Goal: Task Accomplishment & Management: Manage account settings

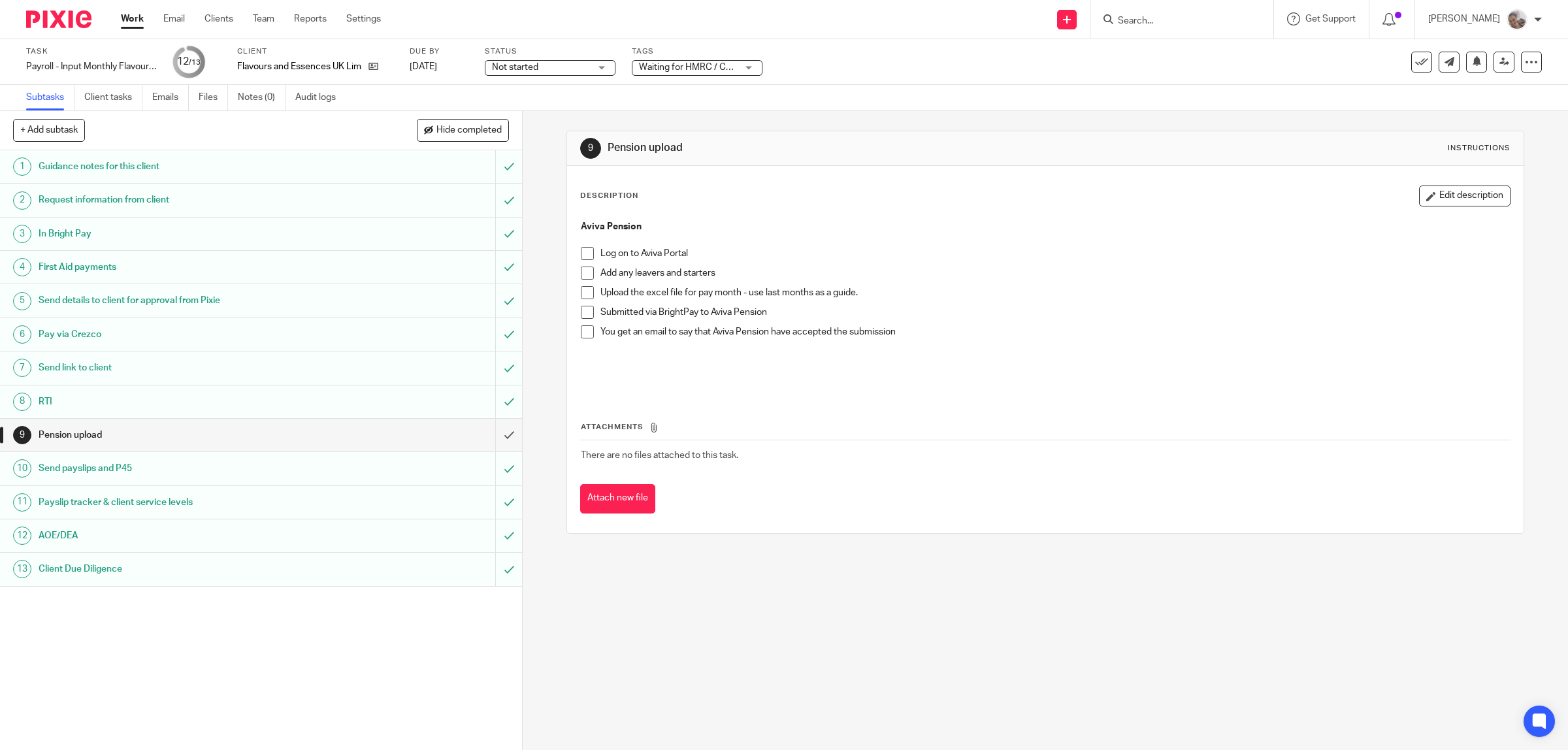
click at [580, 274] on span at bounding box center [586, 272] width 13 height 13
click at [582, 255] on span at bounding box center [586, 253] width 13 height 13
click at [582, 288] on span at bounding box center [586, 292] width 13 height 13
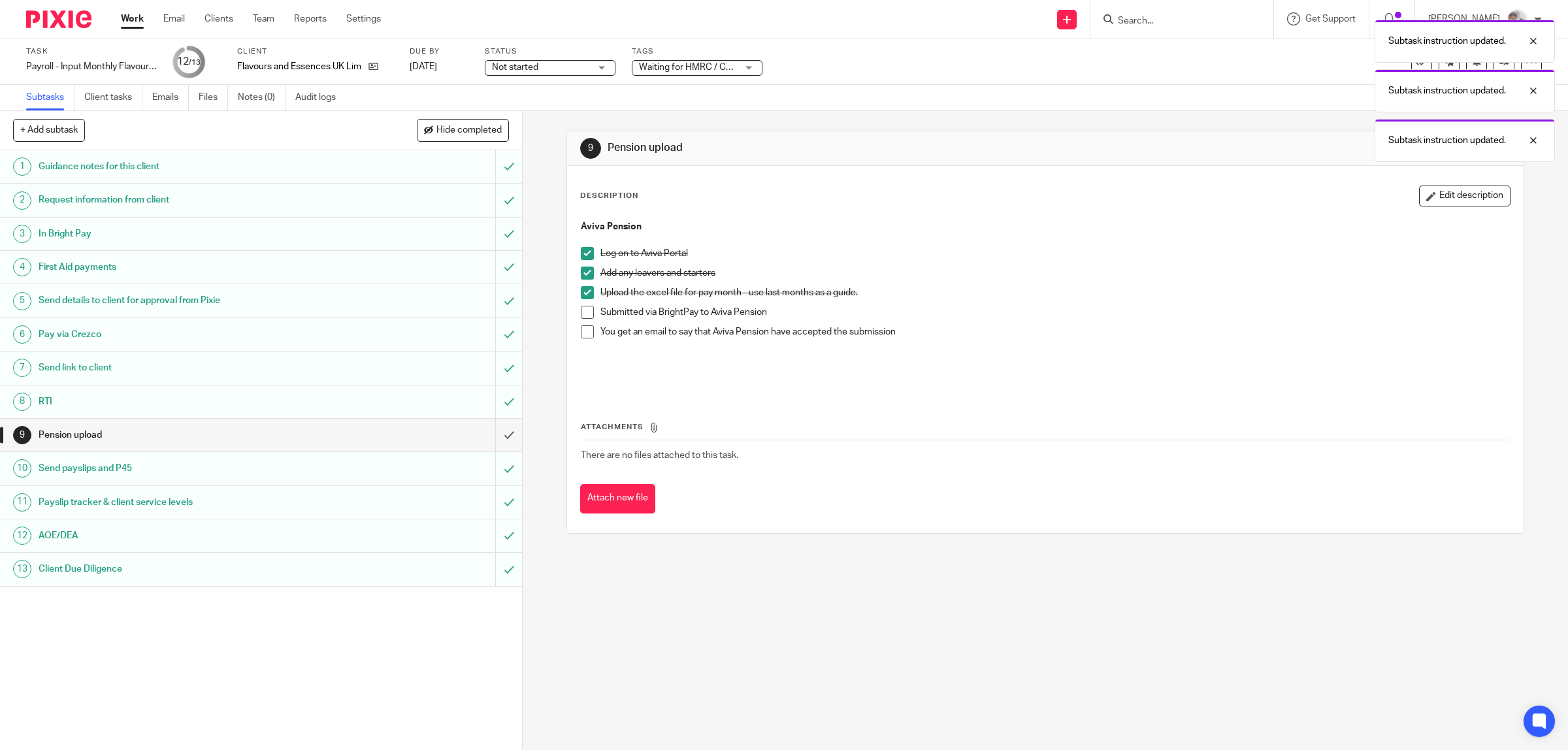
click at [580, 312] on span at bounding box center [586, 312] width 13 height 13
click at [582, 333] on span at bounding box center [586, 332] width 13 height 13
drag, startPoint x: 495, startPoint y: 431, endPoint x: 599, endPoint y: 419, distance: 104.7
click at [501, 433] on input "submit" at bounding box center [261, 436] width 522 height 33
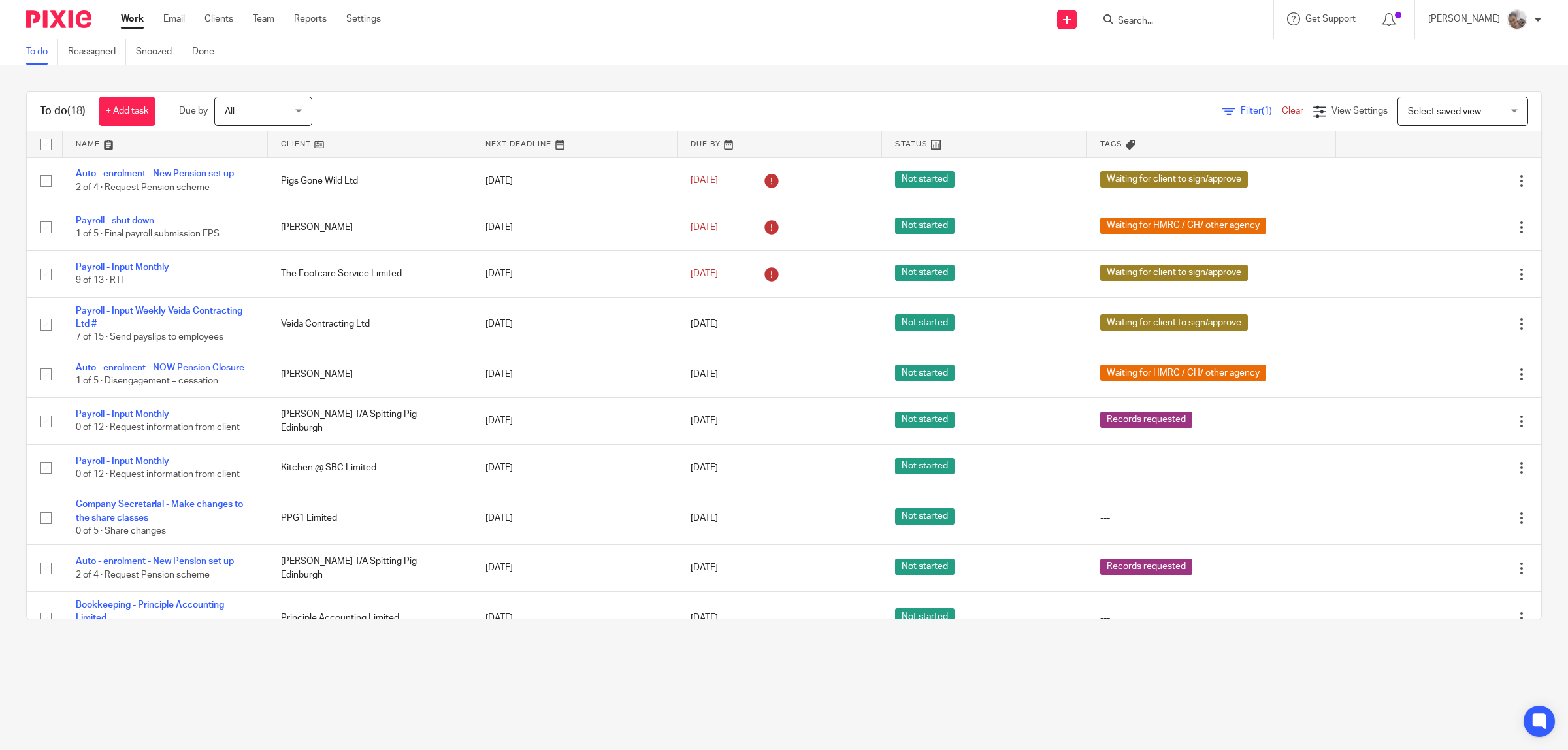
click at [1184, 21] on input "Search" at bounding box center [1175, 21] width 118 height 12
type input "topseed"
click button "submit" at bounding box center [0, 0] width 0 height 0
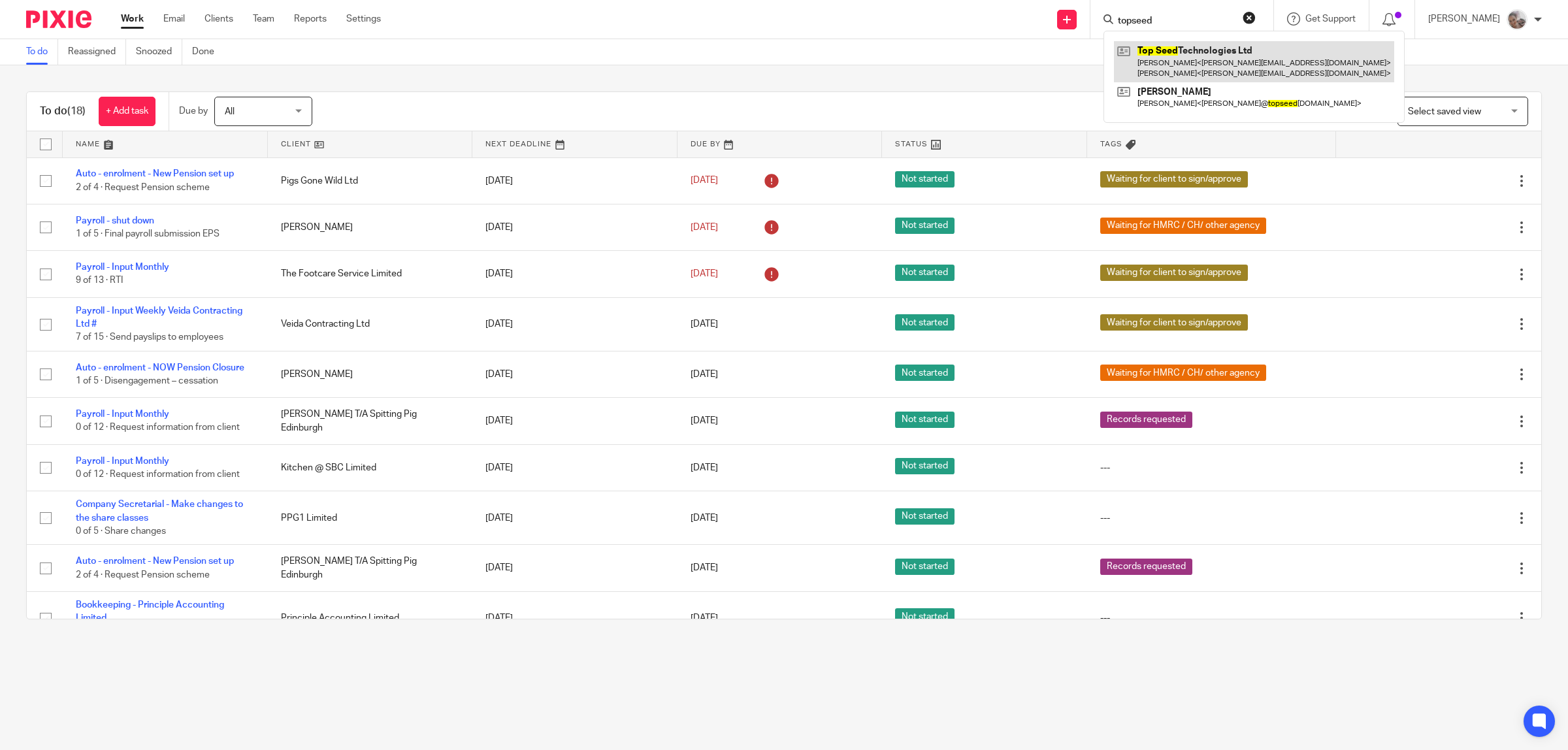
click at [1202, 76] on link at bounding box center [1254, 61] width 280 height 40
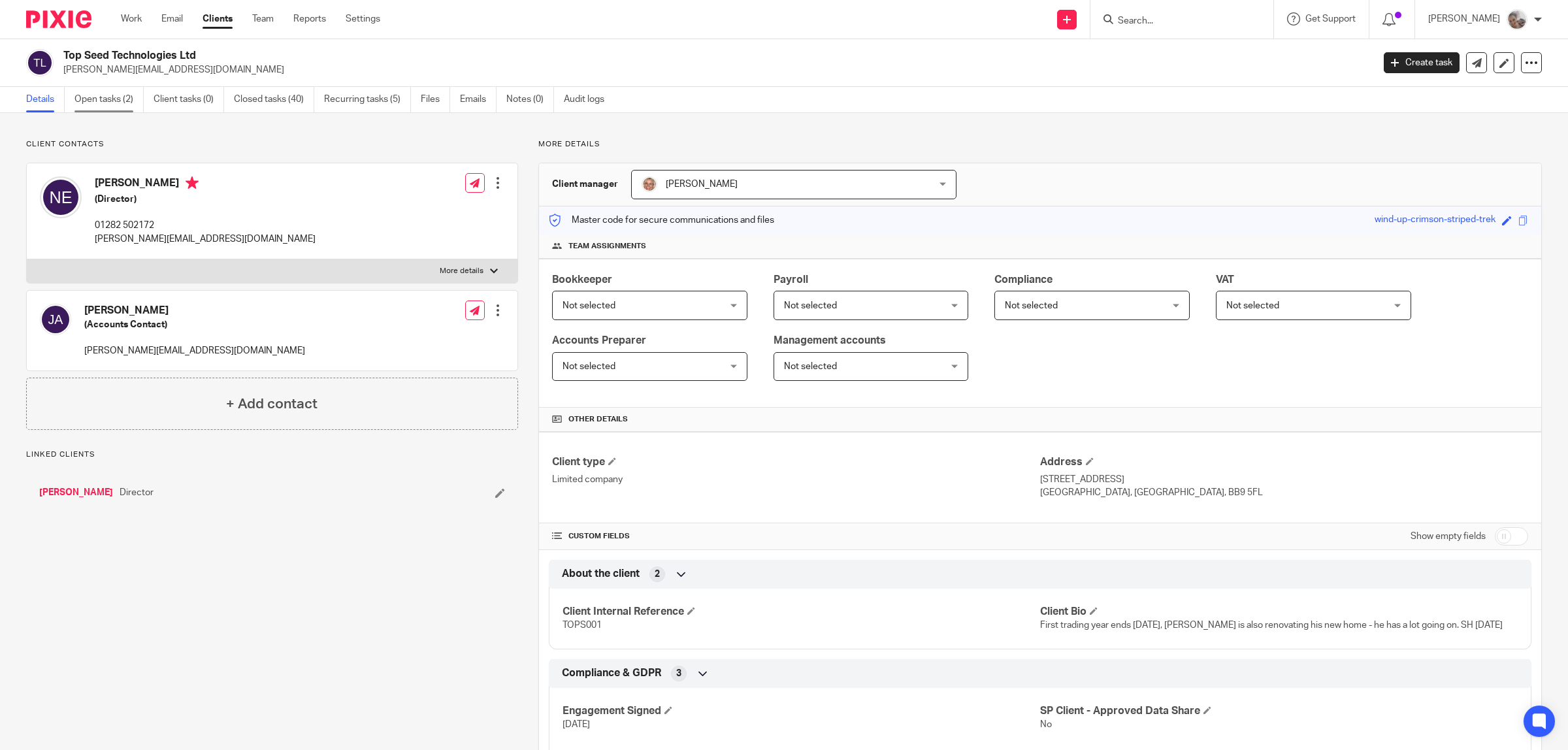
click at [114, 105] on link "Open tasks (2)" at bounding box center [109, 100] width 70 height 26
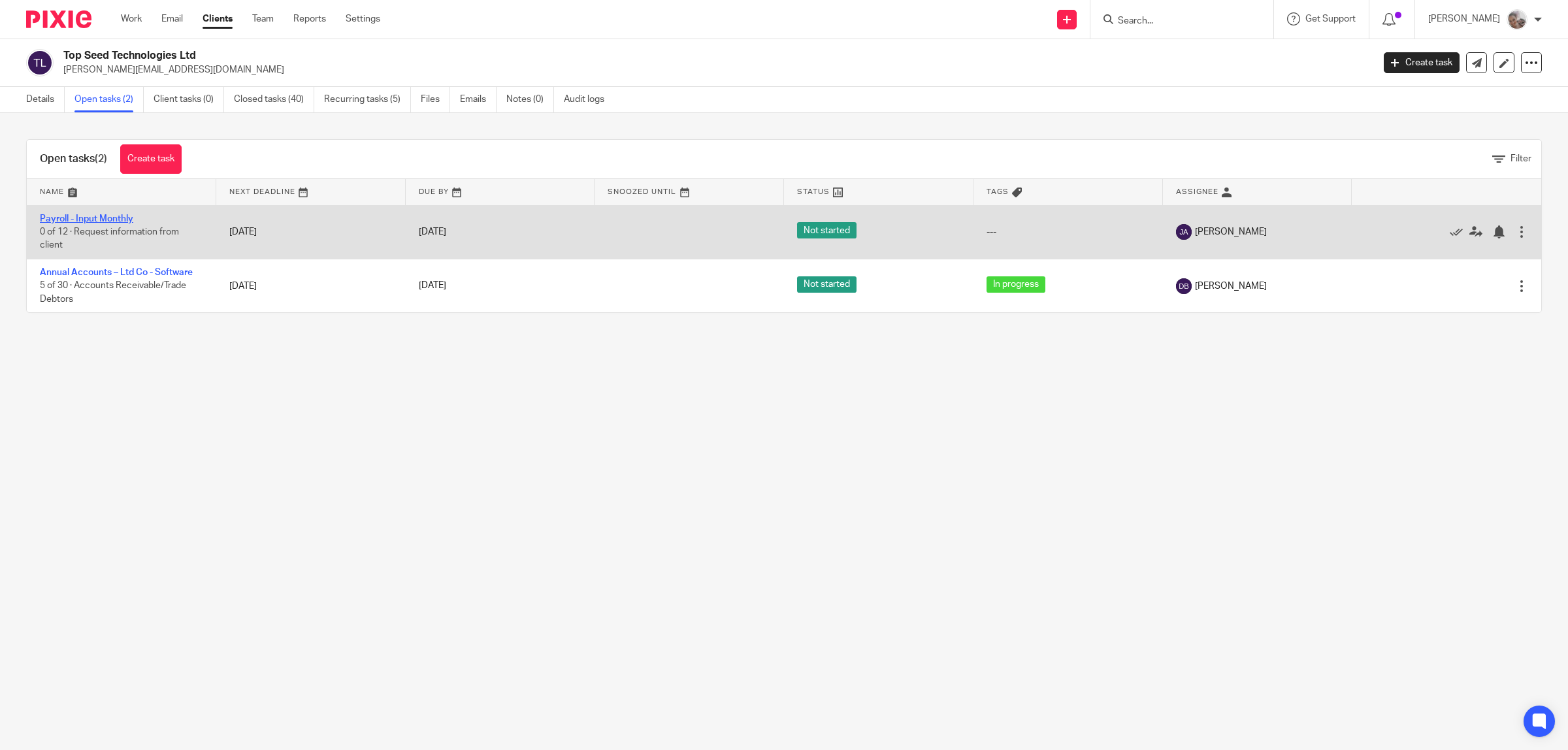
click at [100, 220] on link "Payroll - Input Monthly" at bounding box center [86, 219] width 94 height 9
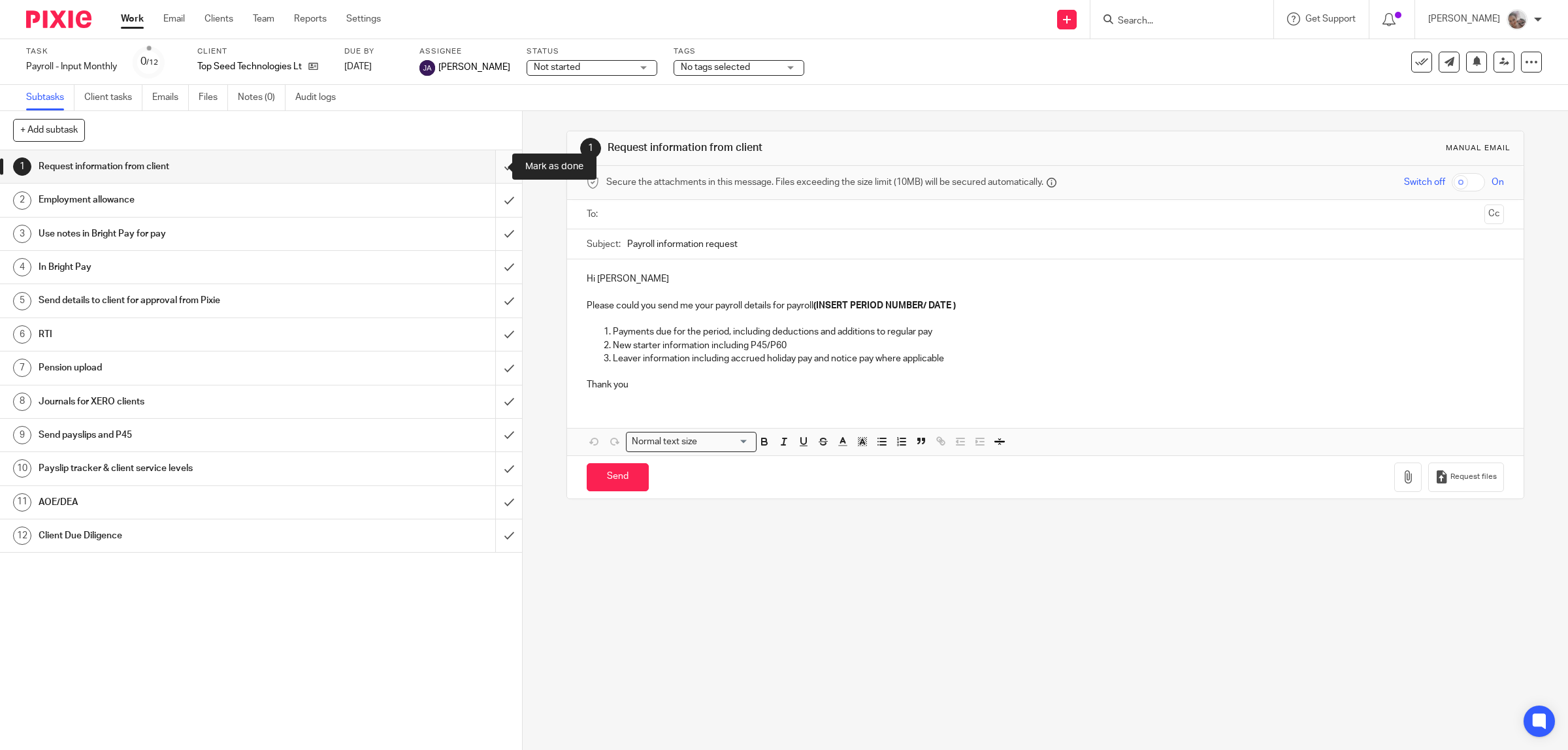
click at [500, 167] on input "submit" at bounding box center [261, 167] width 522 height 33
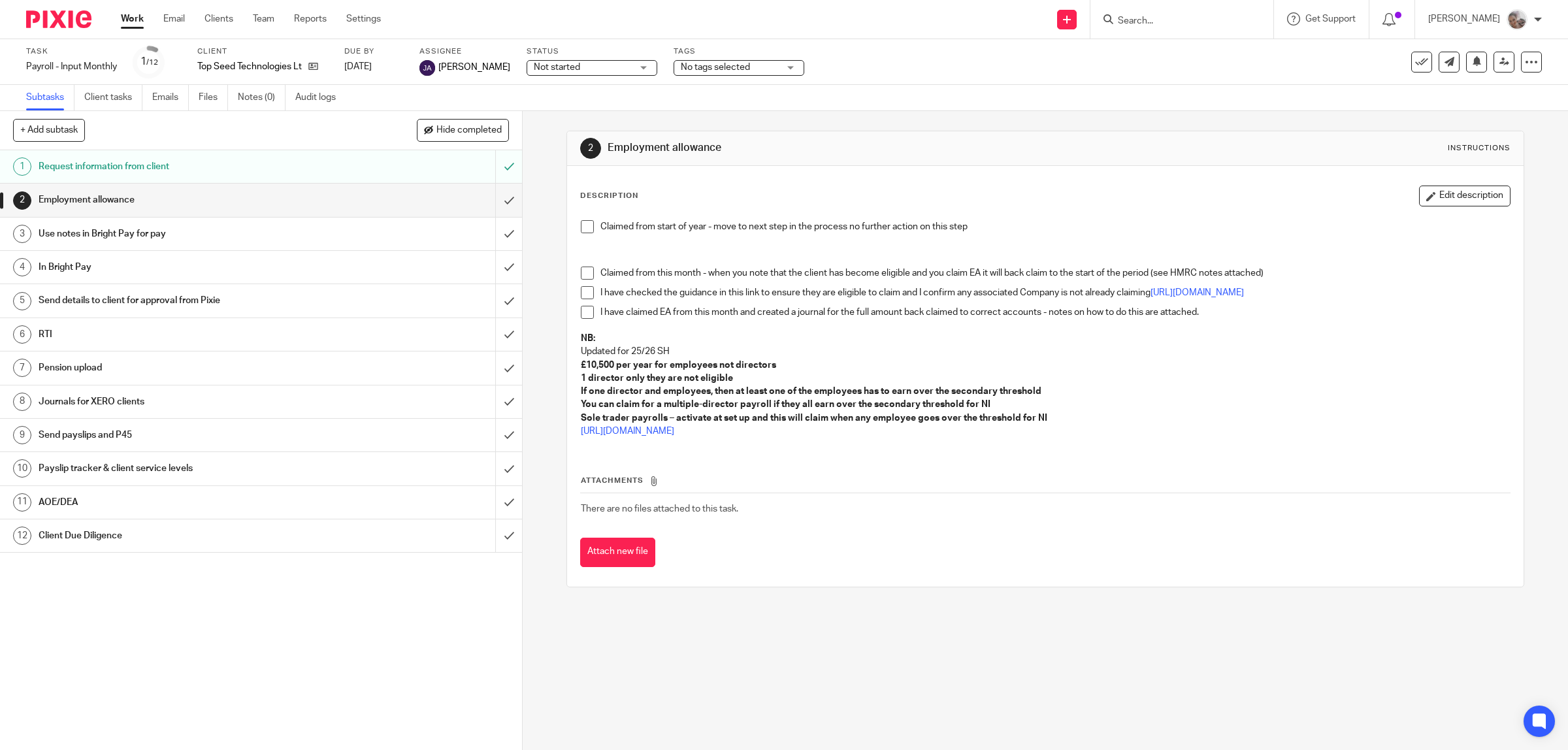
click at [582, 274] on span at bounding box center [586, 272] width 13 height 13
click at [580, 296] on span at bounding box center [586, 292] width 13 height 13
click at [125, 230] on h1 "Use notes in Bright Pay for pay" at bounding box center [186, 234] width 296 height 20
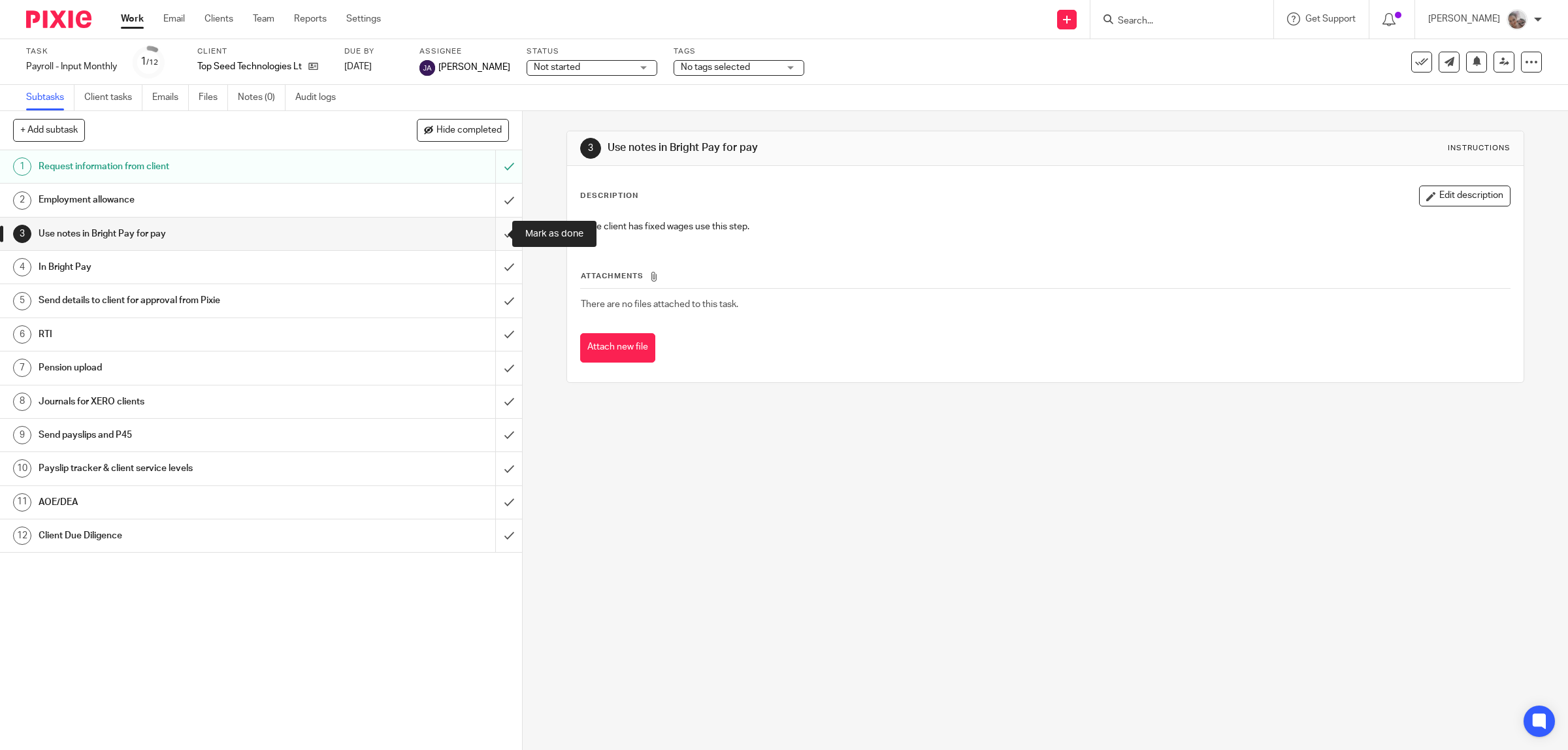
click at [479, 237] on input "submit" at bounding box center [261, 234] width 522 height 33
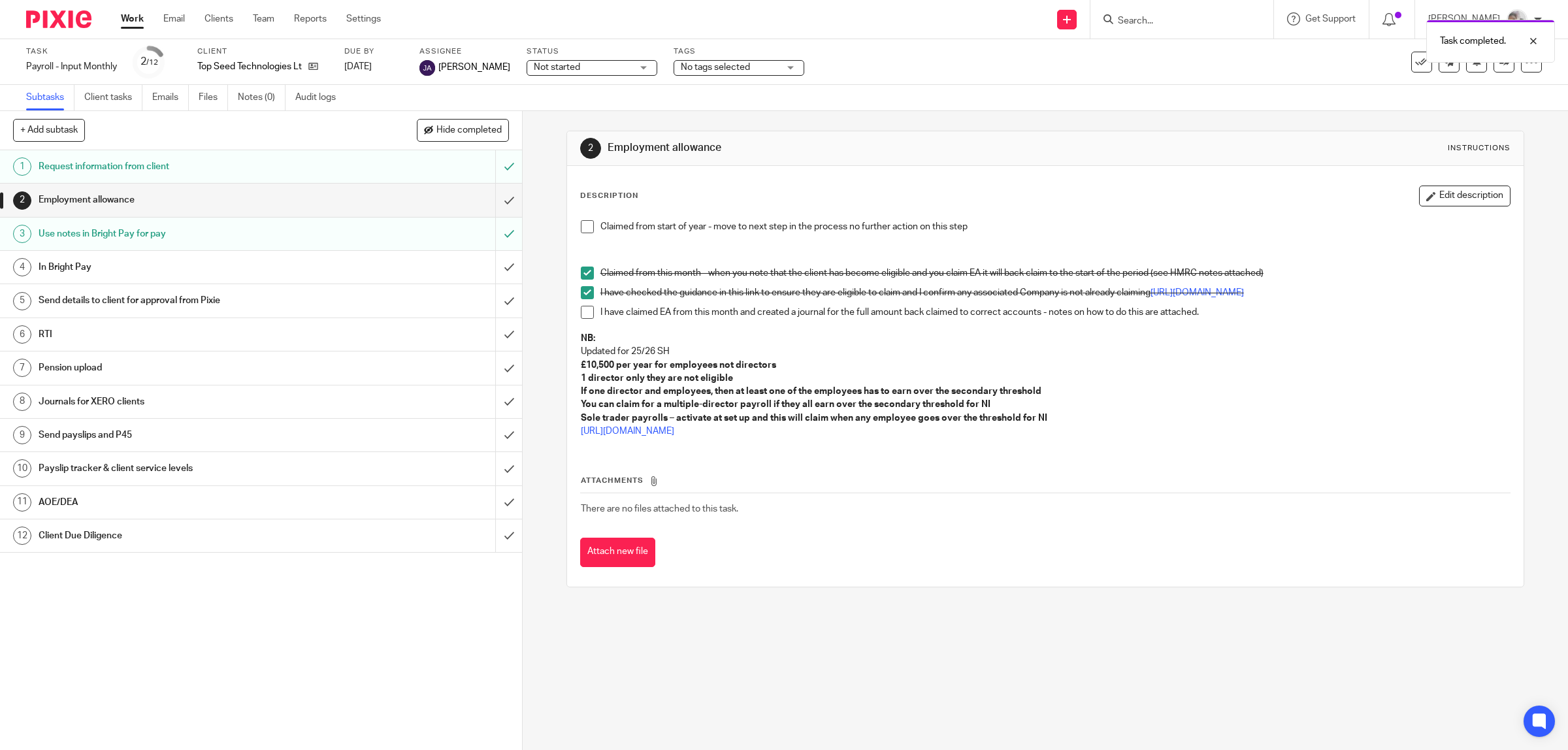
click at [108, 269] on h1 "In Bright Pay" at bounding box center [186, 267] width 296 height 20
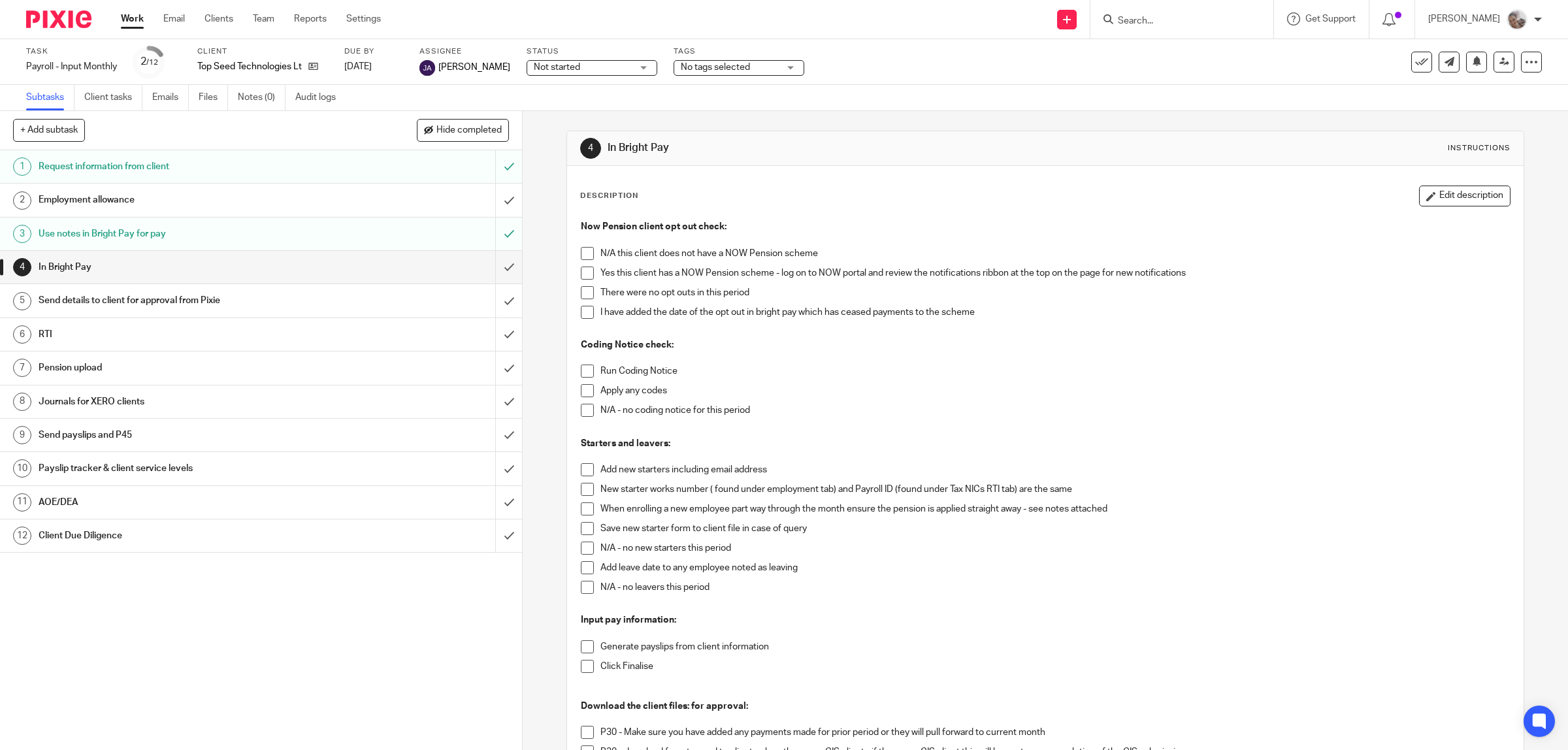
click at [580, 252] on span at bounding box center [586, 253] width 13 height 13
click at [574, 368] on div "Now Pension client opt out check: N/A this client does not have a NOW Pension s…" at bounding box center [1046, 563] width 943 height 698
click at [580, 375] on span at bounding box center [586, 370] width 13 height 13
click at [586, 415] on span at bounding box center [586, 410] width 13 height 13
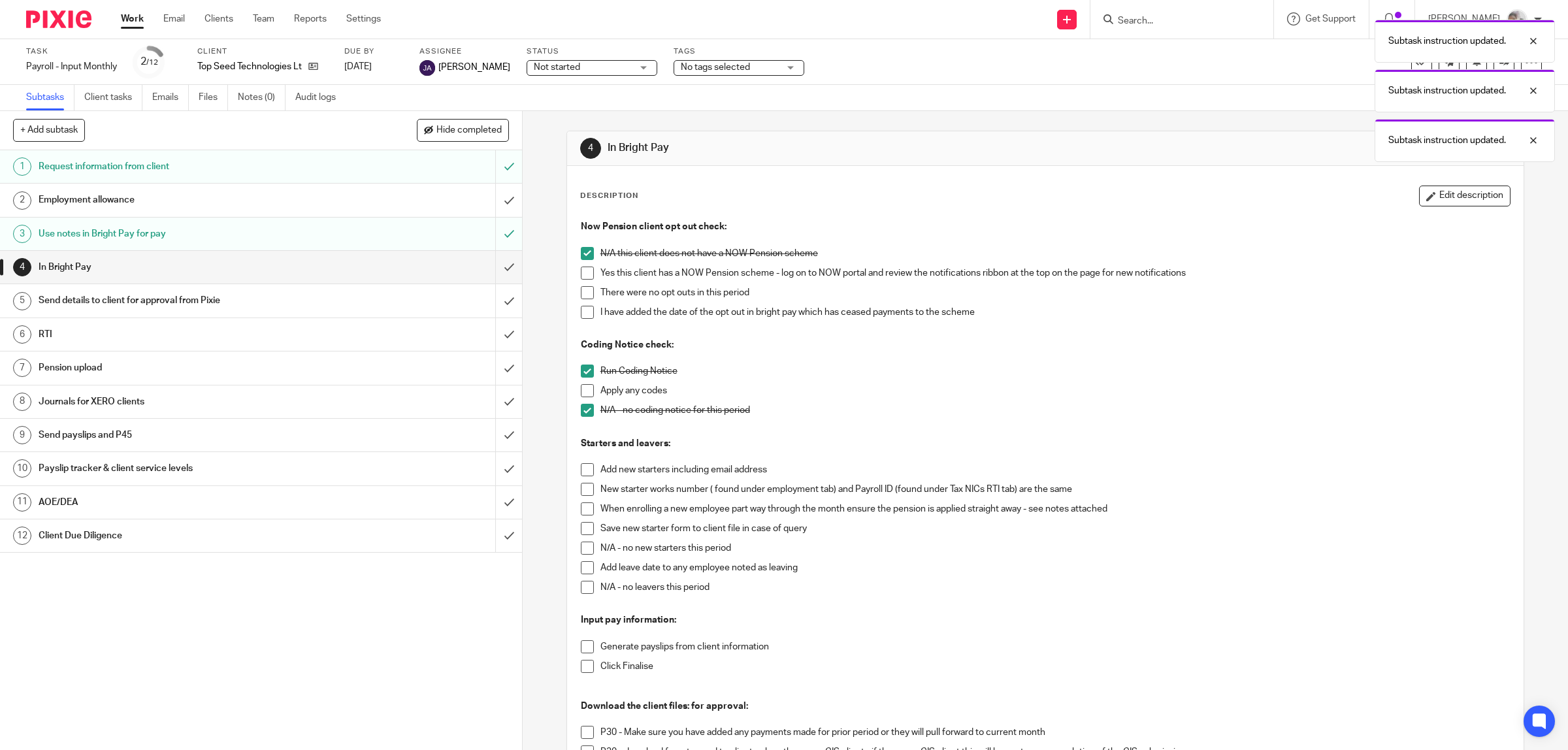
drag, startPoint x: 580, startPoint y: 473, endPoint x: 580, endPoint y: 484, distance: 11.0
click at [580, 473] on span at bounding box center [586, 469] width 13 height 13
click at [585, 508] on span at bounding box center [586, 509] width 13 height 13
click at [580, 586] on span at bounding box center [586, 587] width 13 height 13
click at [582, 649] on span at bounding box center [586, 646] width 13 height 13
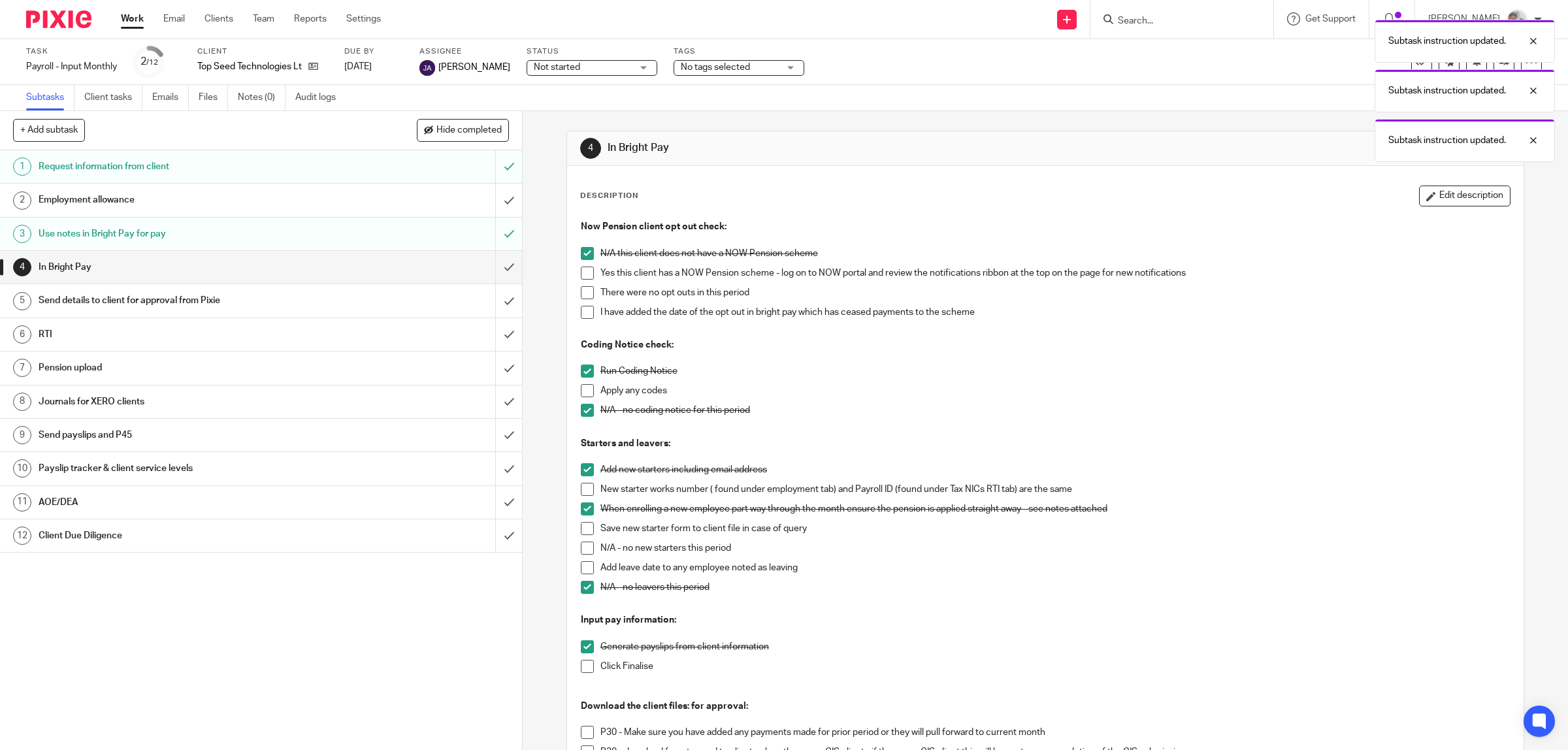
click at [582, 665] on span at bounding box center [586, 666] width 13 height 13
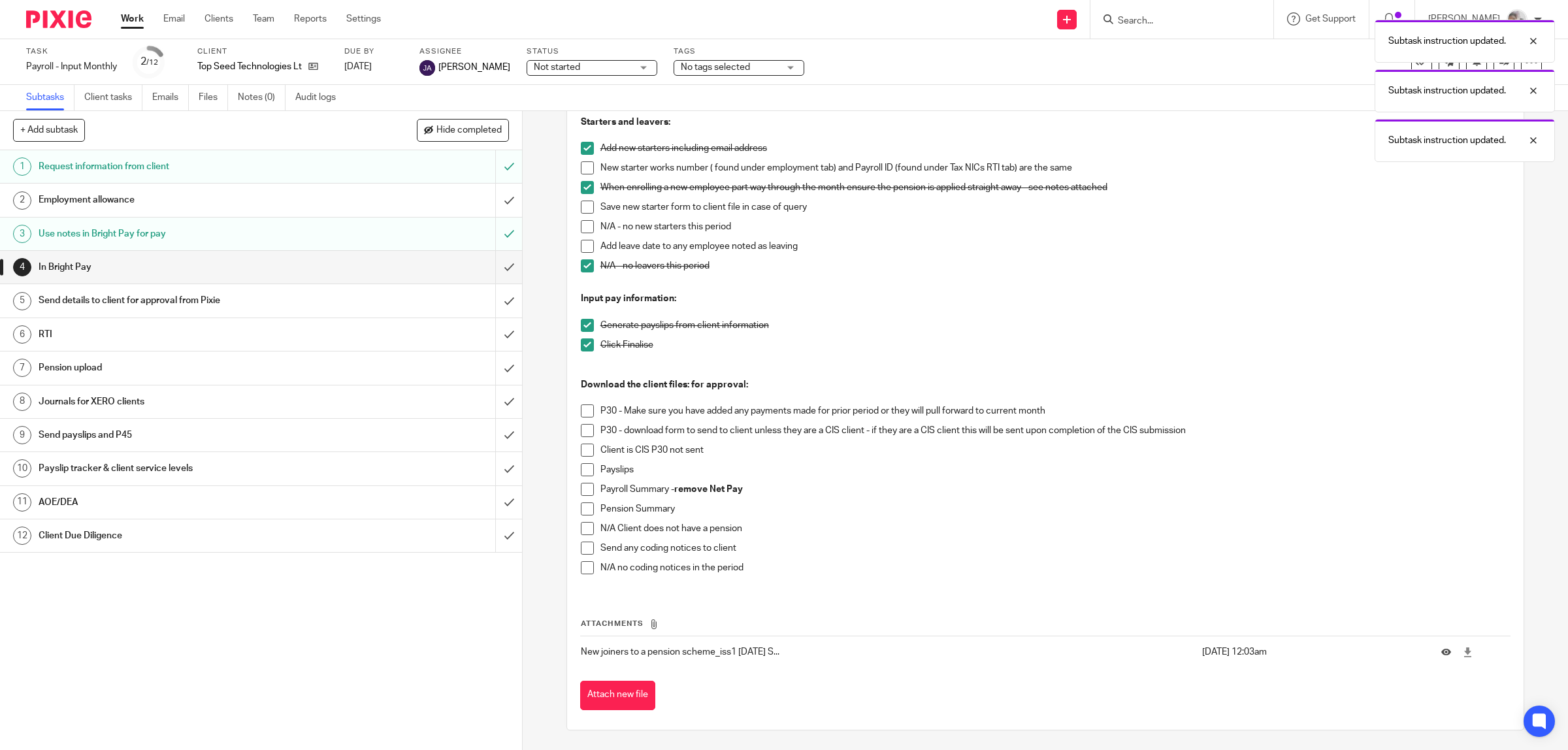
click at [583, 412] on span at bounding box center [586, 411] width 13 height 13
click at [583, 468] on span at bounding box center [586, 469] width 13 height 13
click at [582, 491] on span at bounding box center [586, 489] width 13 height 13
click at [580, 509] on span at bounding box center [586, 509] width 13 height 13
click at [581, 572] on span at bounding box center [586, 567] width 13 height 13
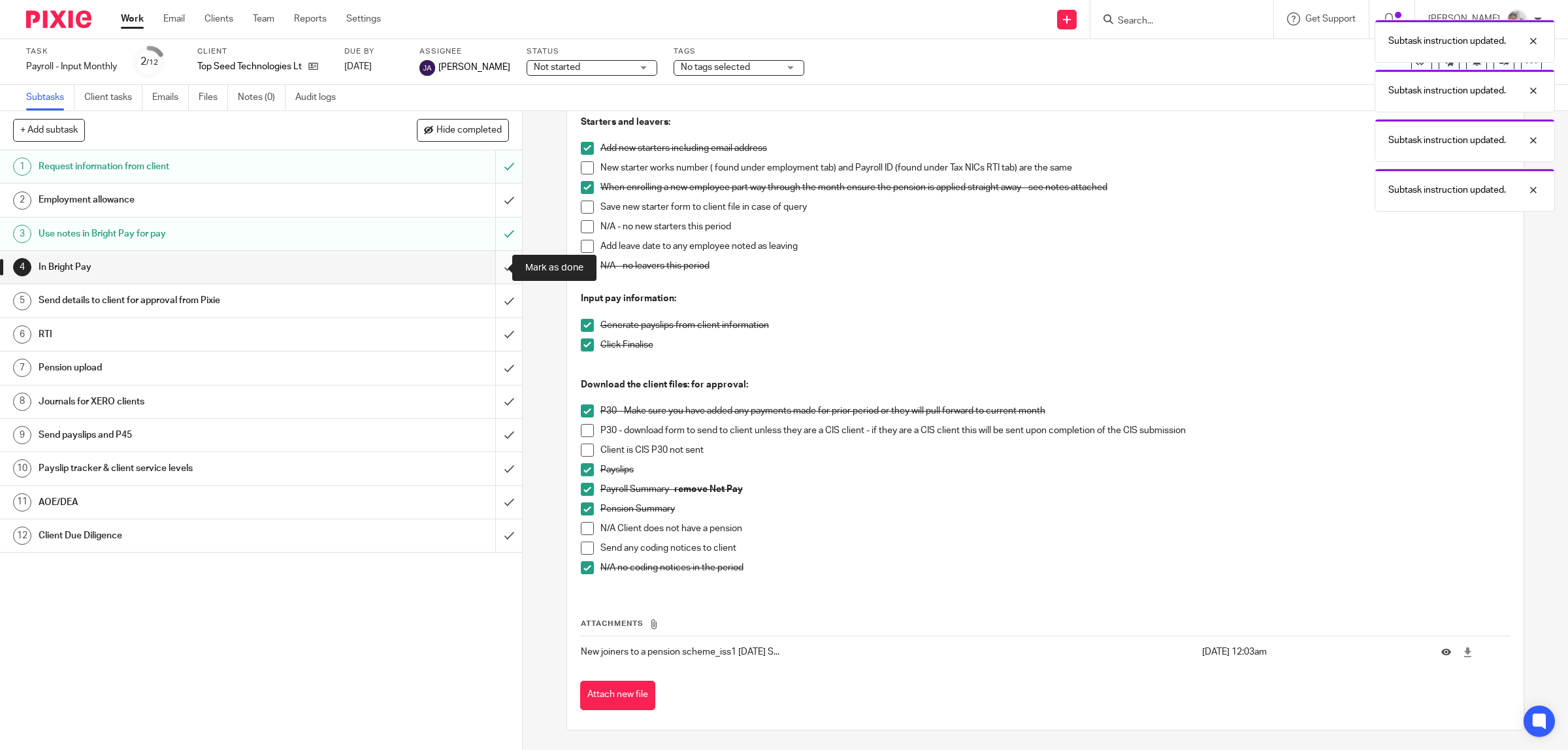
click at [495, 265] on input "submit" at bounding box center [261, 267] width 522 height 33
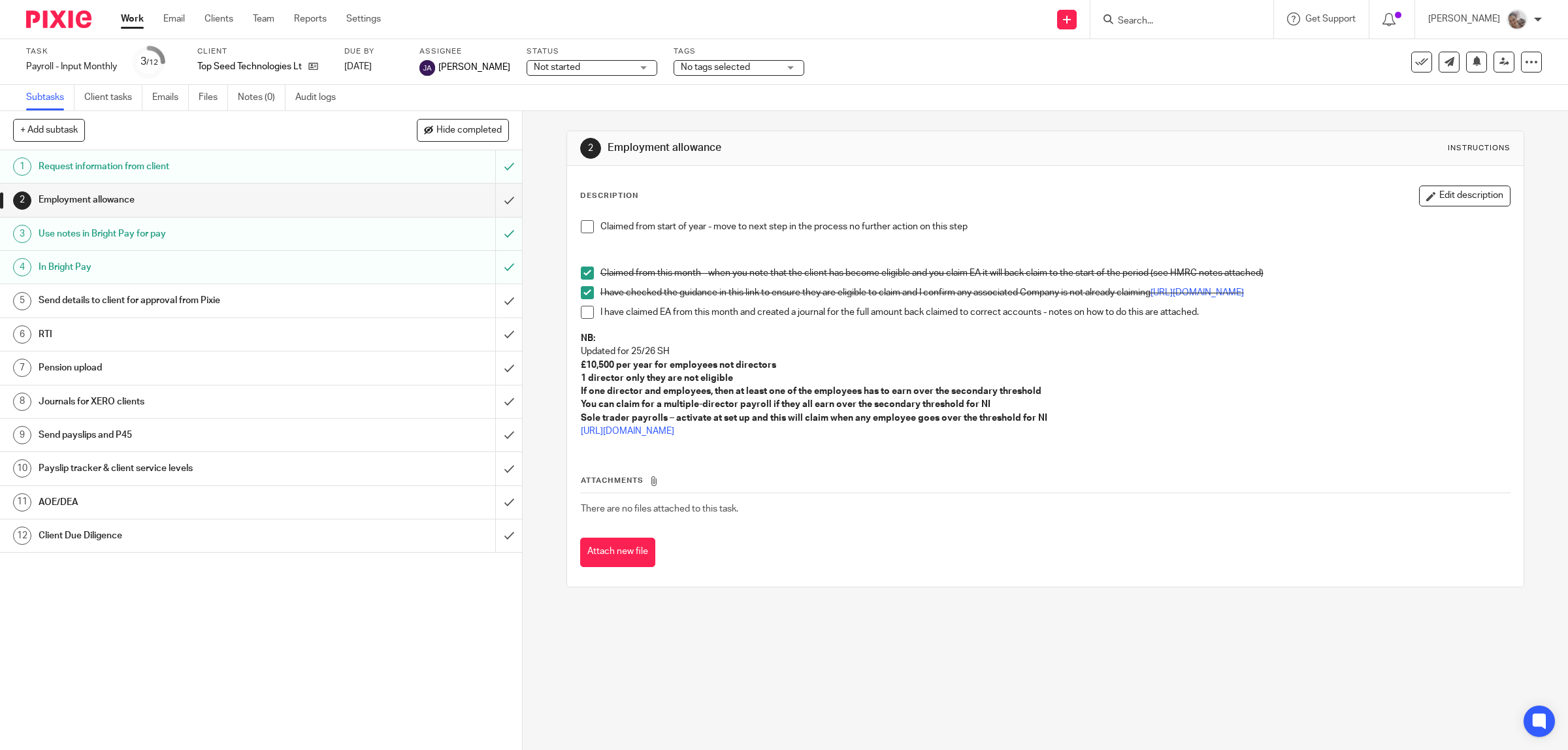
click at [126, 298] on h1 "Send details to client for approval from Pixie" at bounding box center [186, 301] width 296 height 20
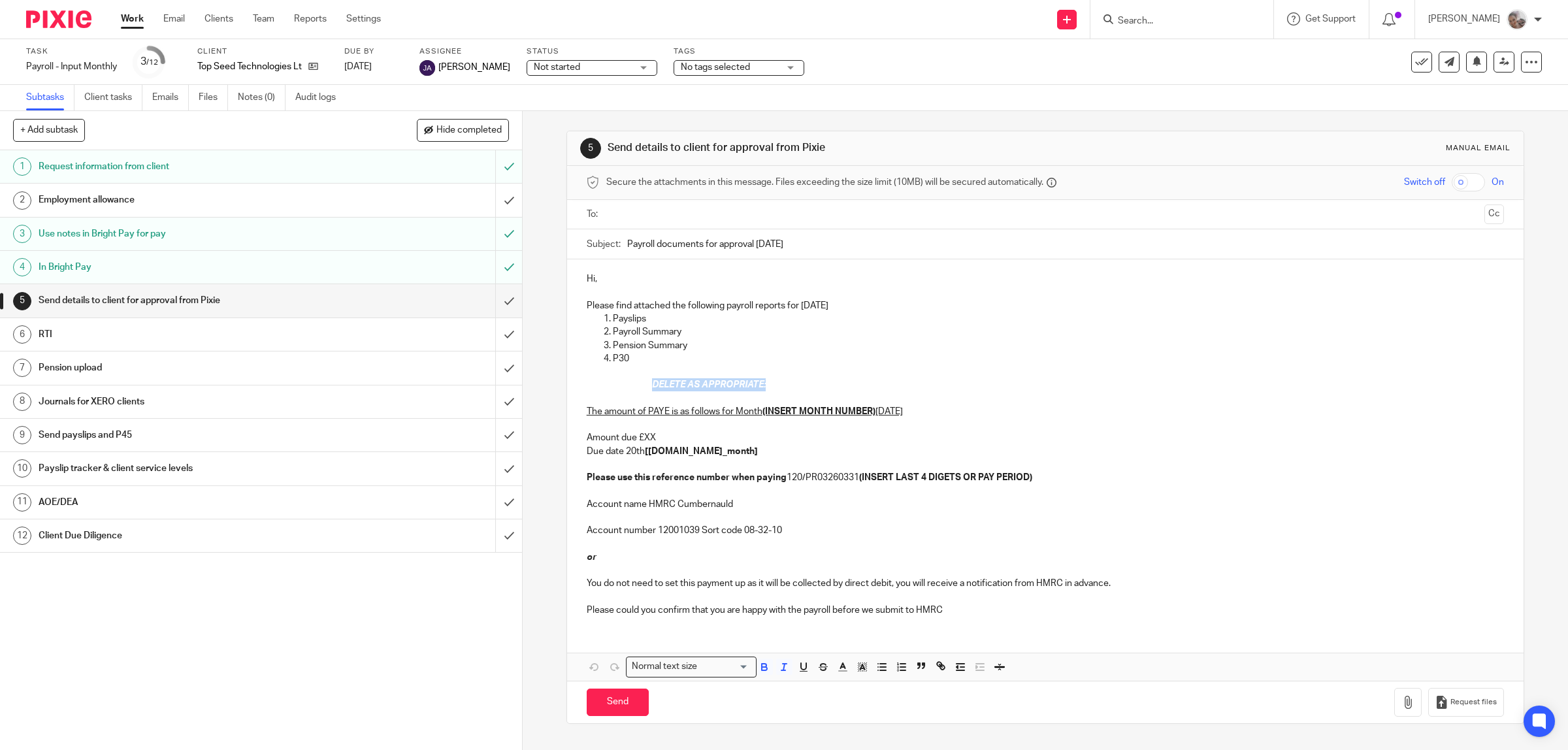
drag, startPoint x: 758, startPoint y: 389, endPoint x: 646, endPoint y: 386, distance: 112.0
click at [646, 386] on div "Hi, Please find attached the following payroll reports for [DATE] Payslips Payr…" at bounding box center [1045, 442] width 957 height 367
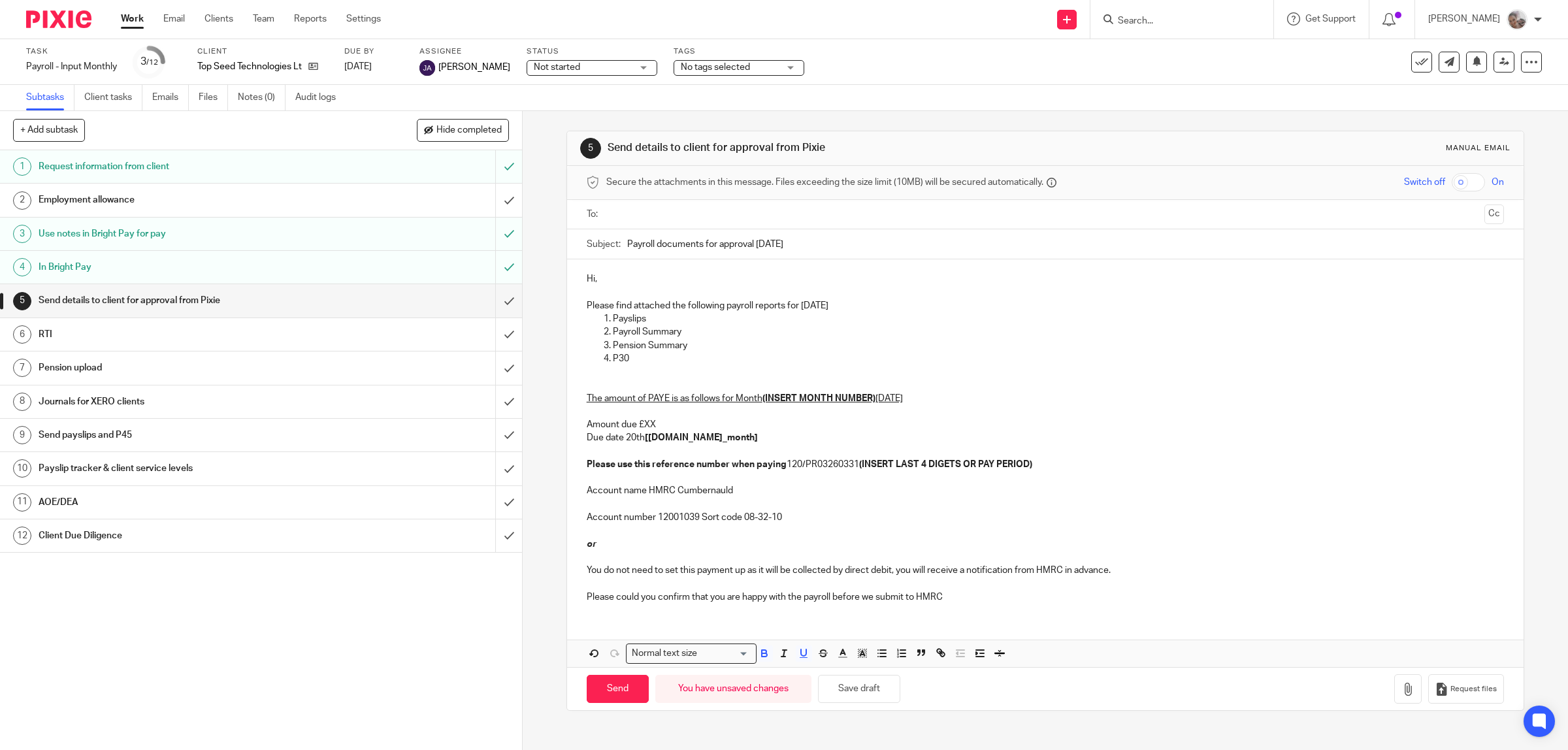
drag, startPoint x: 872, startPoint y: 399, endPoint x: 764, endPoint y: 403, distance: 108.1
click at [764, 403] on p "The amount of PAYE is as follows for Month (INSERT MONTH NUMBER) September 2025…" at bounding box center [1045, 424] width 918 height 93
click at [659, 424] on p "The amount of PAYE is as follows for Month 6 September 2025 Amount due £XX Due …" at bounding box center [1045, 424] width 918 height 93
drag, startPoint x: 690, startPoint y: 445, endPoint x: 638, endPoint y: 443, distance: 52.0
click at [638, 443] on p "The amount of PAYE is as follows for Month 6 September 2025 Amount due £119.76 …" at bounding box center [1045, 424] width 918 height 93
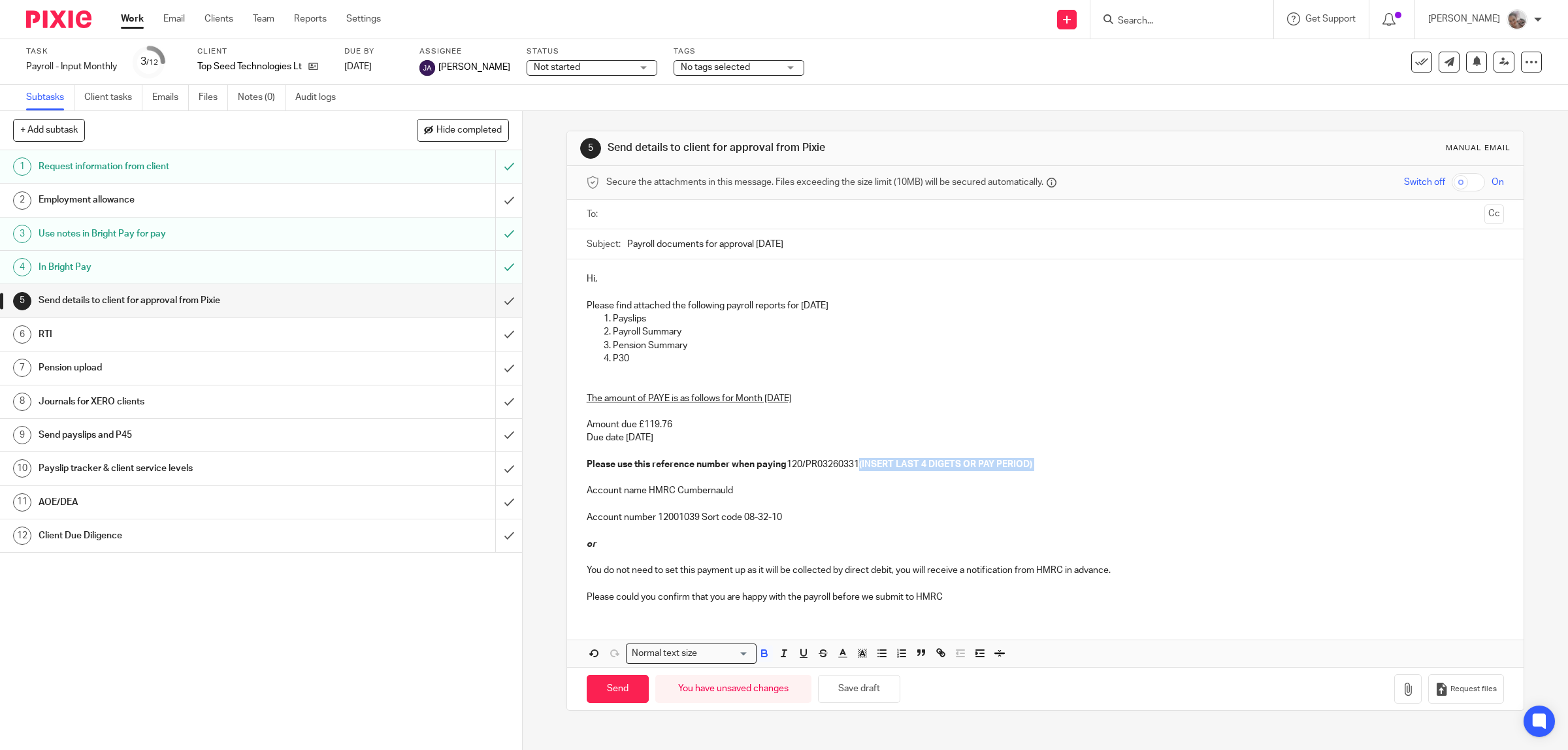
drag, startPoint x: 1043, startPoint y: 466, endPoint x: 858, endPoint y: 471, distance: 185.1
click at [858, 471] on p "The amount of PAYE is as follows for Month 6 September 2025 Amount due £119.76 …" at bounding box center [1045, 424] width 918 height 93
drag, startPoint x: 1117, startPoint y: 570, endPoint x: 583, endPoint y: 545, distance: 534.6
click at [583, 545] on div "Hi, Please find attached the following payroll reports for September 2025 Paysl…" at bounding box center [1045, 436] width 957 height 354
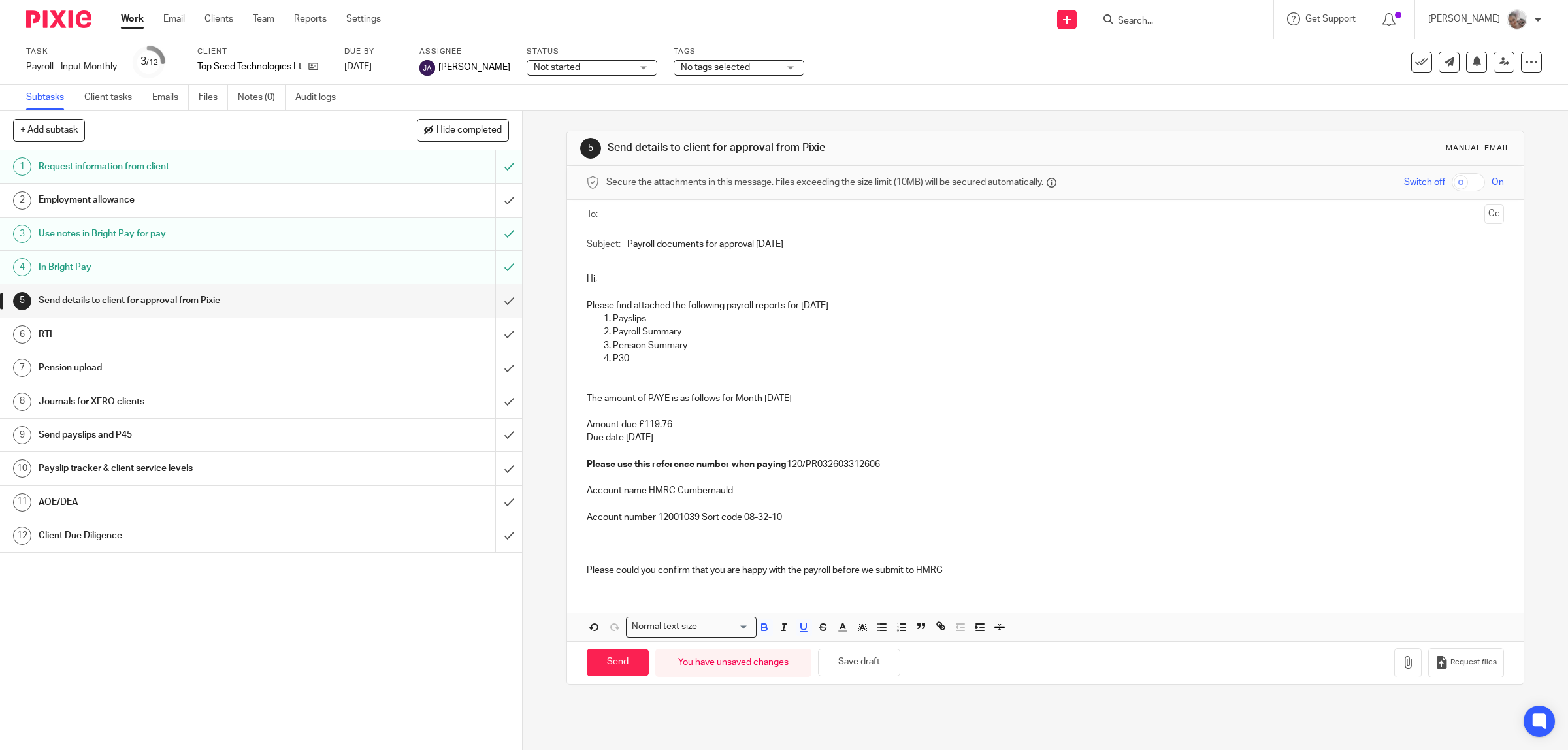
drag, startPoint x: 788, startPoint y: 520, endPoint x: 581, endPoint y: 402, distance: 238.3
click at [581, 402] on div "Hi, Please find attached the following payroll reports for September 2025 Paysl…" at bounding box center [1045, 423] width 957 height 327
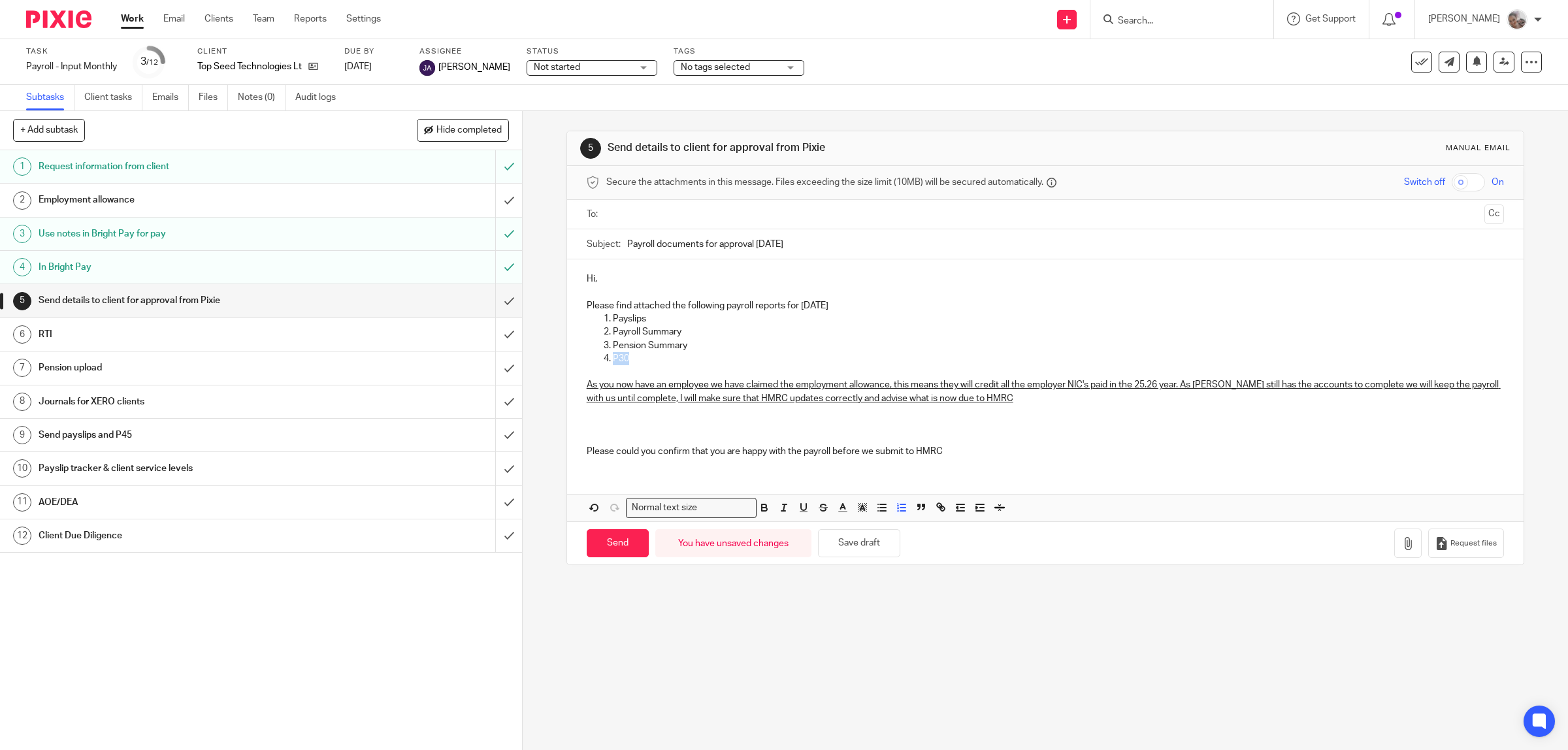
drag, startPoint x: 635, startPoint y: 359, endPoint x: 599, endPoint y: 357, distance: 36.1
click at [613, 357] on li "P30" at bounding box center [1059, 358] width 891 height 13
click at [679, 219] on input "text" at bounding box center [1044, 214] width 868 height 15
click at [1395, 549] on button "button" at bounding box center [1407, 546] width 27 height 29
click at [1401, 547] on icon "button" at bounding box center [1407, 546] width 13 height 13
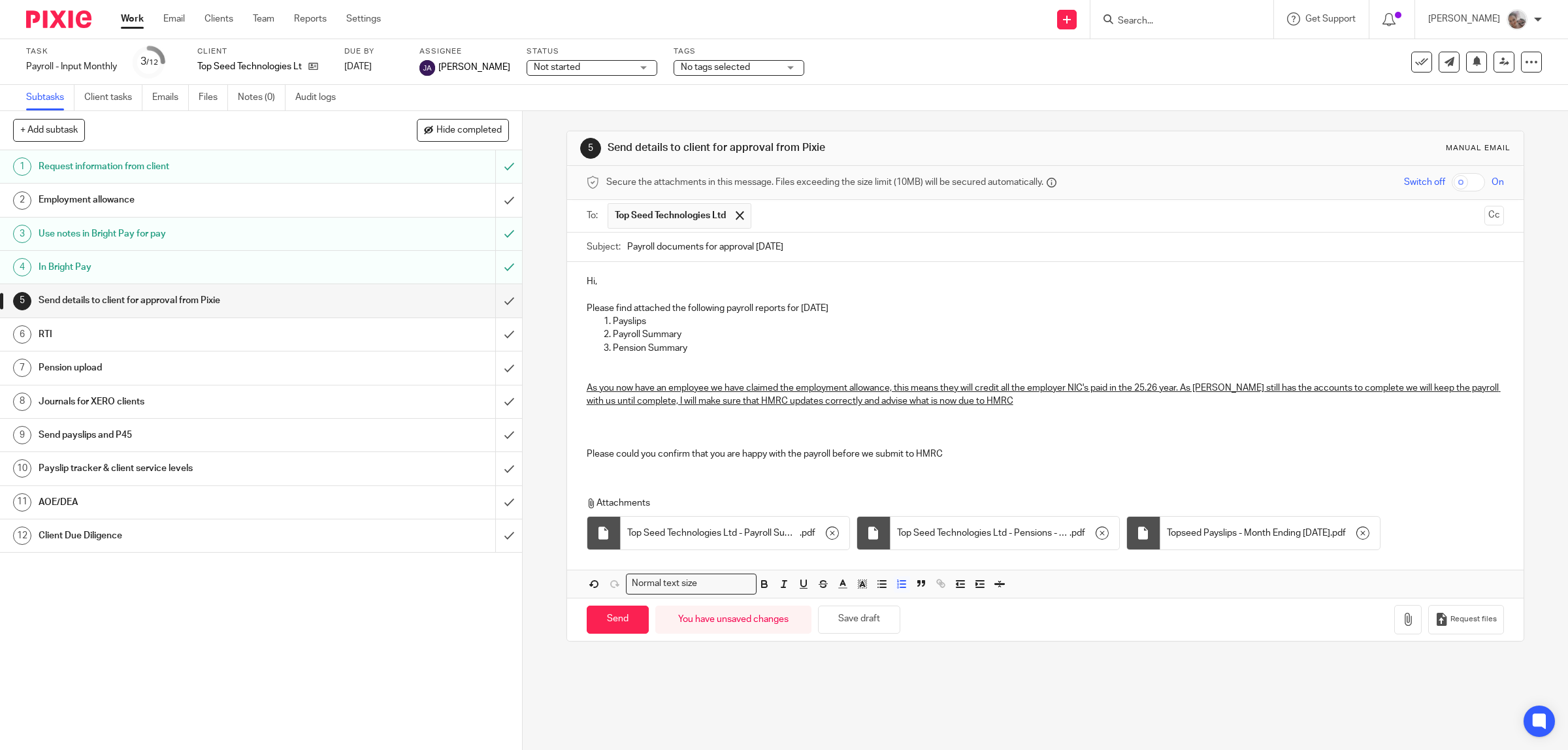
click at [817, 219] on input "text" at bounding box center [1118, 216] width 721 height 26
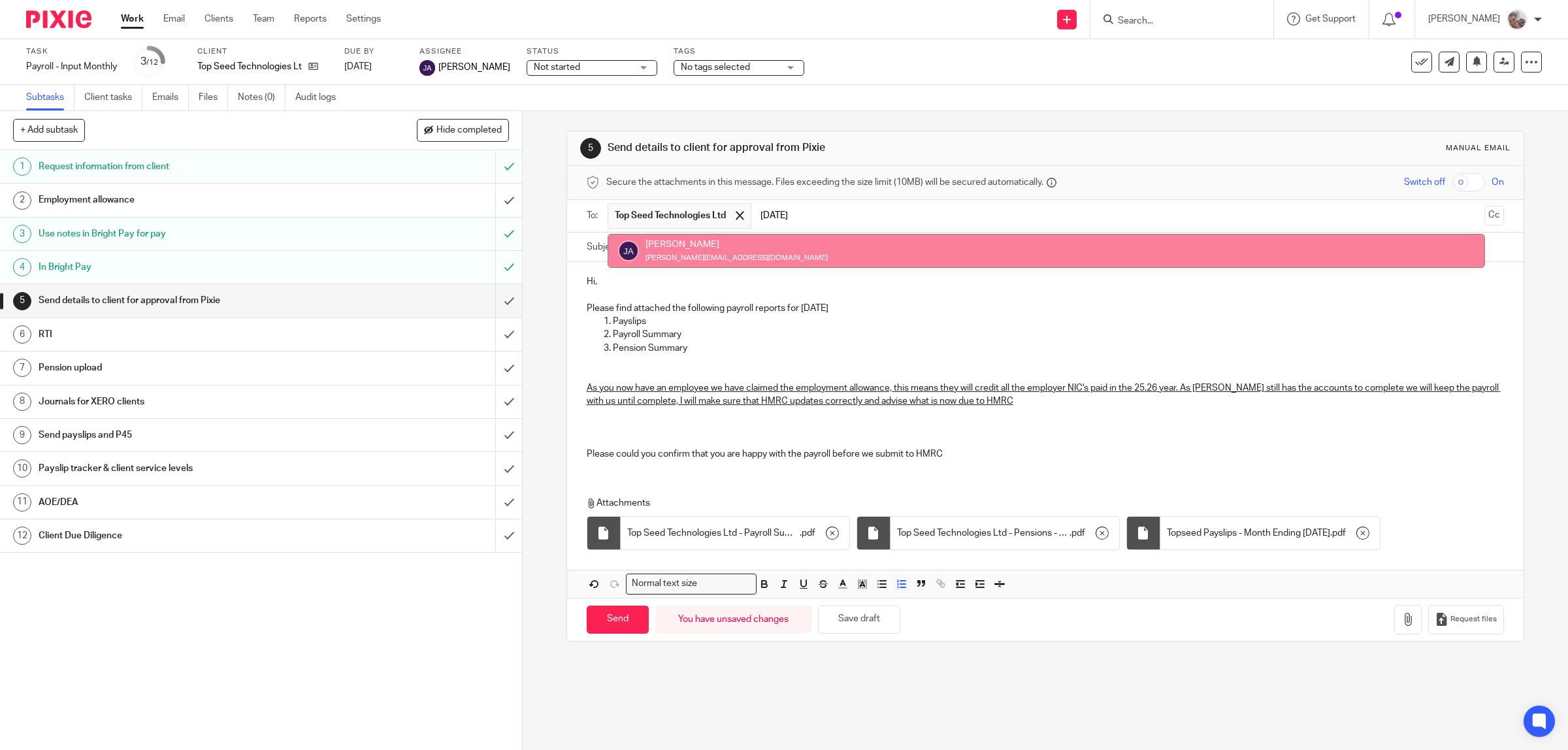
type input "jul"
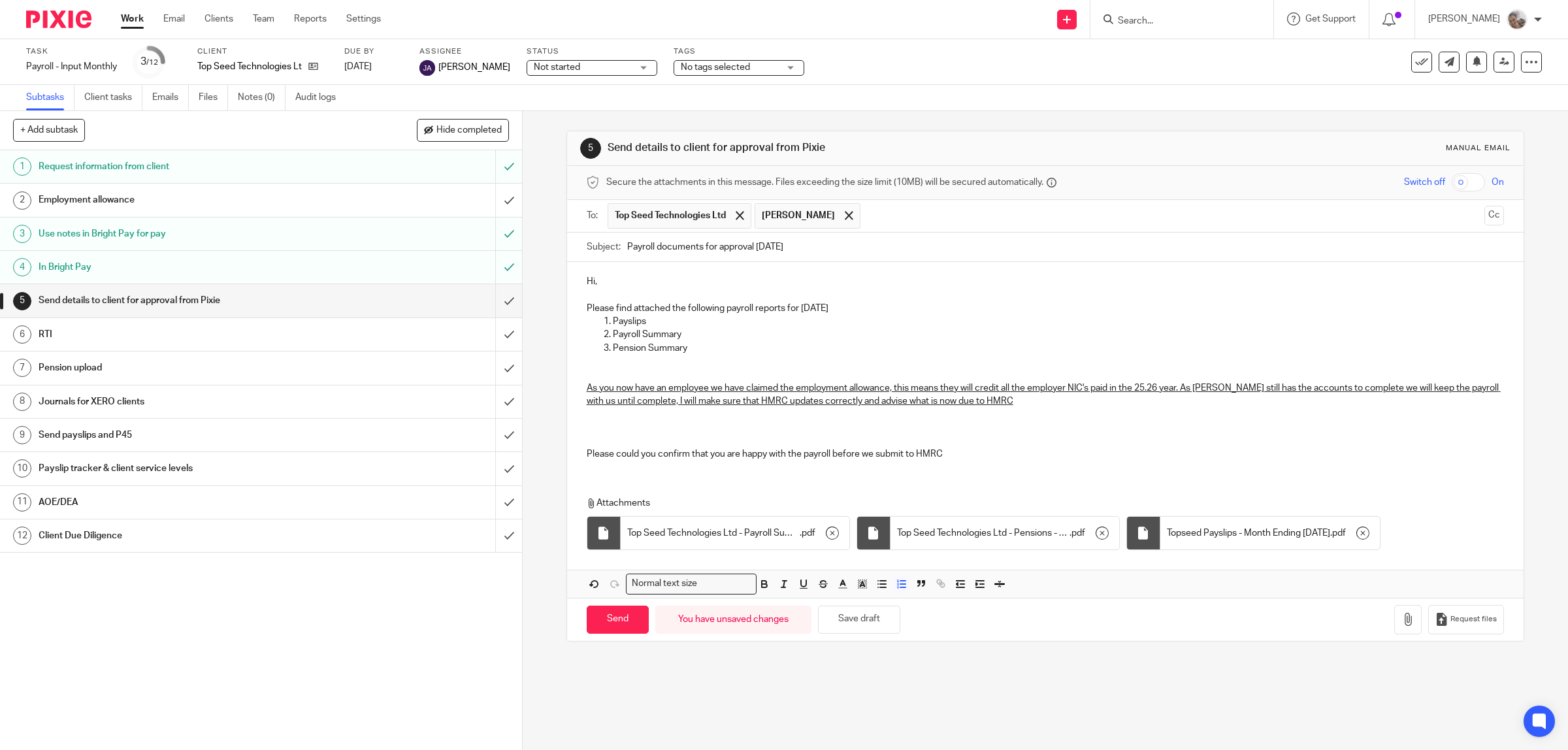
click at [1008, 400] on p "As you now have an employee we have claimed the employment allowance, this mean…" at bounding box center [1045, 394] width 918 height 27
click at [629, 621] on input "Send" at bounding box center [617, 619] width 62 height 28
type input "Sent"
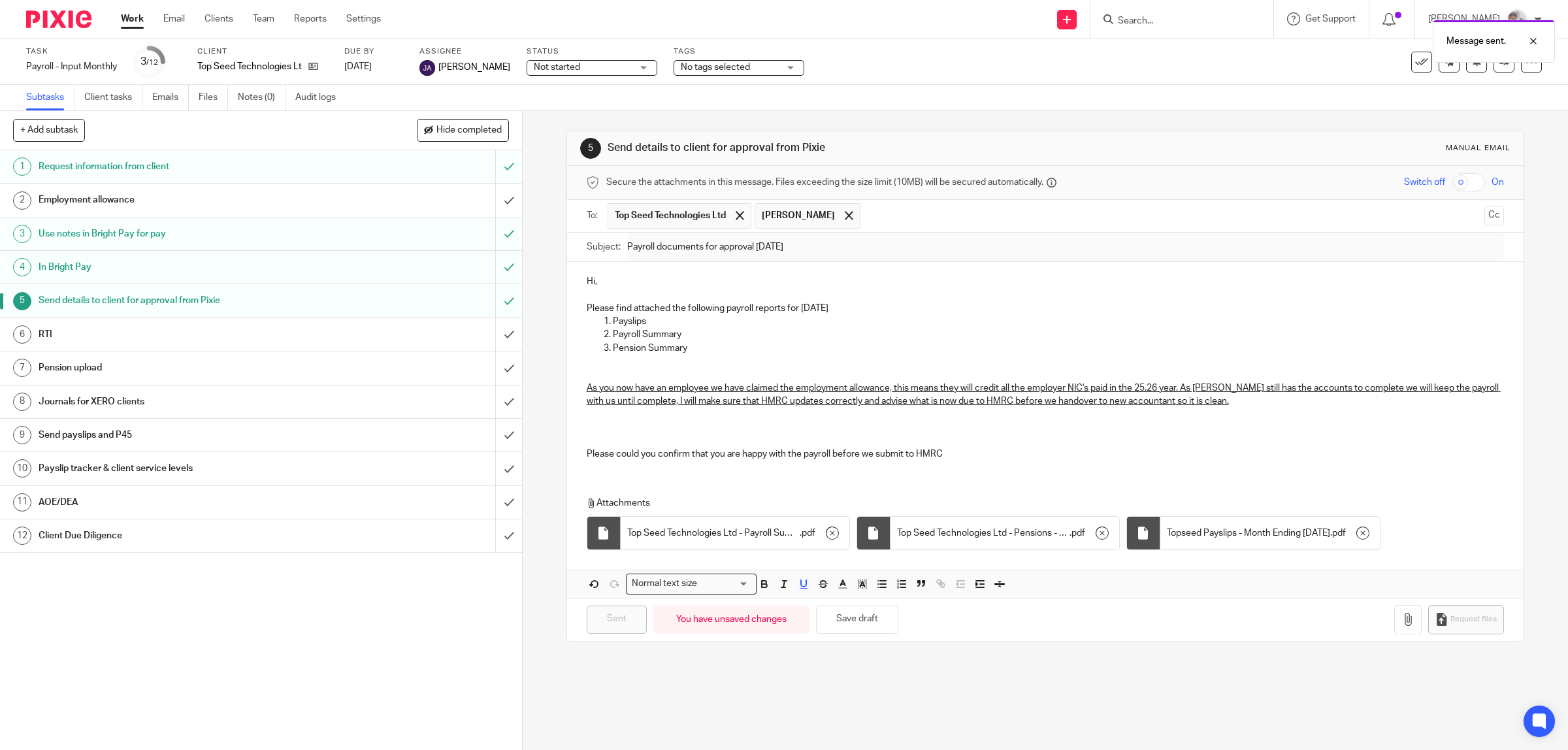
click at [64, 508] on h1 "AOE/DEA" at bounding box center [186, 503] width 296 height 20
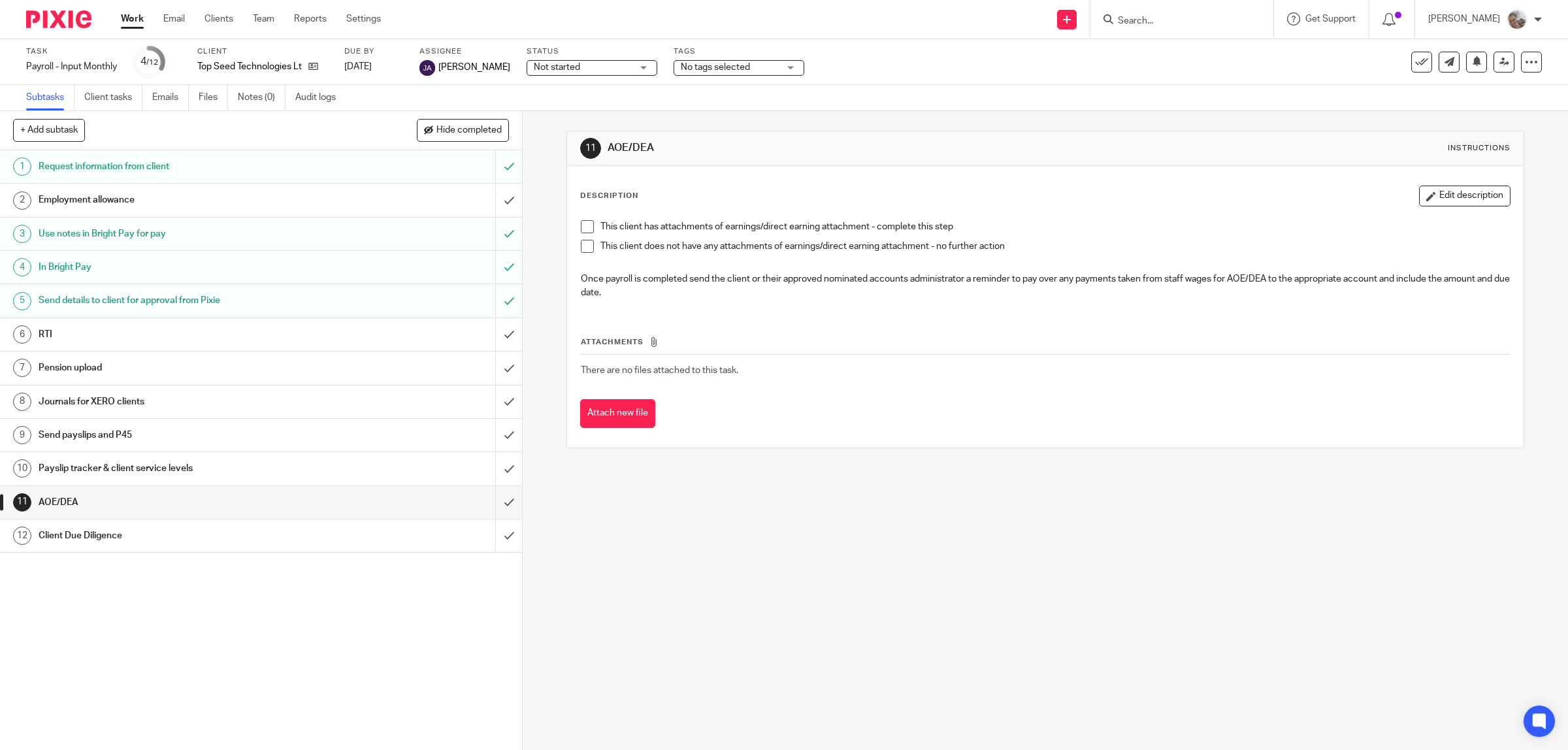
click at [583, 247] on span at bounding box center [586, 246] width 13 height 13
click at [490, 503] on input "submit" at bounding box center [261, 503] width 522 height 33
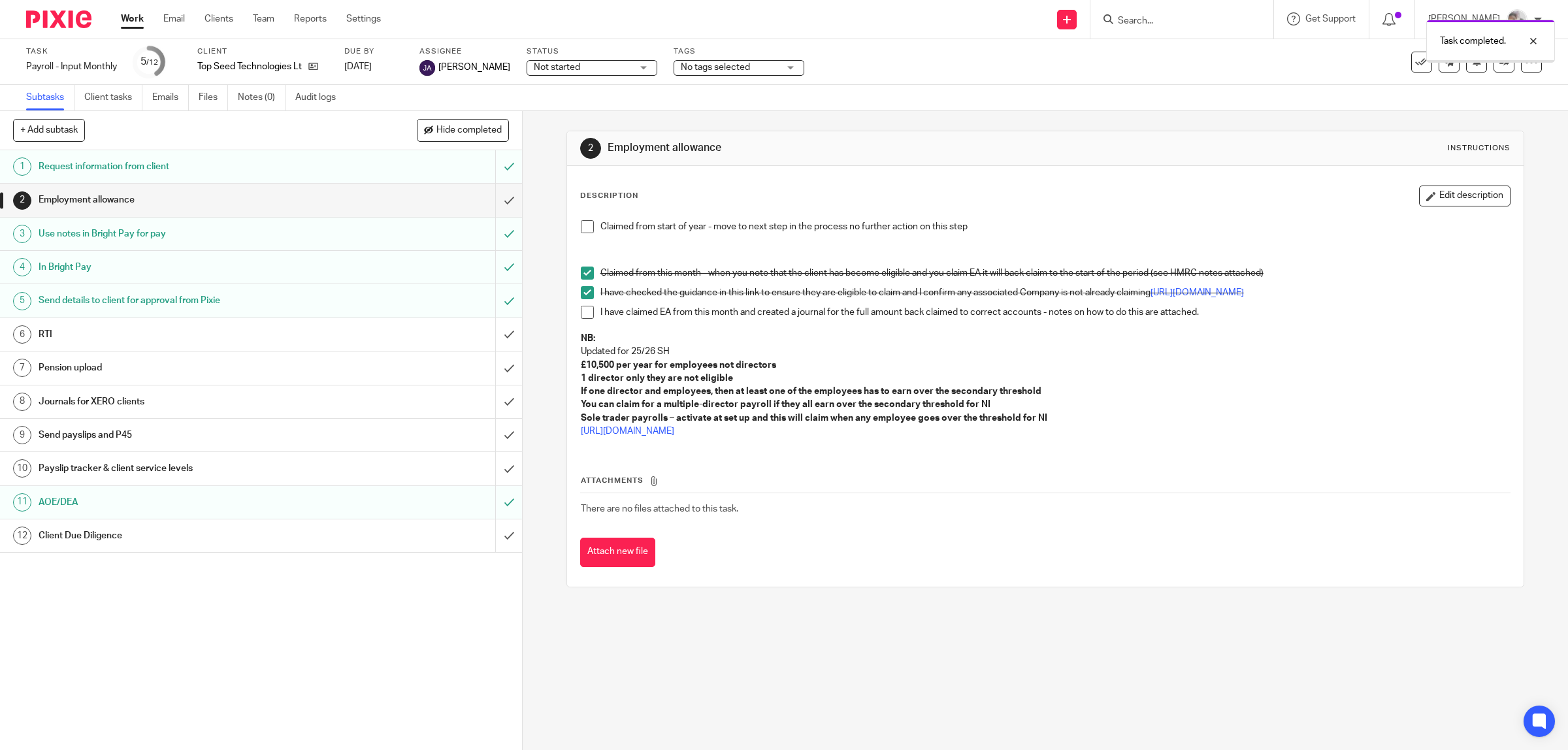
click at [121, 531] on h1 "Client Due Diligence" at bounding box center [186, 535] width 296 height 20
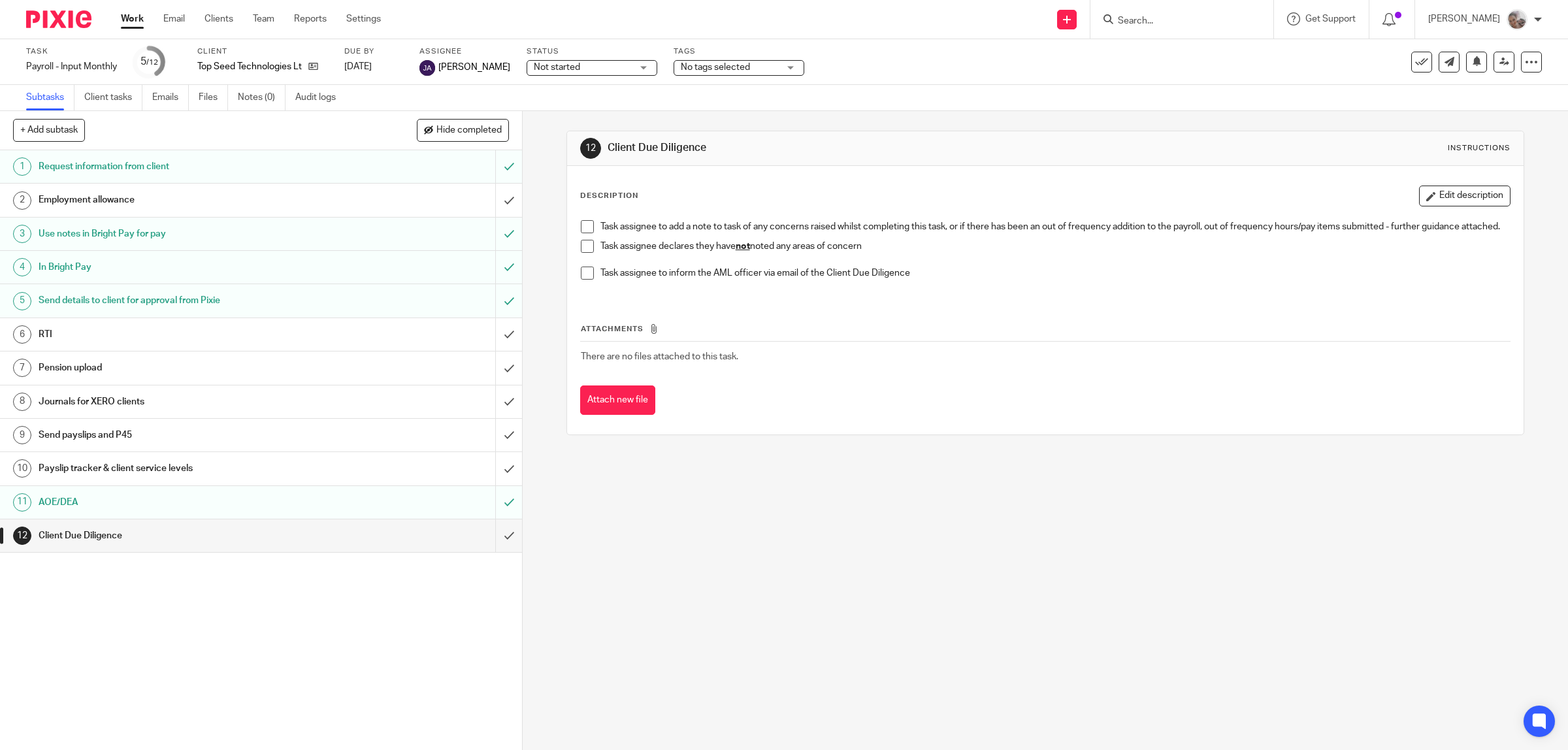
click at [580, 253] on span at bounding box center [586, 246] width 13 height 13
click at [493, 538] on input "submit" at bounding box center [261, 536] width 522 height 33
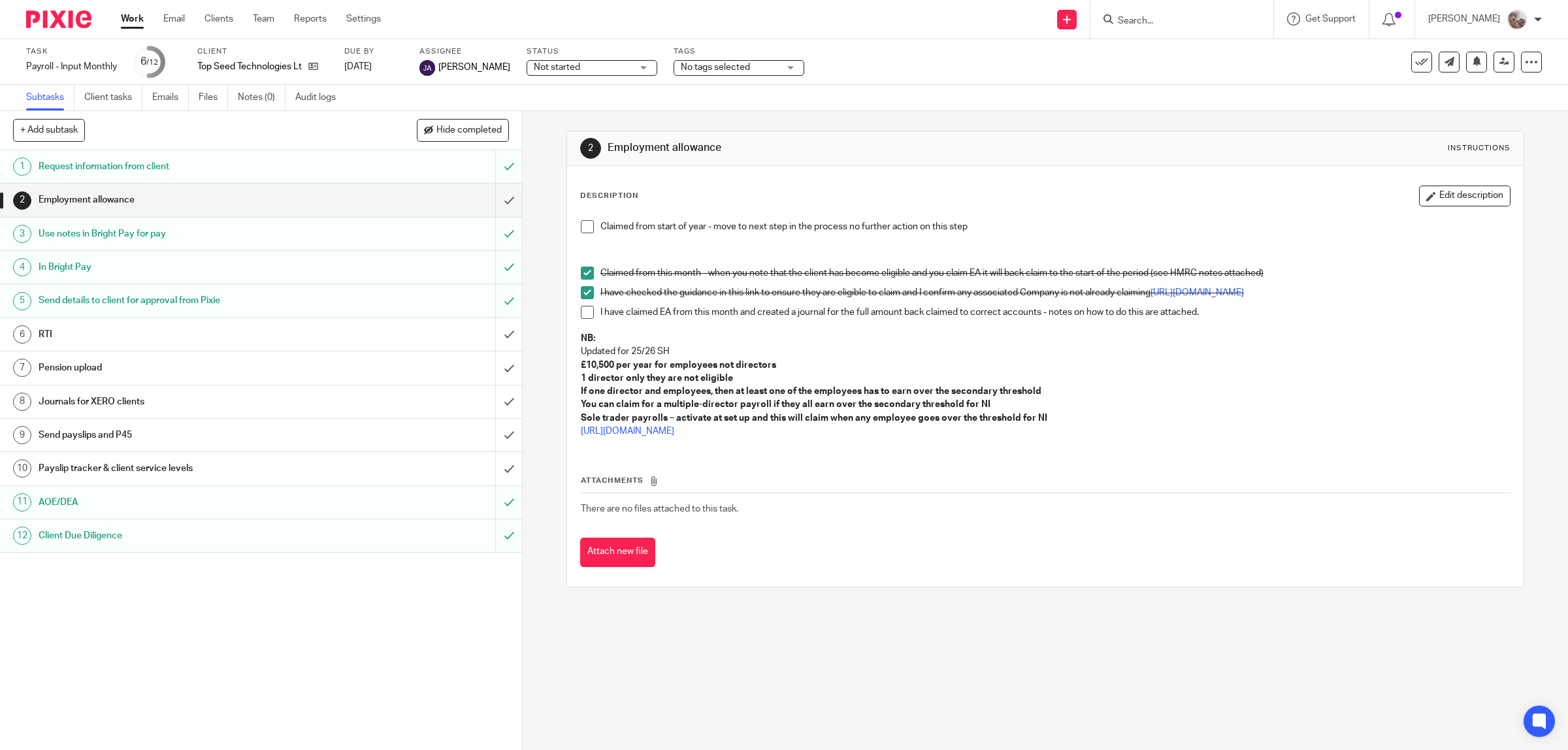
click at [239, 466] on h1 "Payslip tracker & client service levels" at bounding box center [186, 468] width 296 height 20
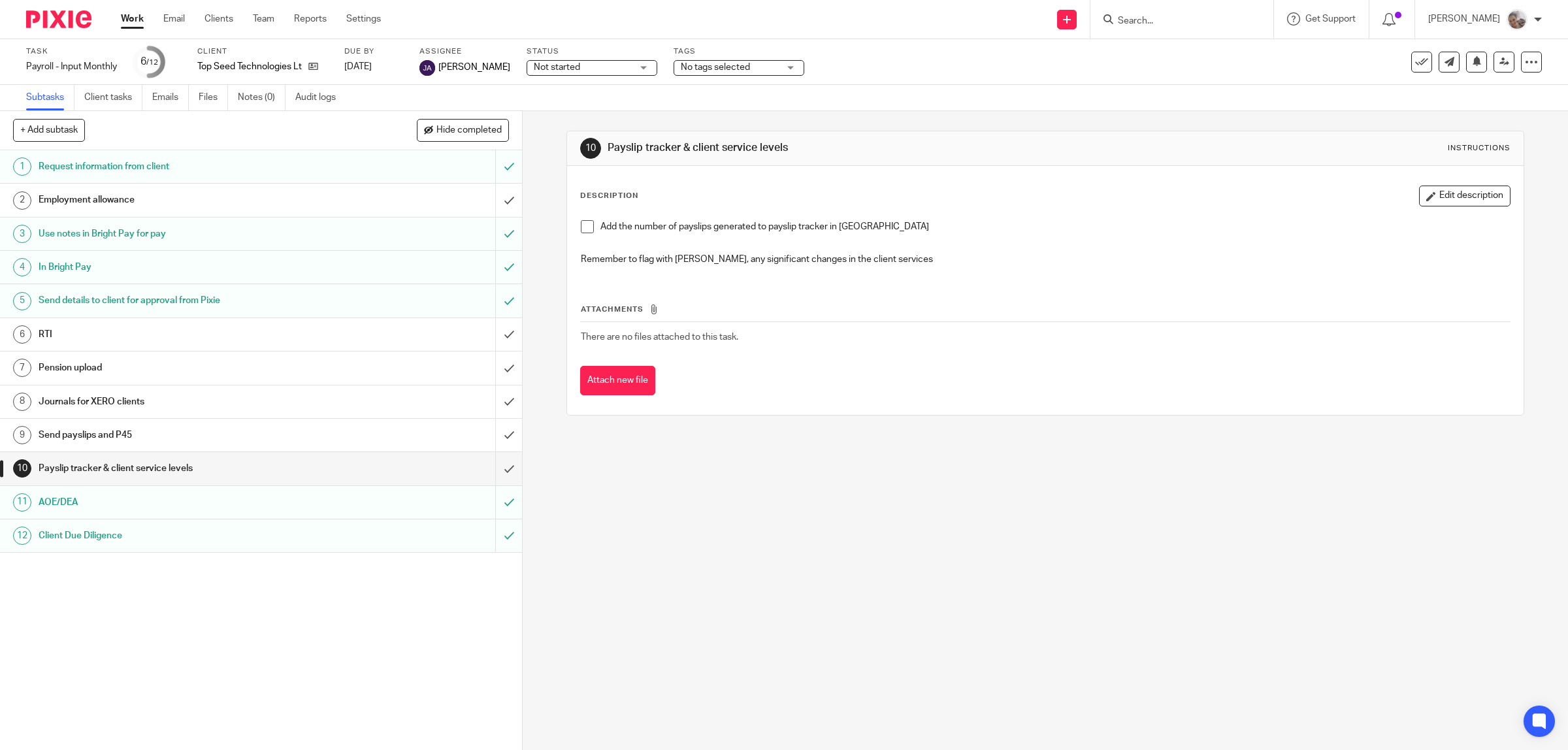
click at [583, 229] on span at bounding box center [586, 226] width 13 height 13
click at [490, 468] on input "submit" at bounding box center [261, 468] width 522 height 33
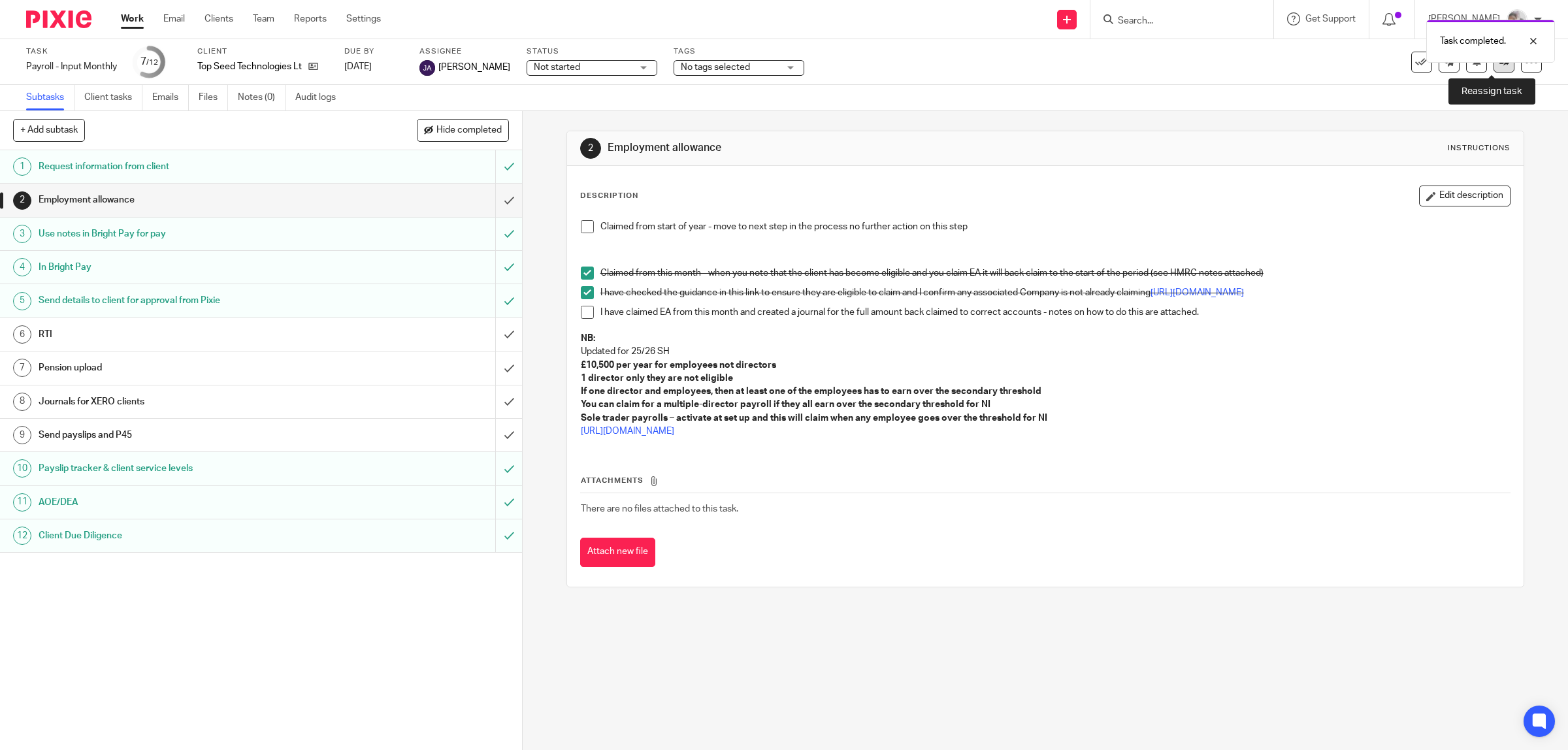
click at [1493, 66] on link at bounding box center [1504, 62] width 21 height 21
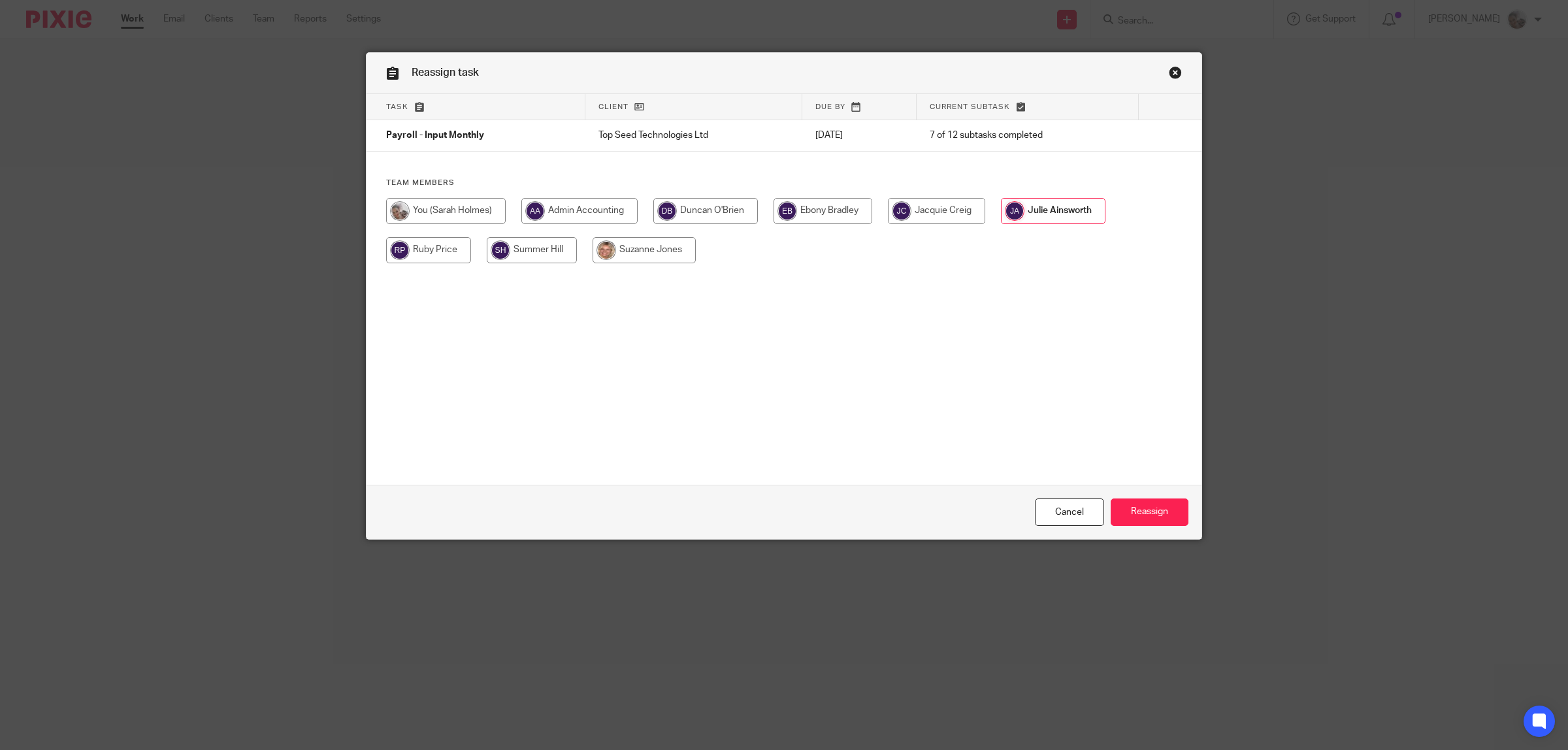
click at [447, 204] on input "radio" at bounding box center [446, 210] width 119 height 26
radio input "true"
drag, startPoint x: 1140, startPoint y: 510, endPoint x: 1159, endPoint y: 509, distance: 19.0
click at [1140, 509] on input "Reassign" at bounding box center [1149, 512] width 78 height 28
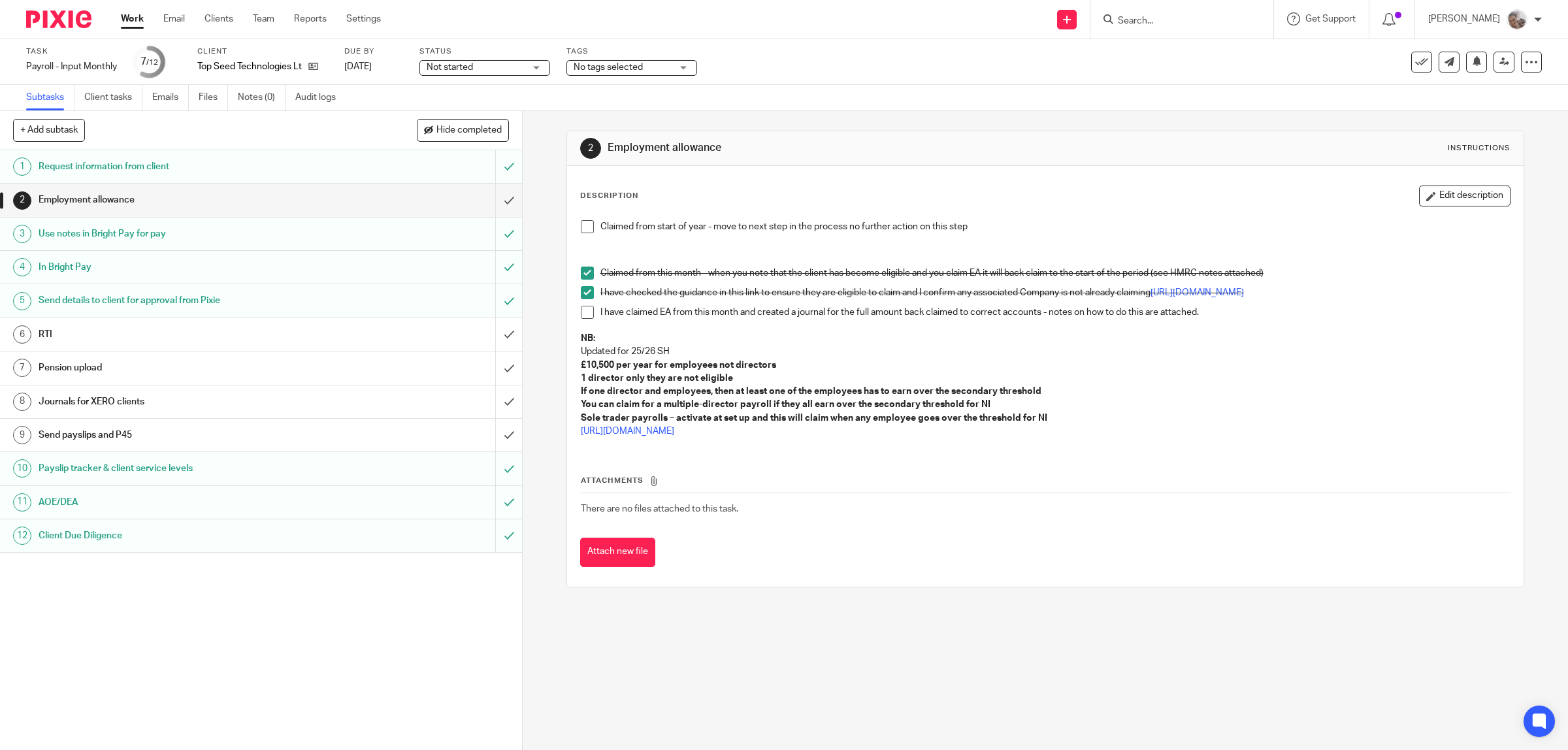
click at [134, 20] on link "Work" at bounding box center [132, 18] width 23 height 13
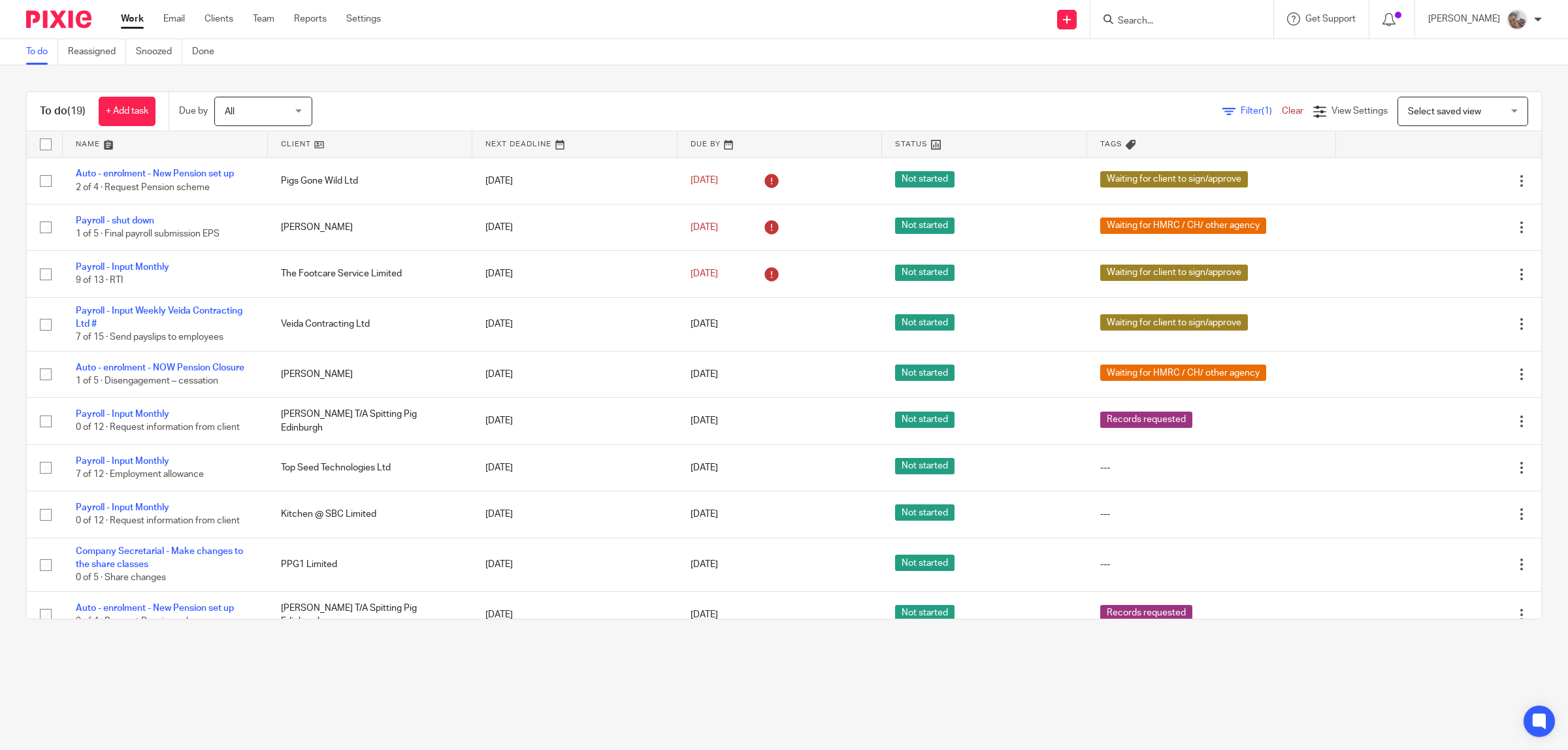
click at [285, 141] on link at bounding box center [370, 144] width 205 height 26
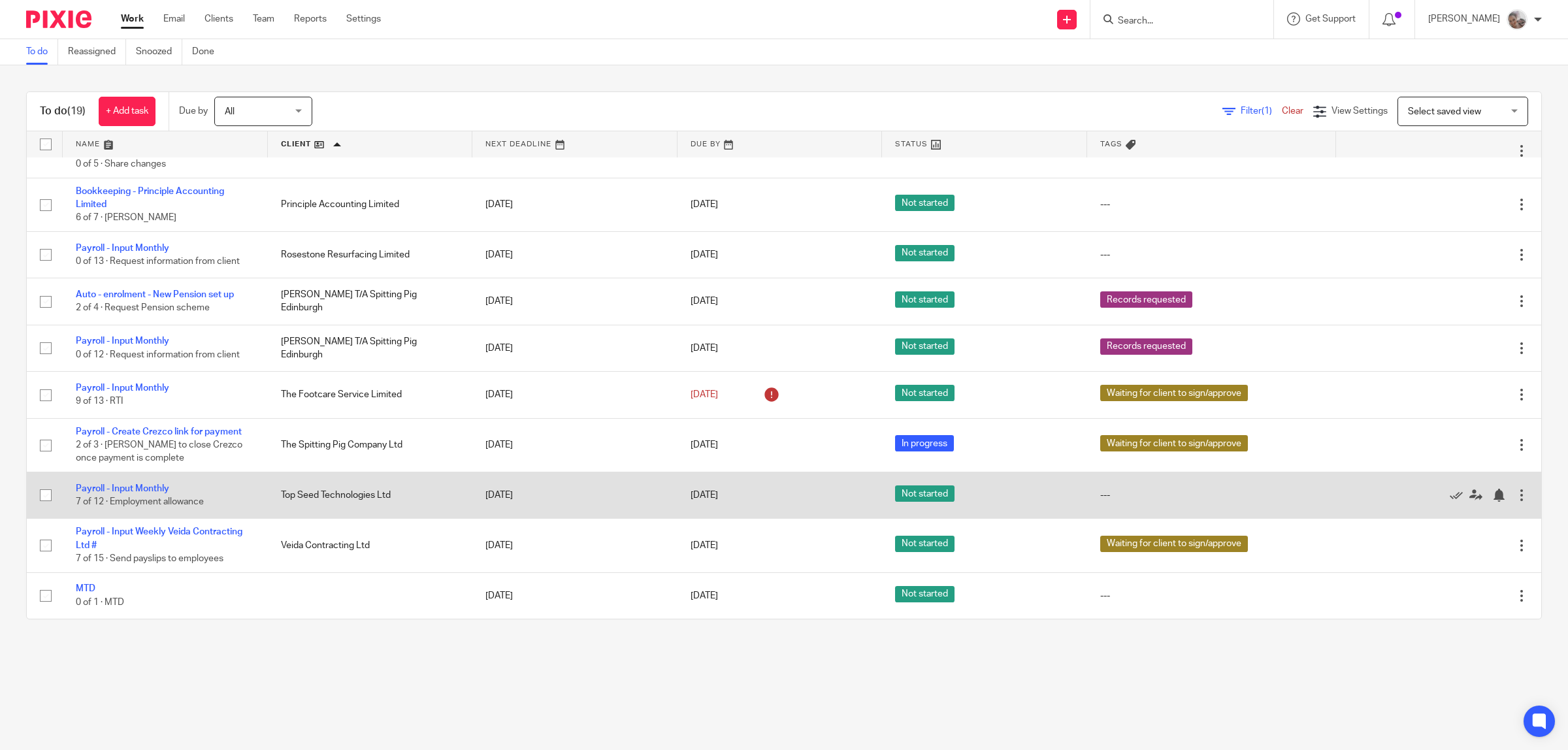
scroll to position [163, 0]
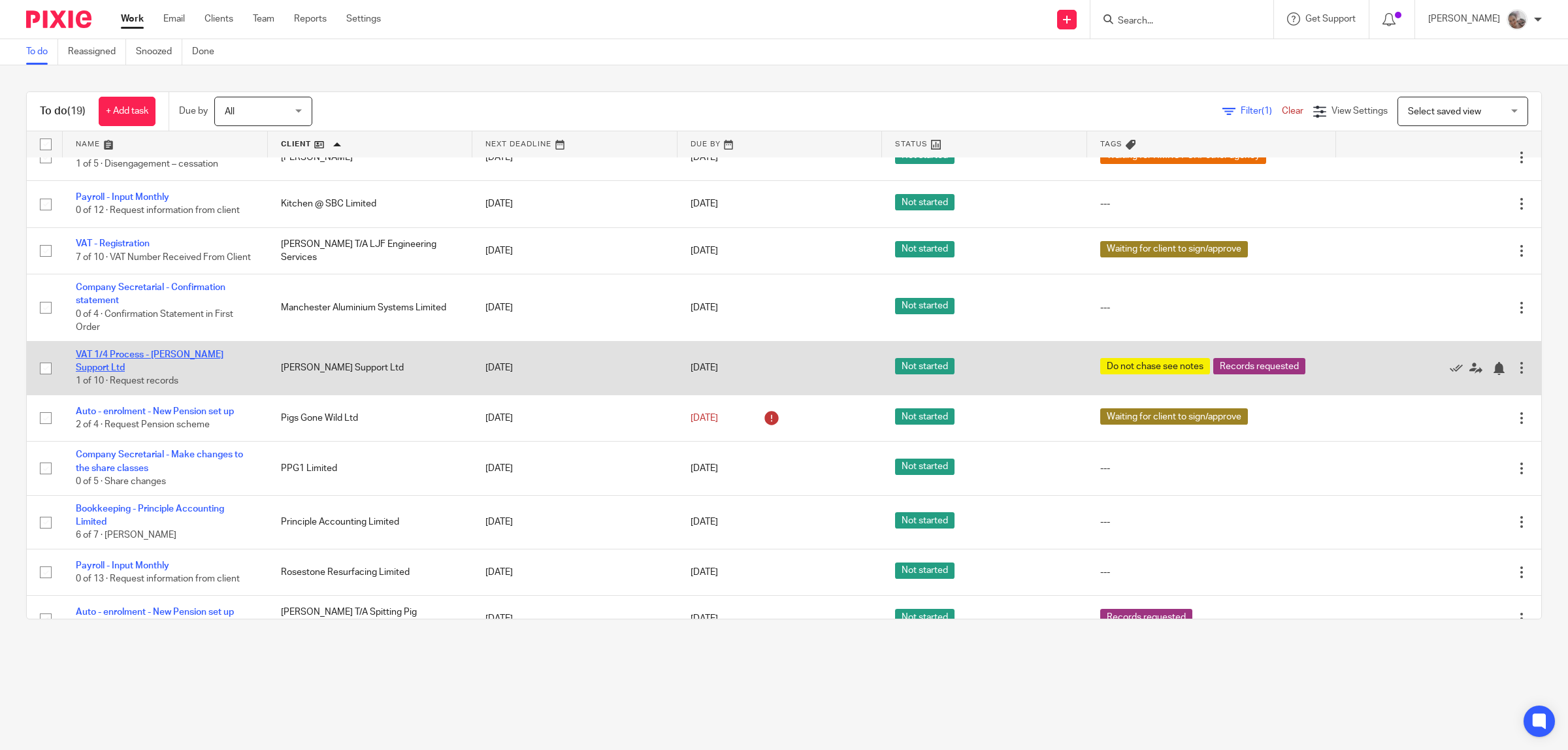
click at [161, 367] on link "VAT 1/4 Process - [PERSON_NAME] Support Ltd" at bounding box center [149, 362] width 148 height 22
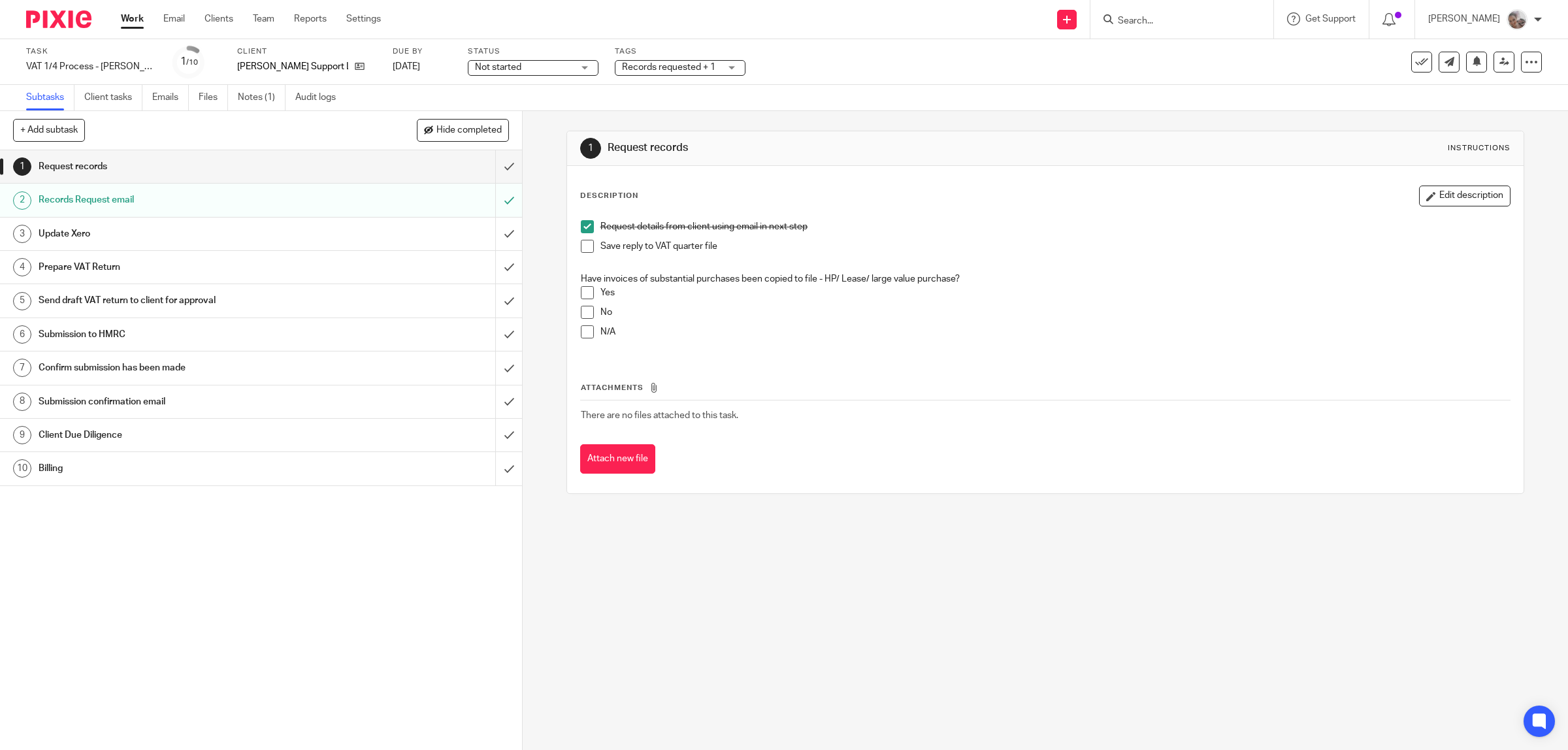
click at [583, 333] on span at bounding box center [586, 332] width 13 height 13
click at [583, 247] on span at bounding box center [586, 246] width 13 height 13
click at [487, 163] on input "submit" at bounding box center [261, 167] width 522 height 33
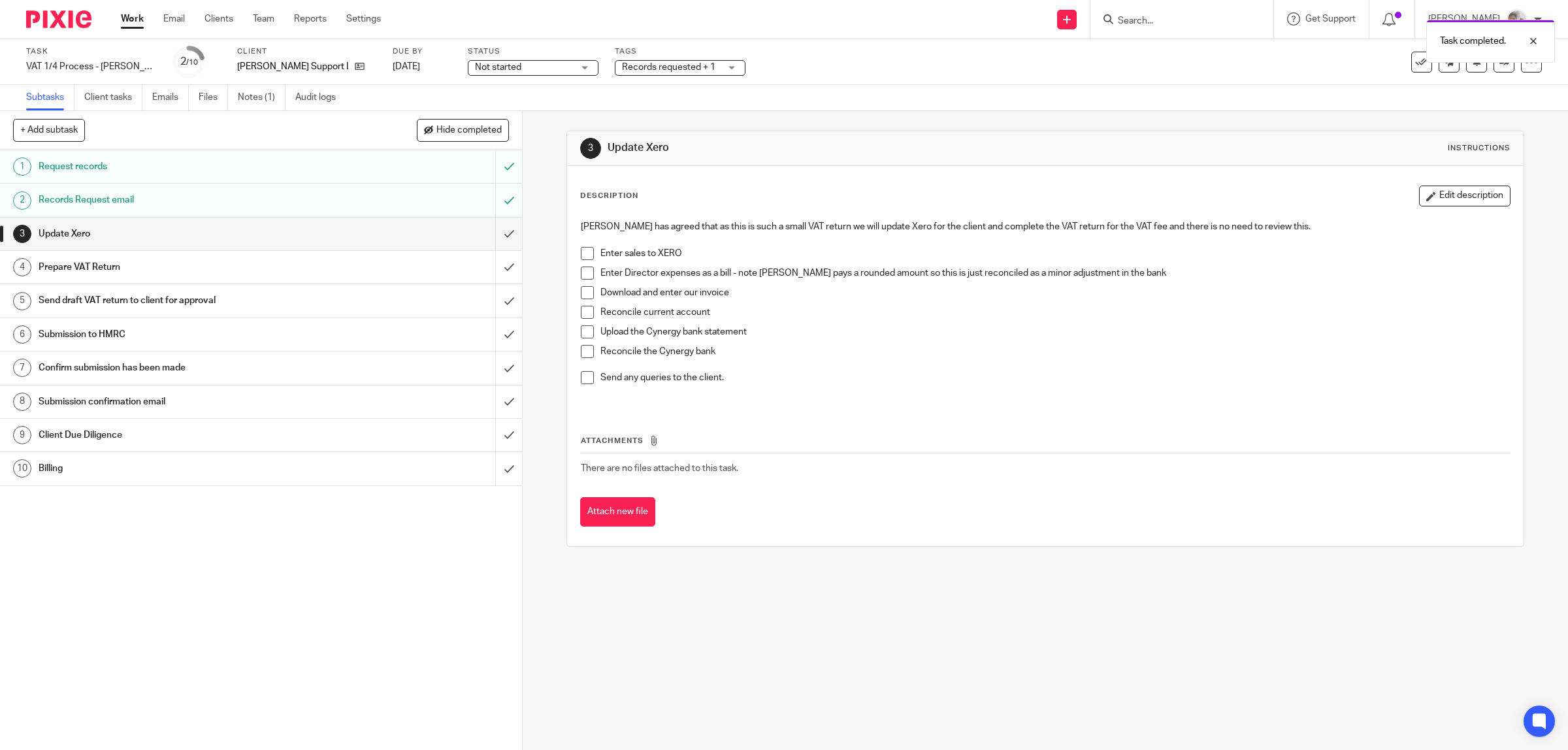
click at [583, 253] on span at bounding box center [586, 253] width 13 height 13
click at [580, 273] on span at bounding box center [586, 272] width 13 height 13
click at [580, 293] on span at bounding box center [586, 292] width 13 height 13
click at [127, 21] on link "Work" at bounding box center [132, 18] width 23 height 13
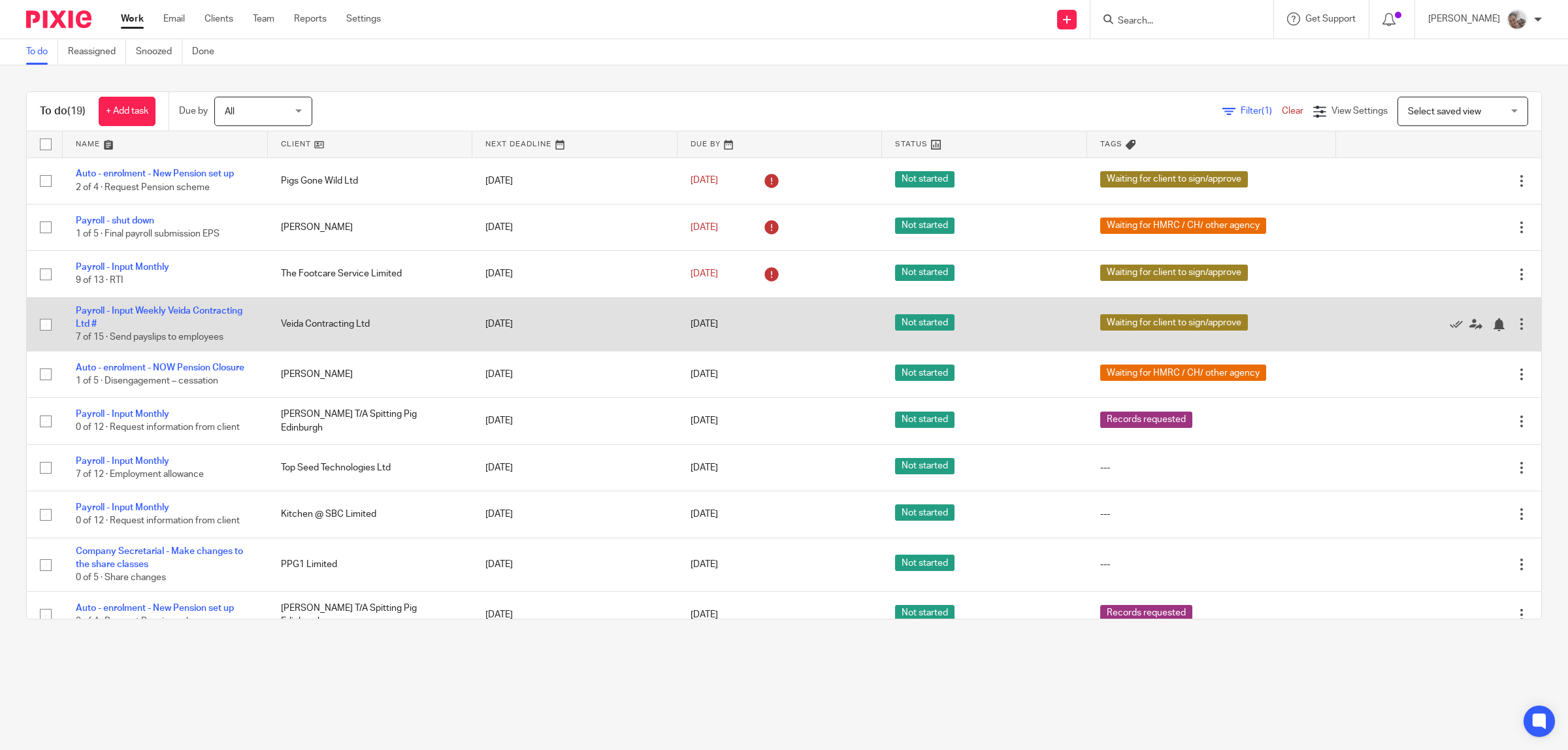
scroll to position [163, 0]
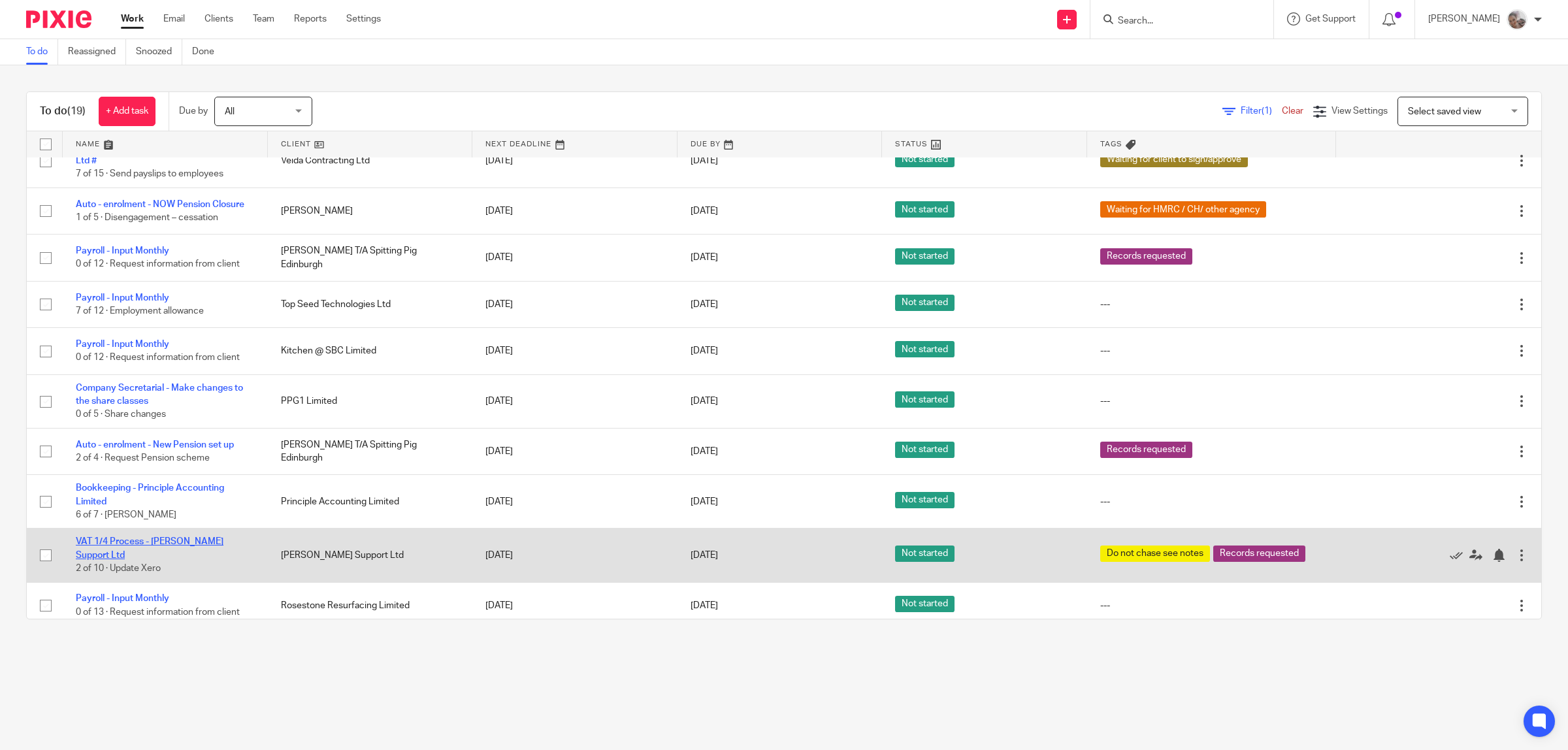
click at [167, 541] on link "VAT 1/4 Process - [PERSON_NAME] Support Ltd" at bounding box center [149, 548] width 148 height 22
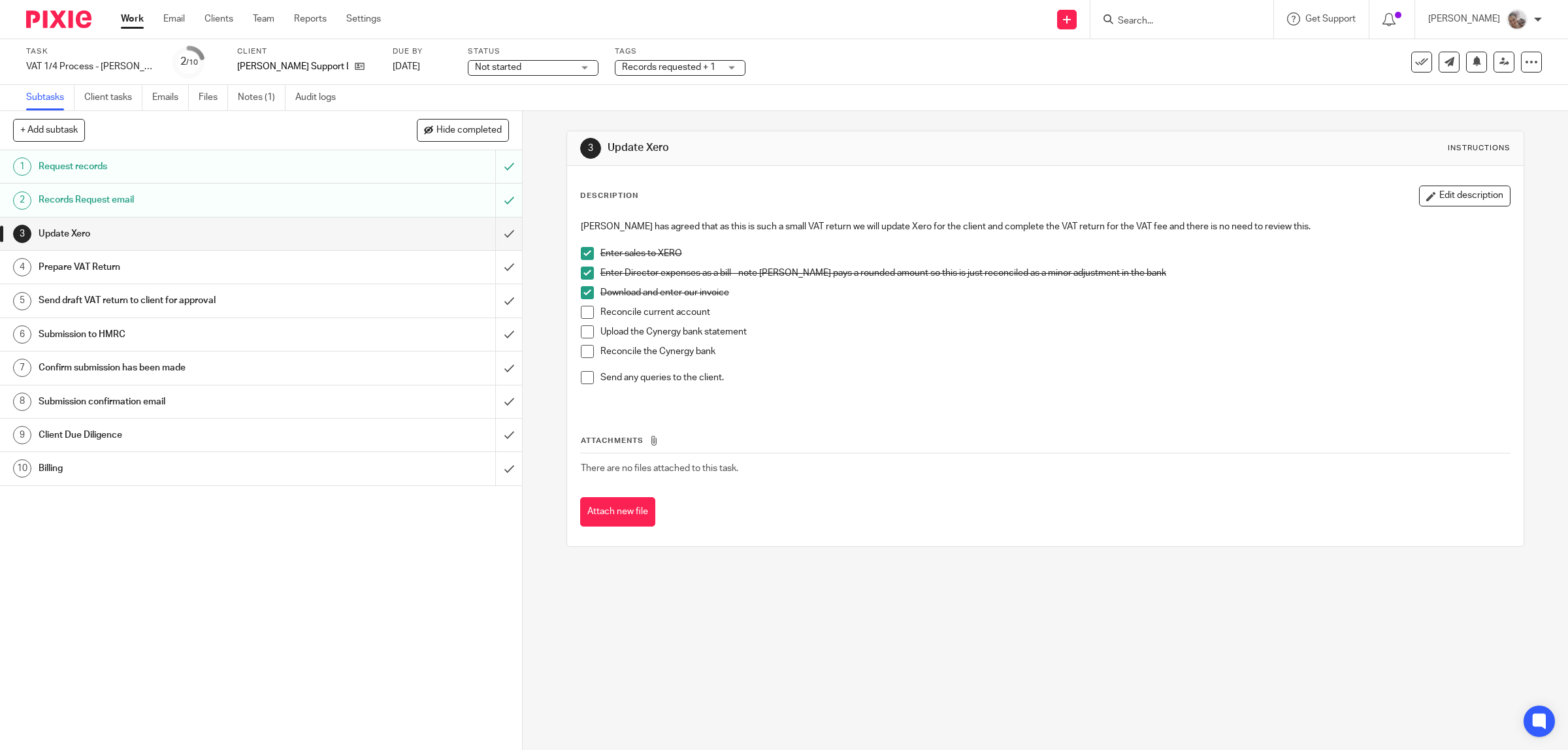
click at [581, 314] on span at bounding box center [586, 312] width 13 height 13
click at [580, 330] on span at bounding box center [586, 332] width 13 height 13
click at [580, 351] on span at bounding box center [586, 351] width 13 height 13
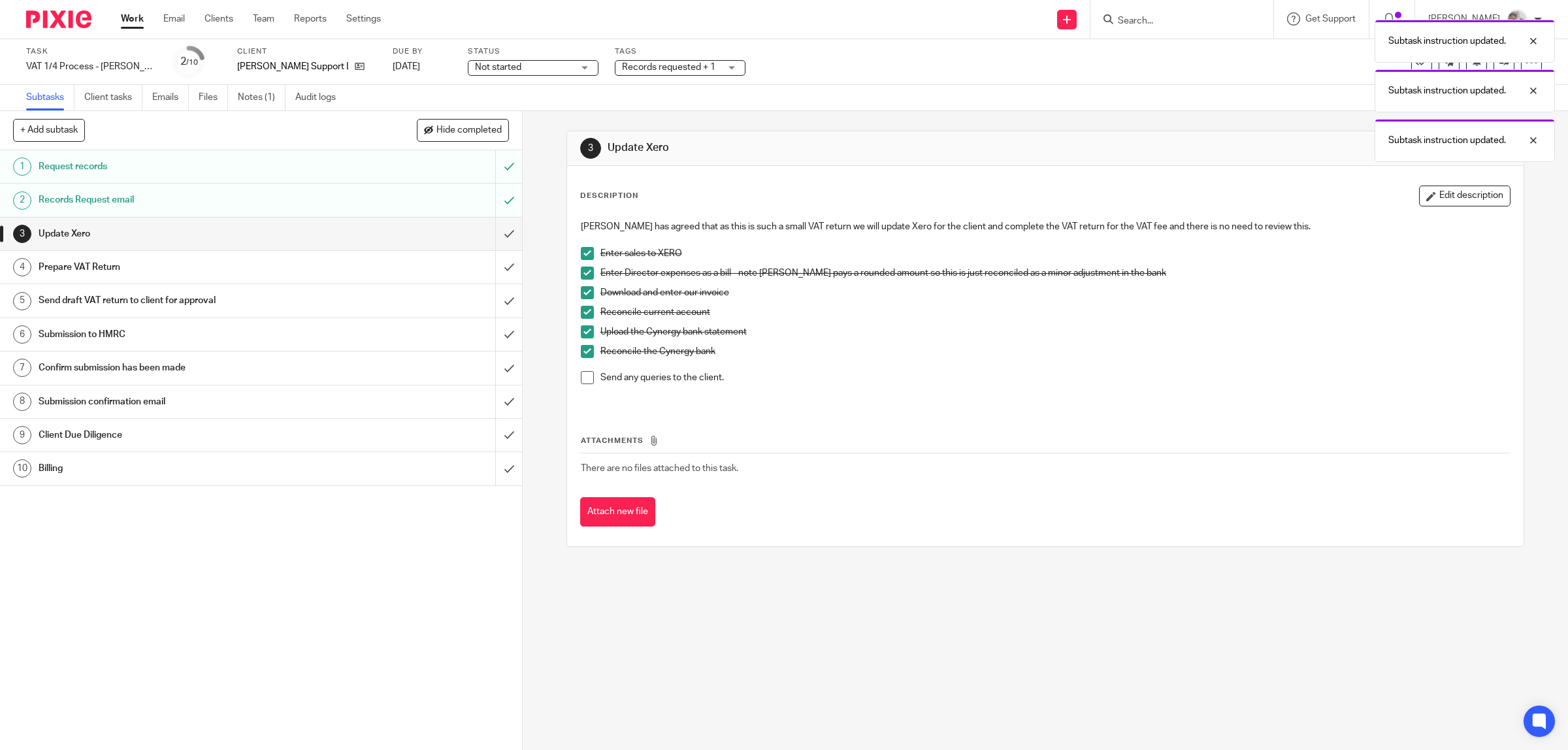
click at [582, 377] on span at bounding box center [586, 377] width 13 height 13
click at [495, 235] on input "submit" at bounding box center [261, 234] width 522 height 33
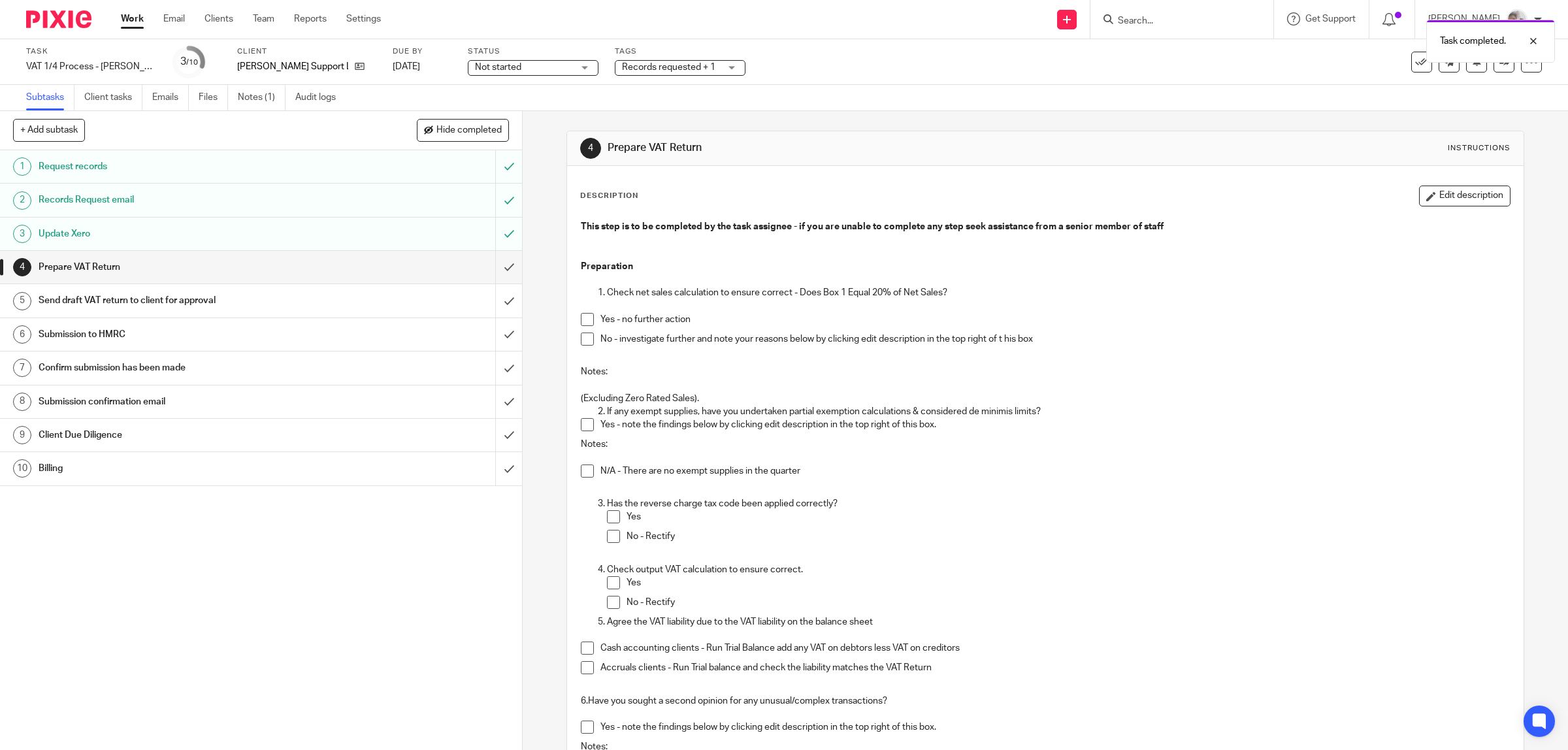
click at [580, 322] on span at bounding box center [586, 319] width 13 height 13
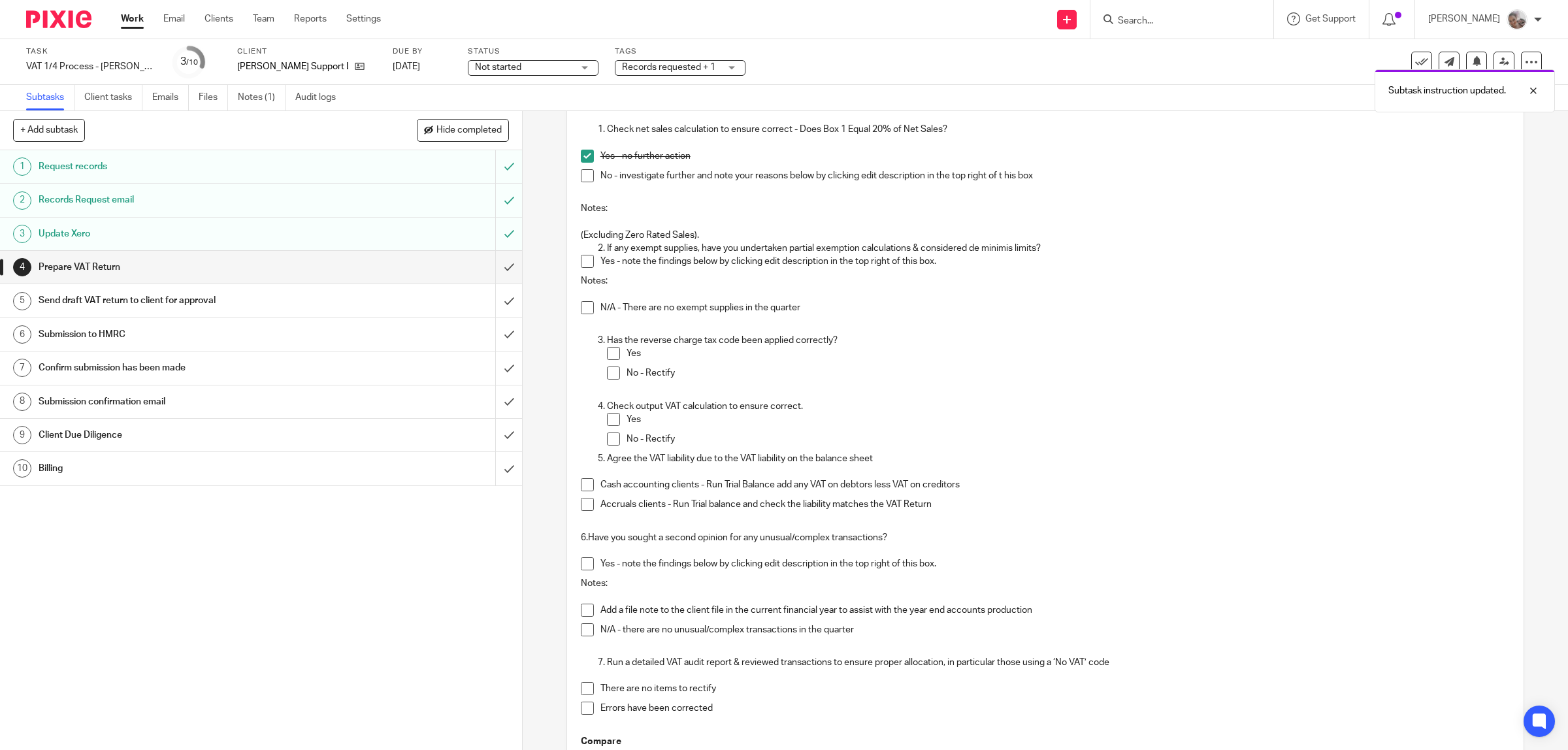
scroll to position [245, 0]
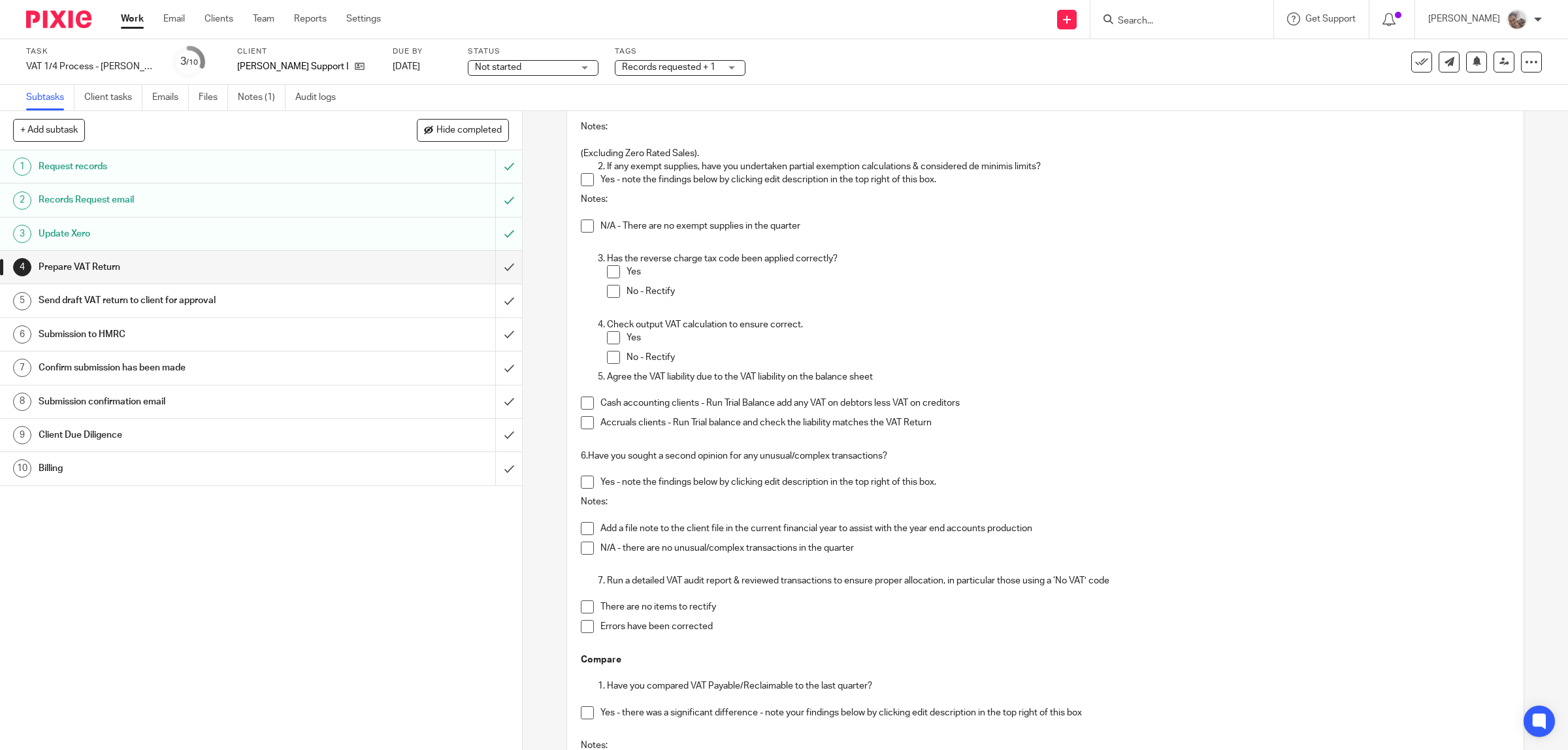
click at [586, 426] on span at bounding box center [586, 423] width 13 height 13
click at [580, 550] on span at bounding box center [586, 548] width 13 height 13
click at [581, 546] on span at bounding box center [586, 548] width 13 height 13
click at [585, 482] on span at bounding box center [586, 482] width 13 height 13
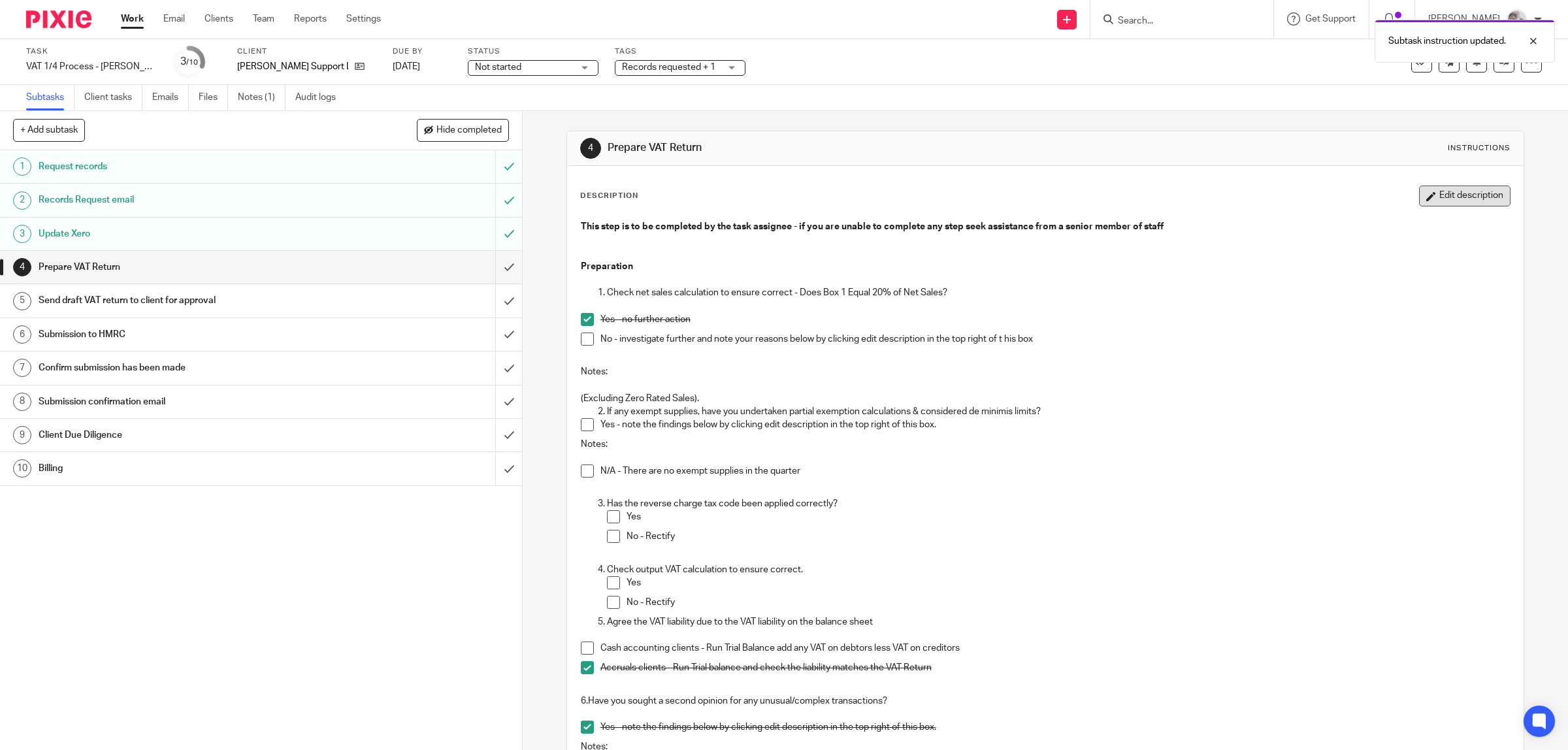
click at [1448, 190] on button "Edit description" at bounding box center [1464, 196] width 91 height 21
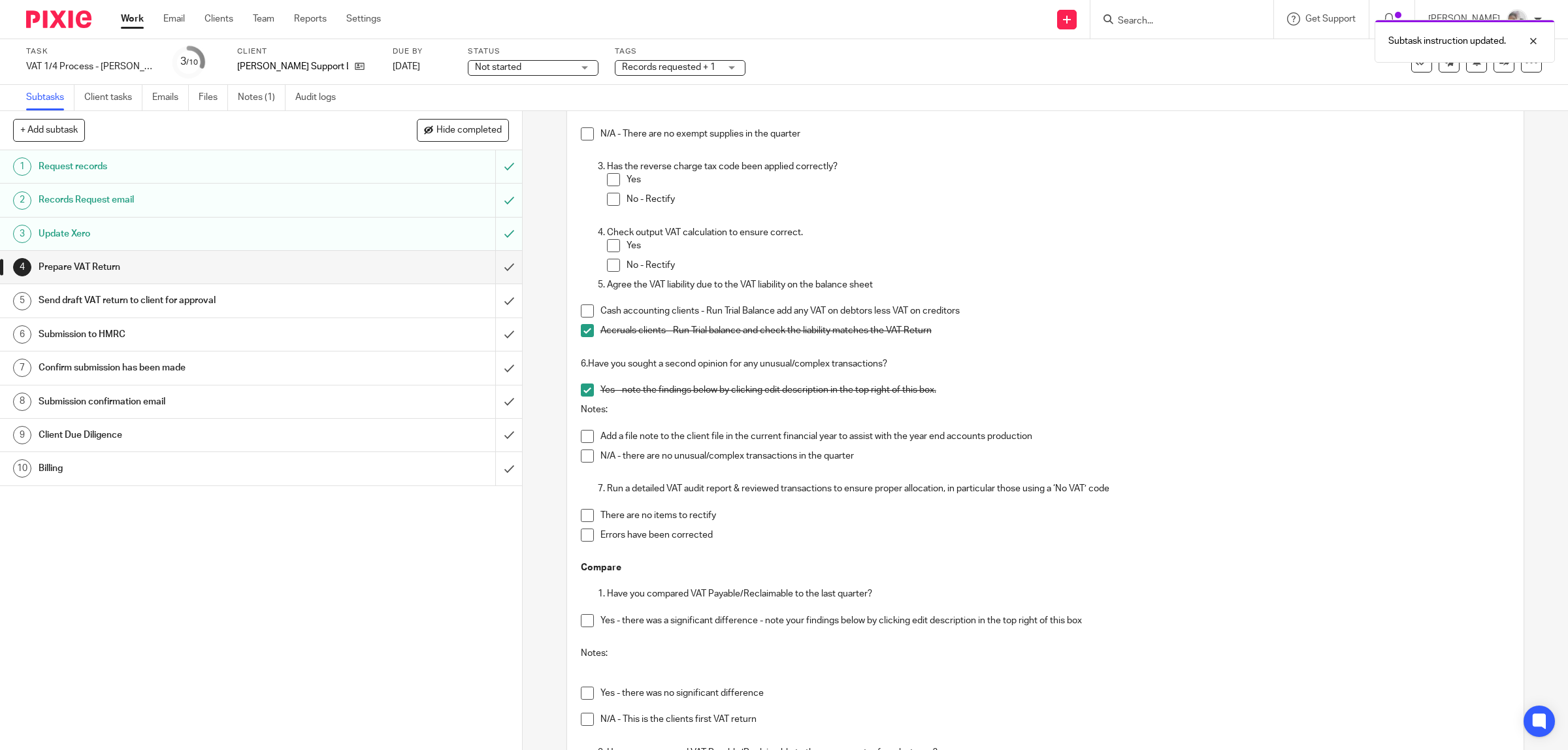
scroll to position [408, 0]
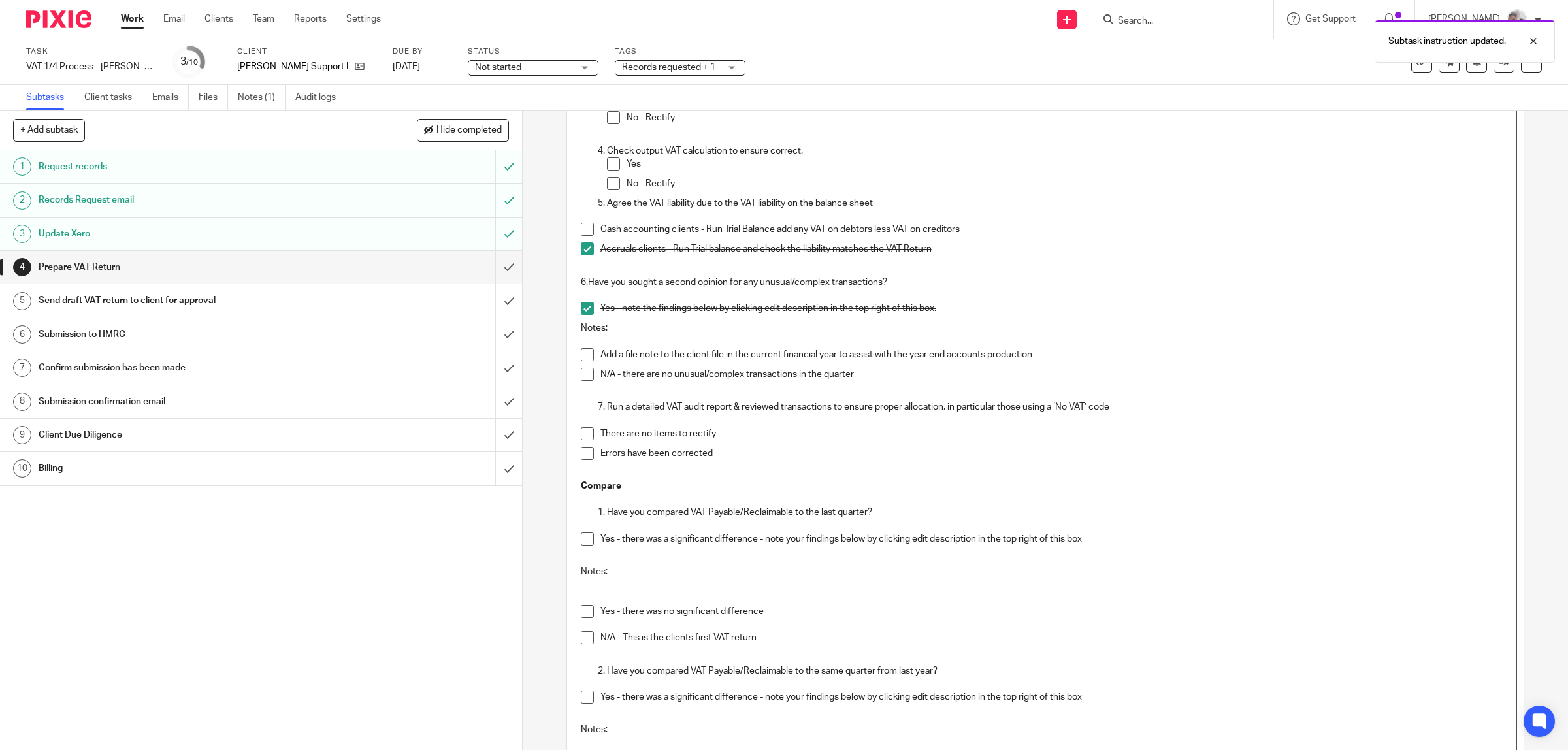
click at [644, 338] on p at bounding box center [1045, 340] width 929 height 13
click at [583, 340] on p "aApplica" at bounding box center [1045, 340] width 929 height 13
click at [628, 338] on p "Applica" at bounding box center [1045, 340] width 929 height 13
click at [590, 338] on p "Applicaon of credit" at bounding box center [1045, 340] width 929 height 13
click at [596, 340] on p "Applicaon of credit" at bounding box center [1045, 340] width 929 height 13
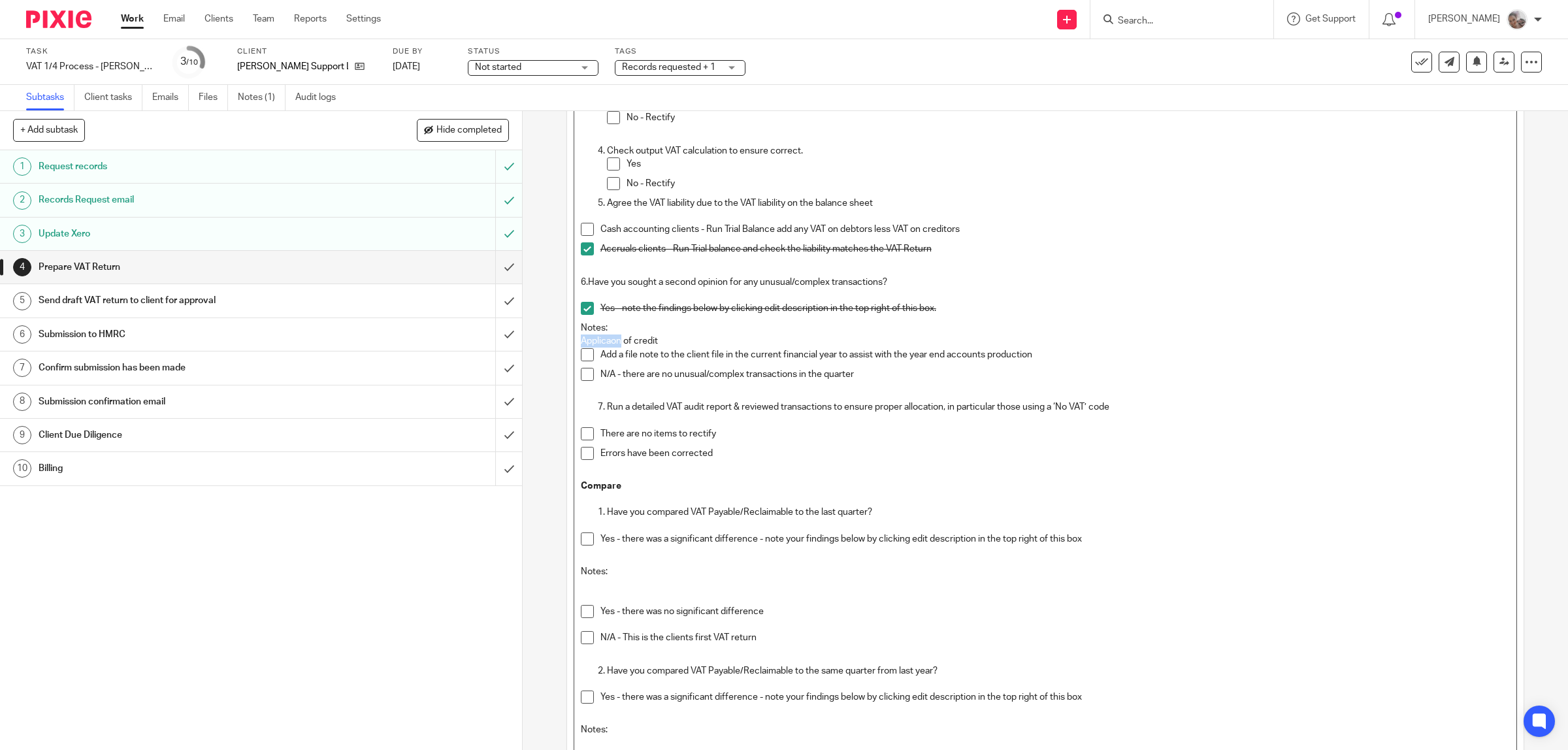
click at [598, 340] on p "Applicaon of credit" at bounding box center [1045, 340] width 929 height 13
click at [724, 331] on p "Notes:" at bounding box center [1045, 327] width 929 height 13
click at [722, 340] on p "Appliucation of credit" at bounding box center [1045, 340] width 929 height 13
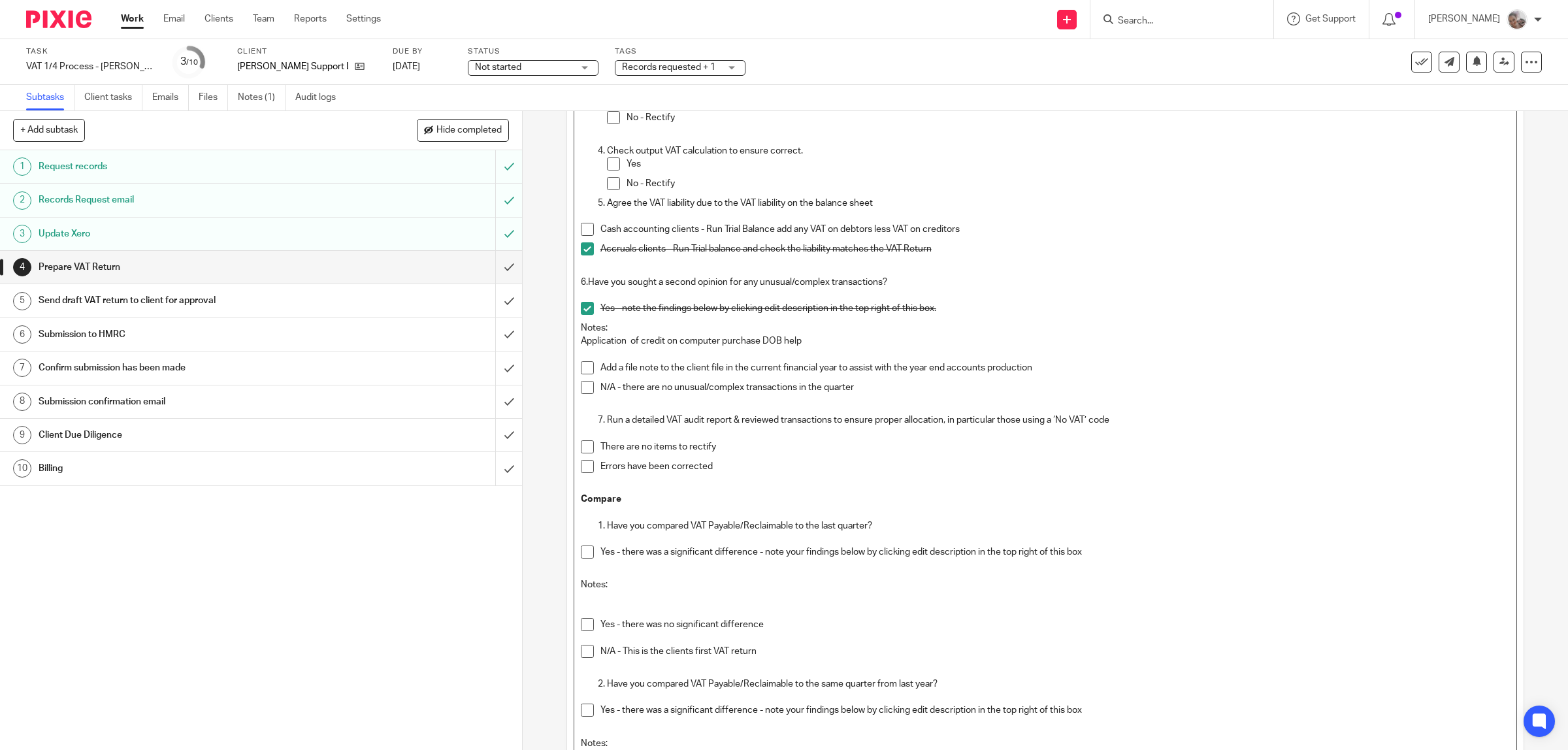
click at [580, 445] on span at bounding box center [586, 447] width 13 height 13
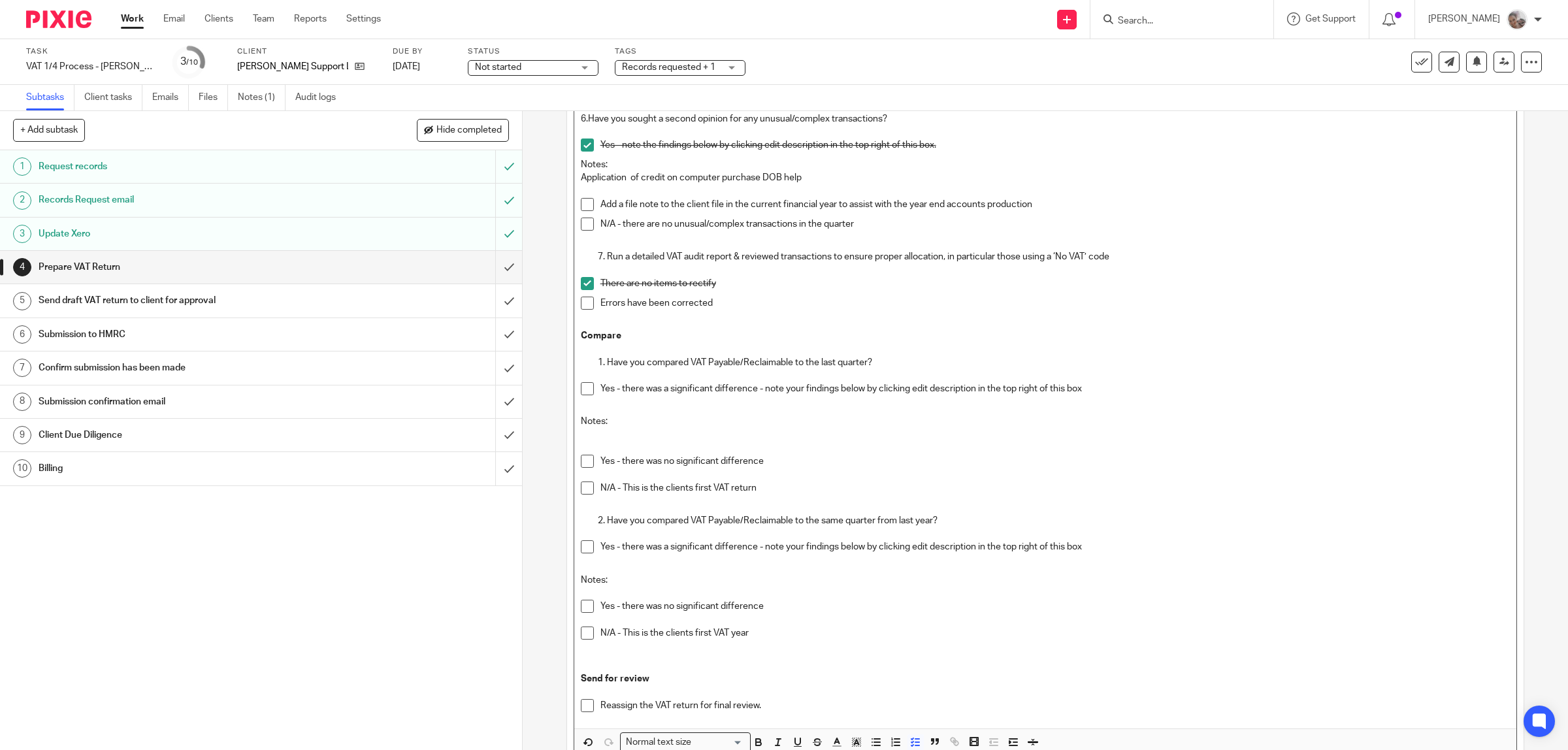
click at [590, 465] on li "Yes - there was no significant difference" at bounding box center [1045, 467] width 929 height 27
click at [581, 466] on span at bounding box center [586, 460] width 13 height 13
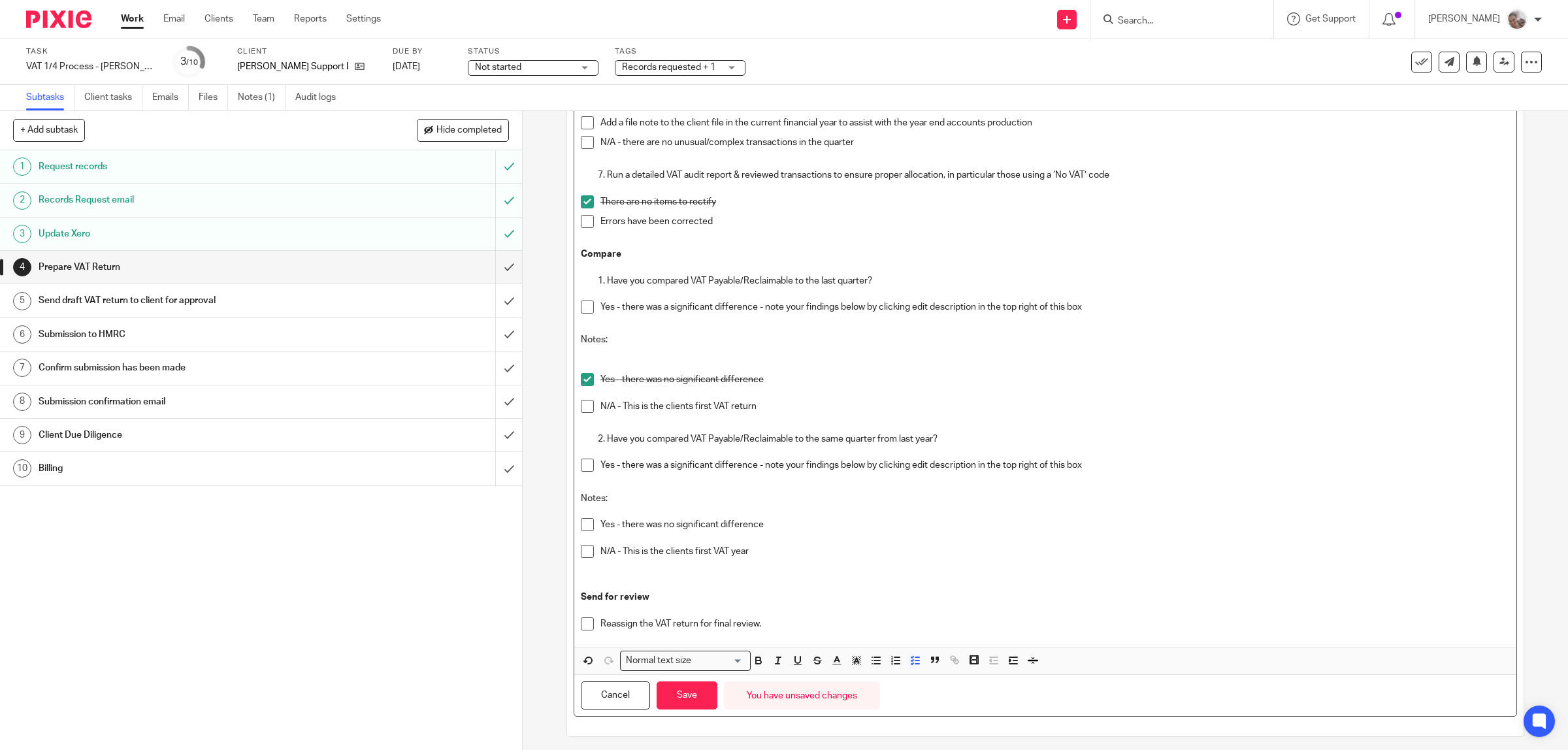
click at [586, 531] on span at bounding box center [586, 524] width 13 height 13
click at [690, 704] on button "Save" at bounding box center [686, 695] width 61 height 28
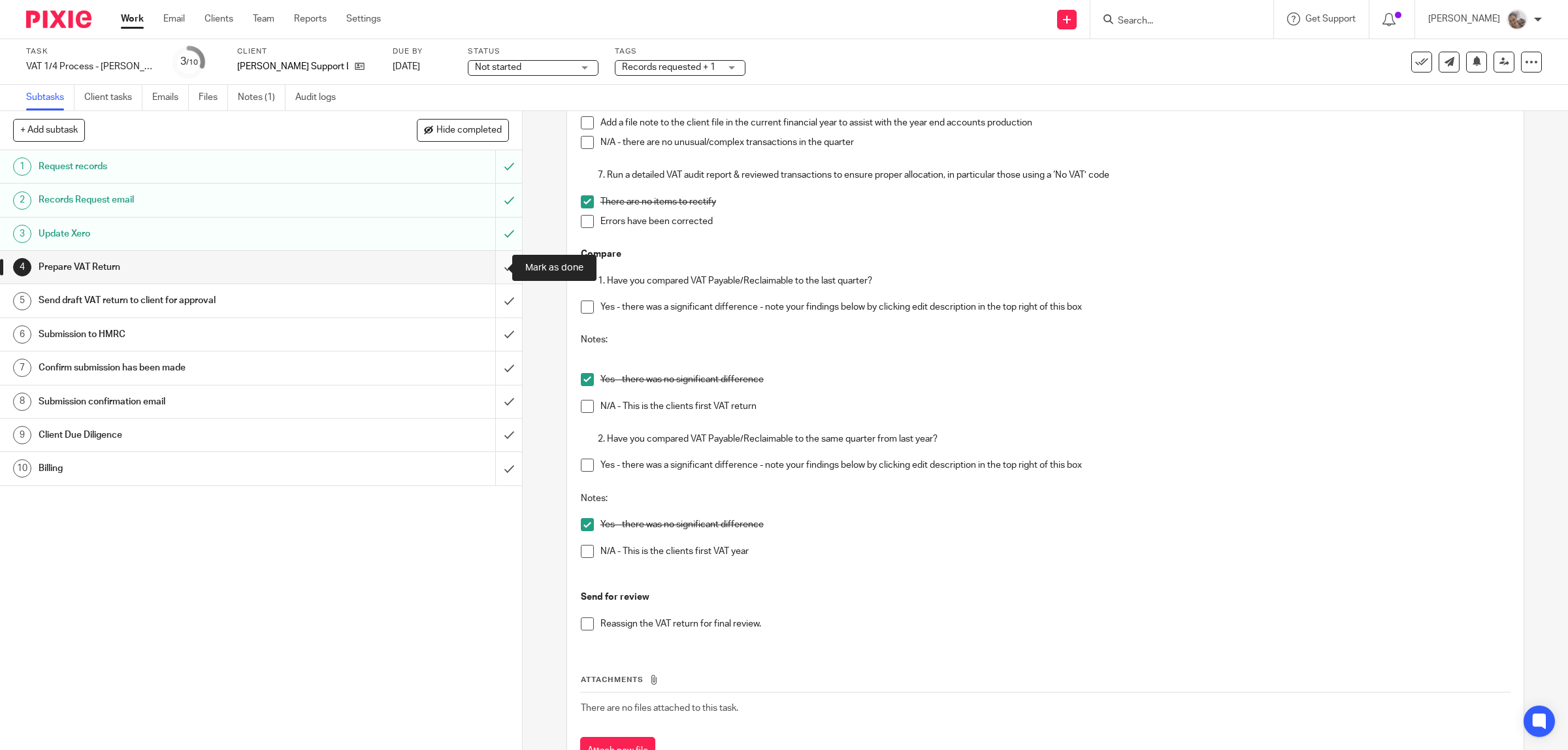
click at [488, 269] on input "submit" at bounding box center [261, 267] width 522 height 33
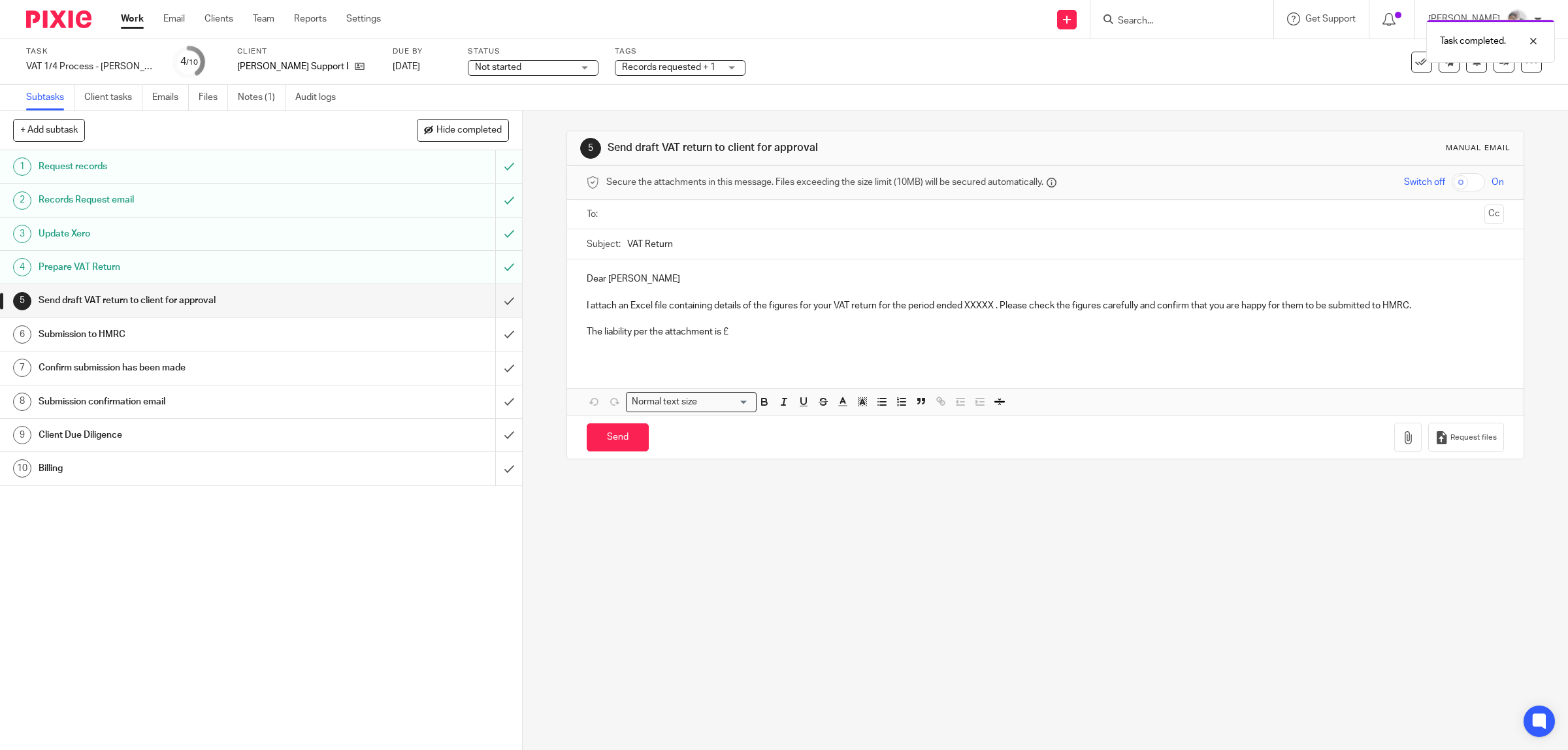
click at [681, 274] on p "Dear Matthew James" at bounding box center [1045, 278] width 918 height 13
click at [735, 332] on p "The liability per the attachment is £" at bounding box center [1045, 332] width 918 height 13
click at [1401, 444] on icon "button" at bounding box center [1407, 437] width 13 height 13
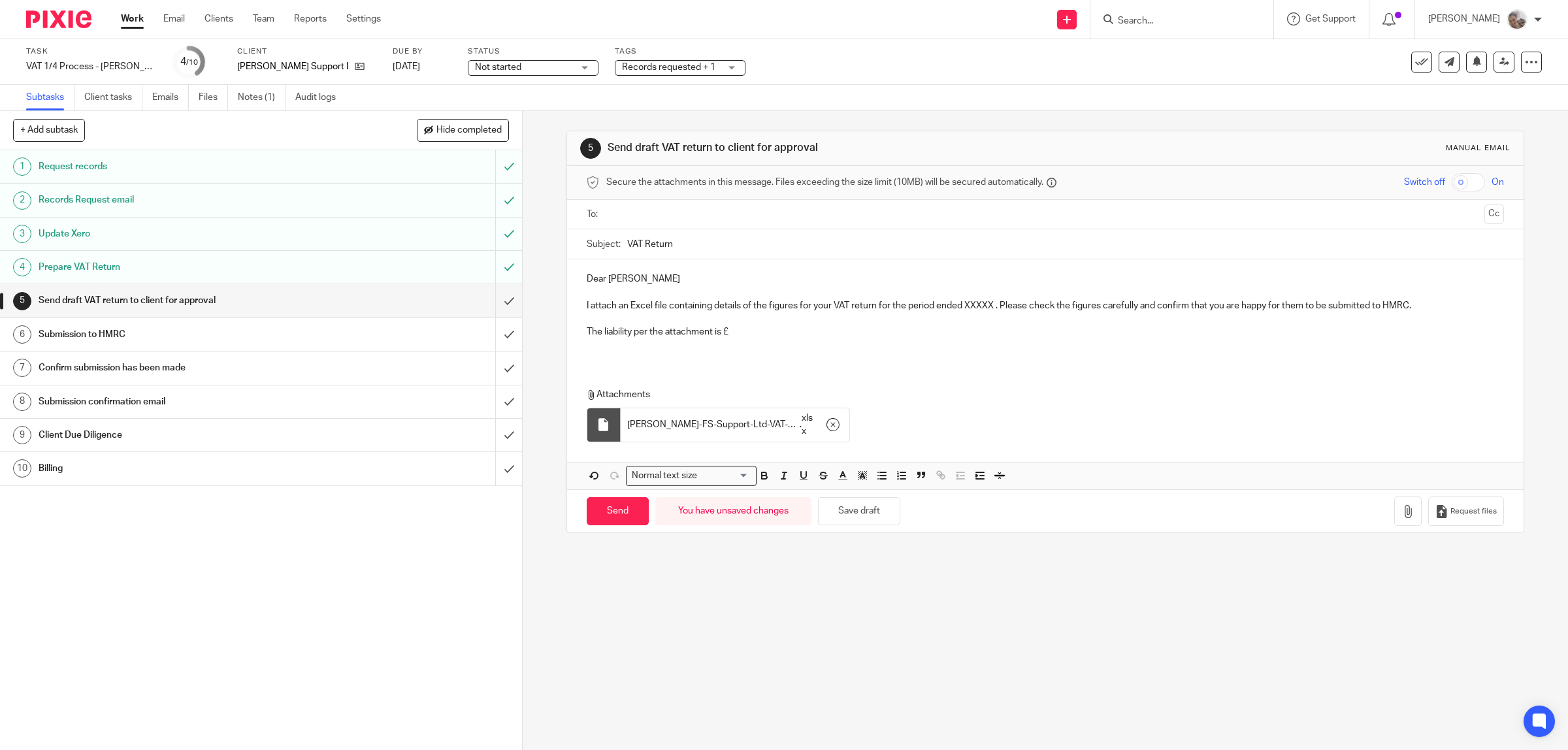
drag, startPoint x: 992, startPoint y: 331, endPoint x: 994, endPoint y: 318, distance: 13.2
click at [993, 331] on p "The liability per the attachment is £" at bounding box center [1045, 332] width 918 height 13
click at [992, 305] on p "I attach an Excel file containing details of the figures for your VAT return fo…" at bounding box center [1045, 305] width 918 height 13
click at [745, 333] on p "The liability per the attachment is £" at bounding box center [1045, 332] width 918 height 13
click at [681, 215] on input "text" at bounding box center [1044, 214] width 868 height 15
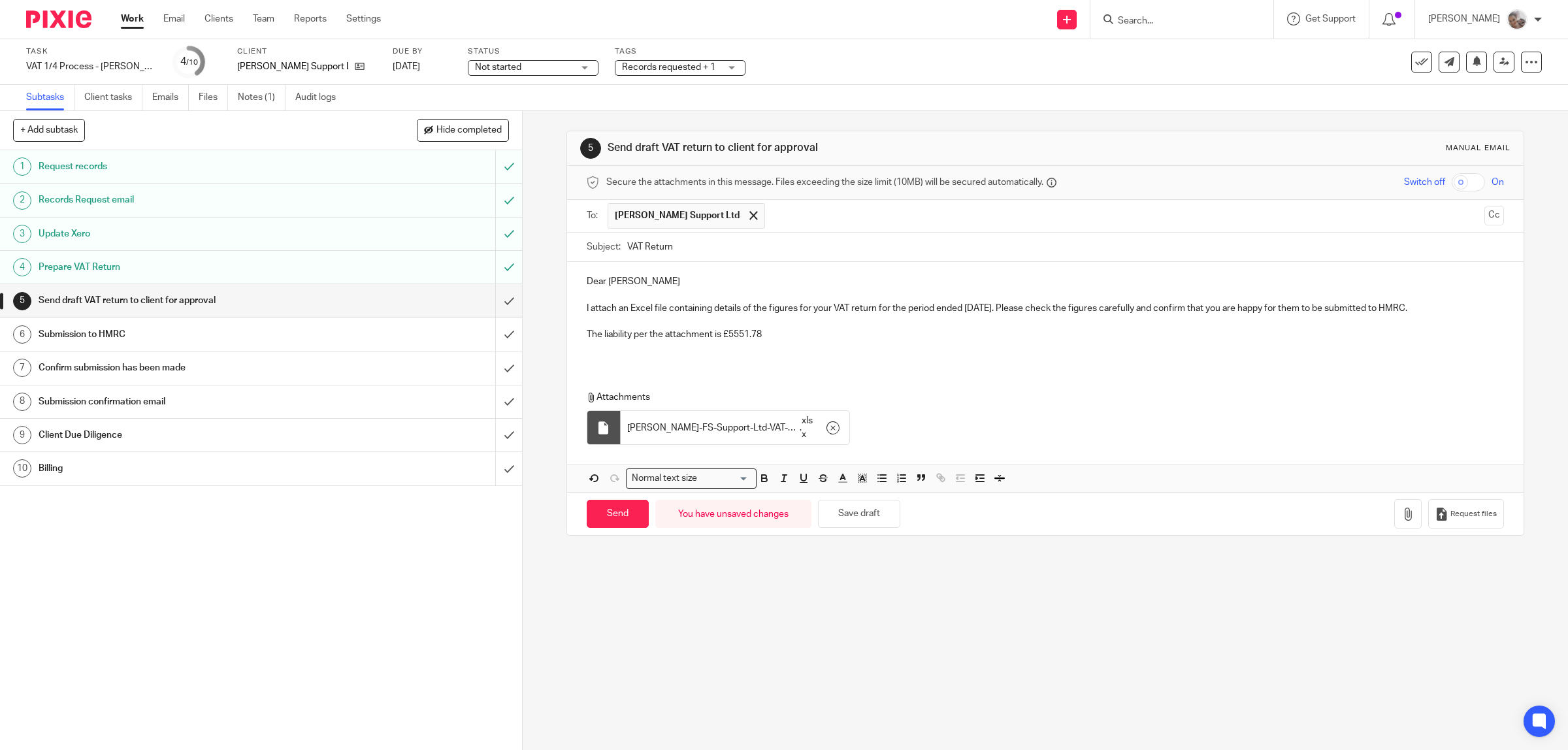
click at [848, 337] on p "The liability per the attachment is £5551.78" at bounding box center [1045, 334] width 918 height 13
click at [618, 515] on input "Send" at bounding box center [617, 514] width 62 height 28
type input "Sent"
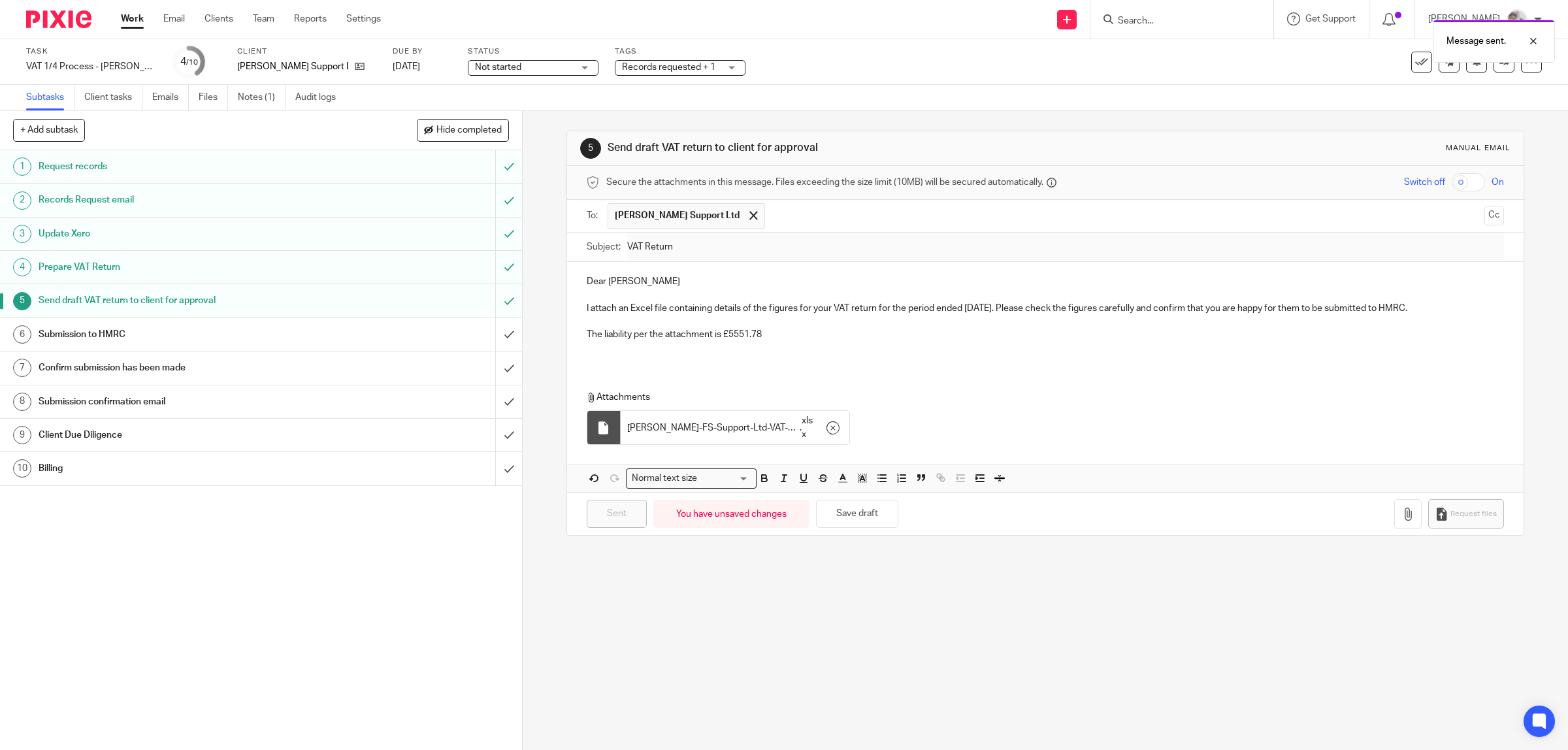
click at [207, 464] on h1 "Billing" at bounding box center [186, 468] width 296 height 20
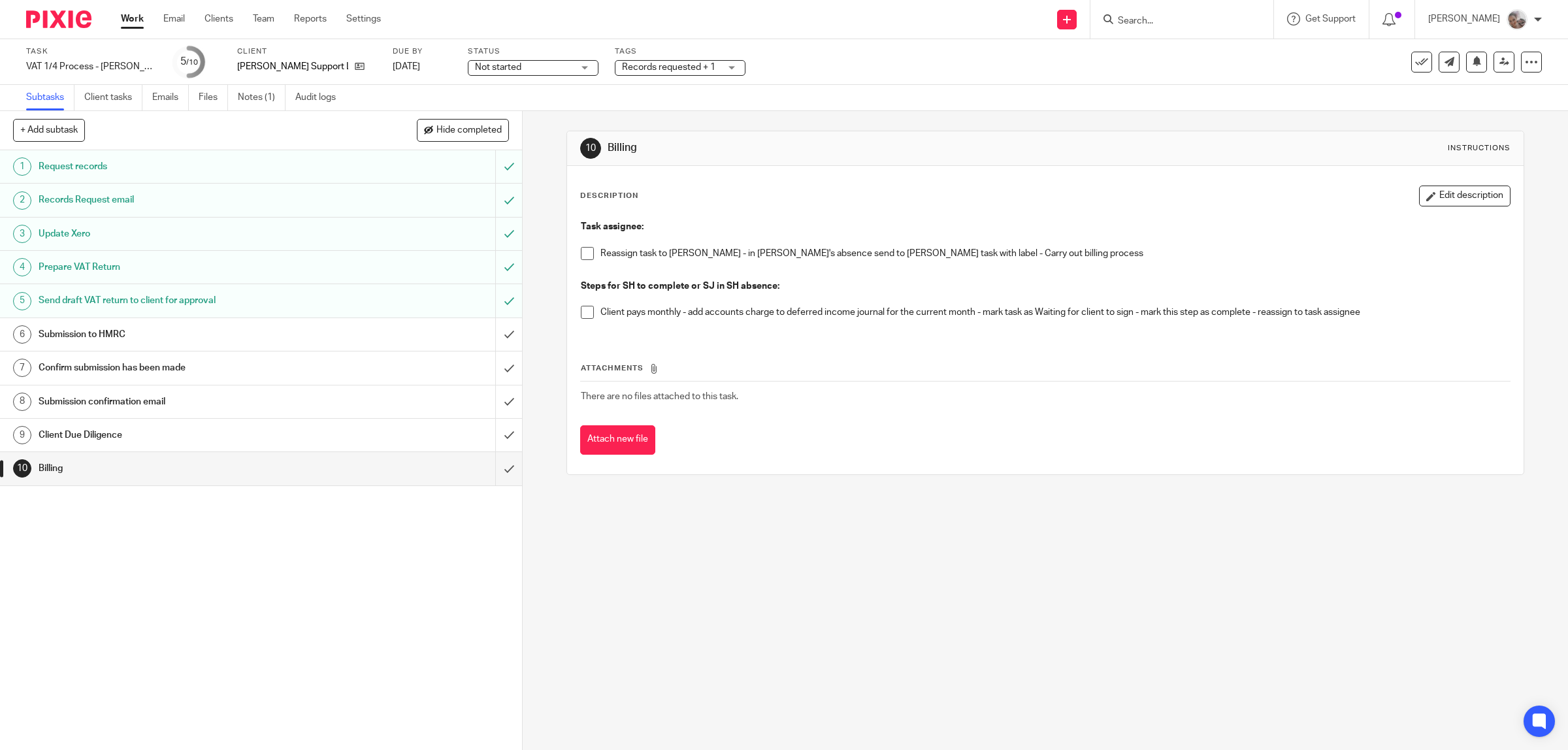
click at [581, 266] on p at bounding box center [1045, 272] width 929 height 13
click at [581, 263] on li "Reassign task to [PERSON_NAME] - in [PERSON_NAME]'s absence send to [PERSON_NAM…" at bounding box center [1045, 257] width 929 height 20
click at [580, 255] on span at bounding box center [586, 253] width 13 height 13
click at [581, 314] on span at bounding box center [586, 312] width 13 height 13
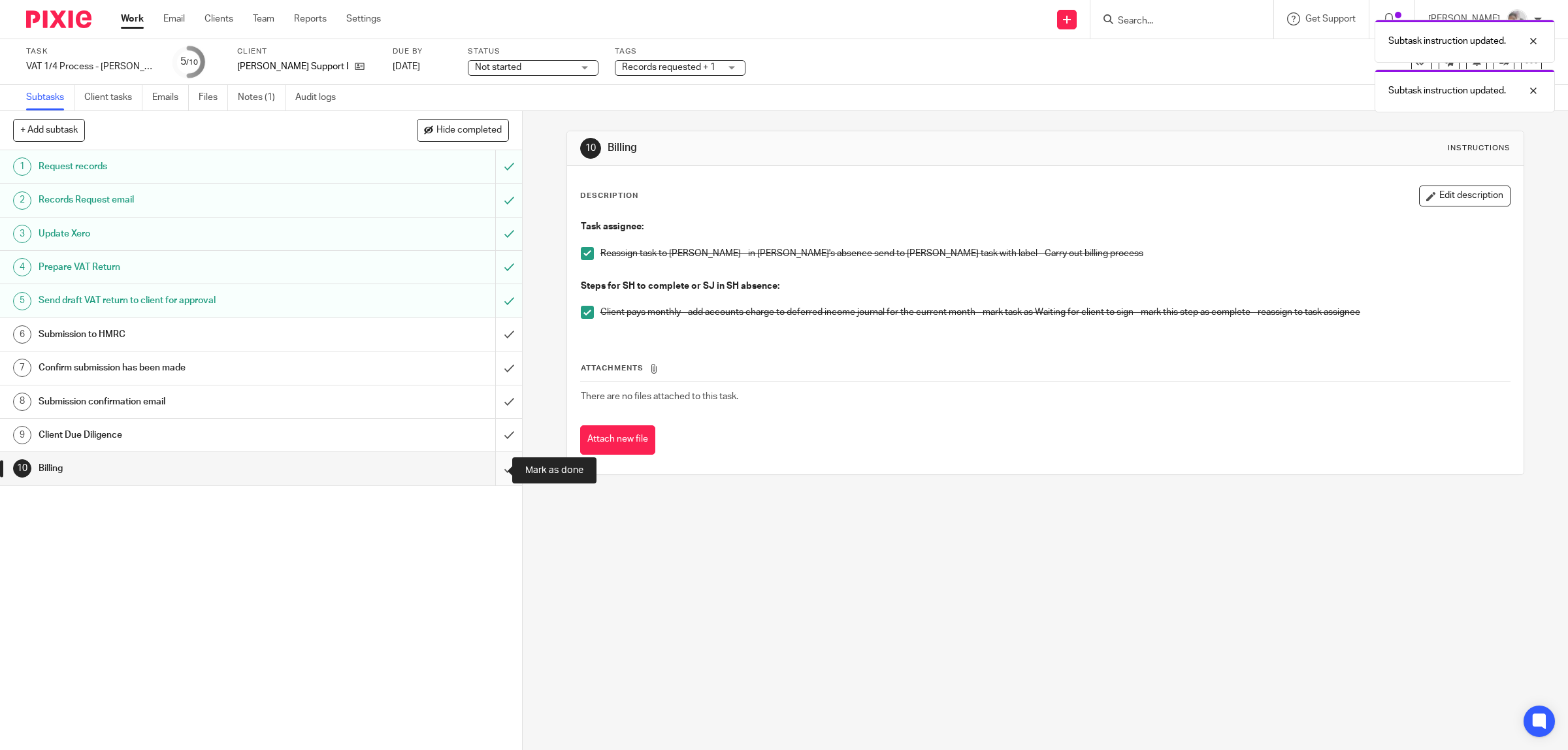
click at [484, 466] on input "submit" at bounding box center [261, 468] width 522 height 33
click at [234, 428] on h1 "Client Due Diligence" at bounding box center [186, 435] width 296 height 20
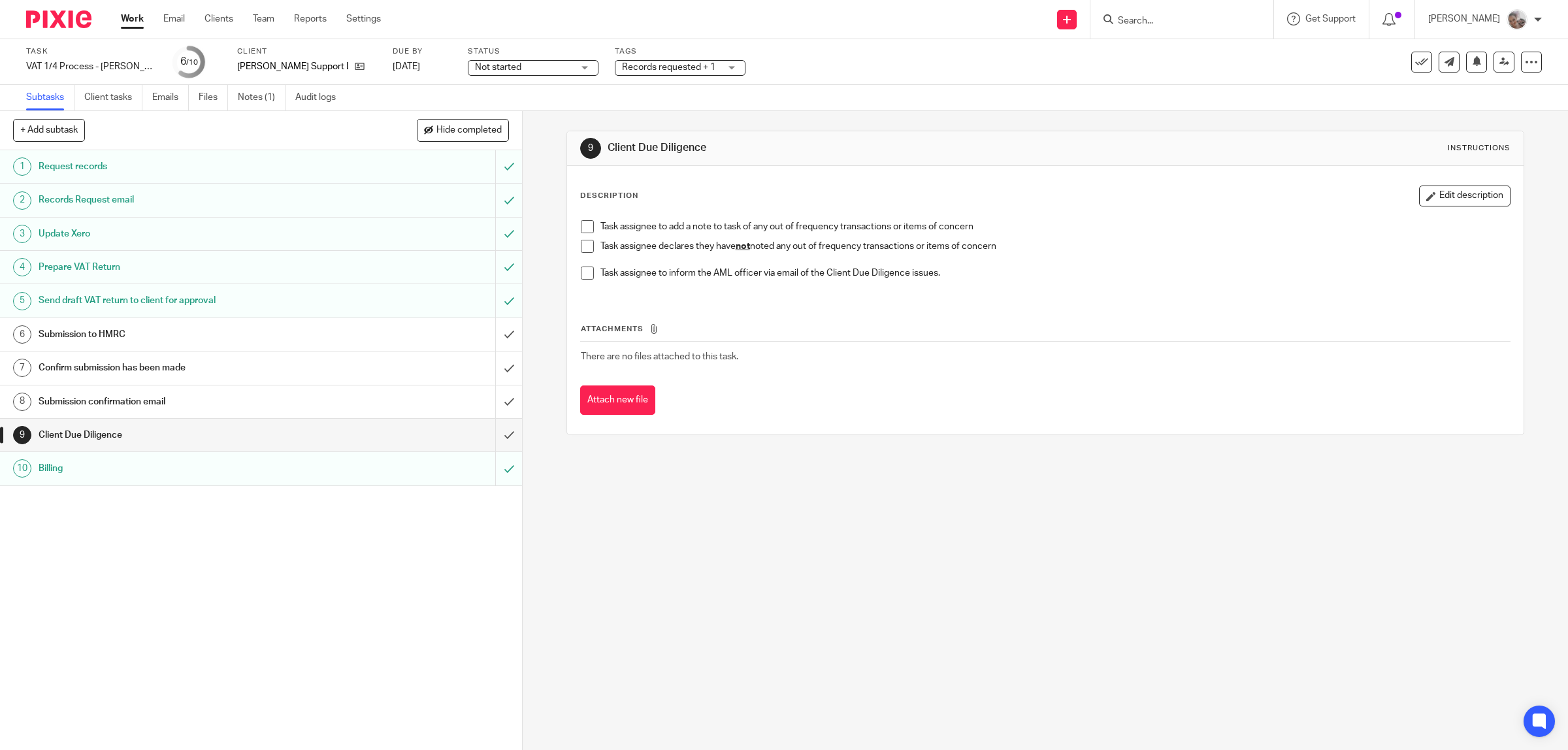
click at [582, 247] on span at bounding box center [586, 246] width 13 height 13
click at [494, 442] on input "submit" at bounding box center [261, 436] width 522 height 33
click at [262, 404] on h1 "Submission confirmation email" at bounding box center [186, 401] width 296 height 20
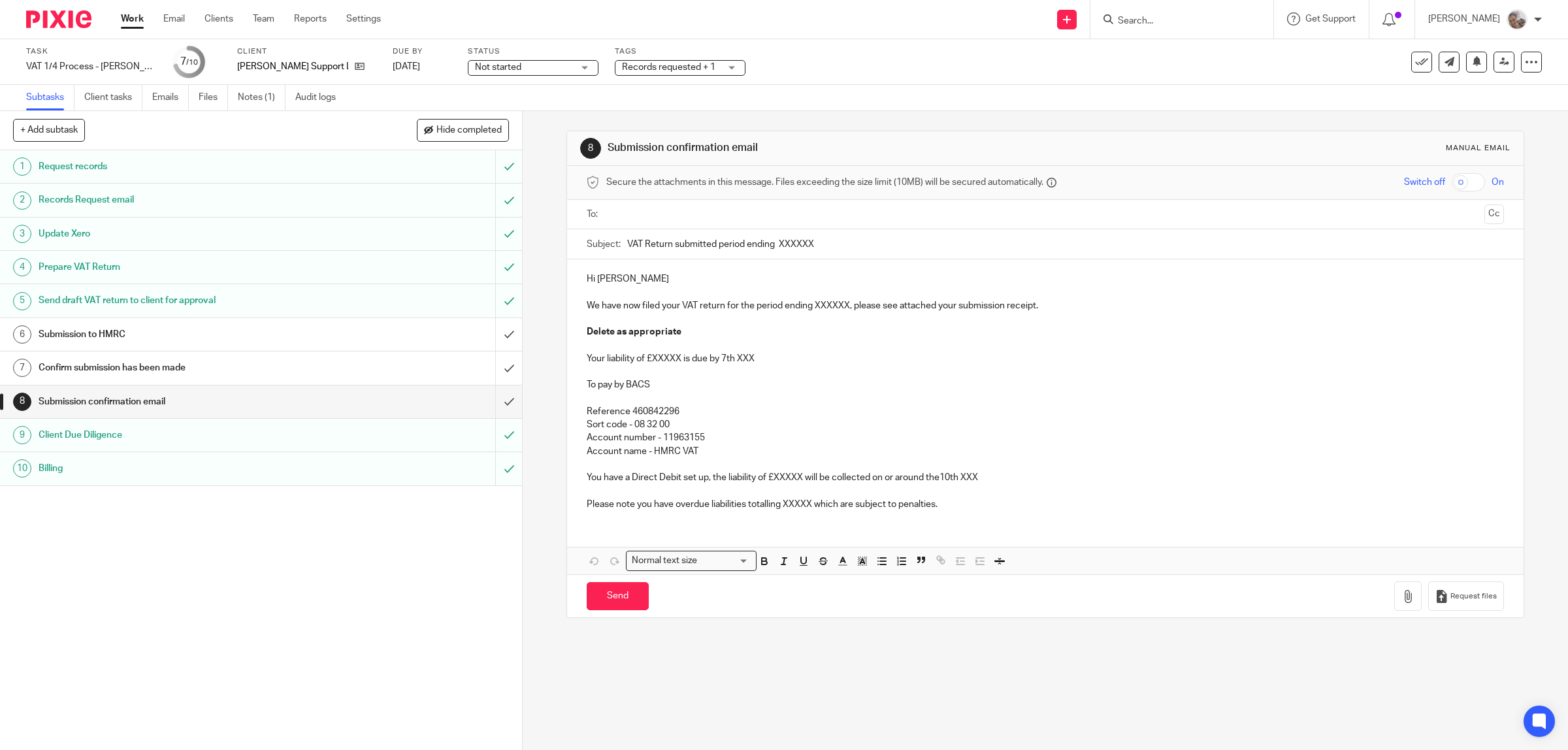
click at [248, 367] on h1 "Confirm submission has been made" at bounding box center [186, 368] width 296 height 20
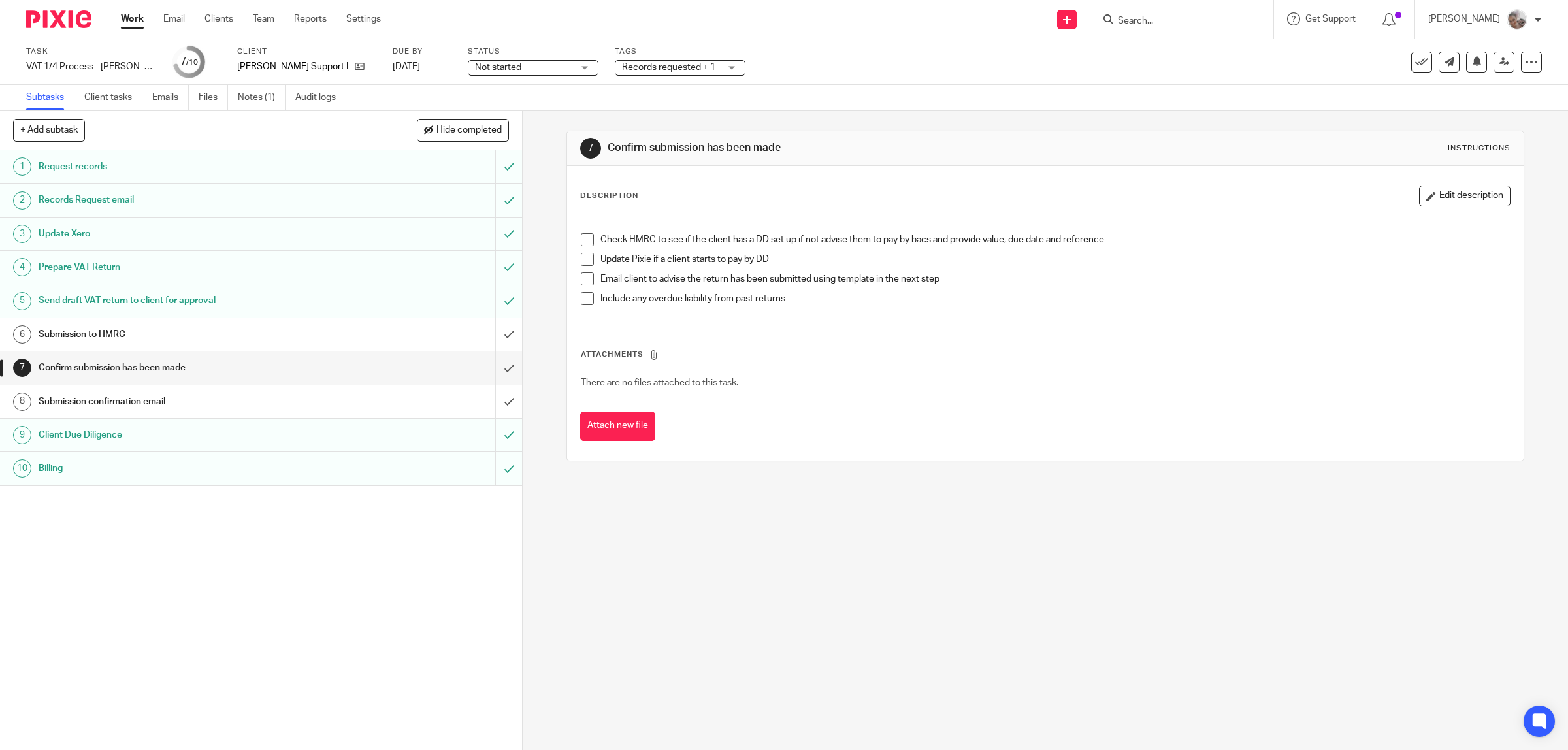
click at [185, 402] on h1 "Submission confirmation email" at bounding box center [186, 401] width 296 height 20
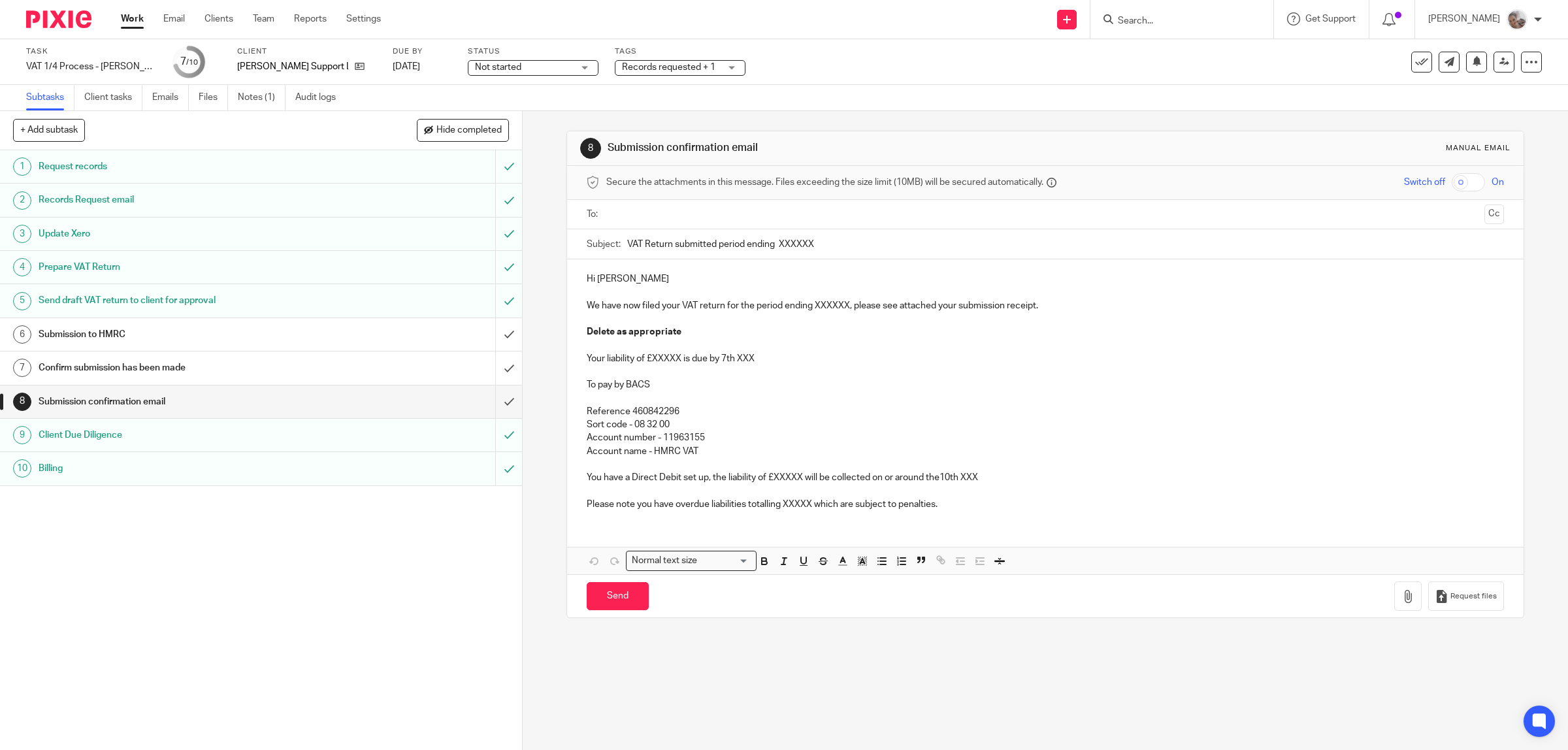
click at [137, 341] on h1 "Submission to HMRC" at bounding box center [186, 334] width 296 height 20
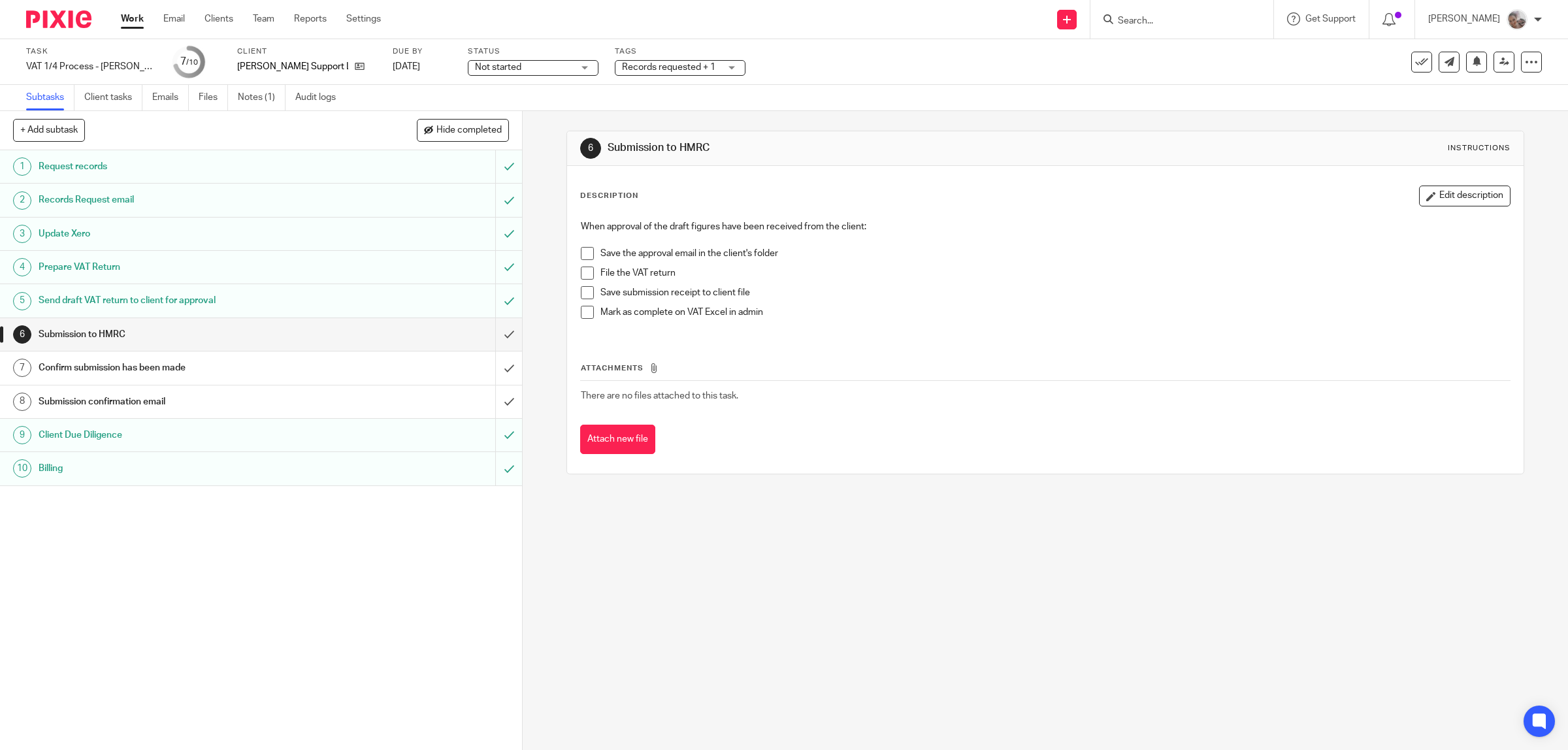
click at [655, 65] on span "Records requested + 1" at bounding box center [668, 67] width 94 height 9
click at [653, 111] on span "Records requested" at bounding box center [669, 115] width 79 height 9
checkbox input "false"
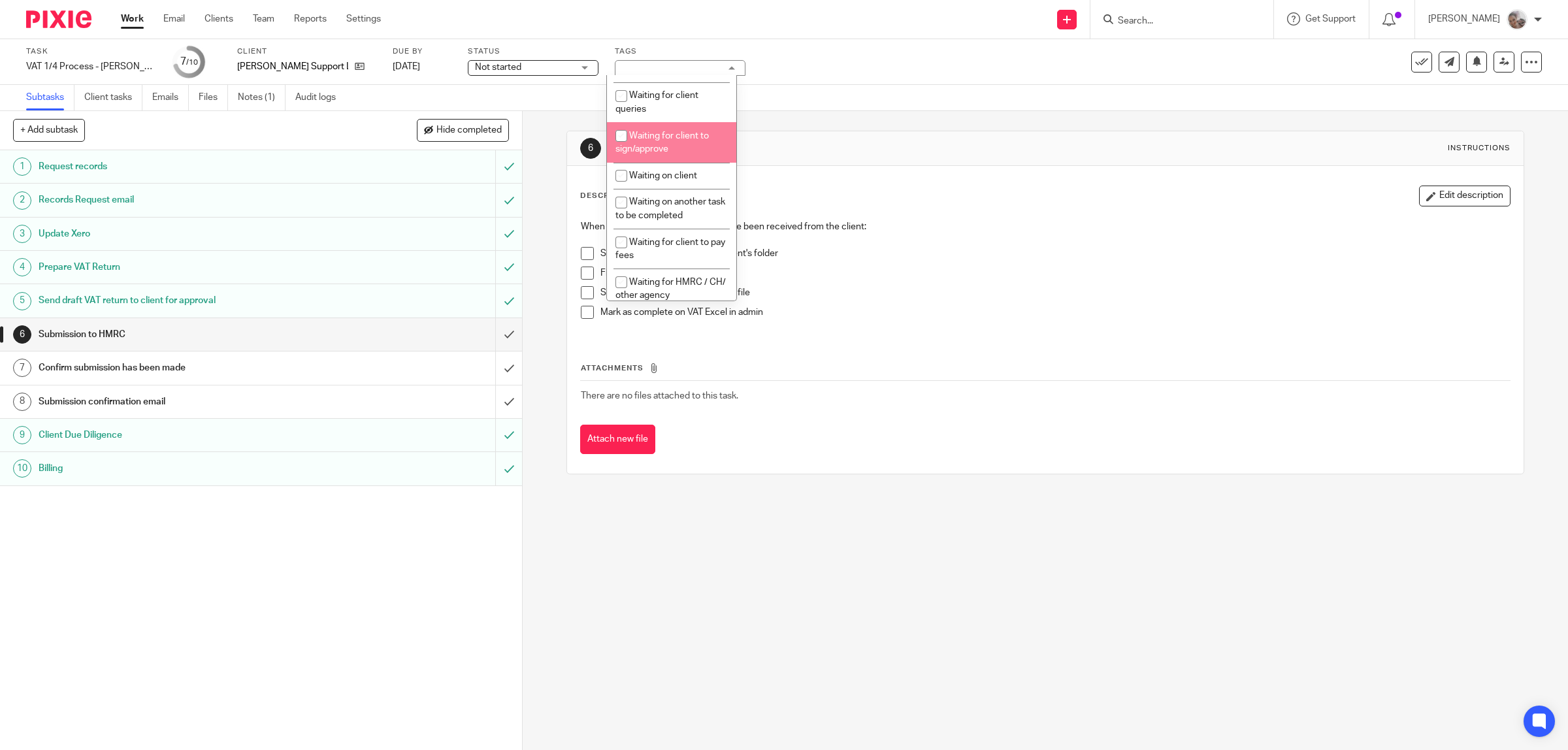
click at [674, 146] on li "Waiting for client to sign/approve" at bounding box center [672, 142] width 130 height 40
checkbox input "true"
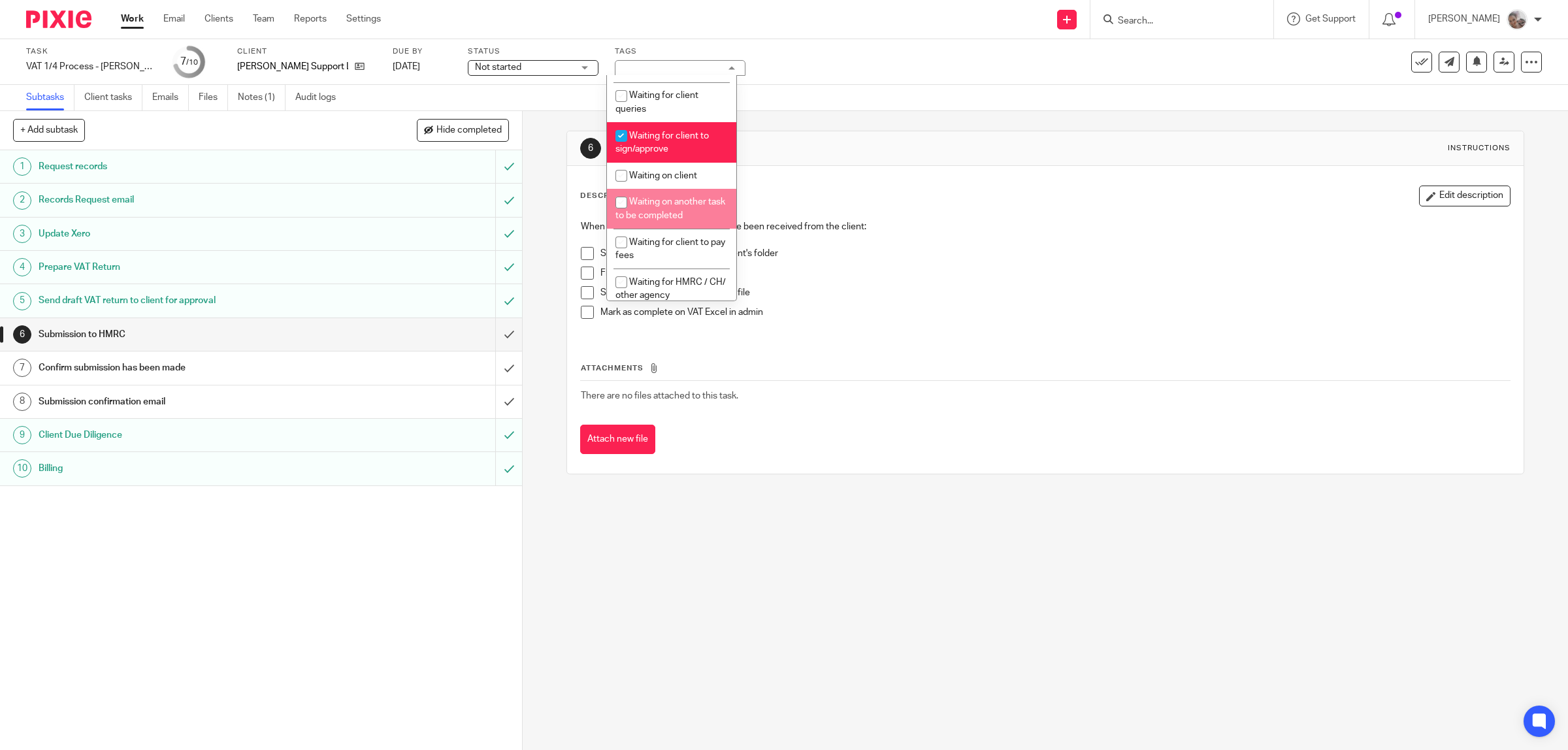
scroll to position [408, 0]
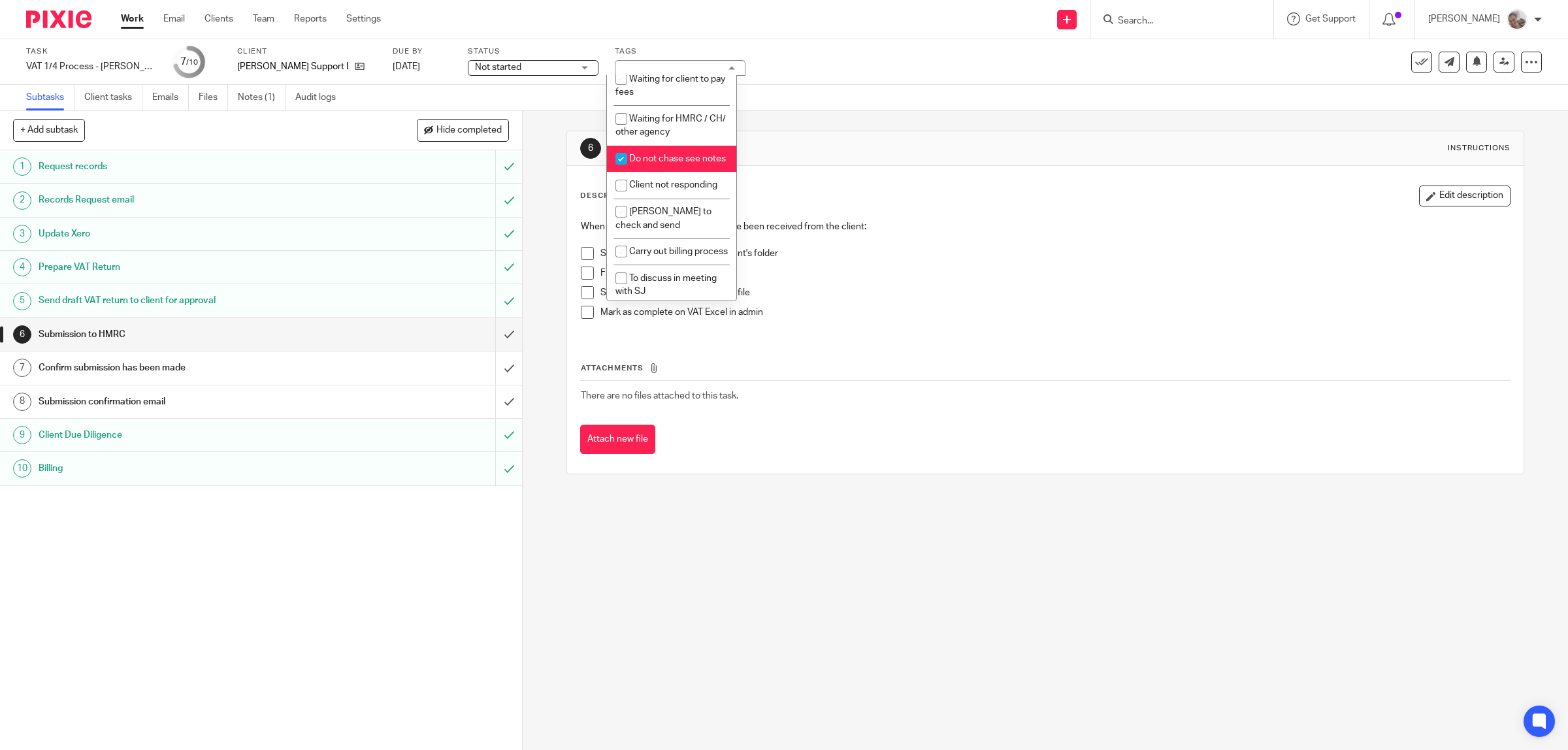
click at [662, 171] on li "Do not chase see notes" at bounding box center [672, 159] width 130 height 27
checkbox input "false"
click at [201, 642] on div "1 Request records 2 Records Request email 3 Update Xero 4 Prepare VAT Return 5 …" at bounding box center [261, 450] width 522 height 600
click at [1202, 24] on input "Search" at bounding box center [1175, 21] width 118 height 12
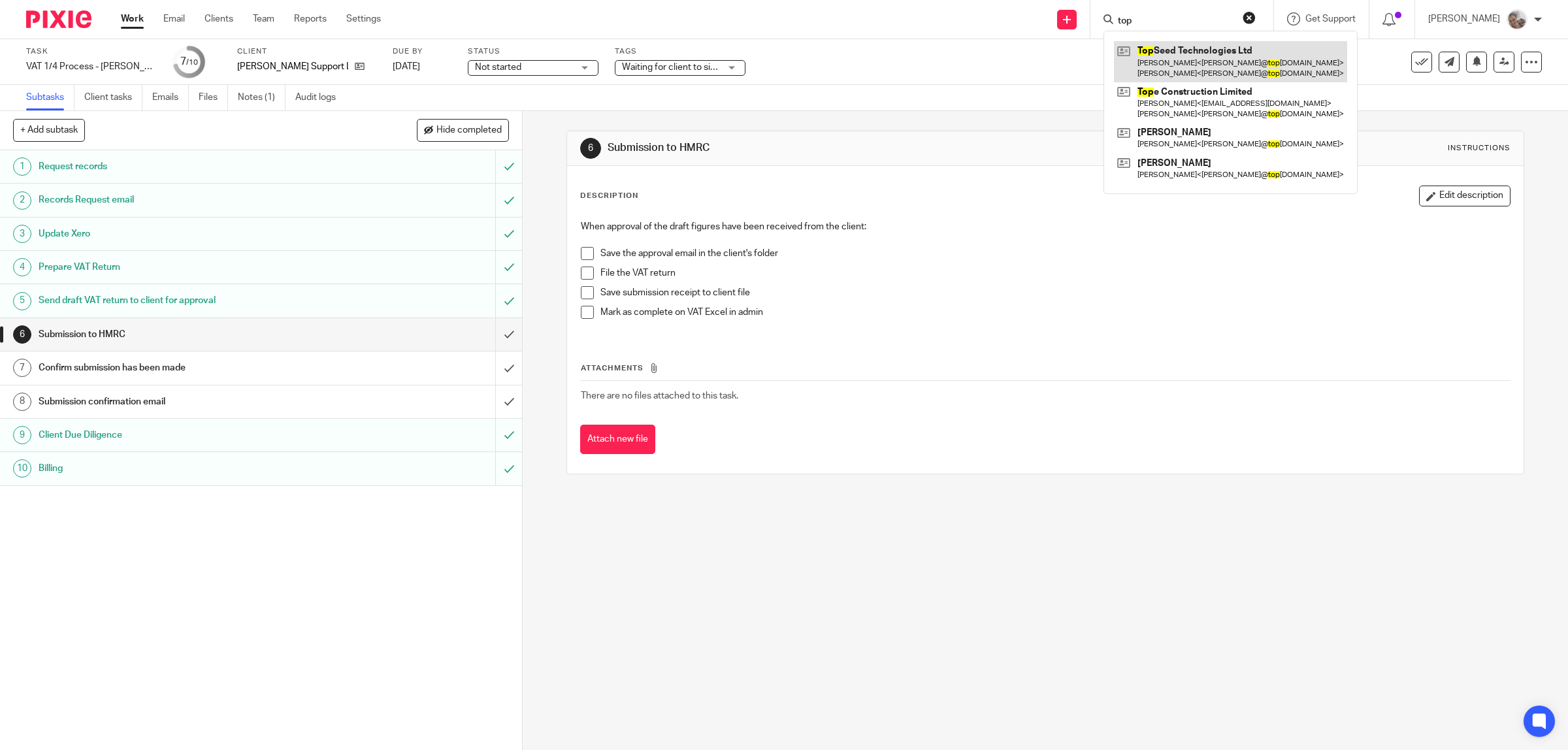
type input "top"
click at [1186, 58] on link at bounding box center [1231, 61] width 234 height 40
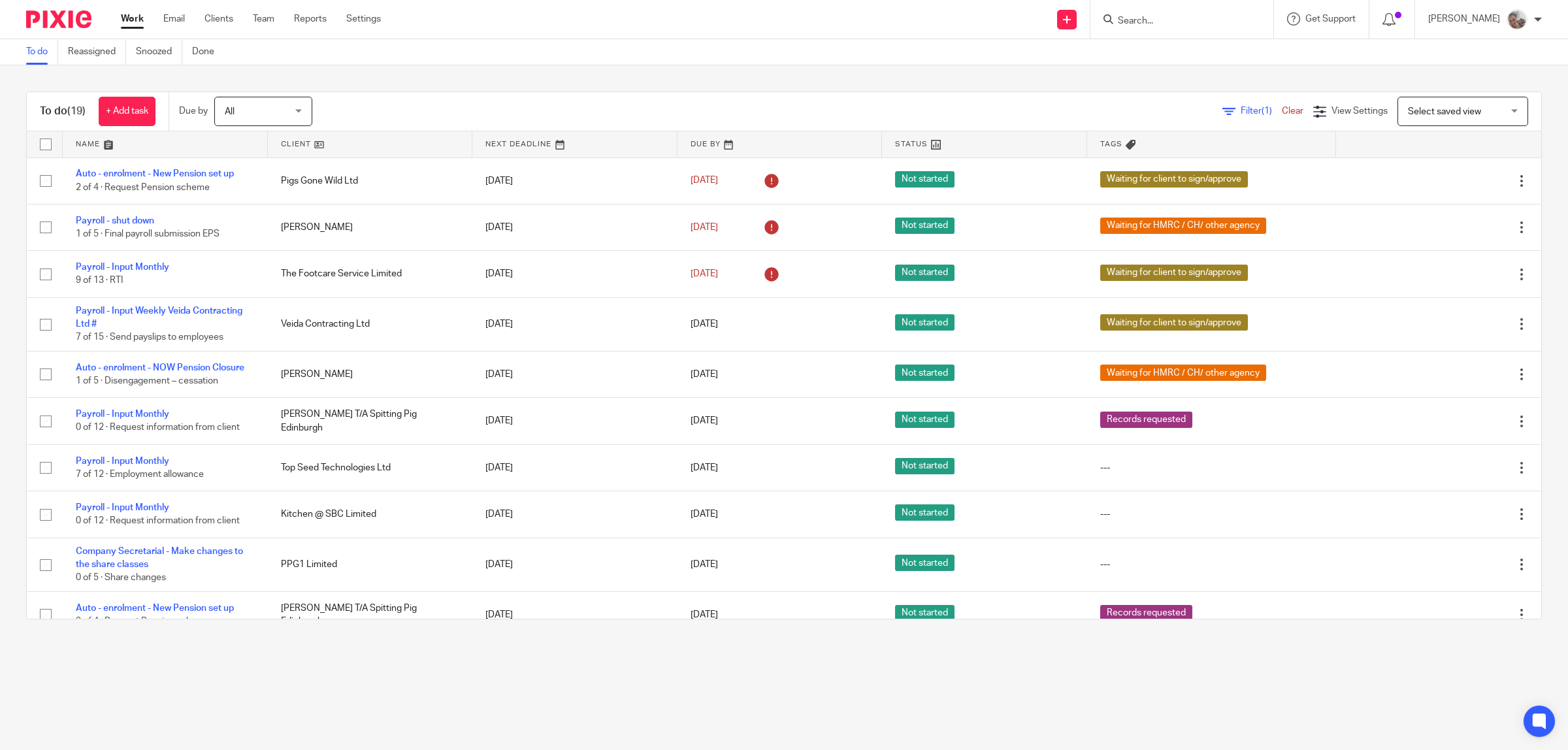
click at [1221, 21] on input "Search" at bounding box center [1175, 21] width 118 height 12
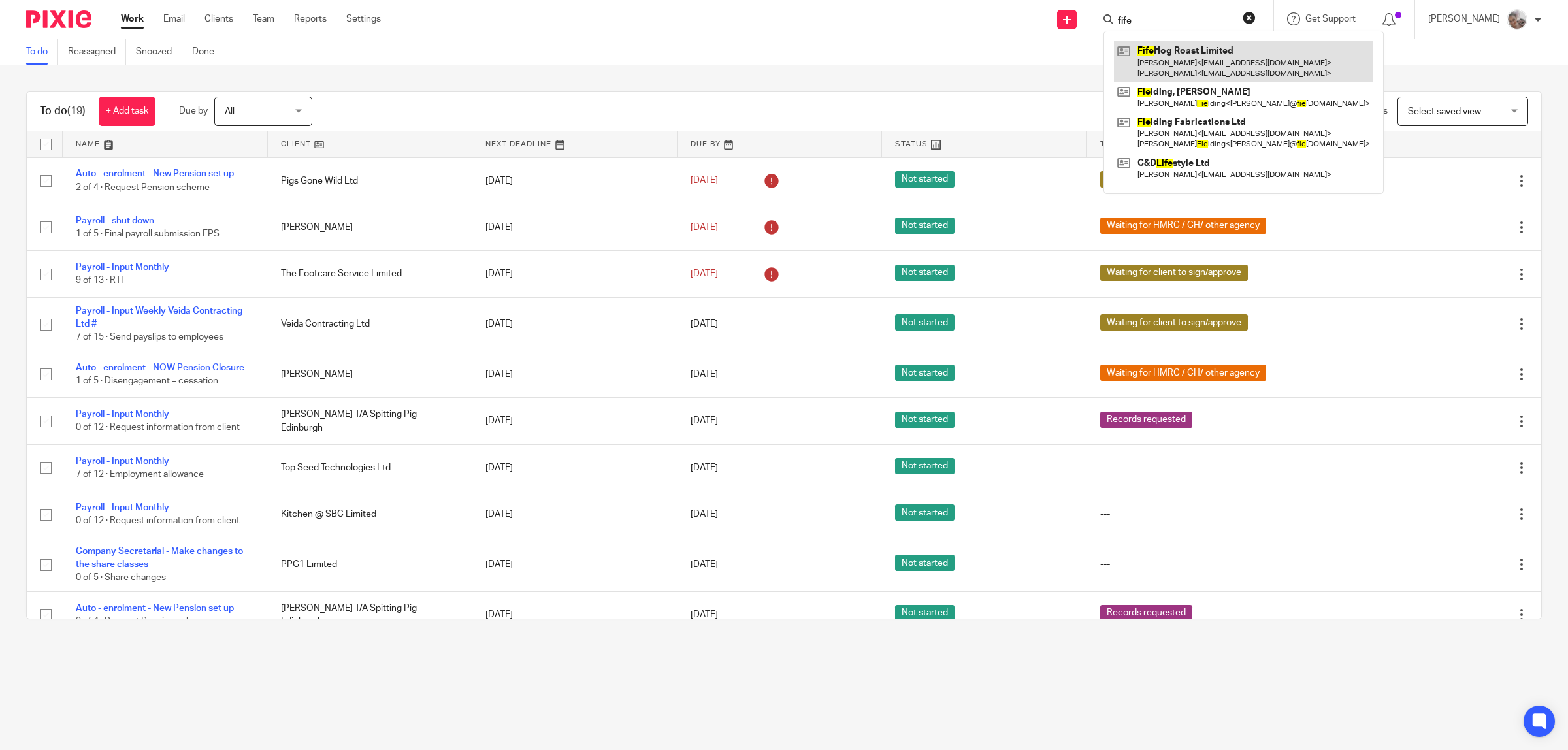
type input "fife"
click at [1203, 58] on link at bounding box center [1243, 61] width 259 height 40
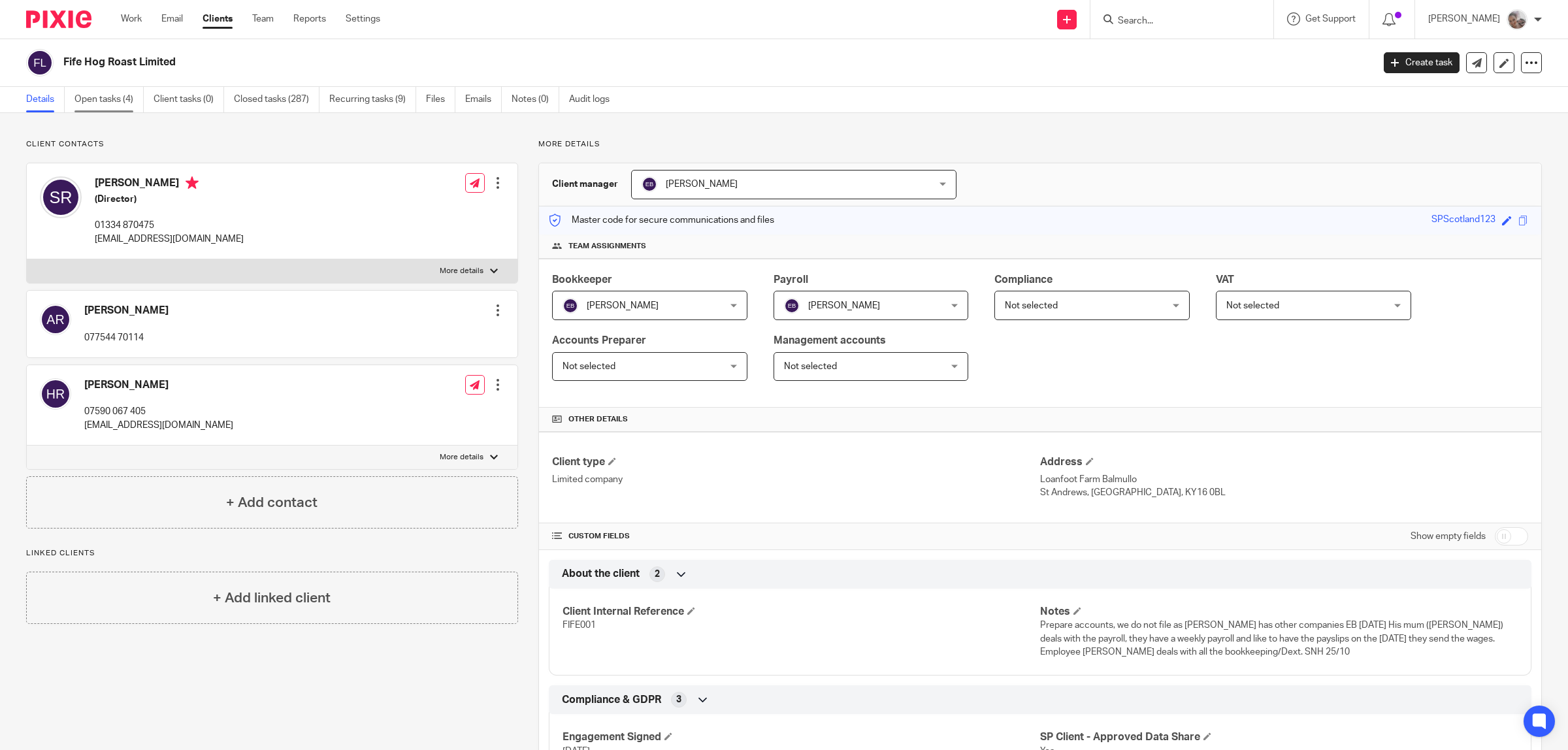
click at [95, 102] on link "Open tasks (4)" at bounding box center [109, 100] width 70 height 26
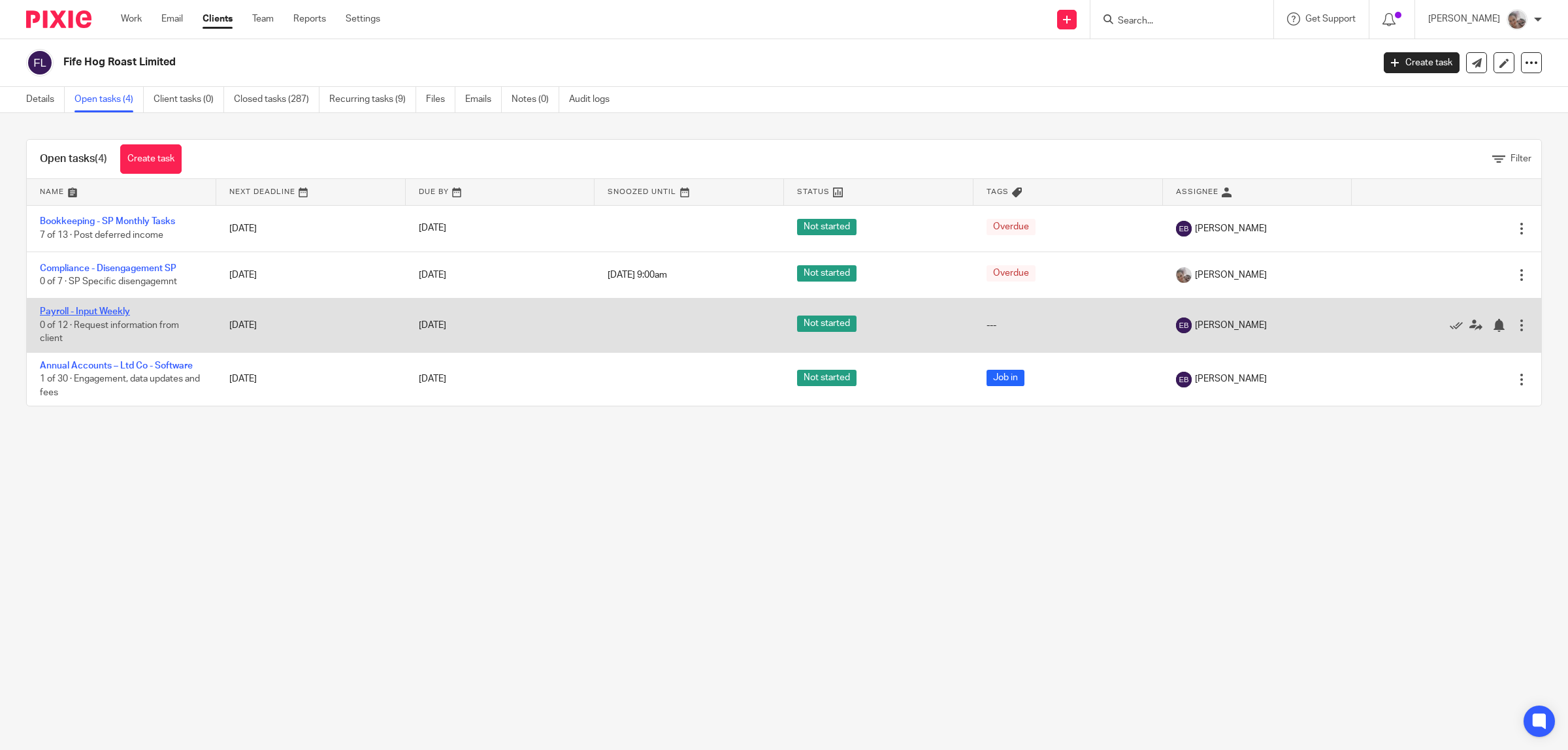
click at [100, 312] on link "Payroll - Input Weekly" at bounding box center [84, 312] width 90 height 9
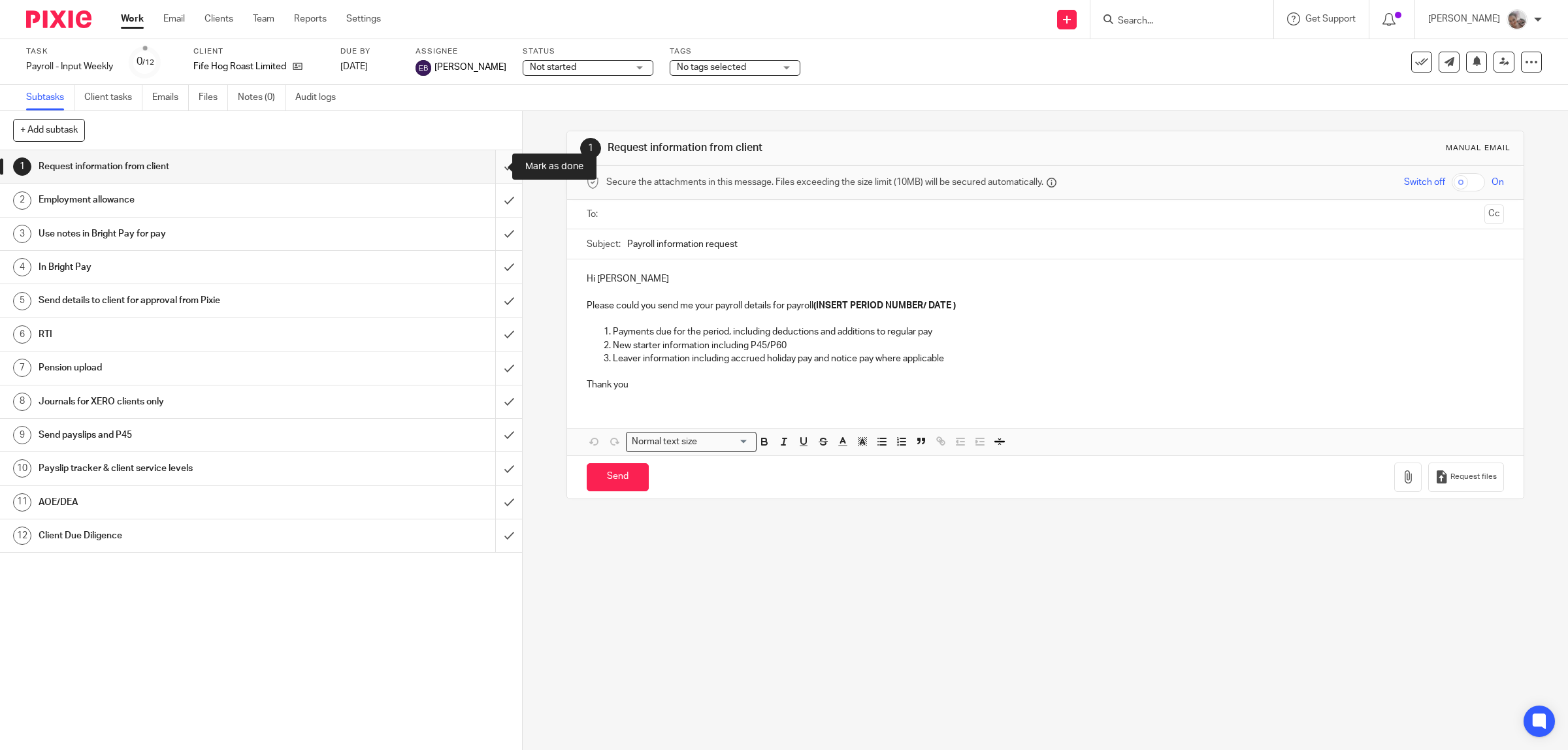
click at [487, 171] on input "submit" at bounding box center [261, 167] width 522 height 33
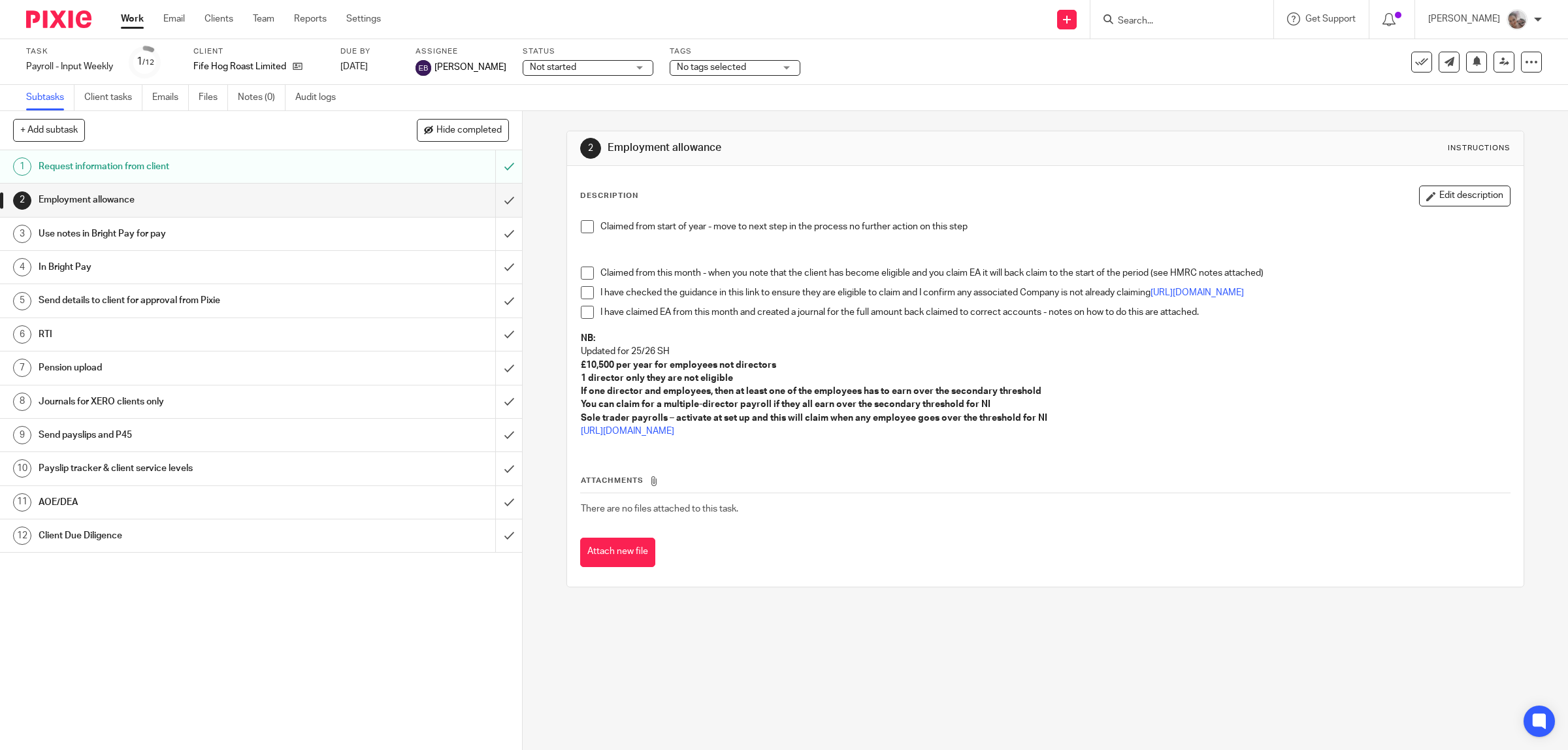
click at [588, 227] on span at bounding box center [586, 226] width 13 height 13
click at [497, 203] on input "submit" at bounding box center [261, 200] width 522 height 33
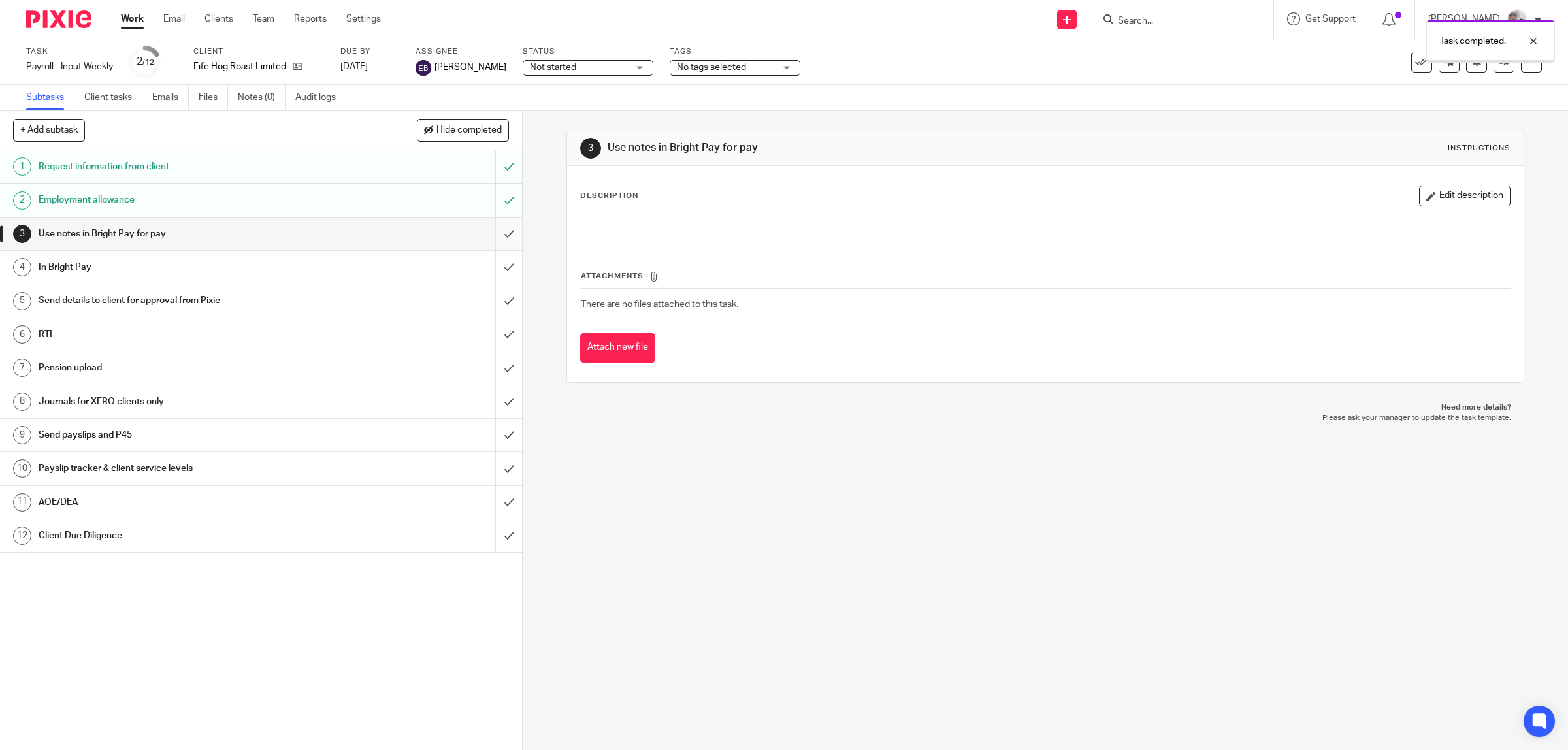
click at [488, 232] on input "submit" at bounding box center [261, 234] width 522 height 33
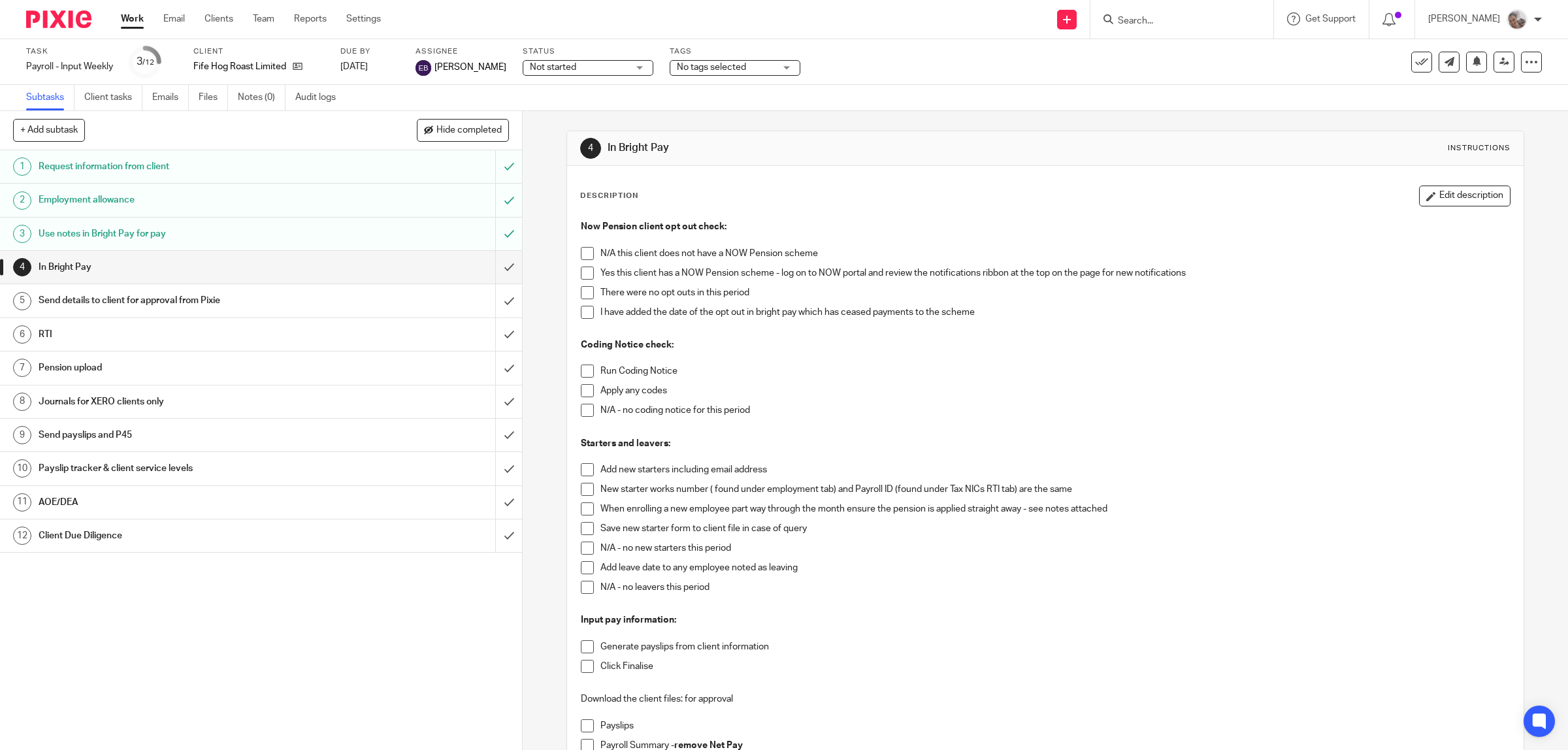
click at [580, 272] on span at bounding box center [586, 272] width 13 height 13
click at [580, 294] on span at bounding box center [586, 292] width 13 height 13
click at [586, 378] on li "Run Coding Notice" at bounding box center [1045, 374] width 929 height 20
click at [580, 373] on span at bounding box center [586, 370] width 13 height 13
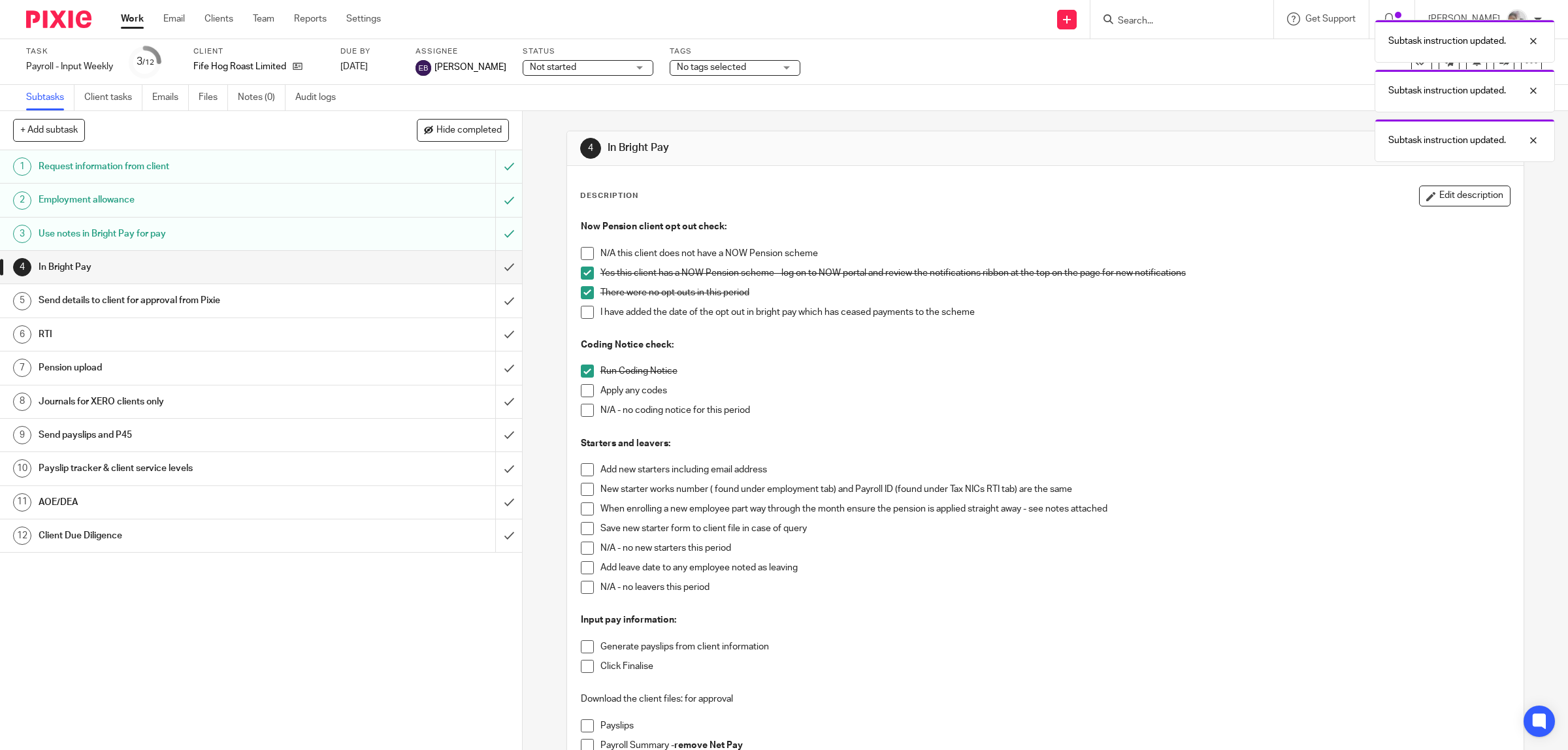
click at [586, 412] on span at bounding box center [586, 410] width 13 height 13
click at [585, 547] on span at bounding box center [586, 548] width 13 height 13
click at [585, 588] on span at bounding box center [586, 587] width 13 height 13
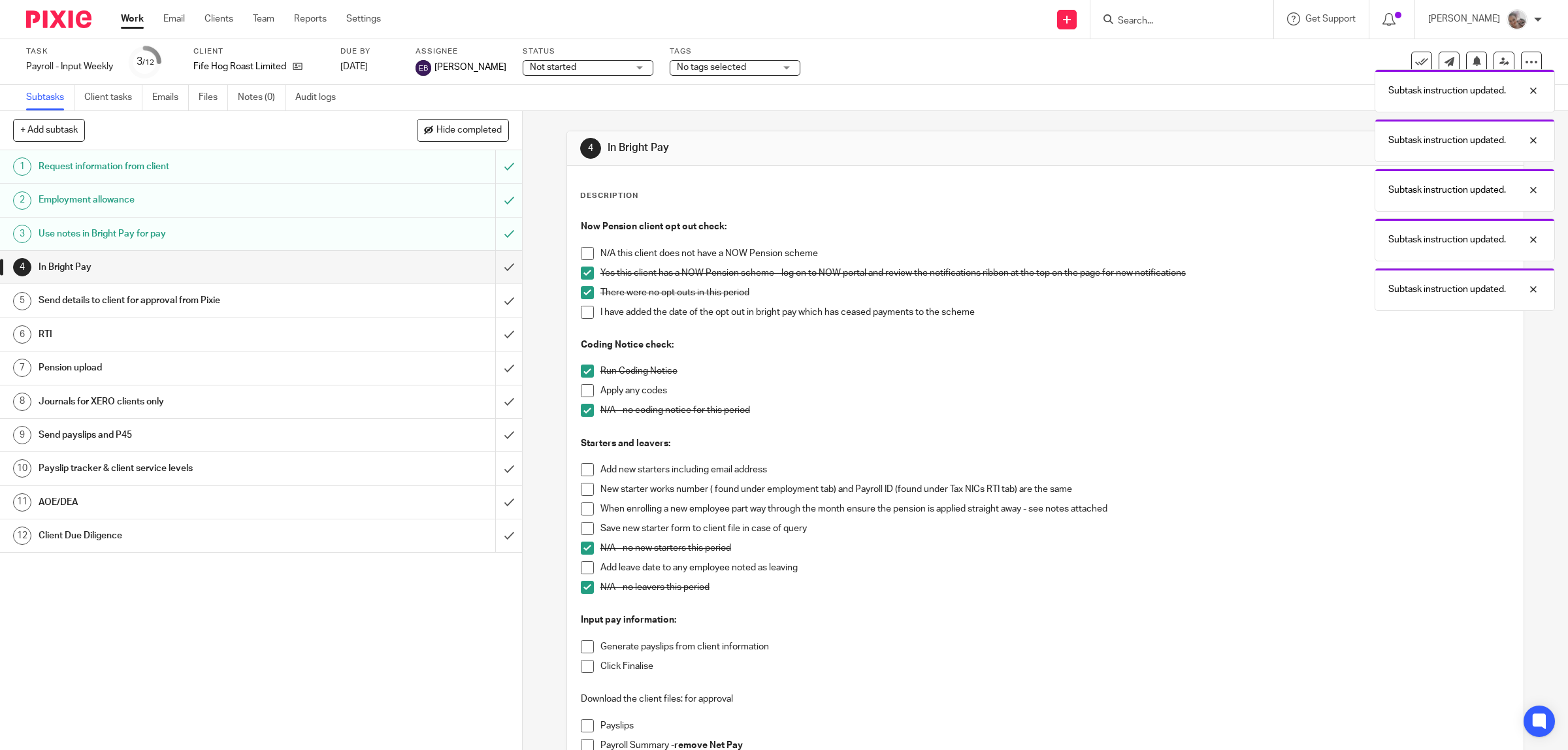
click at [580, 643] on span at bounding box center [586, 646] width 13 height 13
click at [580, 670] on span at bounding box center [586, 666] width 13 height 13
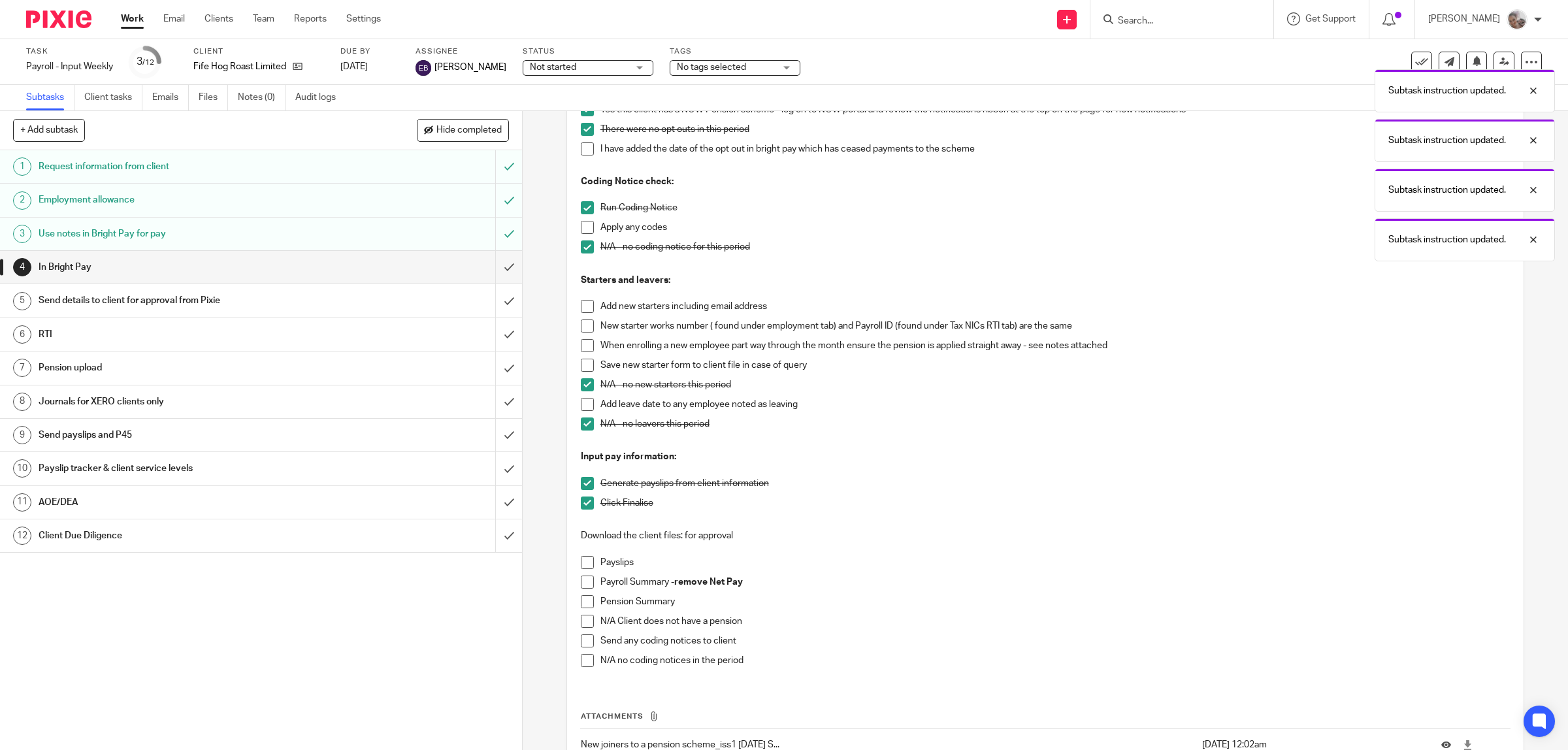
click at [580, 562] on span at bounding box center [586, 562] width 13 height 13
click at [580, 578] on span at bounding box center [586, 582] width 13 height 13
click at [581, 602] on span at bounding box center [586, 601] width 13 height 13
click at [487, 266] on input "submit" at bounding box center [261, 267] width 522 height 33
click at [261, 298] on h1 "Send details to client for approval from Pixie" at bounding box center [186, 301] width 296 height 20
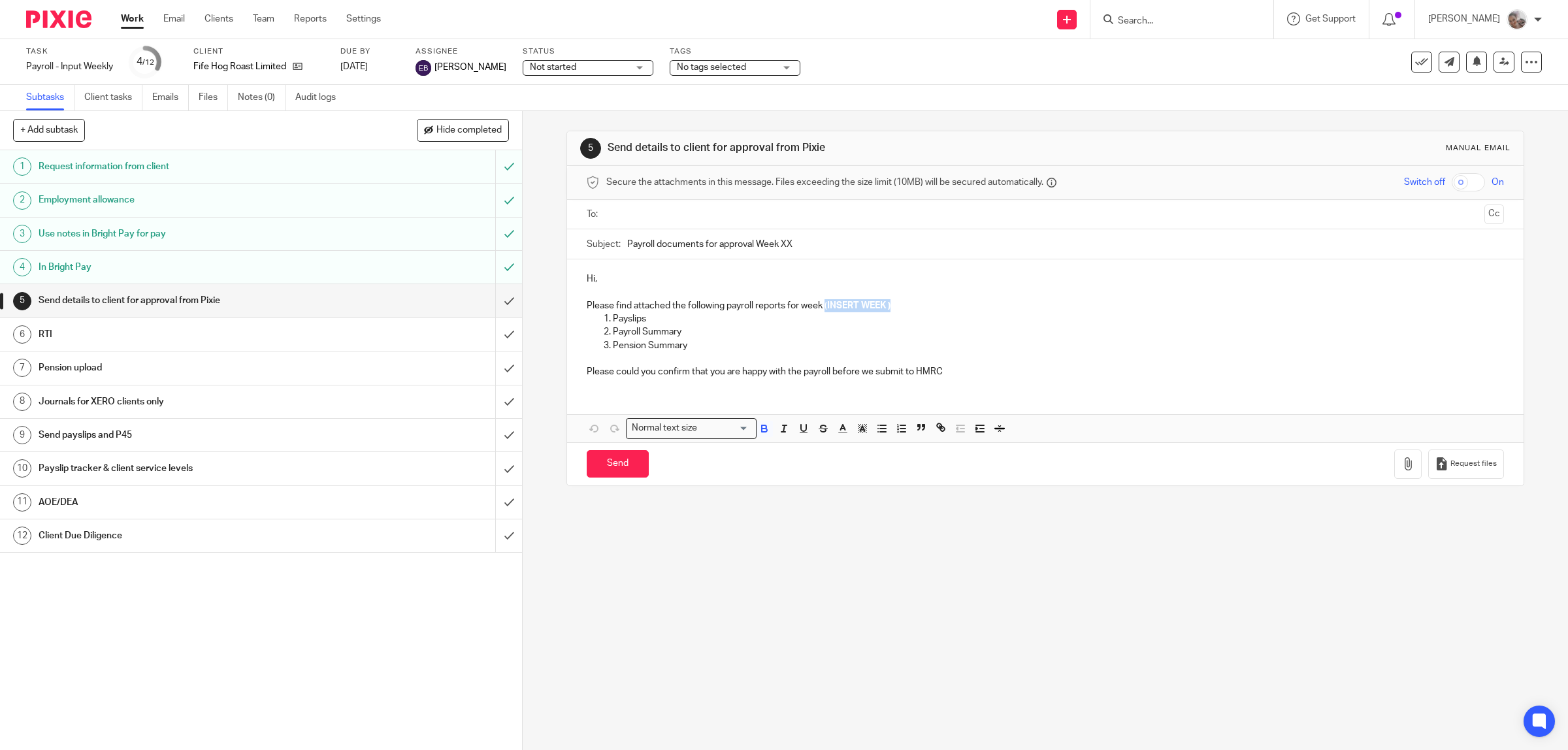
drag, startPoint x: 892, startPoint y: 304, endPoint x: 822, endPoint y: 305, distance: 70.0
click at [822, 305] on p "Please find attached the following payroll reports for week ( INSERT WEEK )" at bounding box center [1045, 305] width 918 height 13
click at [1394, 476] on button "button" at bounding box center [1407, 464] width 27 height 29
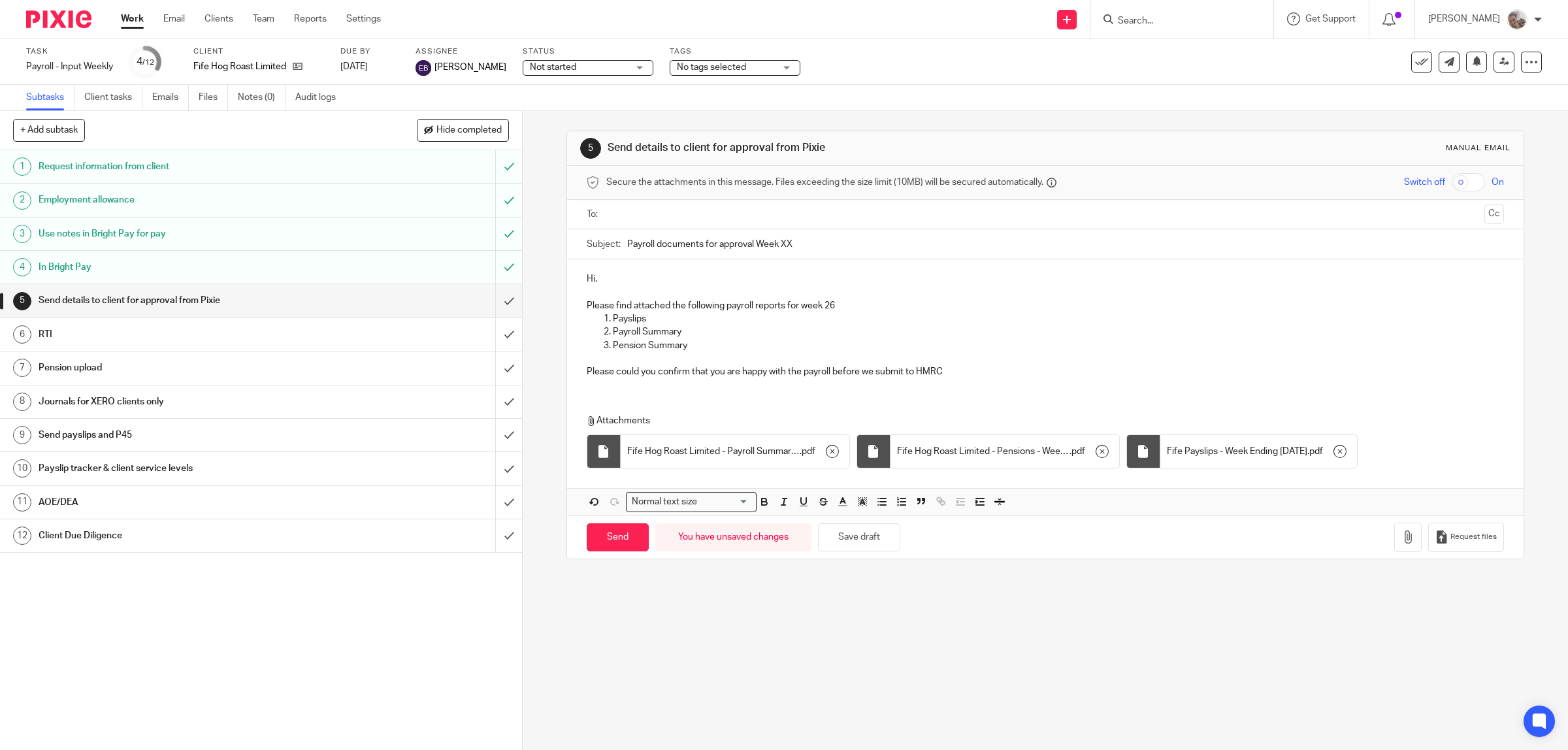
click at [793, 246] on input "Payroll documents for approval Week XX" at bounding box center [1066, 244] width 878 height 29
type input "Payroll documents for approval Week 26"
click at [869, 278] on p "Hi," at bounding box center [1045, 278] width 918 height 13
click at [607, 208] on ul at bounding box center [1046, 214] width 878 height 21
click at [632, 217] on input "text" at bounding box center [1044, 214] width 868 height 15
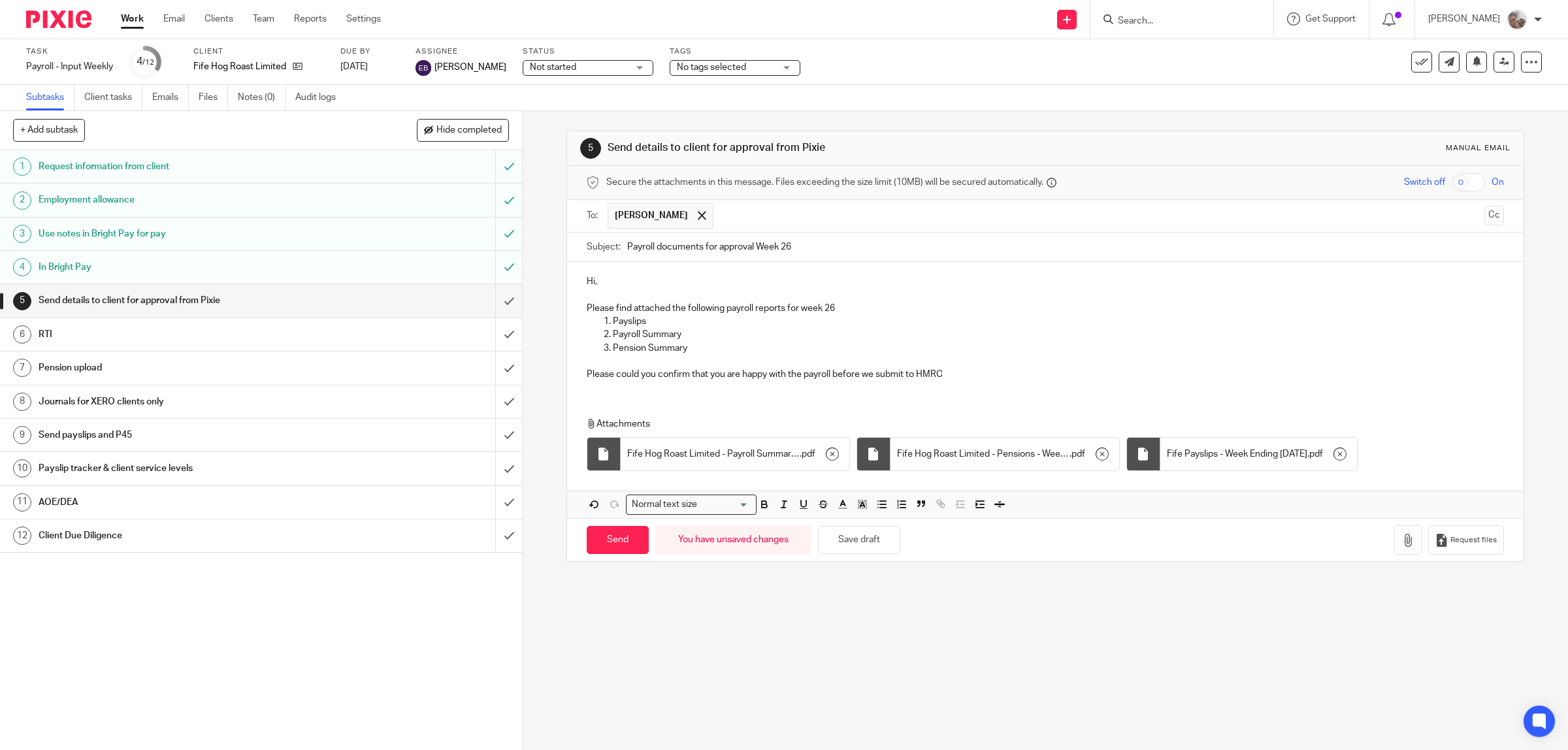
click at [752, 219] on input "text" at bounding box center [1099, 216] width 759 height 26
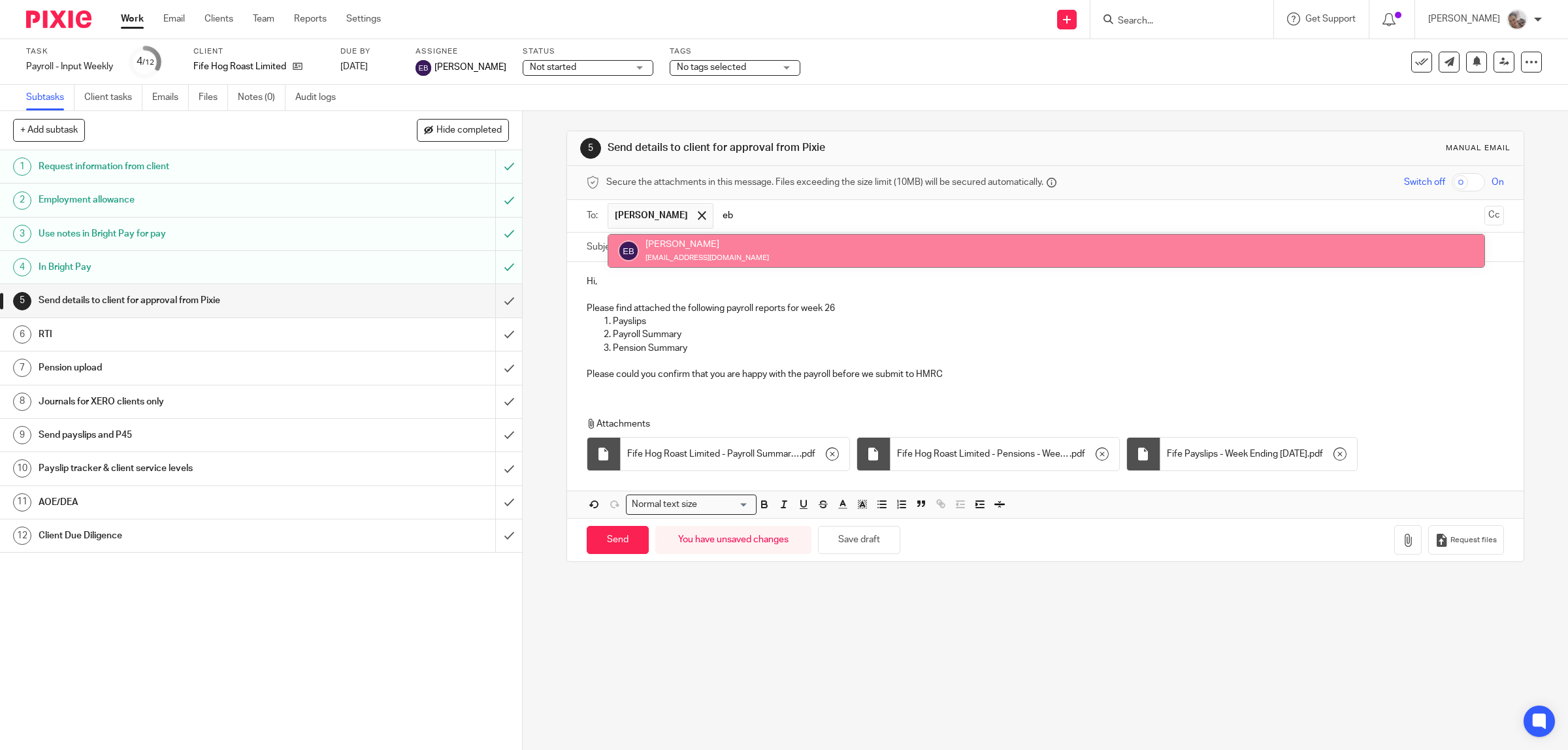
type input "eb"
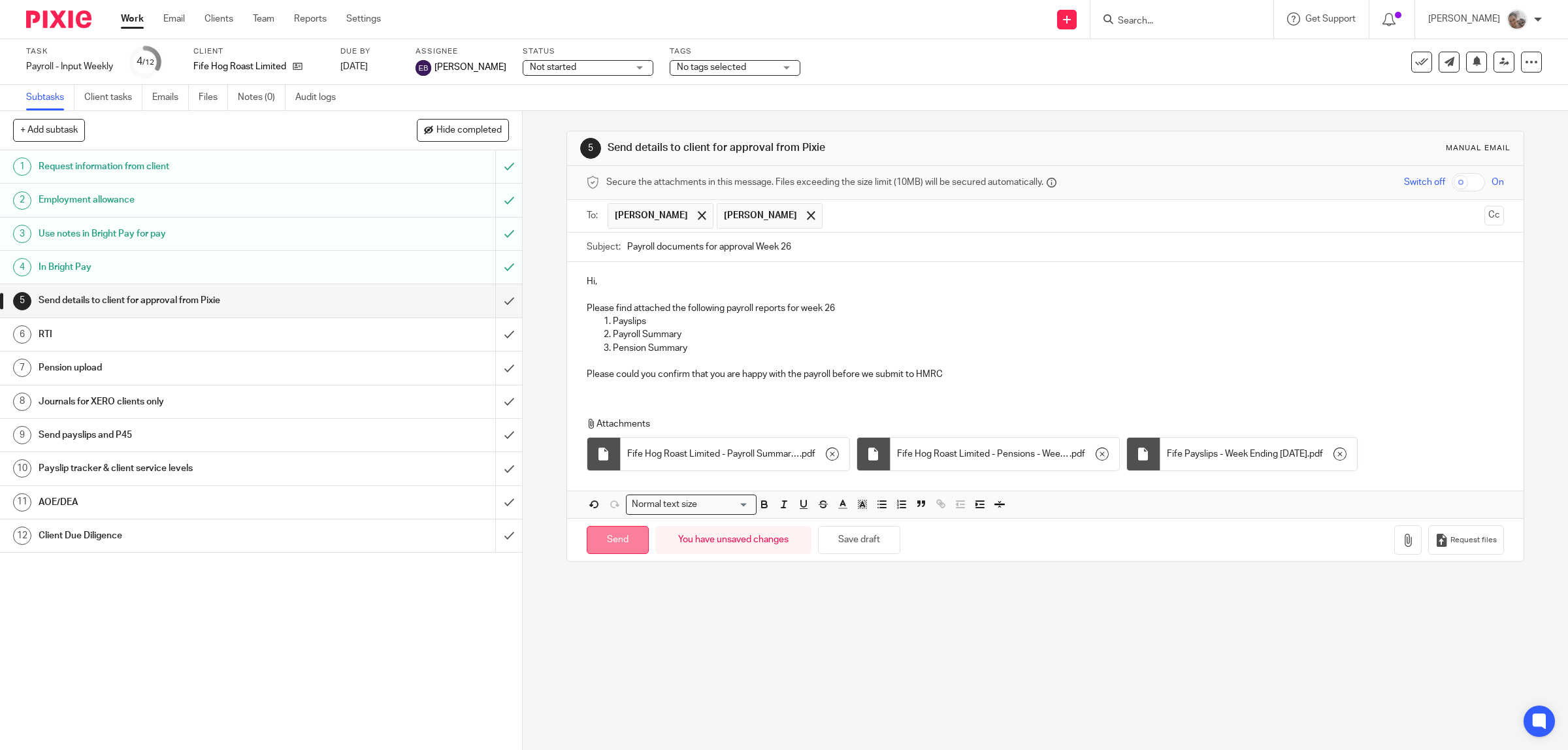
click at [618, 540] on input "Send" at bounding box center [617, 540] width 62 height 28
type input "Sent"
click at [57, 501] on h1 "AOE/DEA" at bounding box center [186, 503] width 296 height 20
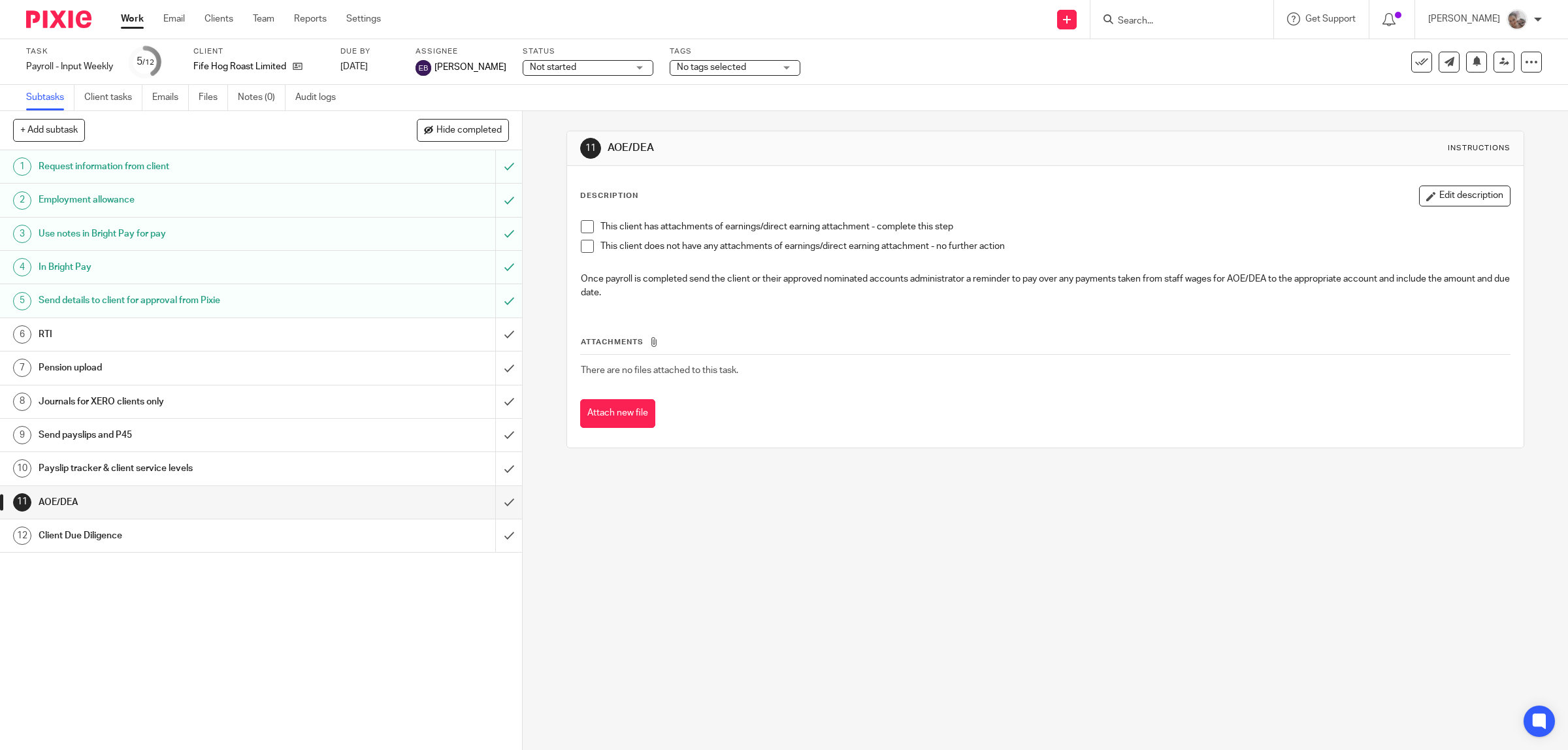
click at [585, 244] on span at bounding box center [586, 246] width 13 height 13
click at [487, 497] on input "submit" at bounding box center [261, 503] width 522 height 33
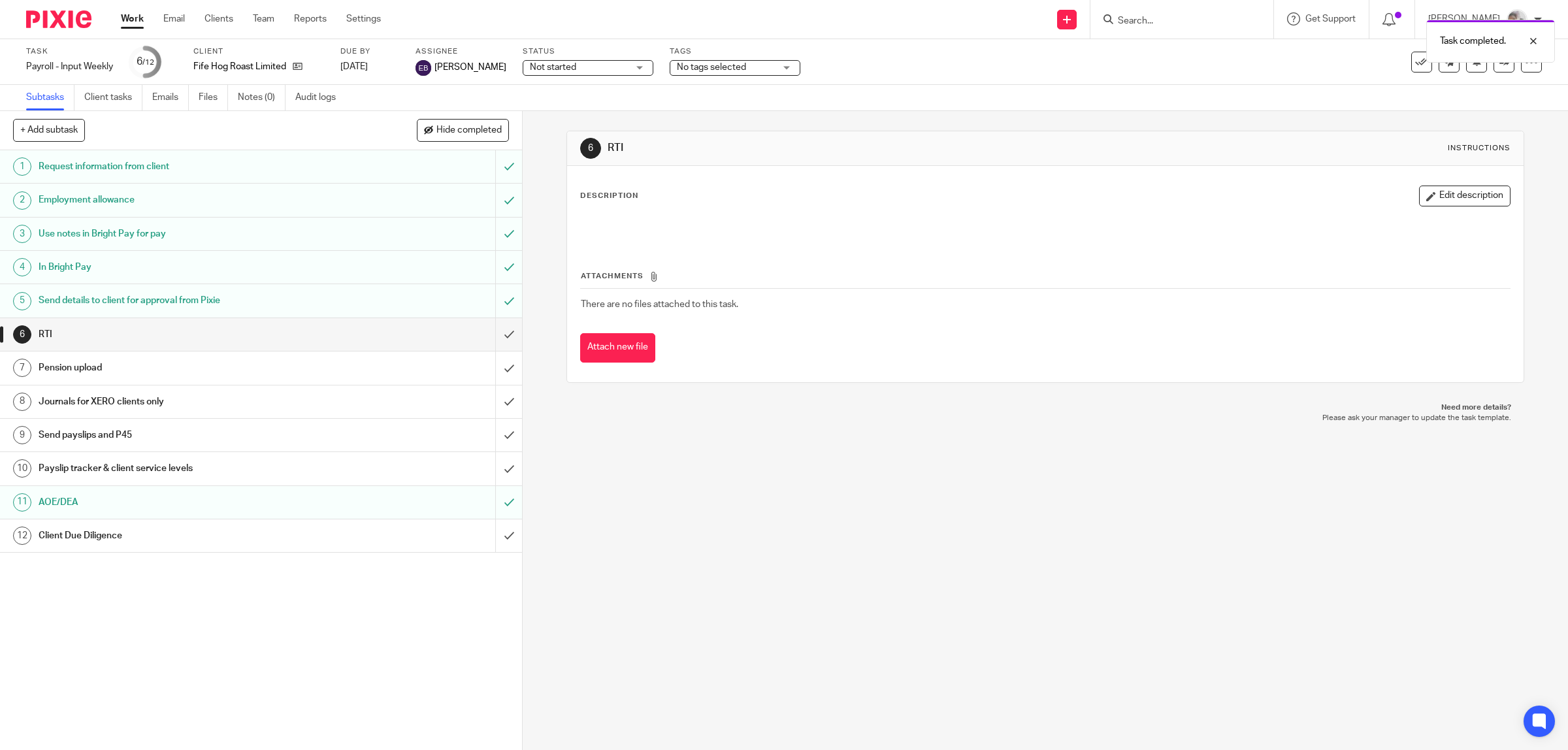
click at [274, 536] on h1 "Client Due Diligence" at bounding box center [186, 535] width 296 height 20
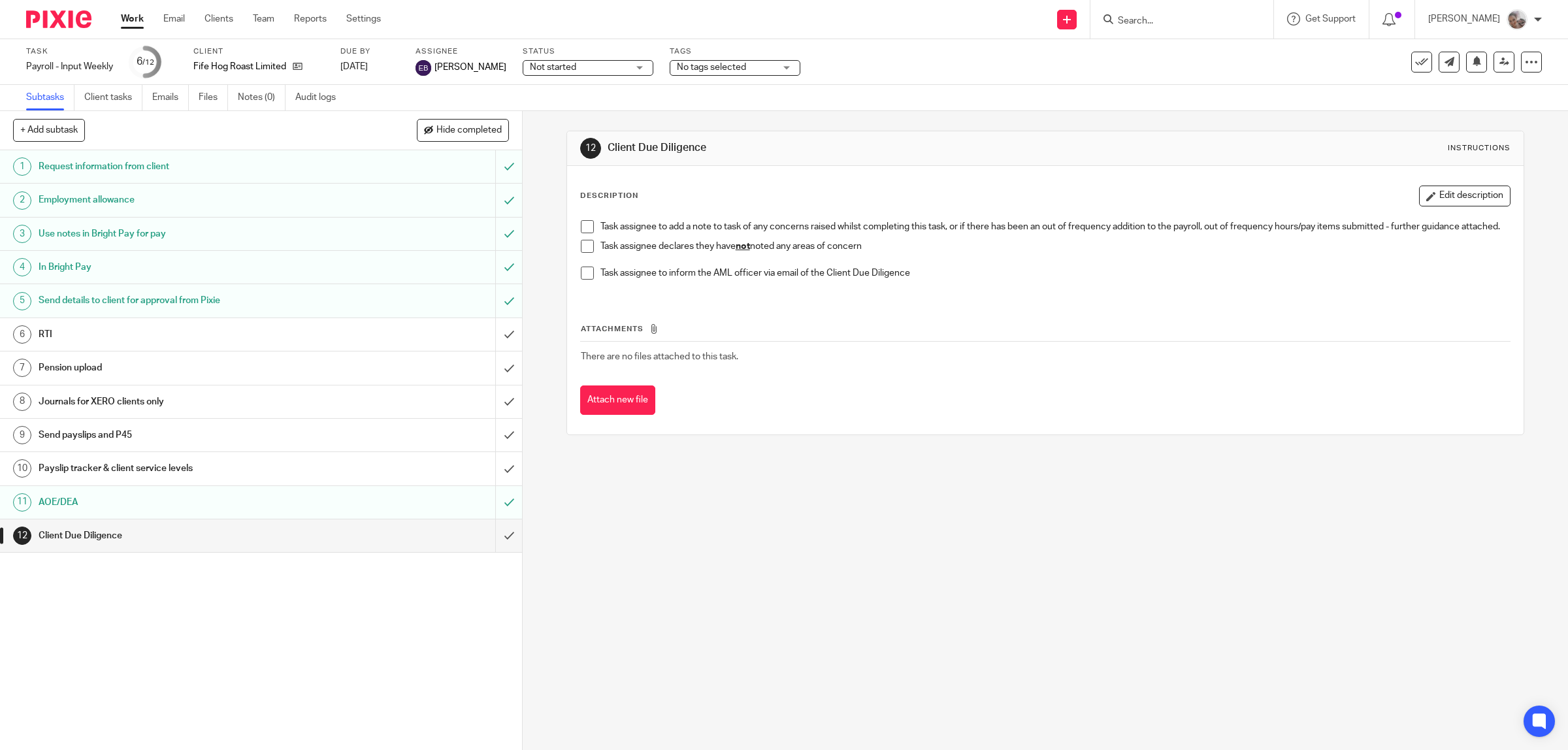
click at [580, 252] on span at bounding box center [586, 246] width 13 height 13
click at [490, 534] on input "submit" at bounding box center [261, 536] width 522 height 33
click at [248, 471] on h1 "Payslip tracker & client service levels" at bounding box center [186, 468] width 296 height 20
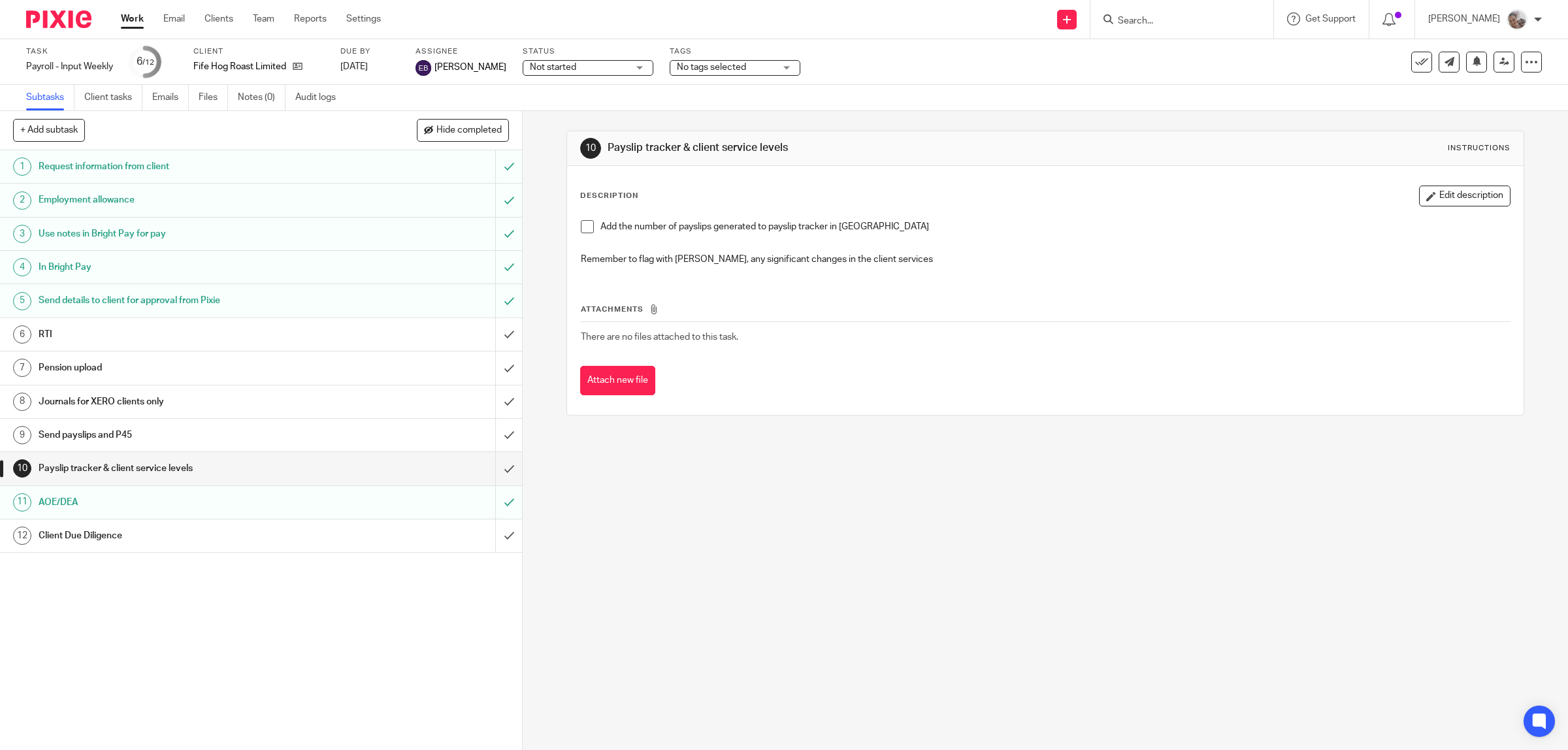
click at [580, 231] on span at bounding box center [586, 226] width 13 height 13
click at [490, 468] on input "submit" at bounding box center [261, 468] width 522 height 33
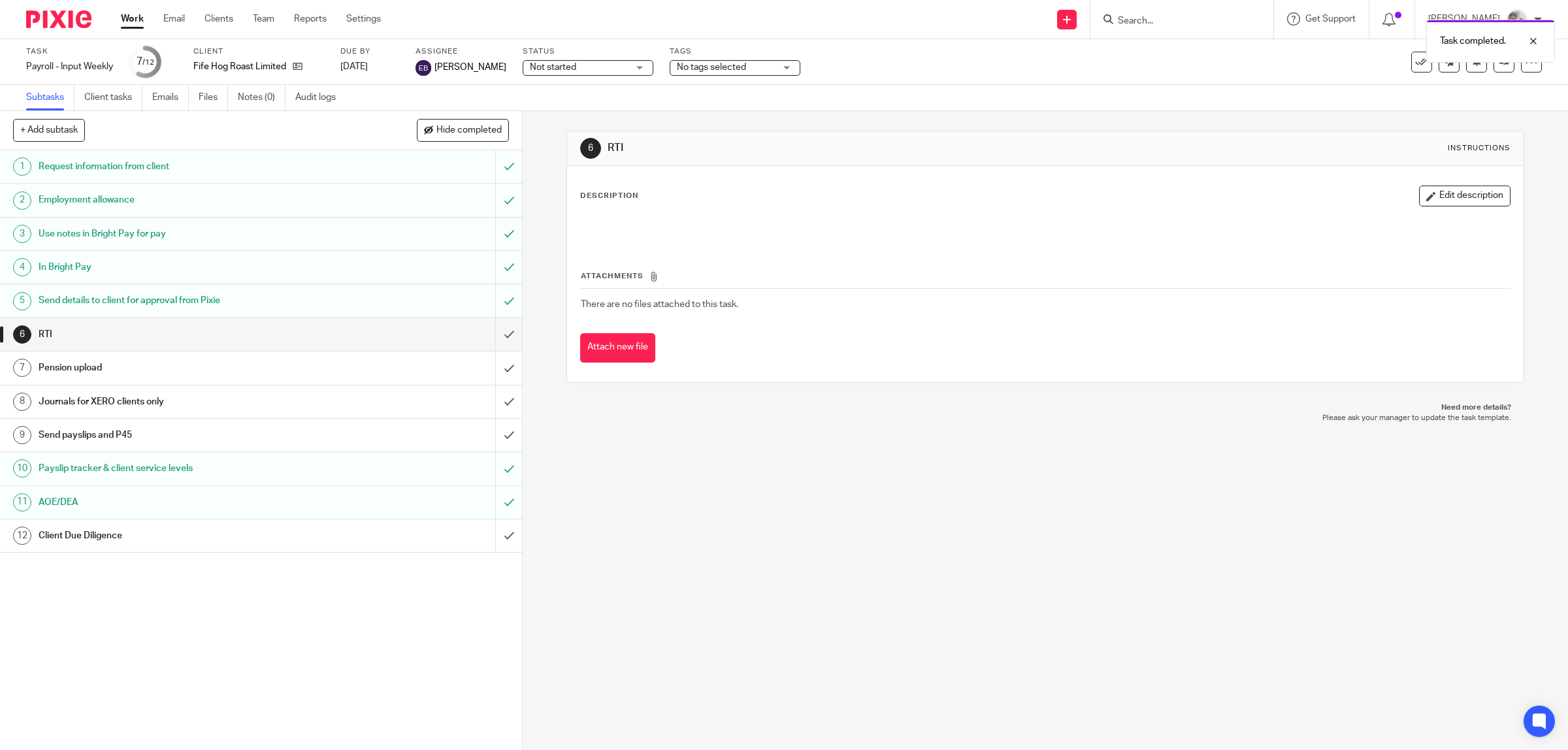
click at [416, 546] on div "Client Due Diligence" at bounding box center [260, 535] width 443 height 20
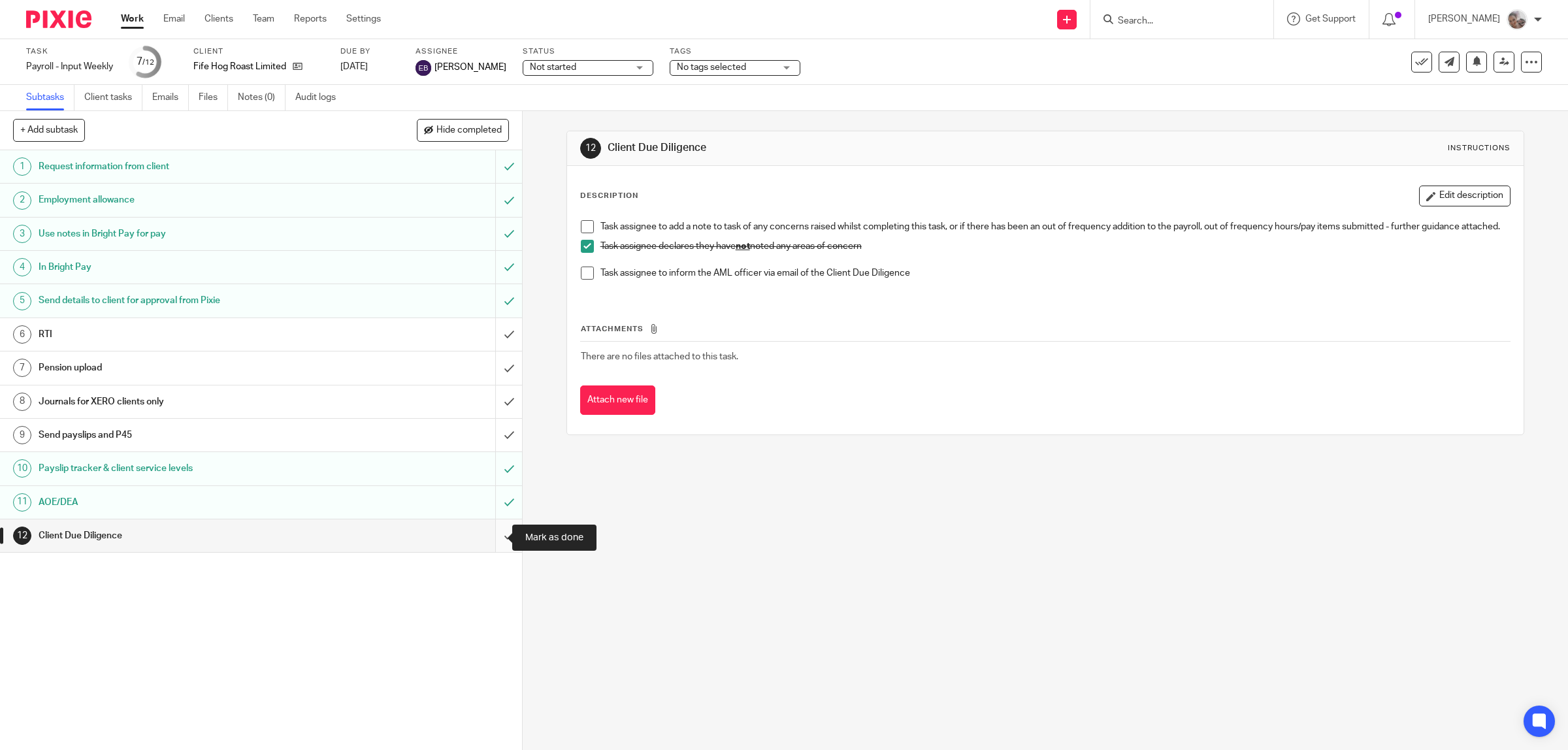
click at [496, 540] on input "submit" at bounding box center [261, 536] width 522 height 33
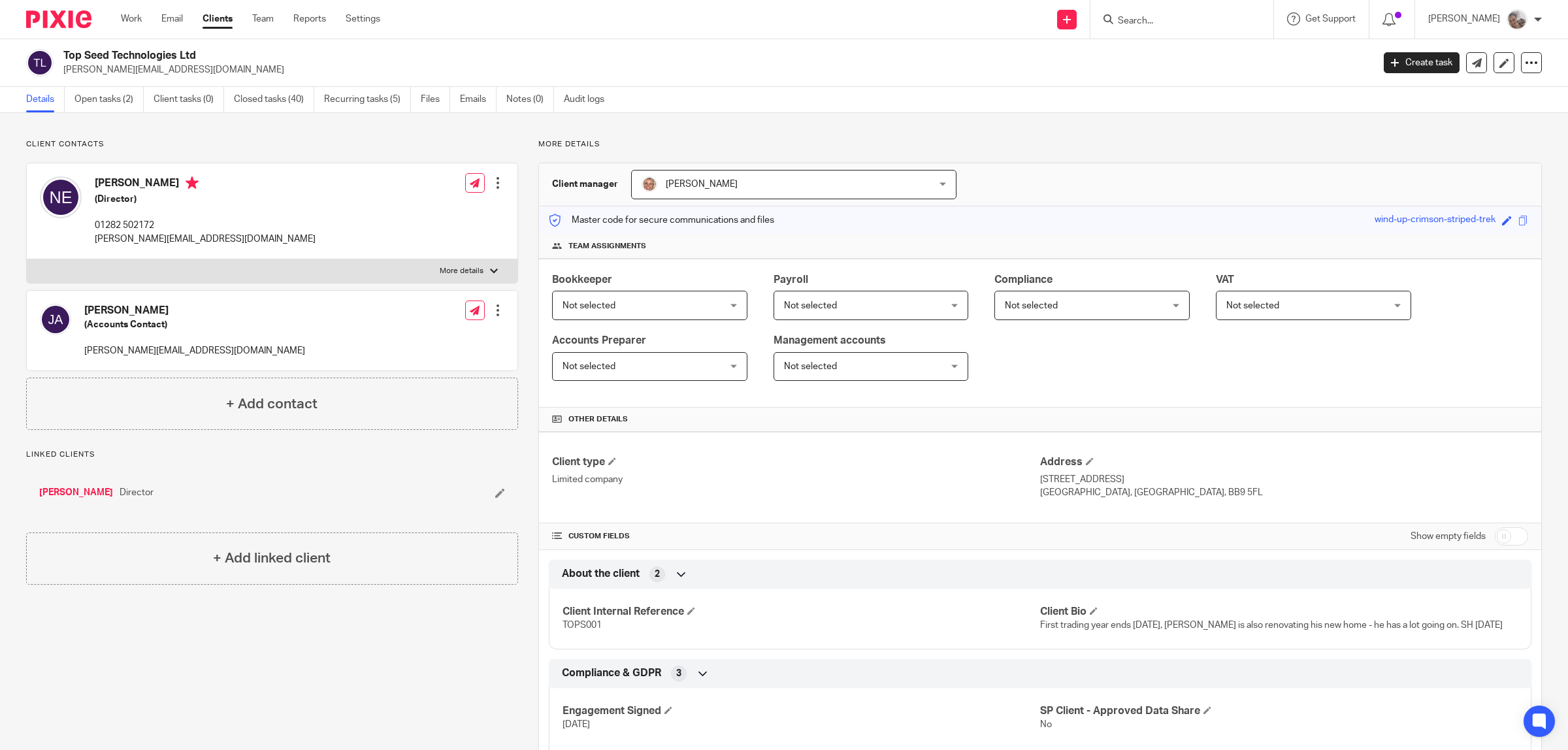
click at [491, 313] on div at bounding box center [497, 310] width 13 height 13
click at [459, 340] on link "Edit contact" at bounding box center [435, 341] width 125 height 19
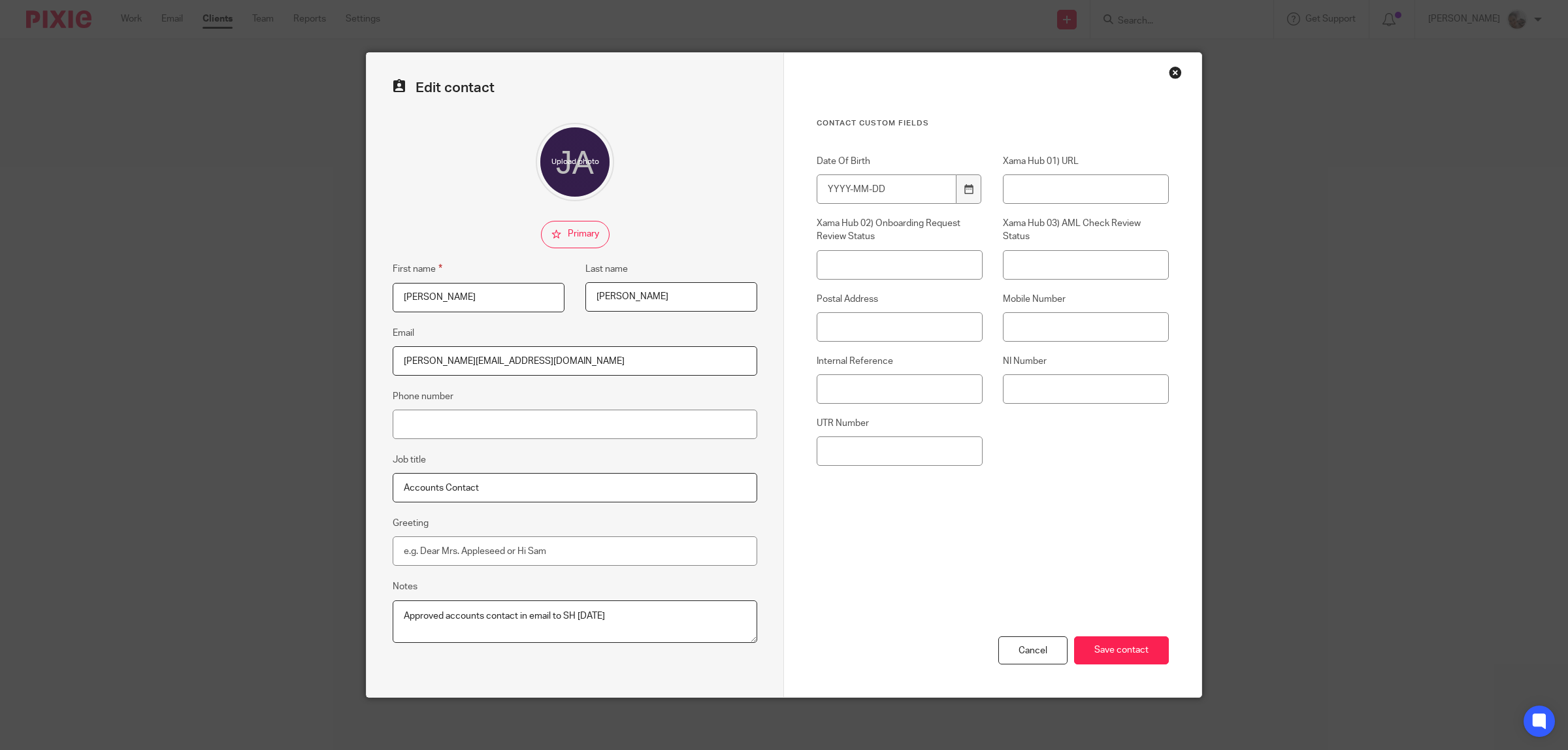
click at [1169, 72] on div "Close this dialog window" at bounding box center [1175, 72] width 13 height 13
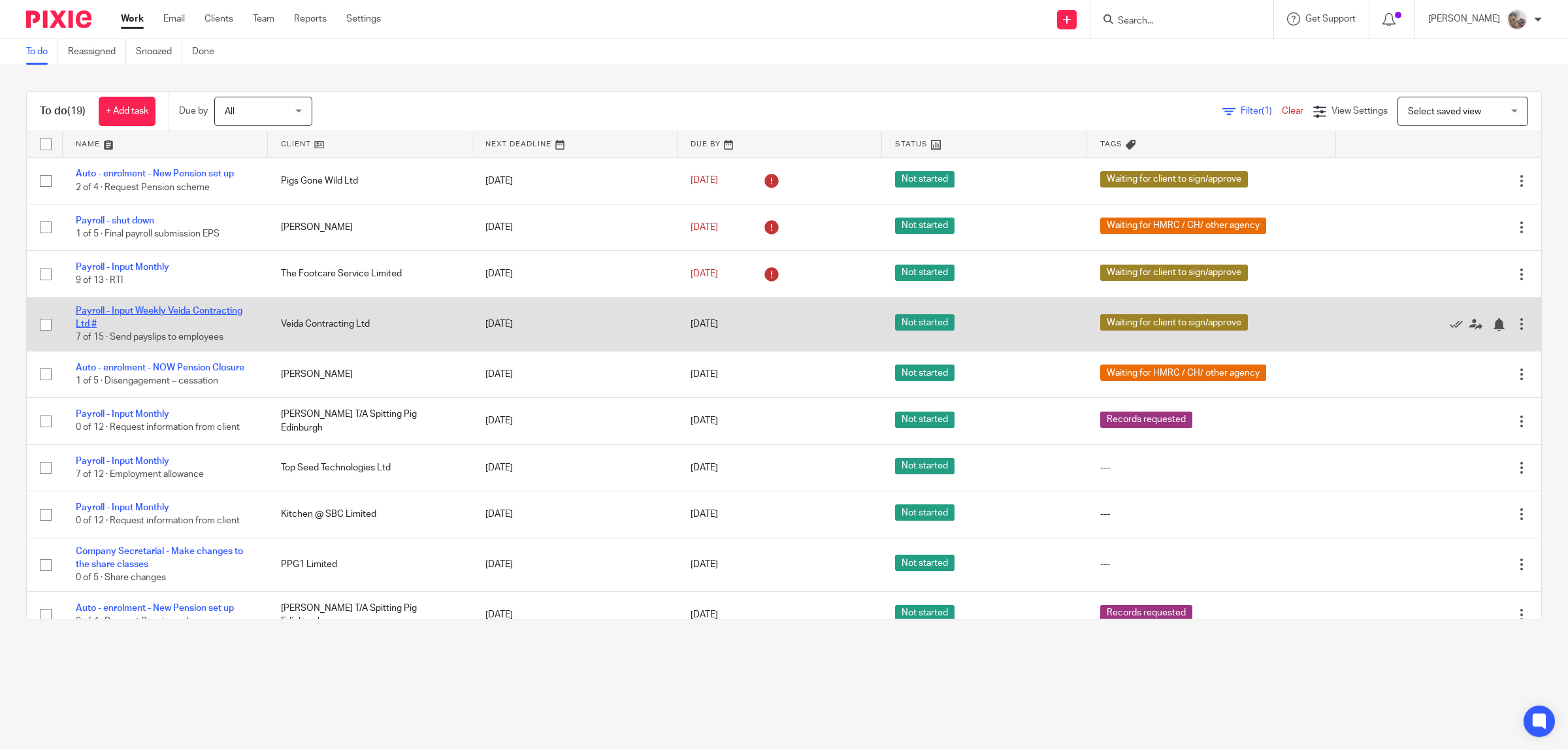
click at [190, 313] on link "Payroll - Input Weekly Veida Contracting Ltd #" at bounding box center [159, 318] width 167 height 22
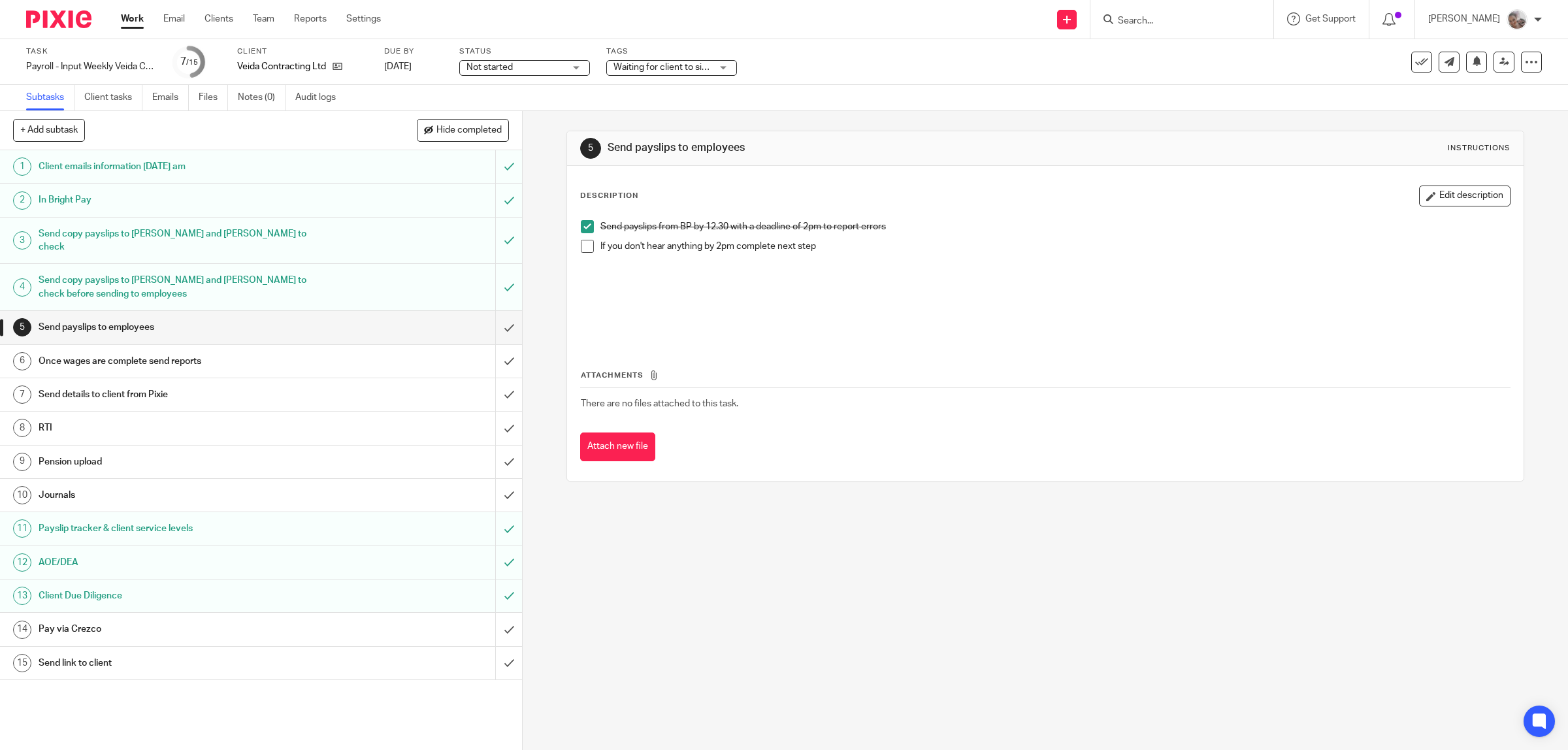
click at [582, 247] on span at bounding box center [586, 246] width 13 height 13
click at [495, 313] on input "submit" at bounding box center [261, 327] width 522 height 33
click at [271, 351] on h1 "Once wages are complete send reports" at bounding box center [186, 361] width 296 height 20
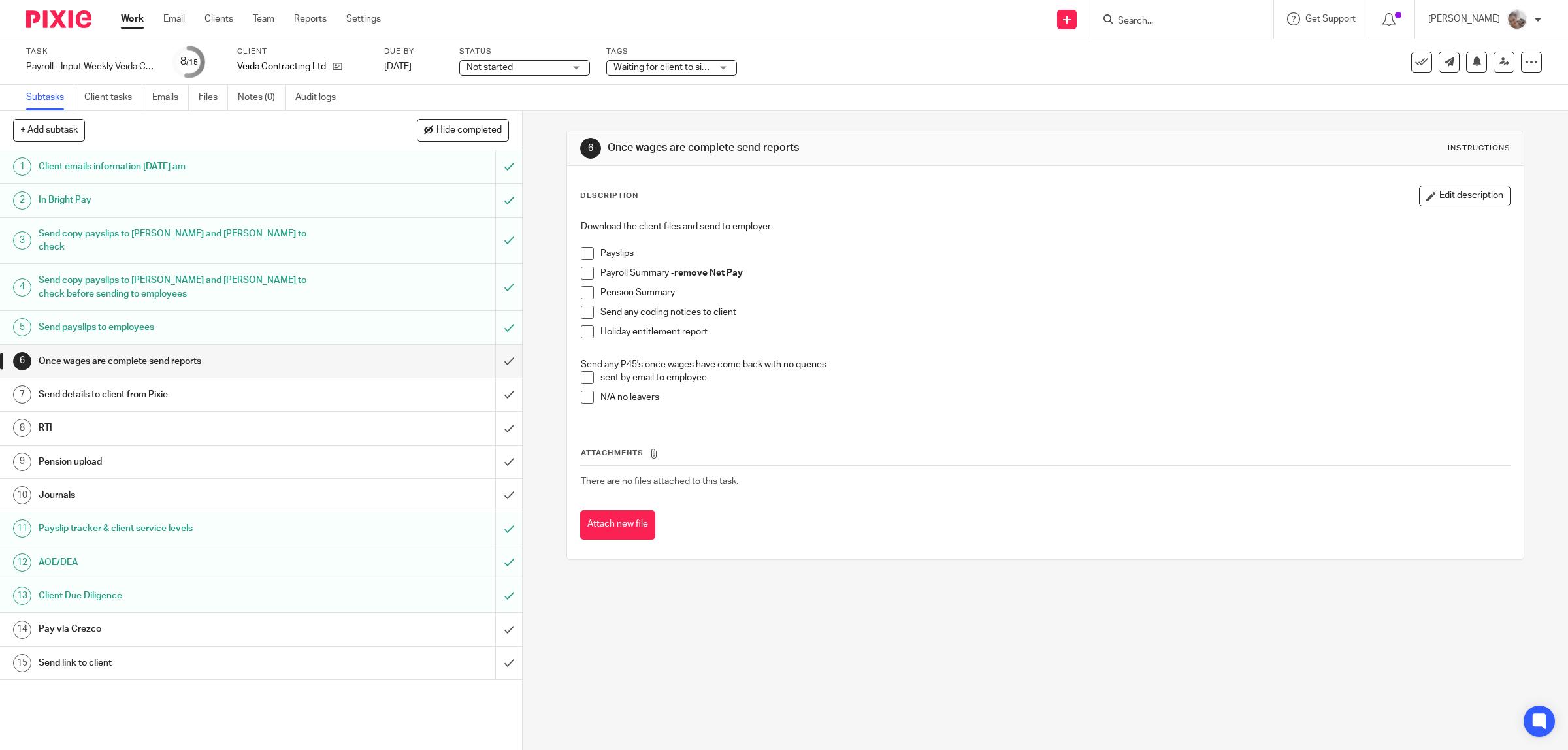
drag, startPoint x: 583, startPoint y: 255, endPoint x: 583, endPoint y: 266, distance: 11.0
click at [583, 255] on span at bounding box center [586, 253] width 13 height 13
click at [586, 271] on span at bounding box center [586, 272] width 13 height 13
click at [586, 291] on span at bounding box center [586, 292] width 13 height 13
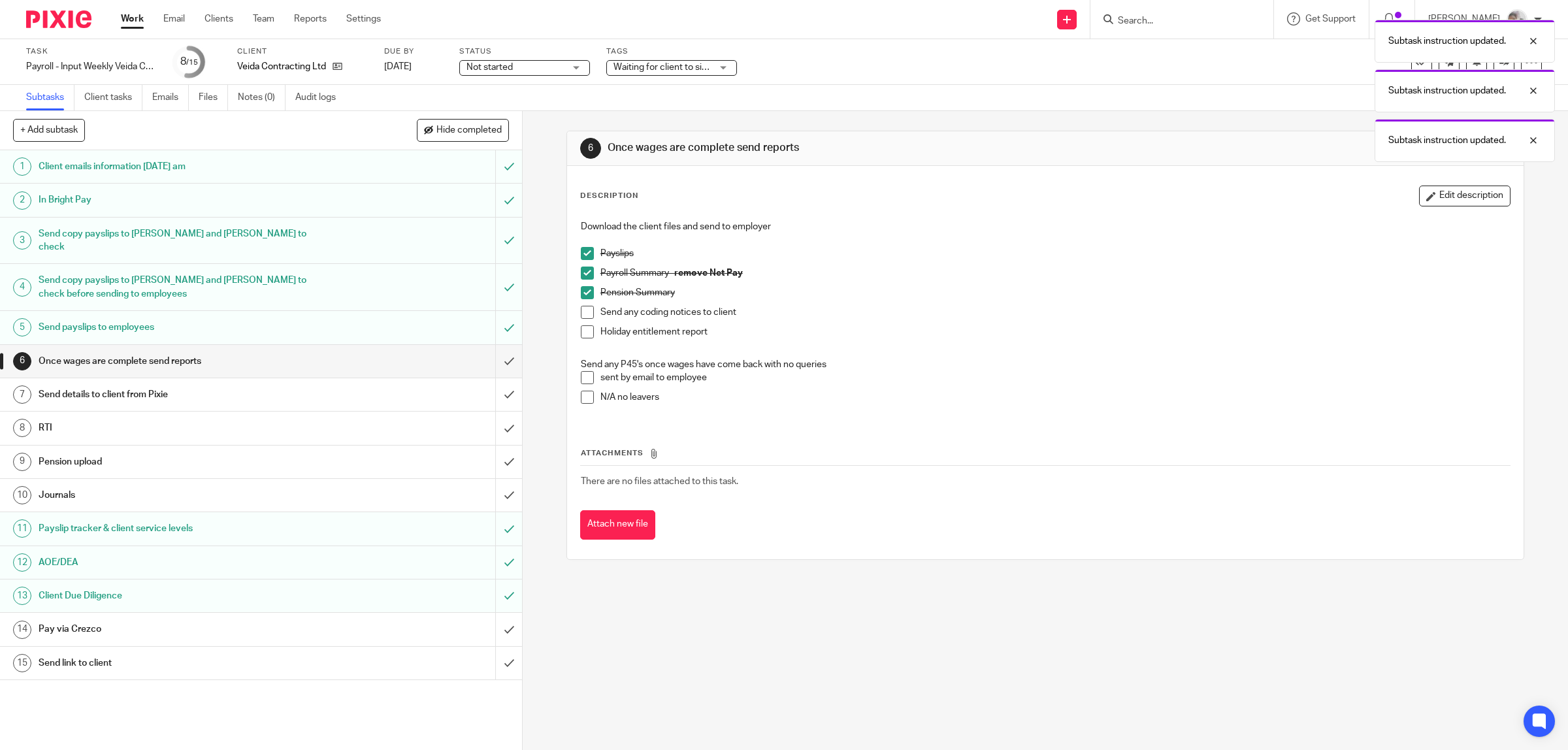
click at [583, 337] on span at bounding box center [586, 332] width 13 height 13
click at [586, 397] on span at bounding box center [586, 397] width 13 height 13
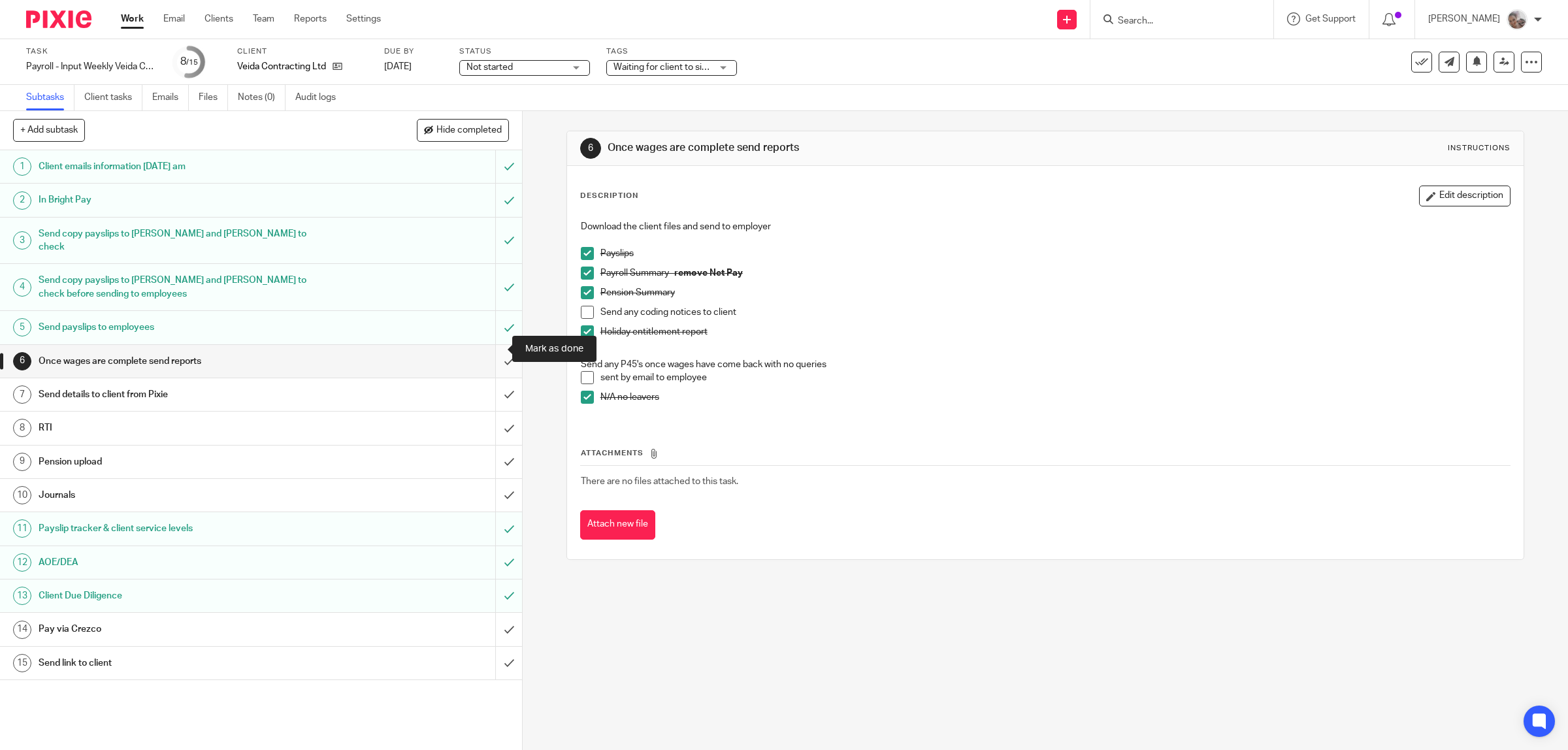
click at [487, 346] on input "submit" at bounding box center [261, 362] width 522 height 33
click at [219, 385] on h1 "Send details to client from Pixie" at bounding box center [186, 394] width 296 height 20
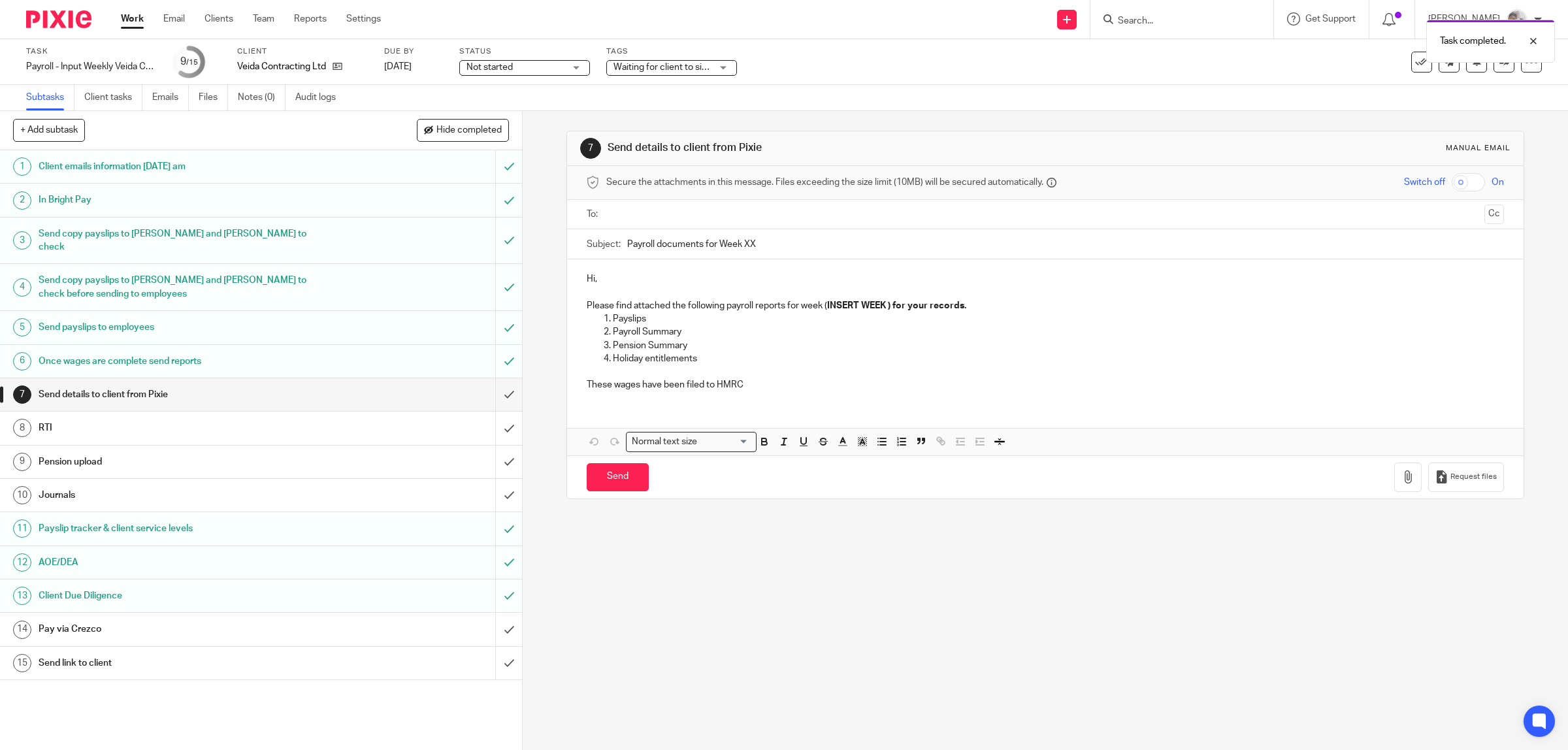
click at [890, 308] on strong "INSERT WEEK ) for your records." at bounding box center [896, 306] width 139 height 9
click at [768, 247] on input "Payroll documents for Week XX" at bounding box center [1066, 244] width 878 height 29
type input "Payroll documents for Week 25"
click at [831, 308] on p "Please find attached the following payroll reports for week 26 for your records." at bounding box center [1045, 305] width 918 height 13
drag, startPoint x: 906, startPoint y: 304, endPoint x: 834, endPoint y: 308, distance: 72.1
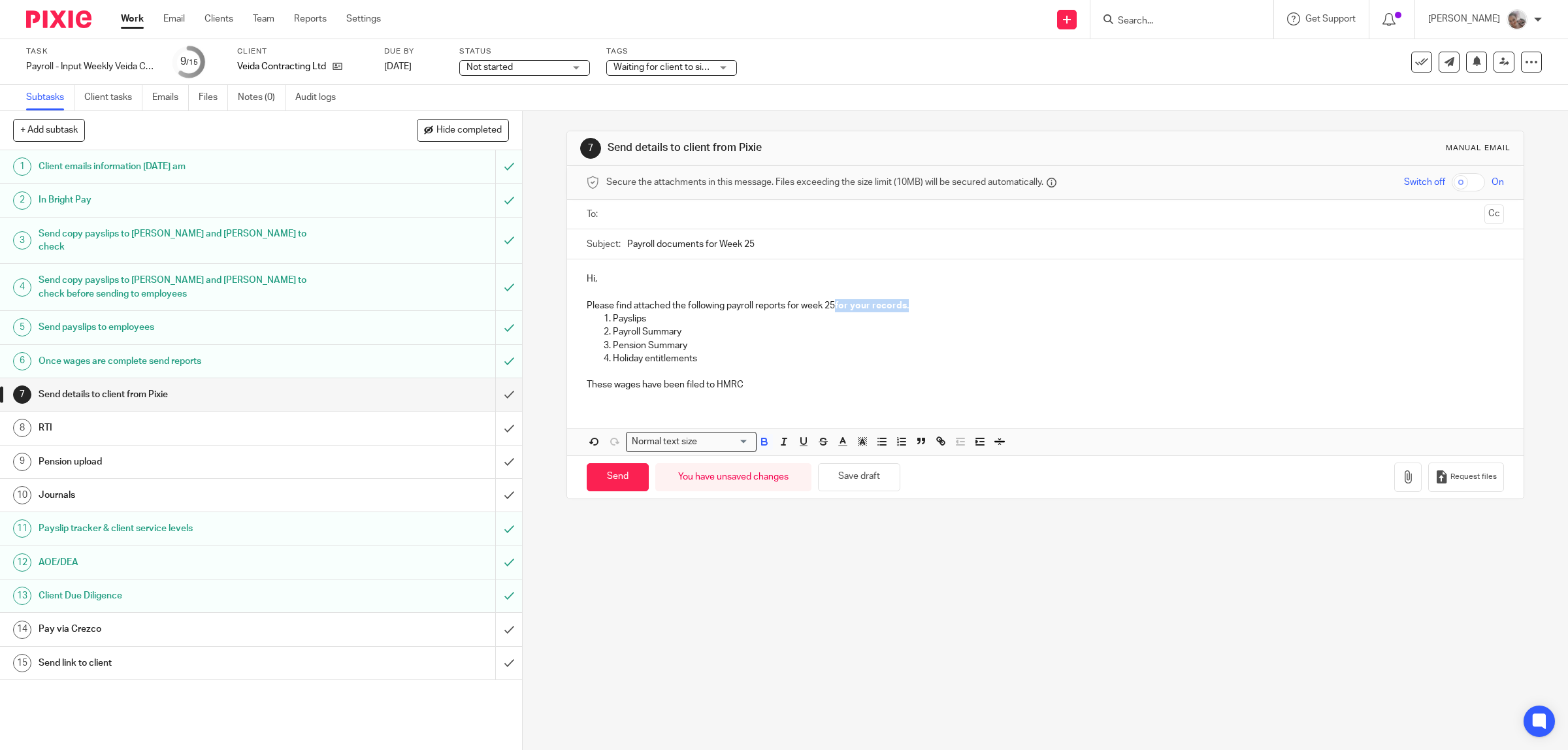
click at [834, 308] on p "Please find attached the following payroll reports for week 25 for your records." at bounding box center [1045, 305] width 918 height 13
click at [762, 443] on icon "button" at bounding box center [764, 443] width 5 height 3
click at [1394, 478] on button "button" at bounding box center [1407, 478] width 27 height 29
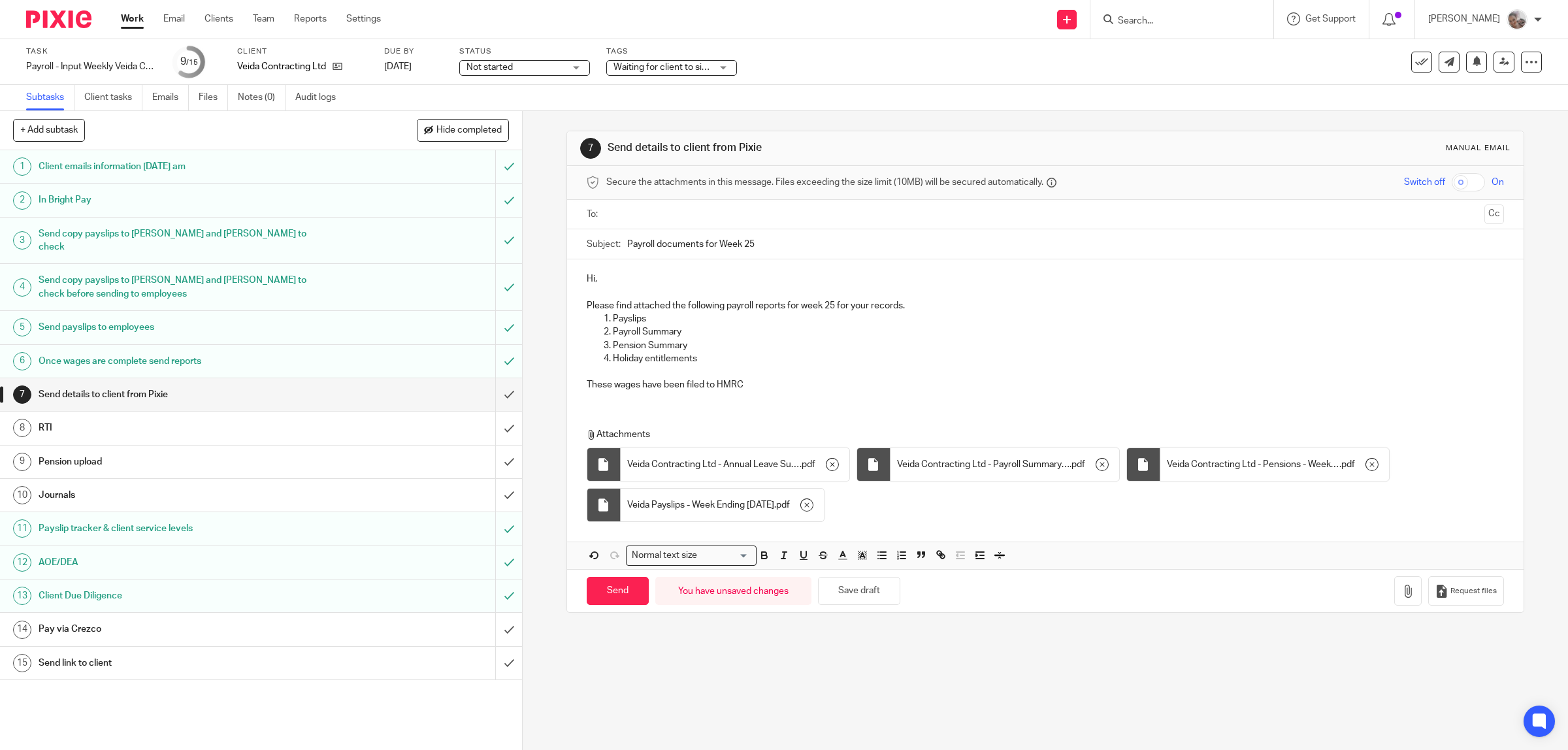
click at [615, 214] on input "text" at bounding box center [1044, 214] width 868 height 15
click at [774, 210] on input "text" at bounding box center [1109, 216] width 740 height 26
click at [1451, 180] on input "checkbox" at bounding box center [1468, 182] width 33 height 18
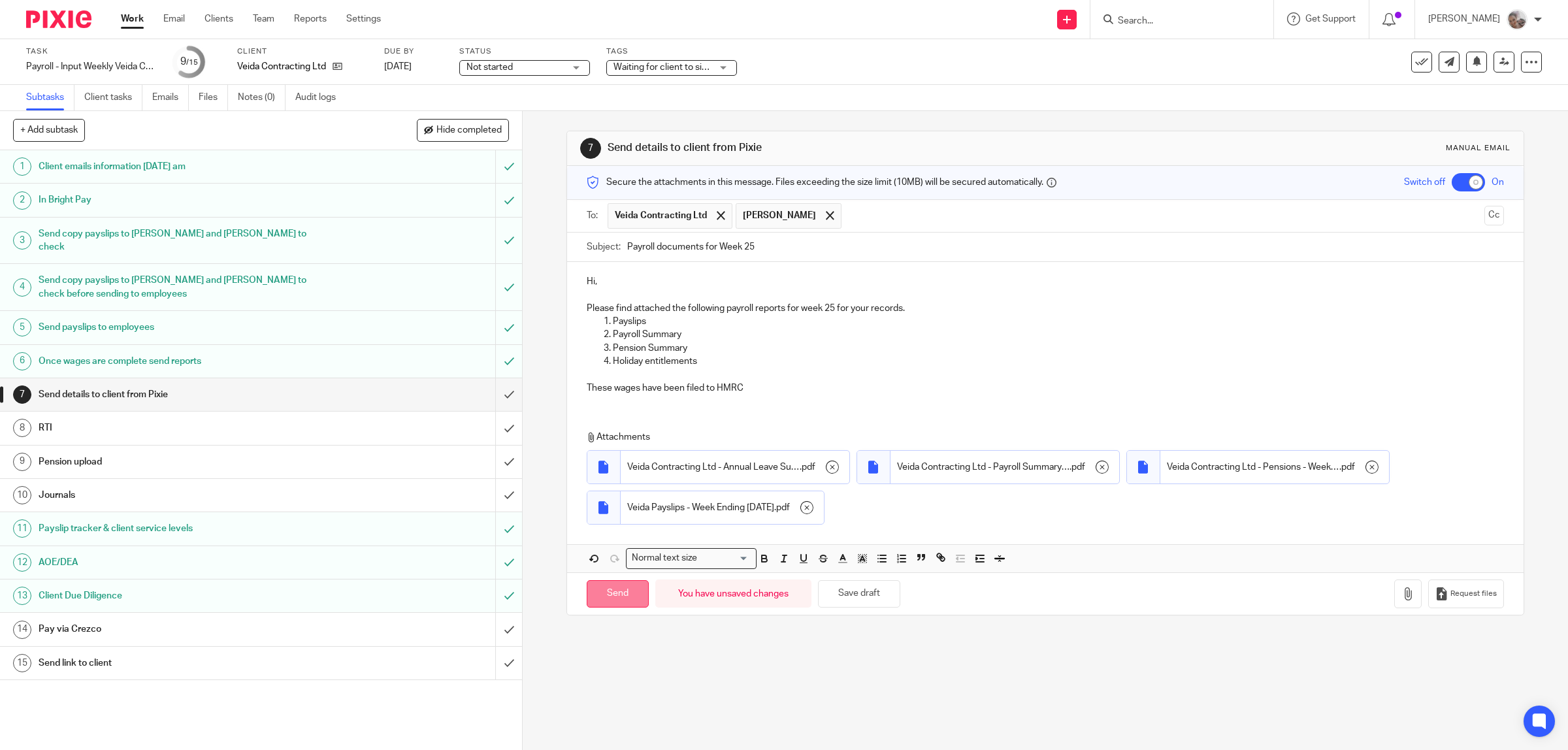
click at [623, 602] on input "Send" at bounding box center [617, 594] width 62 height 28
checkbox input "false"
type input "Sent"
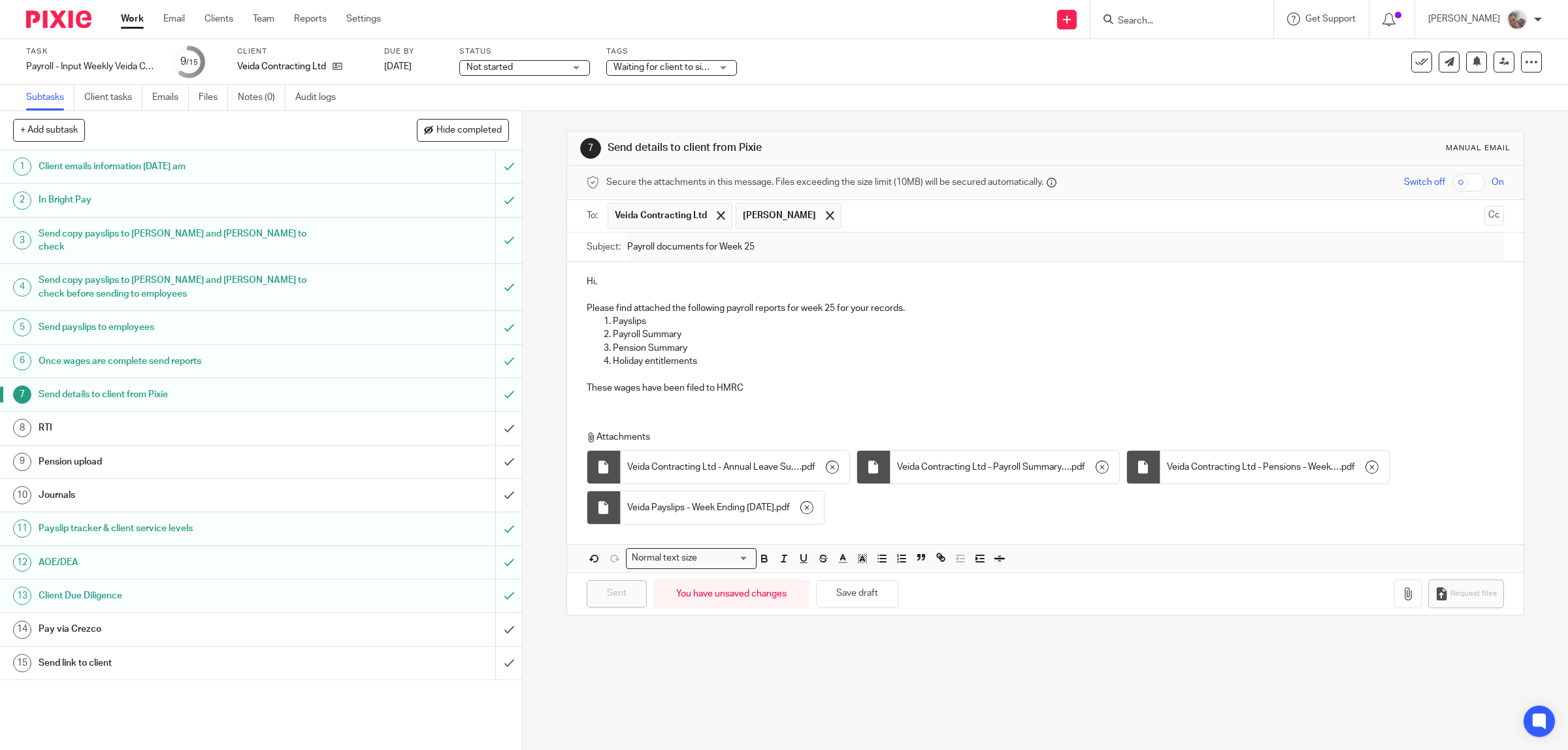
click at [76, 619] on h1 "Pay via Crezco" at bounding box center [186, 629] width 296 height 20
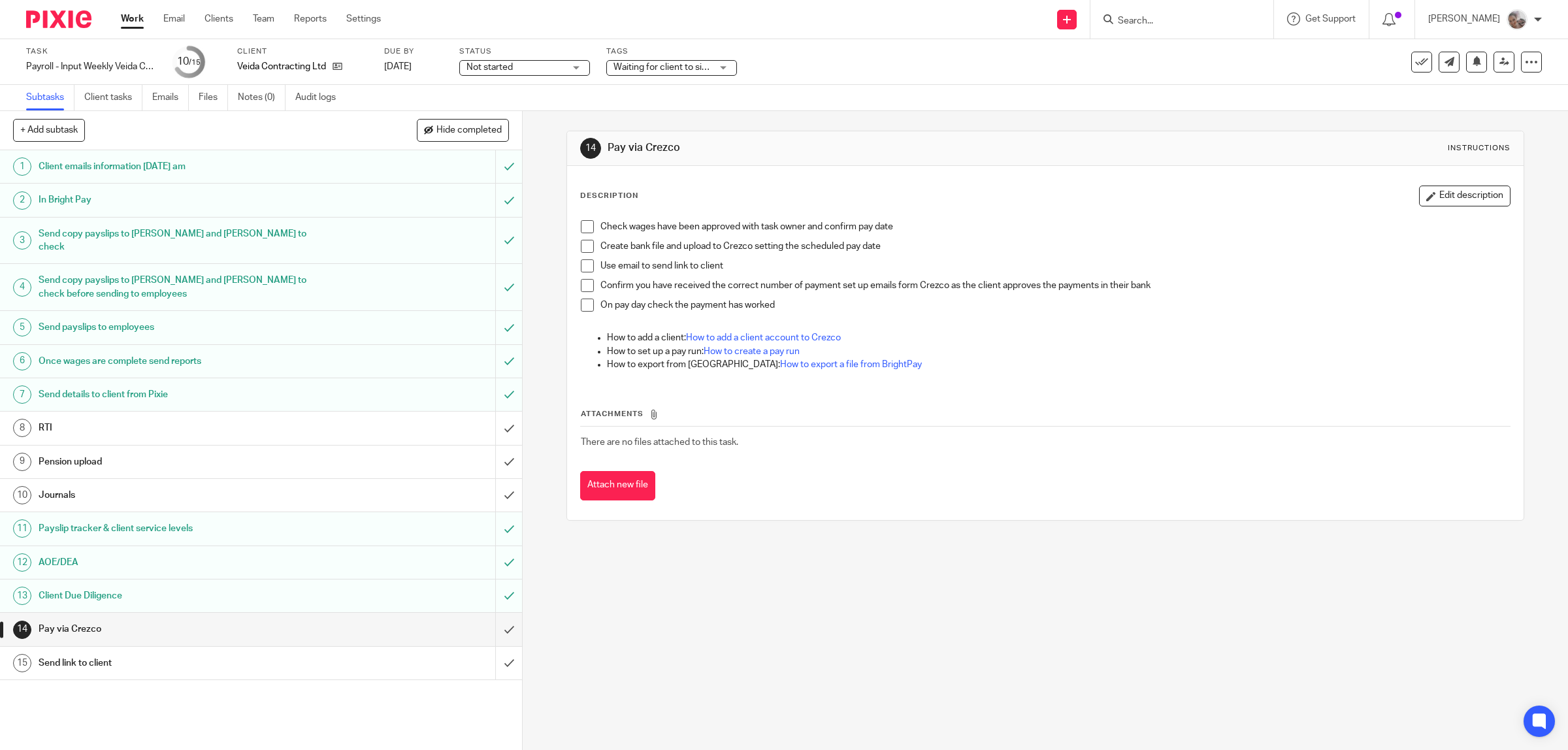
click at [586, 226] on span at bounding box center [586, 226] width 13 height 13
click at [586, 247] on span at bounding box center [586, 246] width 13 height 13
click at [583, 266] on span at bounding box center [586, 265] width 13 height 13
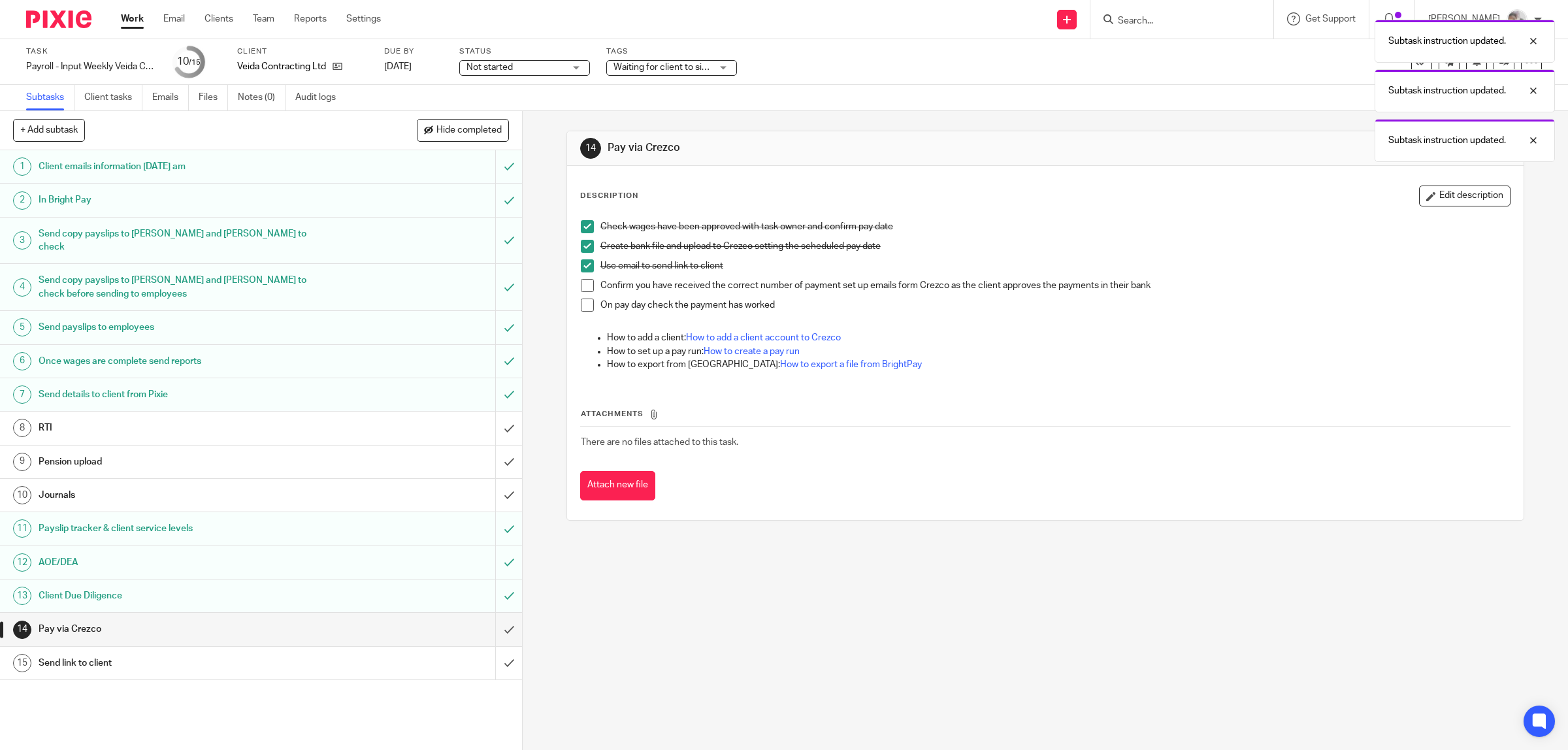
click at [193, 659] on h1 "Send link to client" at bounding box center [186, 663] width 296 height 20
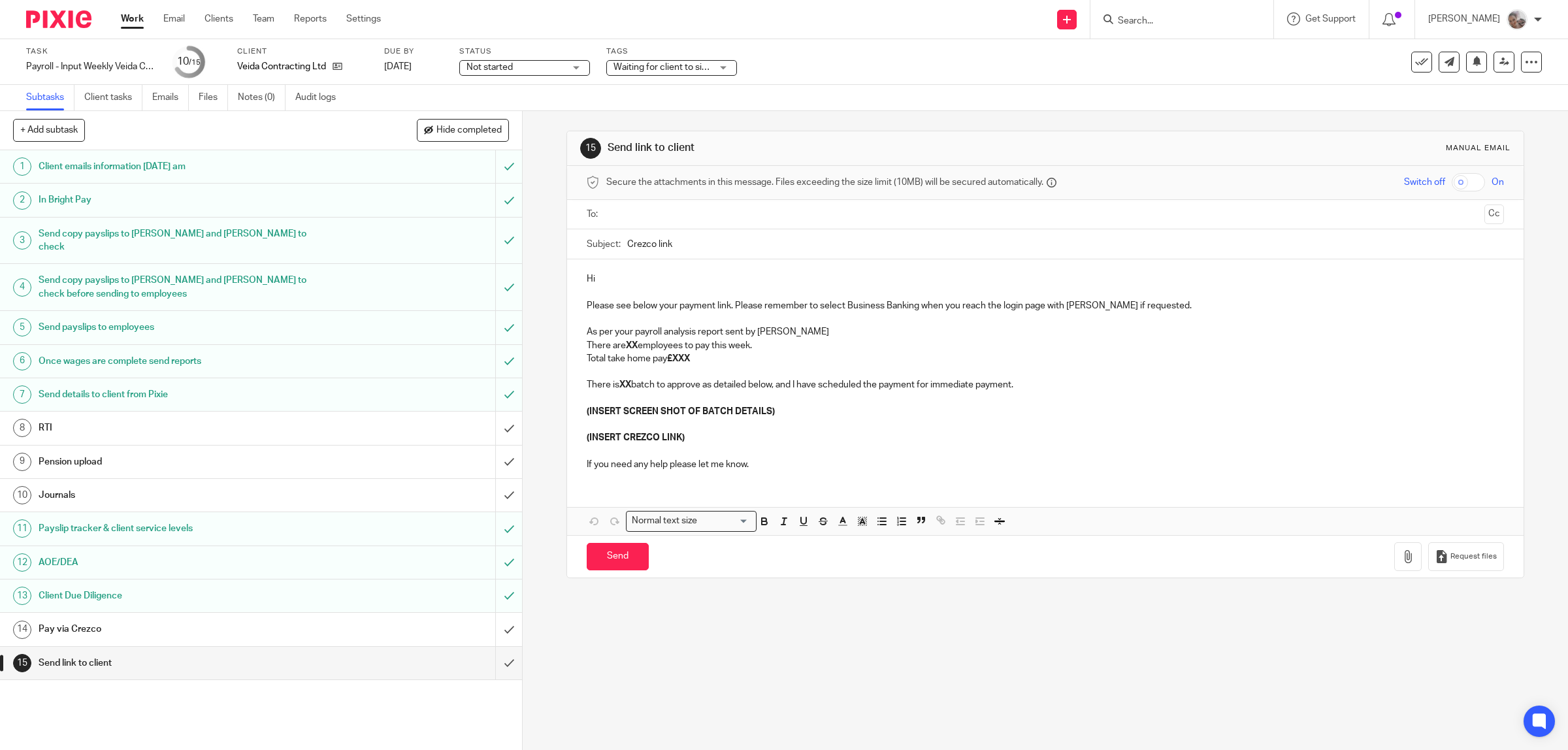
click at [634, 345] on strong "XX" at bounding box center [632, 345] width 12 height 9
click at [696, 360] on p "Total take home pay £XXX" at bounding box center [1045, 358] width 918 height 13
click at [627, 387] on strong "XX" at bounding box center [625, 385] width 12 height 9
click at [1030, 386] on p "There are 9 batch to approve as detailed below, and I have scheduled the paymen…" at bounding box center [1045, 384] width 918 height 13
click at [786, 408] on p "(INSERT SCREEN SHOT OF BATCH DETAILS)" at bounding box center [1045, 412] width 918 height 13
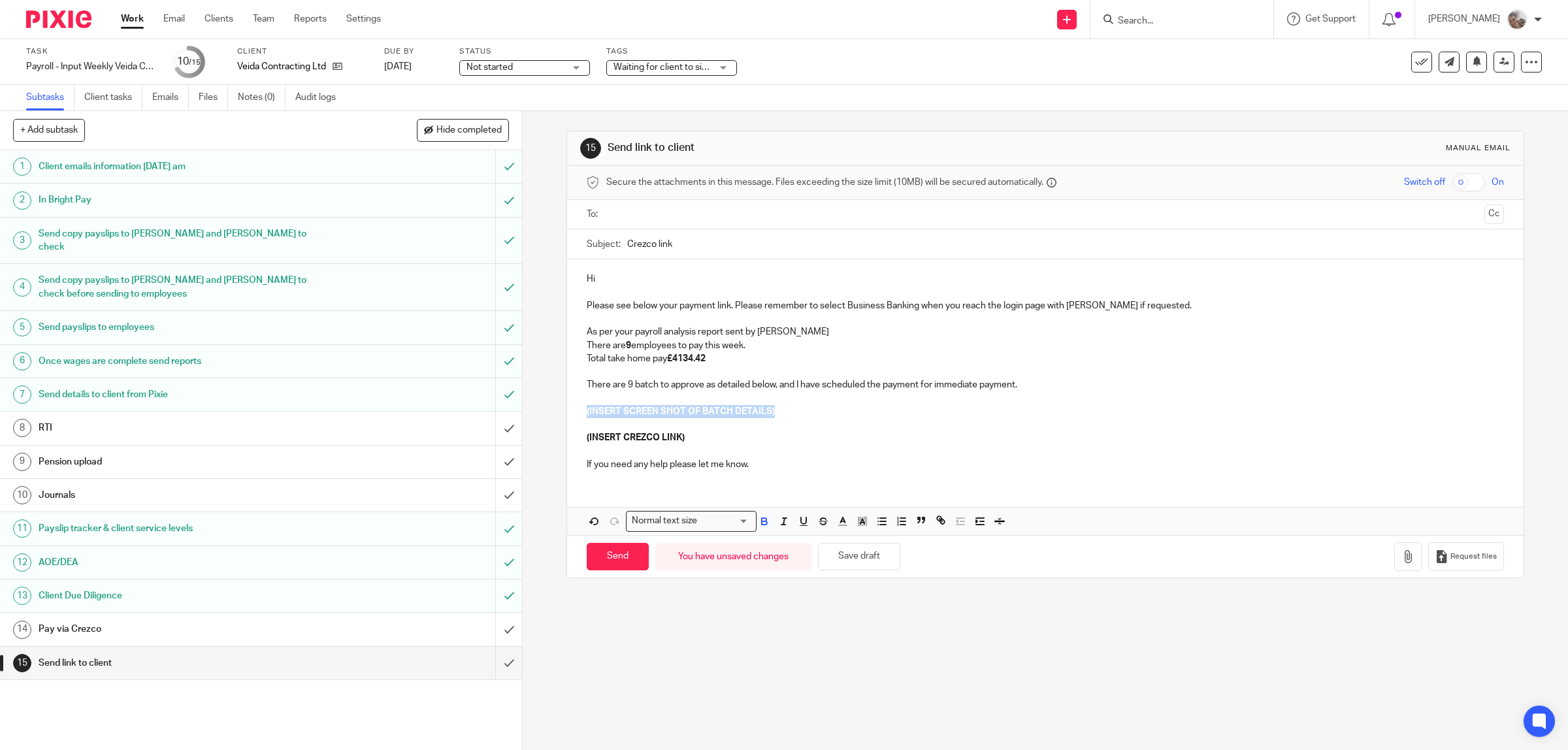
drag, startPoint x: 667, startPoint y: 419, endPoint x: 556, endPoint y: 419, distance: 111.0
click at [556, 419] on div "15 Send link to client Manual email Secure the attachments in this message. Fil…" at bounding box center [1045, 430] width 1045 height 639
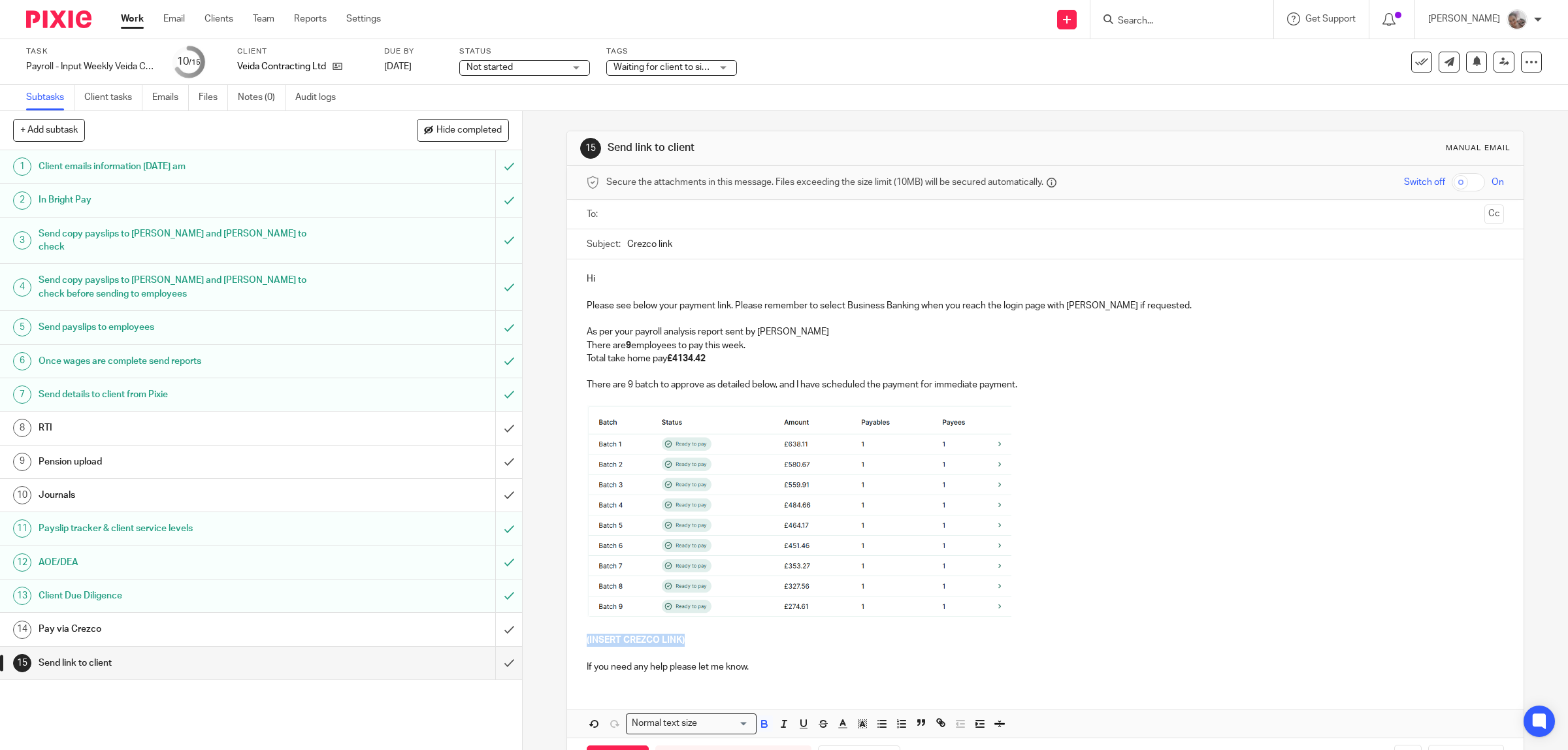
drag, startPoint x: 691, startPoint y: 645, endPoint x: 580, endPoint y: 640, distance: 111.1
click at [580, 640] on div "Hi Please see below your payment link. Please remember to select Business Banki…" at bounding box center [1045, 472] width 957 height 424
click at [640, 215] on input "text" at bounding box center [1044, 214] width 868 height 15
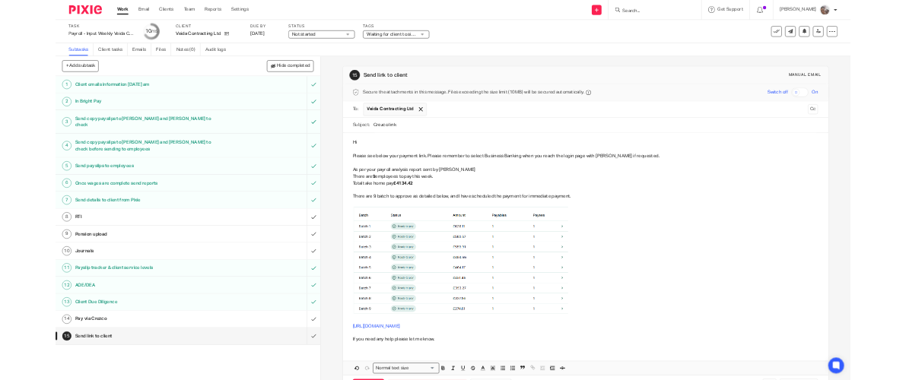
scroll to position [65, 0]
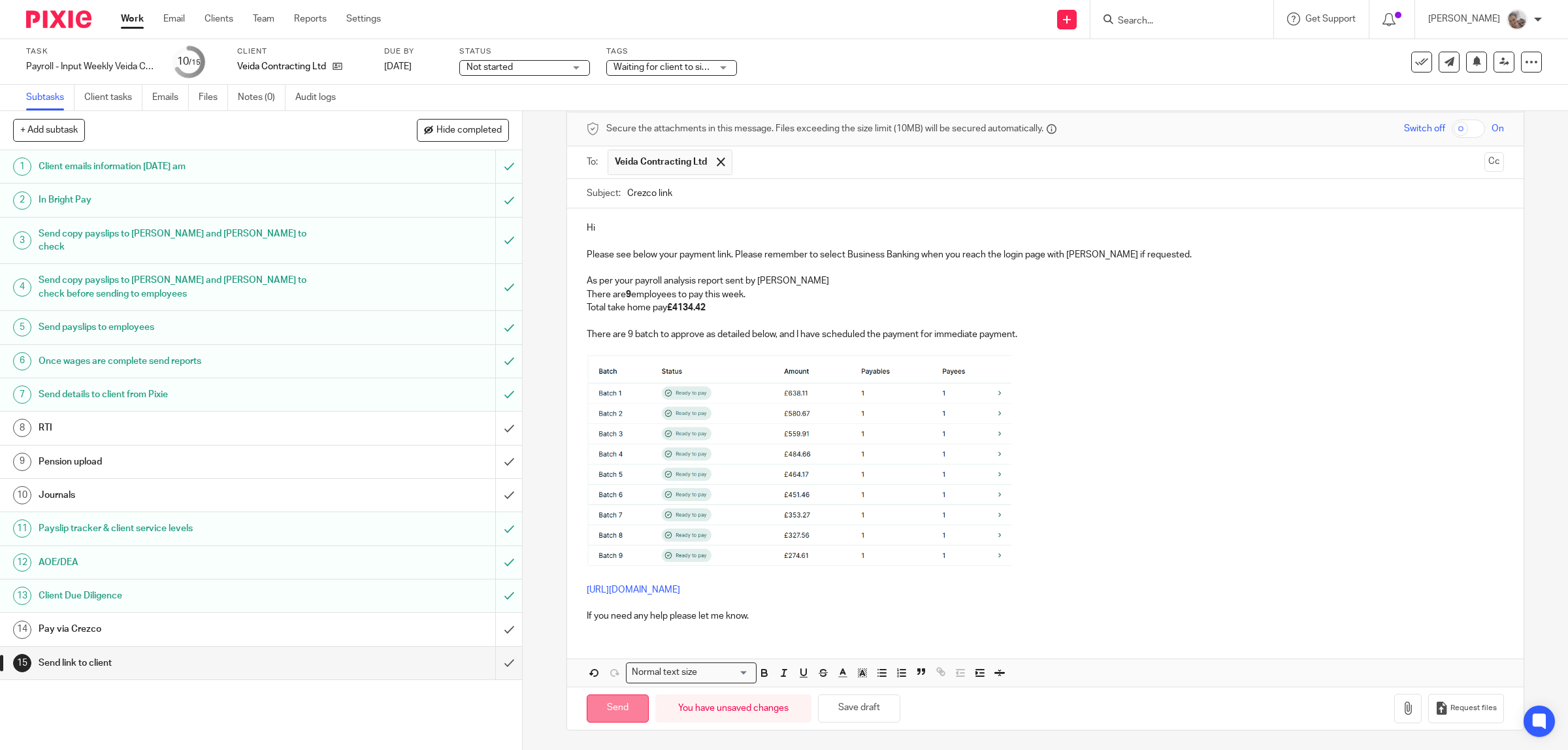
click at [615, 716] on input "Send" at bounding box center [617, 709] width 62 height 28
type input "Sent"
click at [64, 419] on h1 "RTI" at bounding box center [186, 428] width 296 height 20
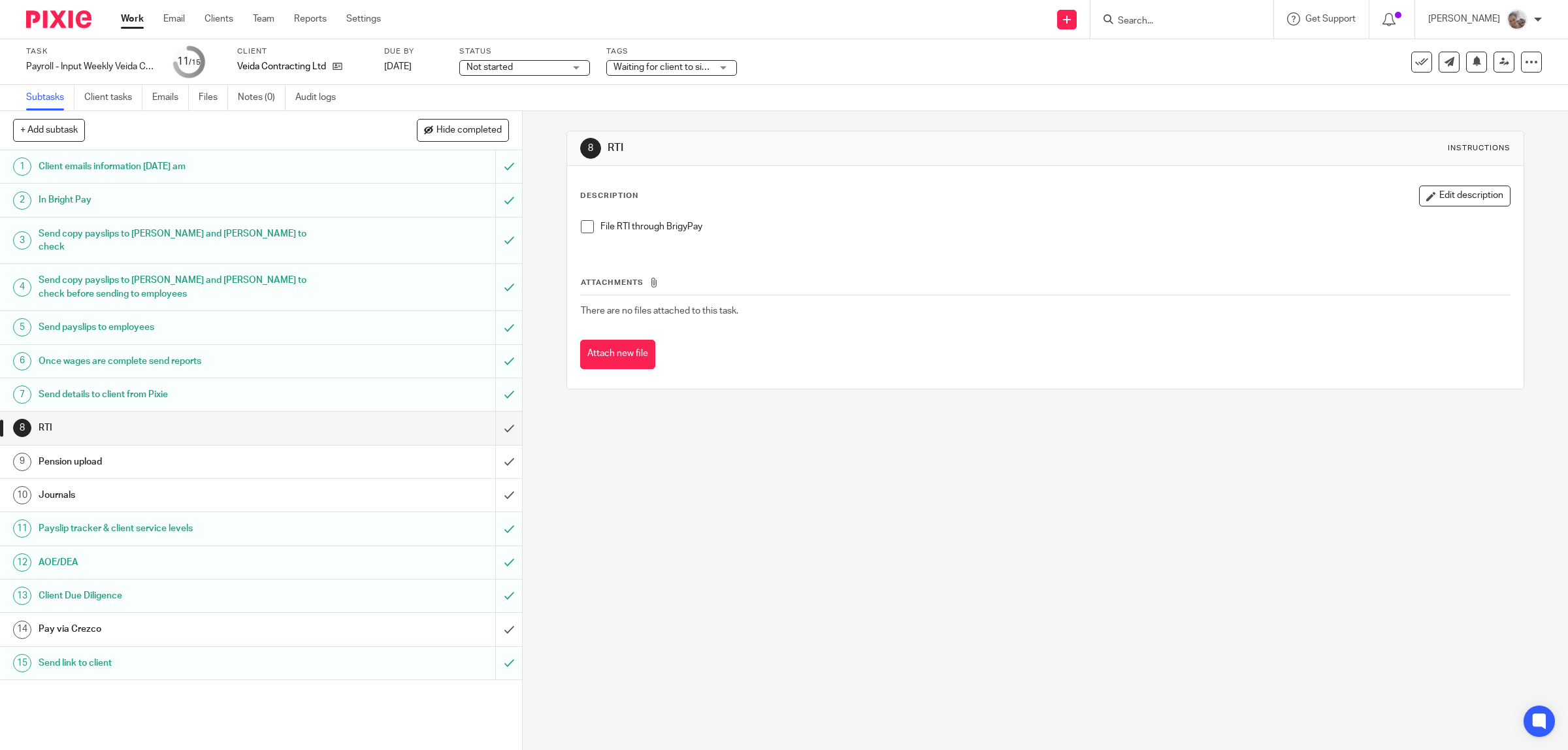
click at [580, 229] on span at bounding box center [586, 226] width 13 height 13
click at [487, 418] on input "submit" at bounding box center [261, 428] width 522 height 33
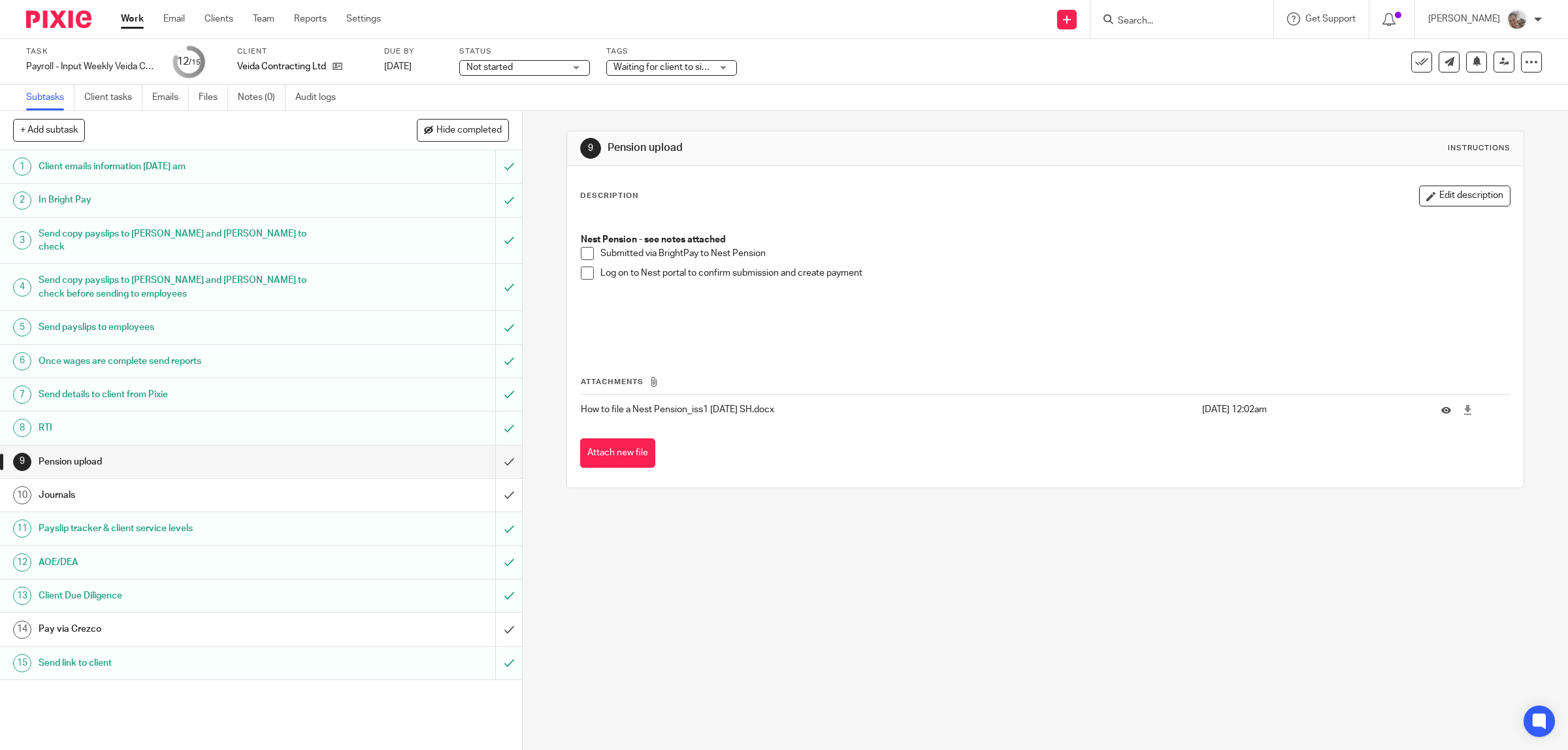
click at [99, 485] on h1 "Journals" at bounding box center [186, 495] width 296 height 20
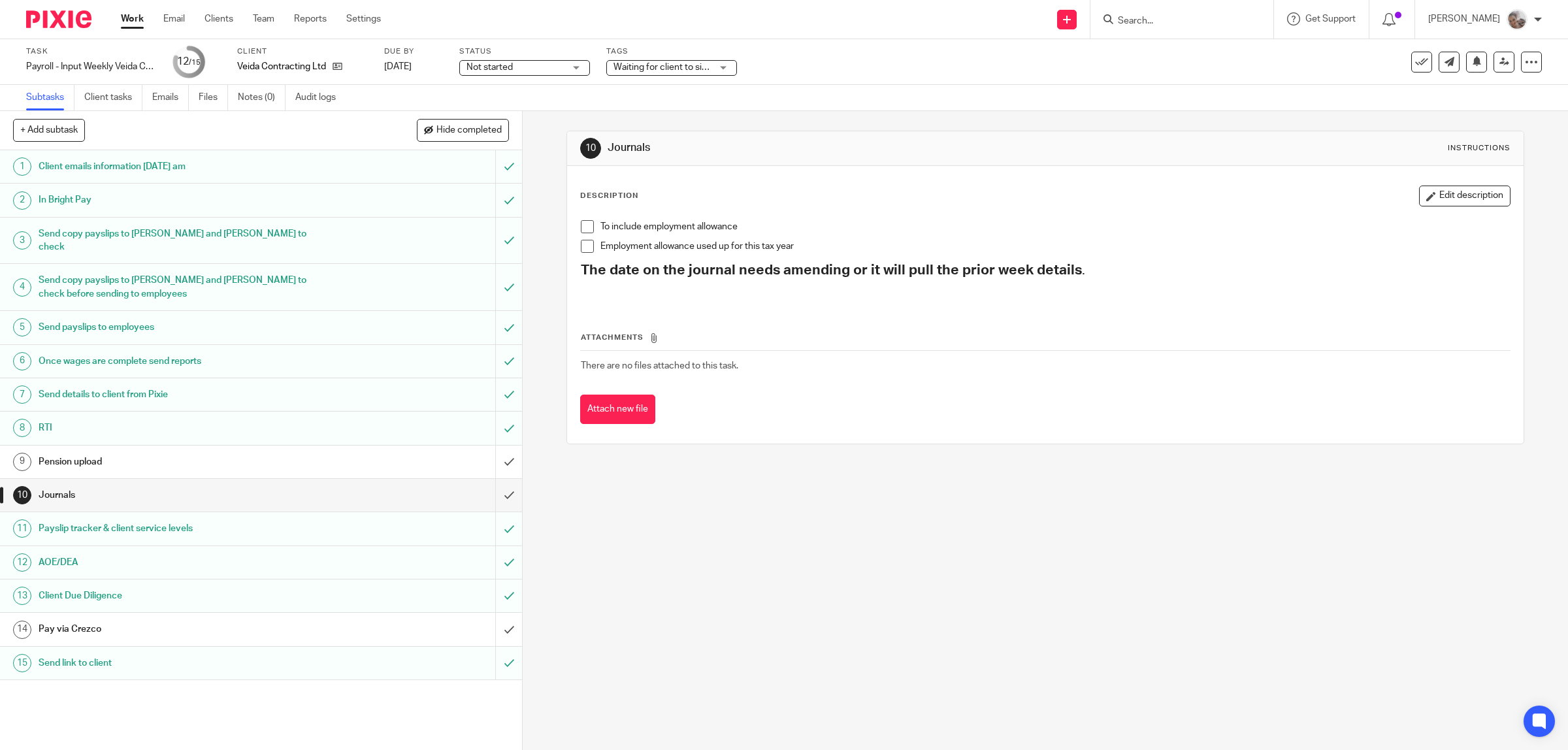
click at [574, 245] on div "To include employment allowance Employment allowance used up for this tax year …" at bounding box center [1046, 259] width 943 height 91
click at [580, 248] on span at bounding box center [586, 246] width 13 height 13
click at [487, 479] on input "submit" at bounding box center [261, 496] width 522 height 33
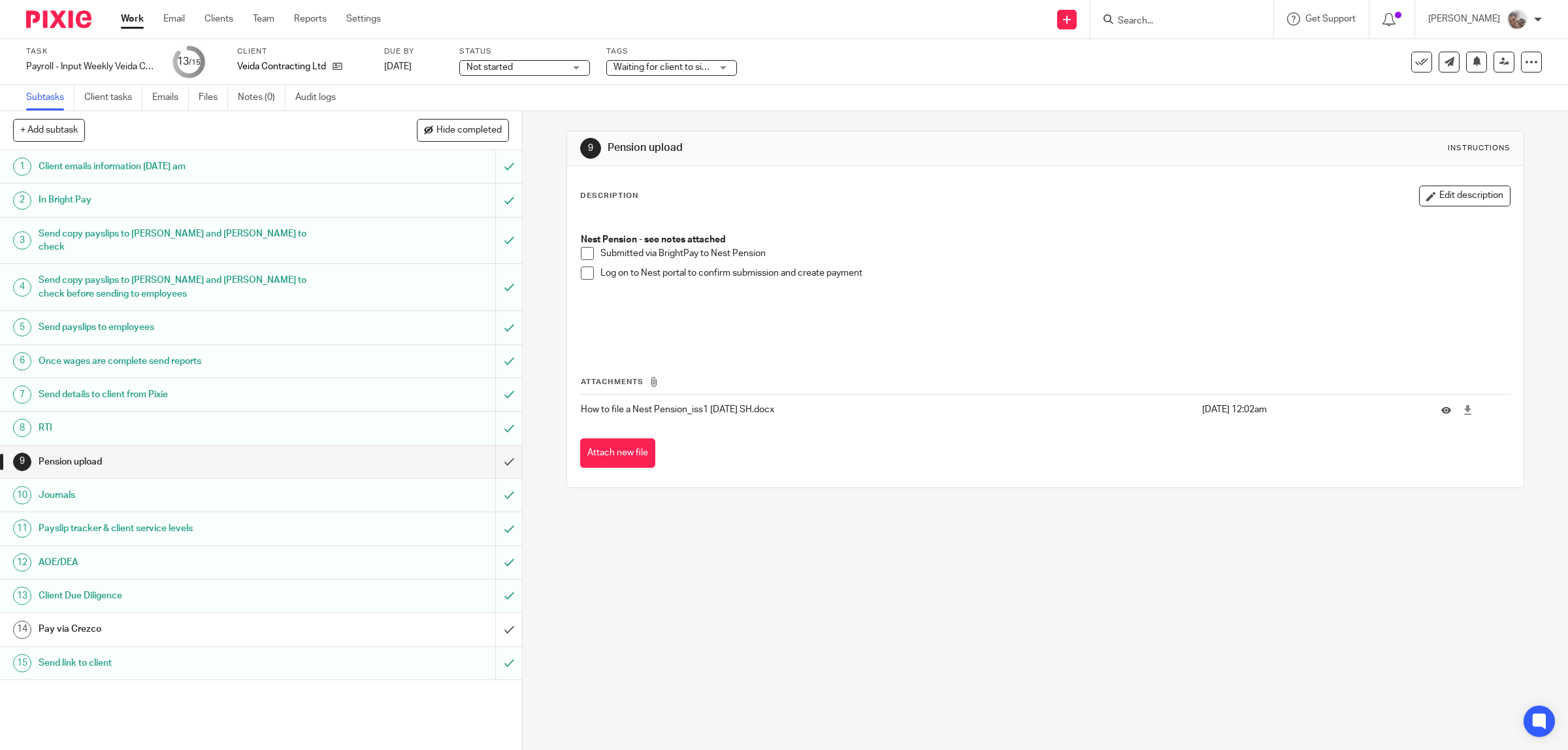
click at [95, 619] on h1 "Pay via Crezco" at bounding box center [186, 629] width 296 height 20
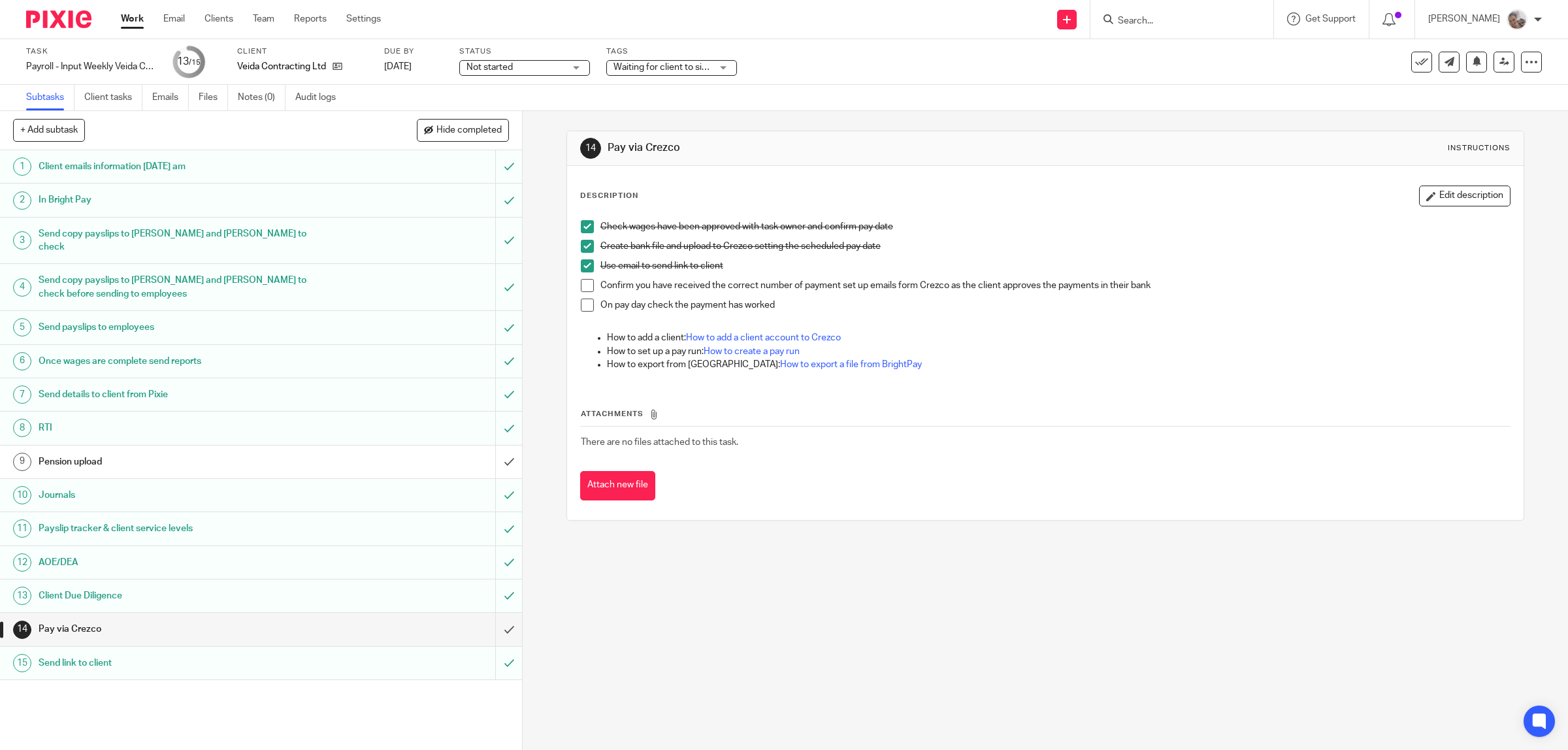
click at [582, 285] on span at bounding box center [586, 285] width 13 height 13
click at [574, 304] on div "Check wages have been approved with task owner and confirm pay date Create bank…" at bounding box center [1046, 297] width 943 height 168
click at [580, 308] on span at bounding box center [586, 305] width 13 height 13
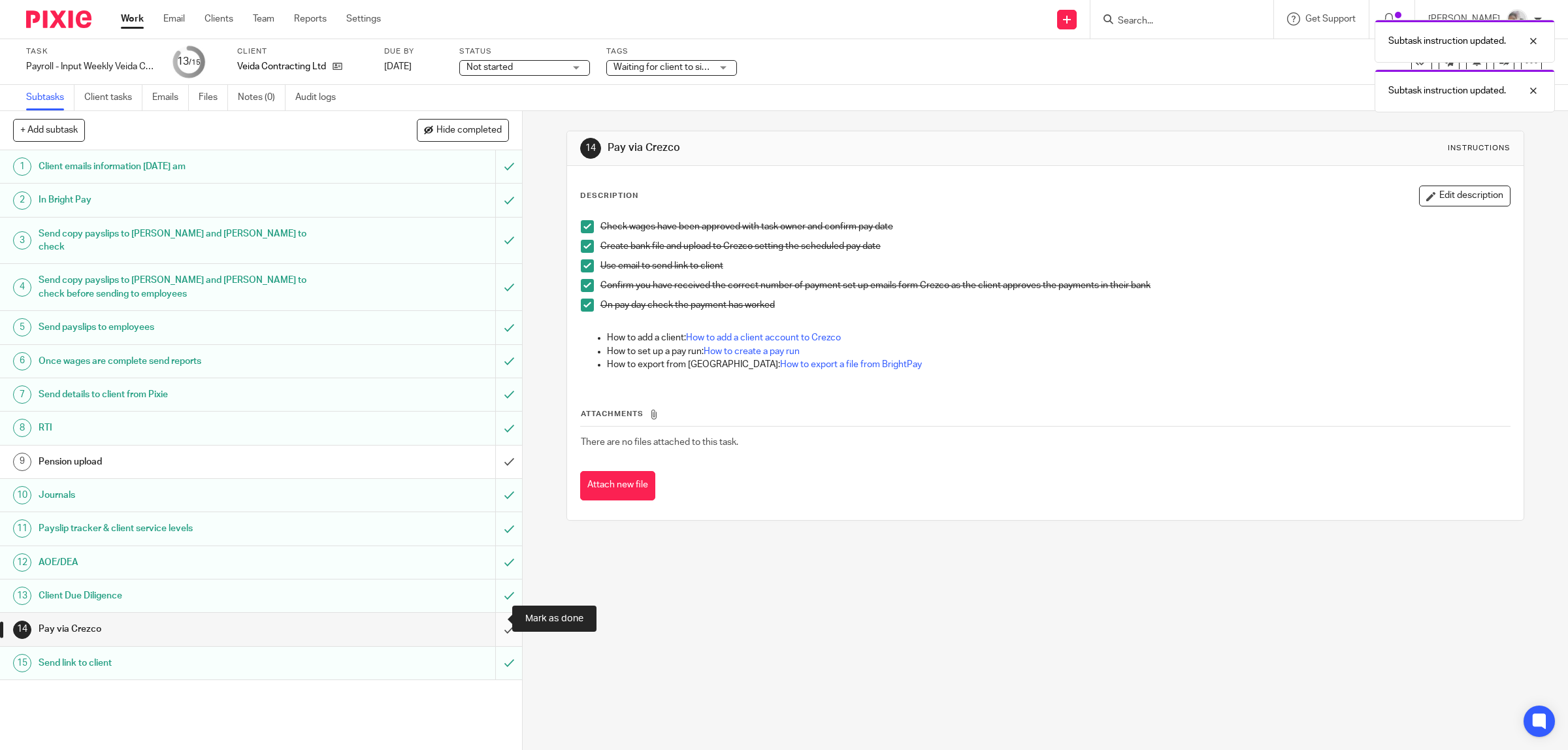
click at [490, 616] on input "submit" at bounding box center [261, 630] width 522 height 33
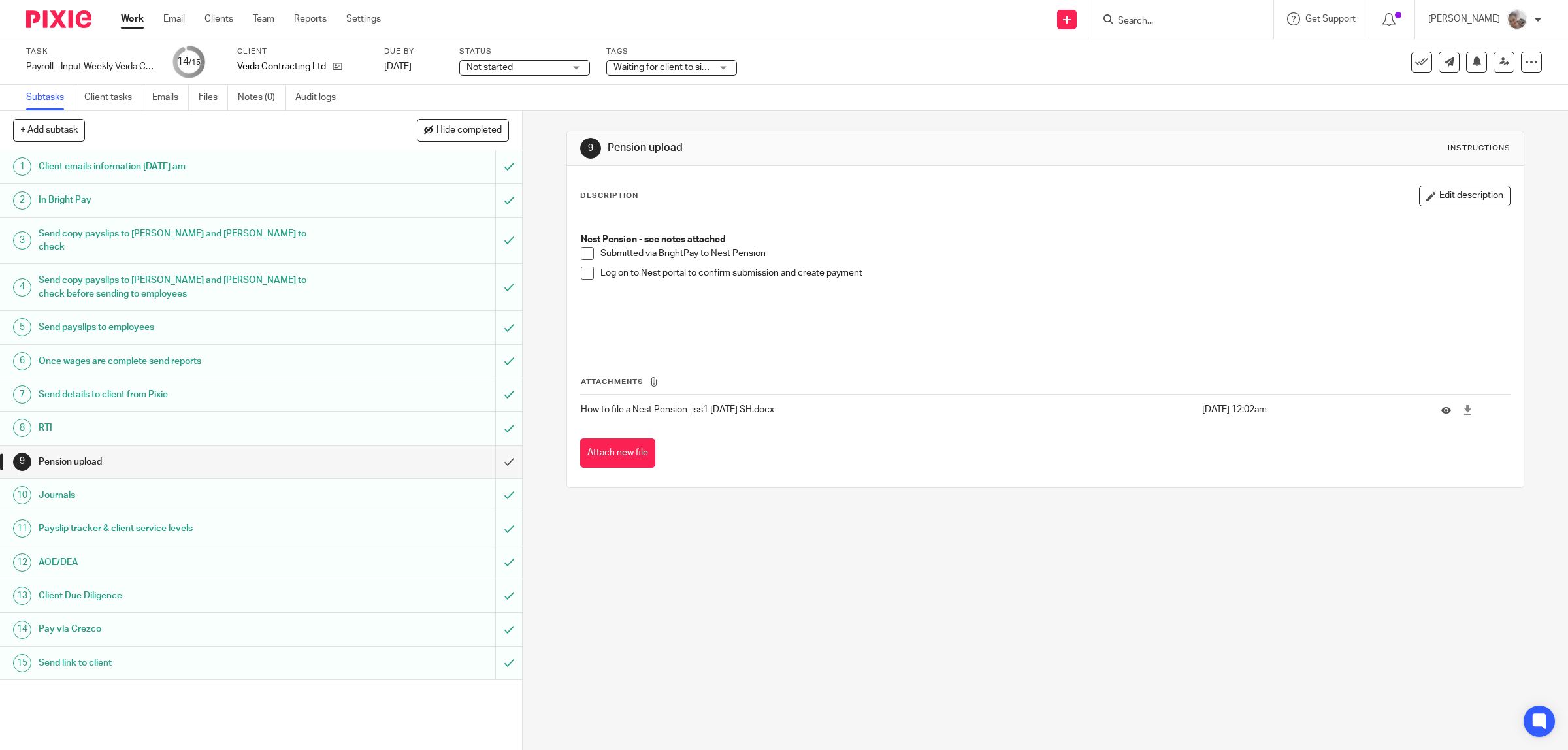
click at [131, 23] on link "Work" at bounding box center [132, 18] width 23 height 13
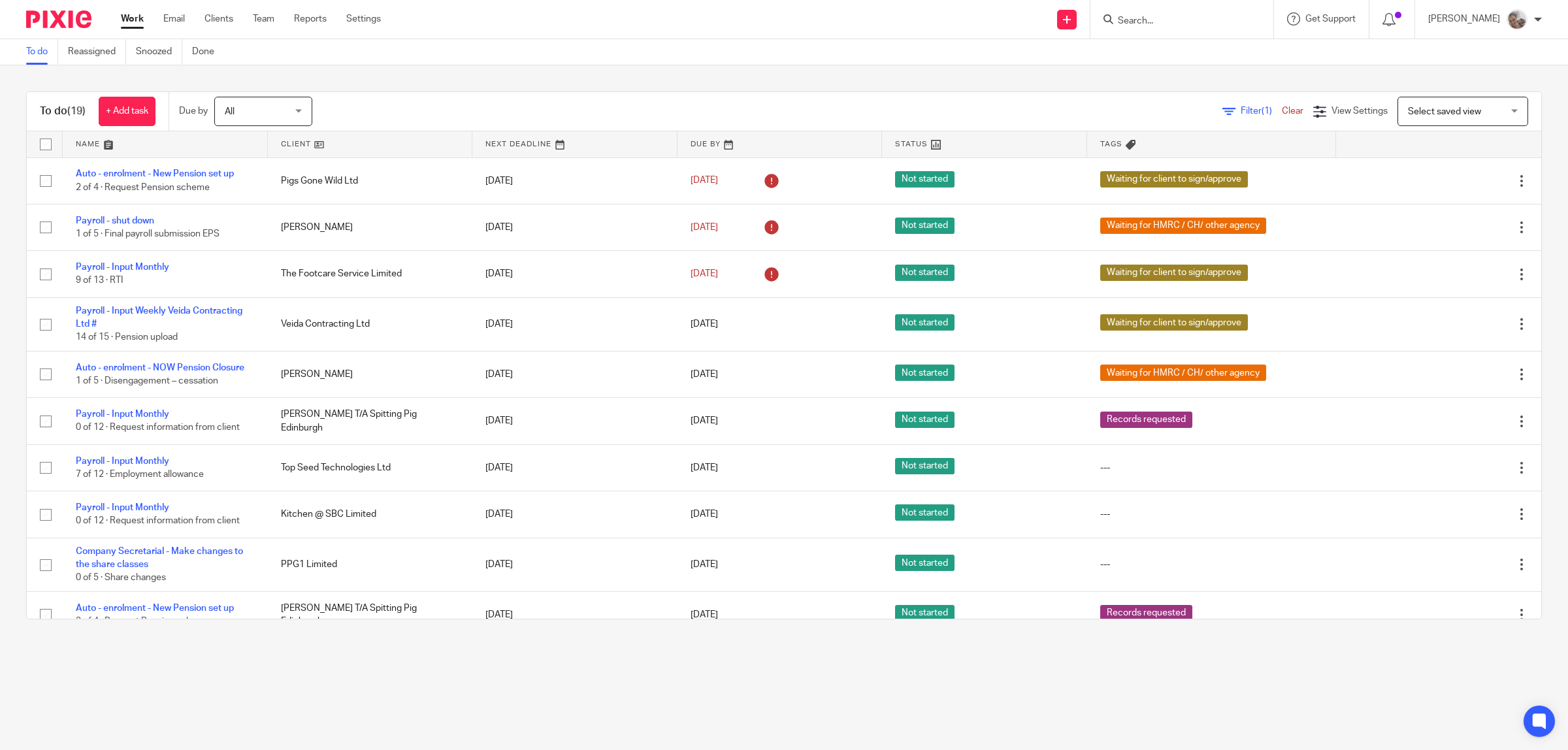
click at [1186, 25] on input "Search" at bounding box center [1175, 21] width 118 height 12
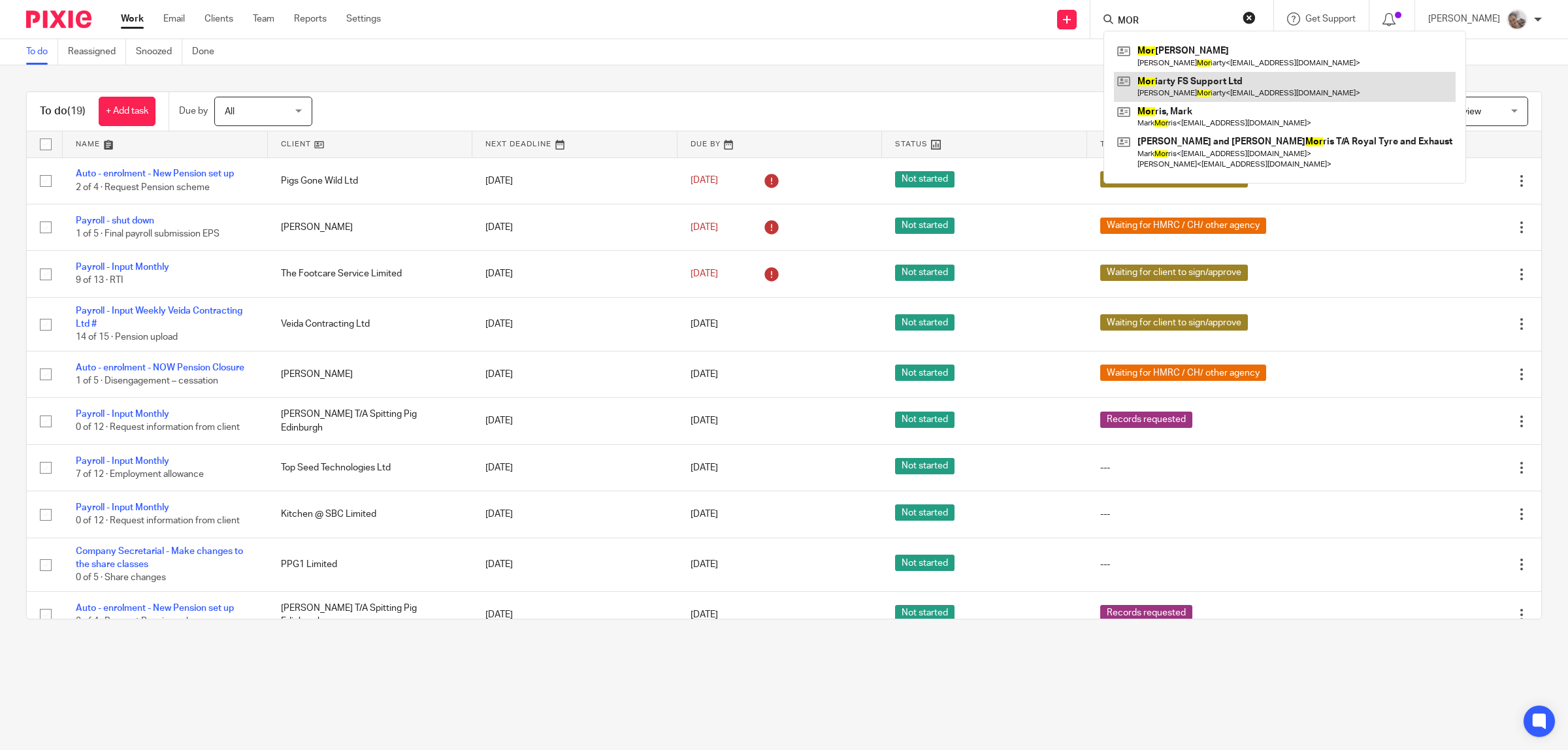
type input "MOR"
click at [1188, 91] on link at bounding box center [1285, 87] width 342 height 30
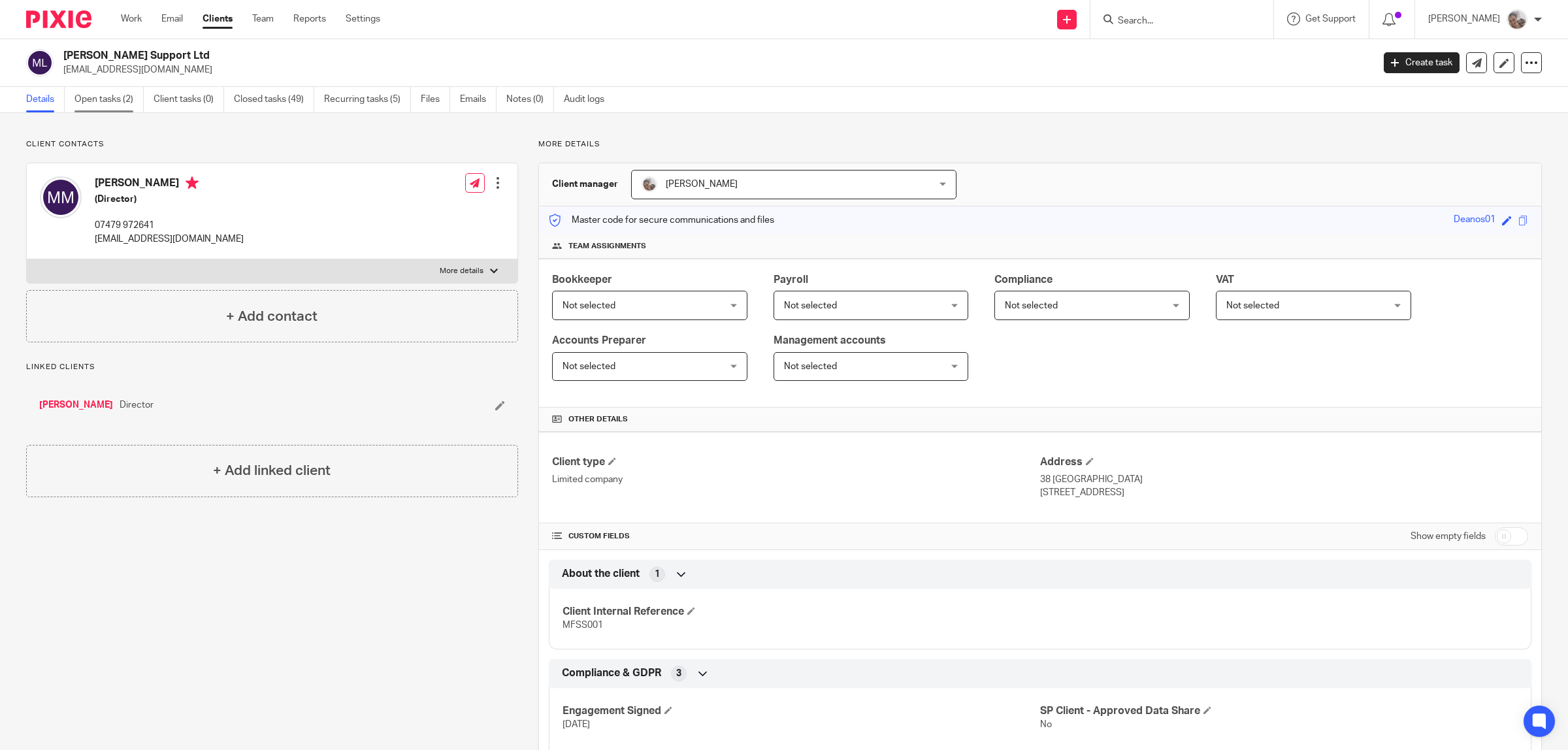
click at [101, 93] on link "Open tasks (2)" at bounding box center [109, 100] width 70 height 26
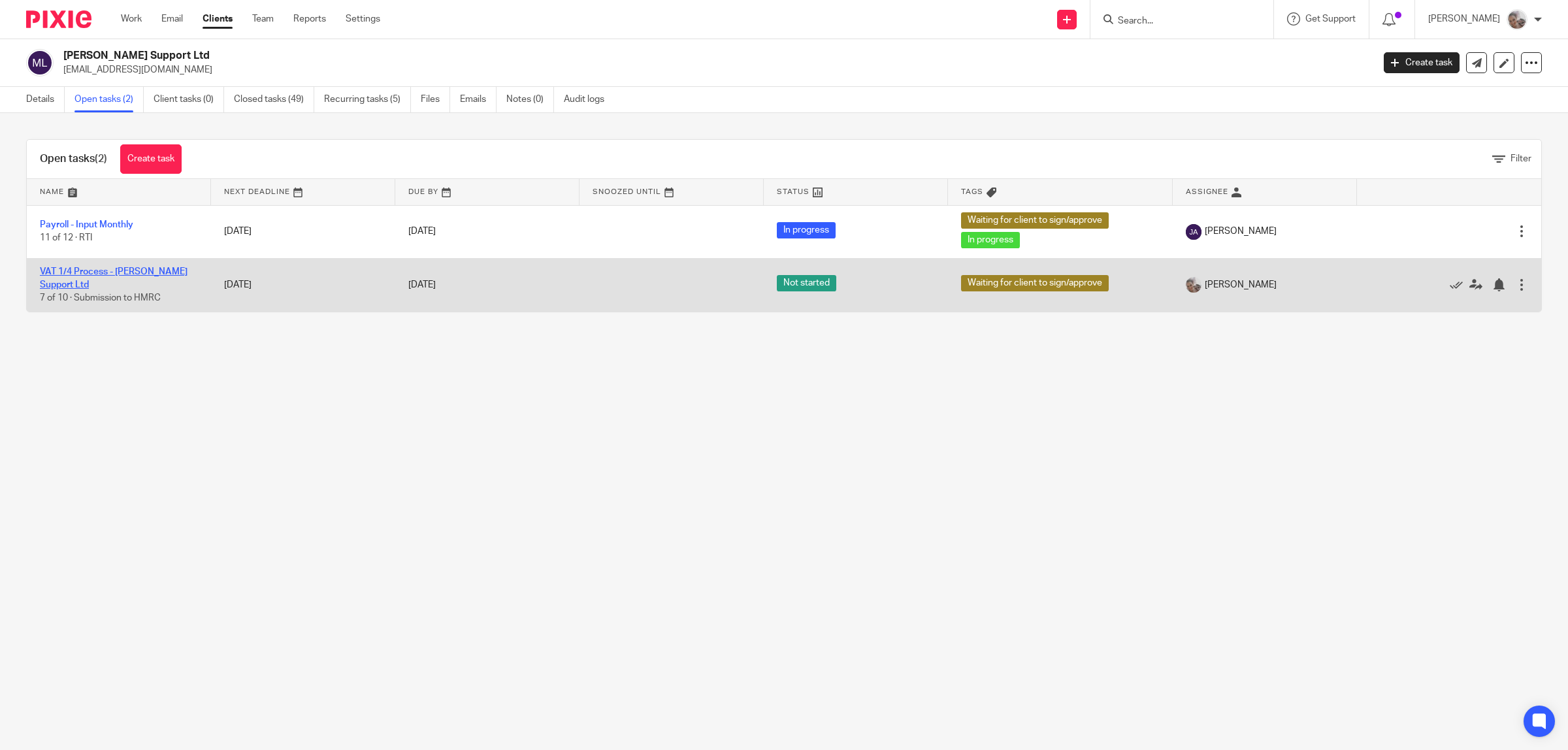
click at [113, 268] on link "VAT 1/4 Process - [PERSON_NAME] Support Ltd" at bounding box center [113, 278] width 148 height 22
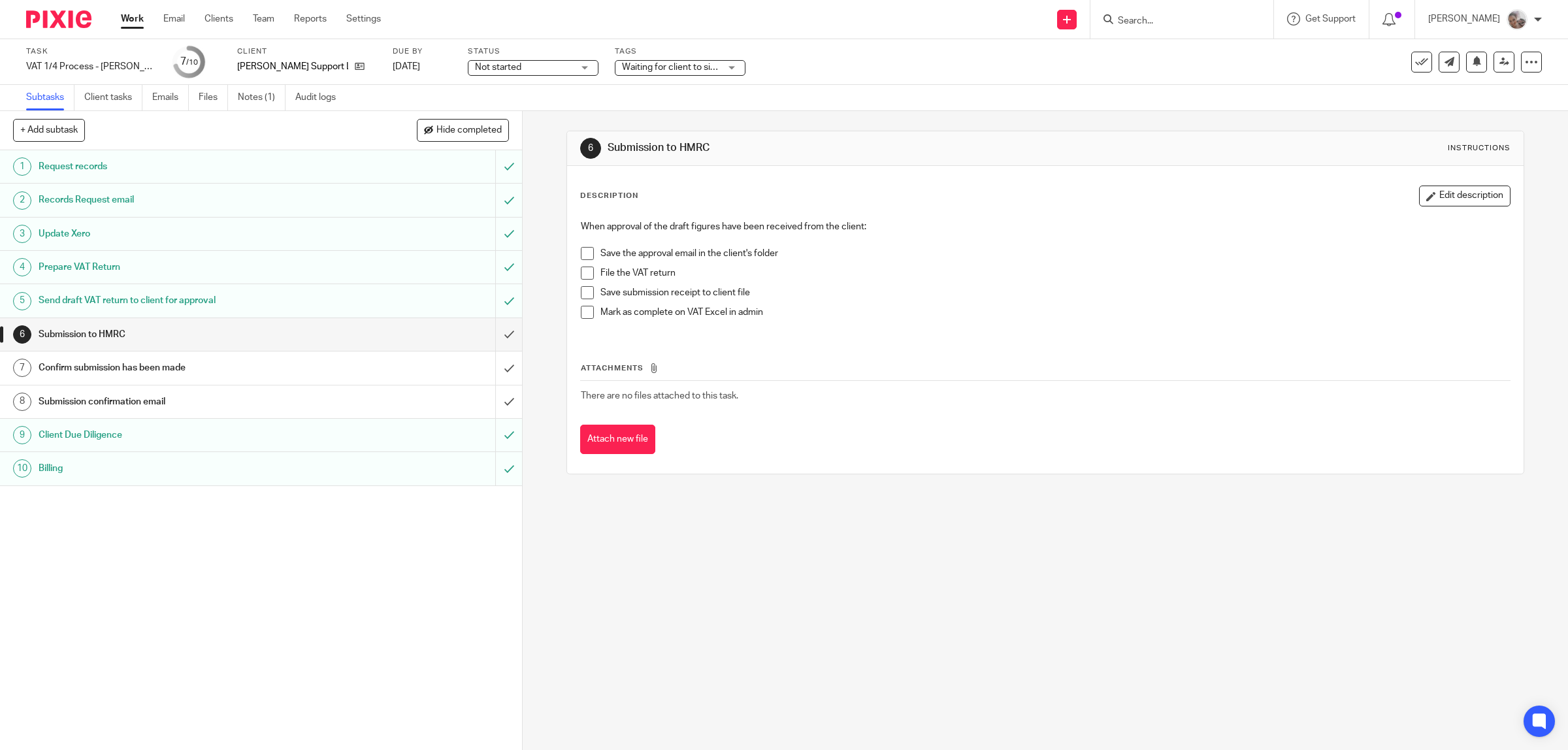
click at [581, 253] on span at bounding box center [586, 253] width 13 height 13
click at [574, 270] on div "When approval of the draft figures have been received from the client: Save the…" at bounding box center [1046, 274] width 943 height 121
click at [586, 277] on span at bounding box center [586, 272] width 13 height 13
click at [586, 296] on span at bounding box center [586, 292] width 13 height 13
click at [588, 315] on span at bounding box center [586, 312] width 13 height 13
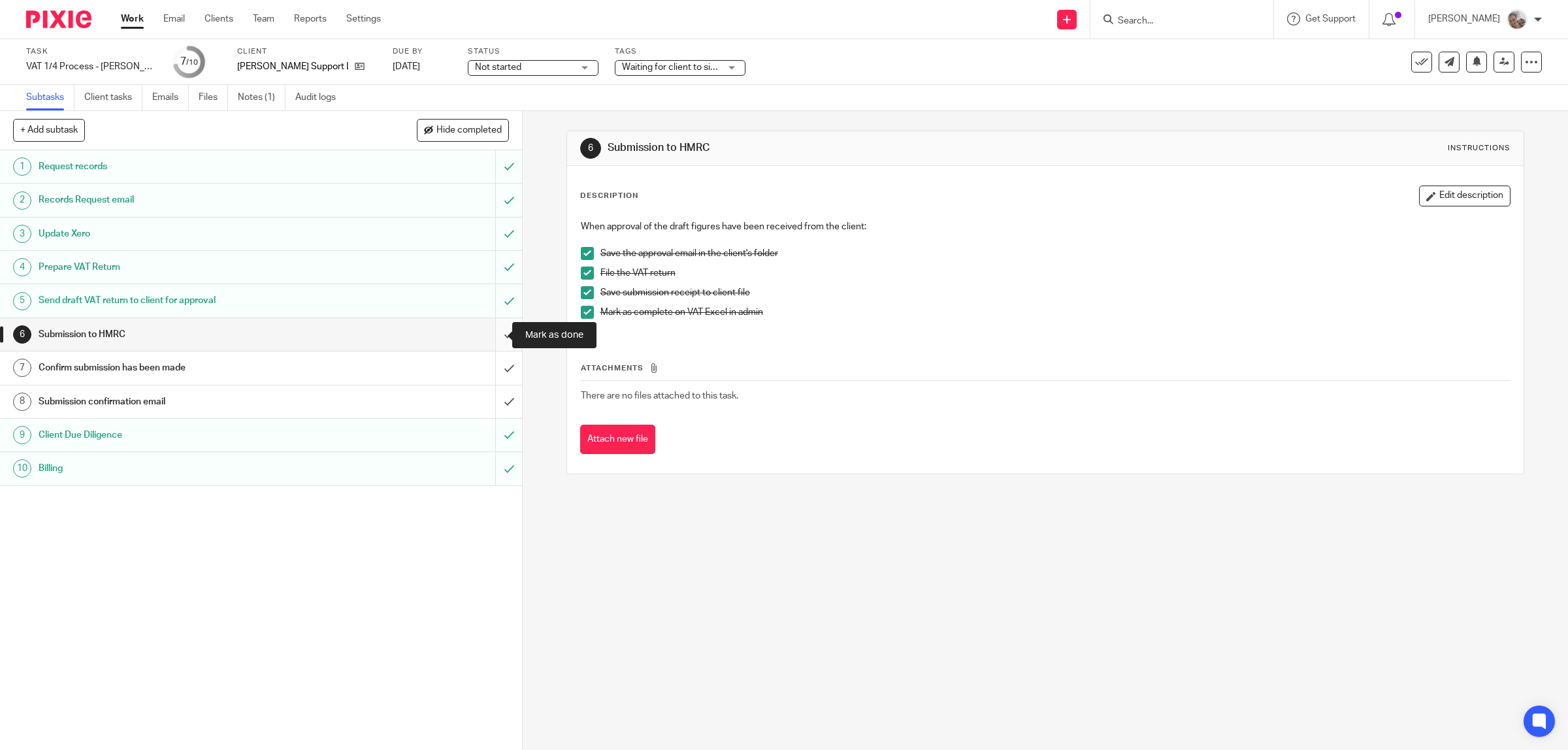
click at [490, 329] on input "submit" at bounding box center [261, 334] width 522 height 33
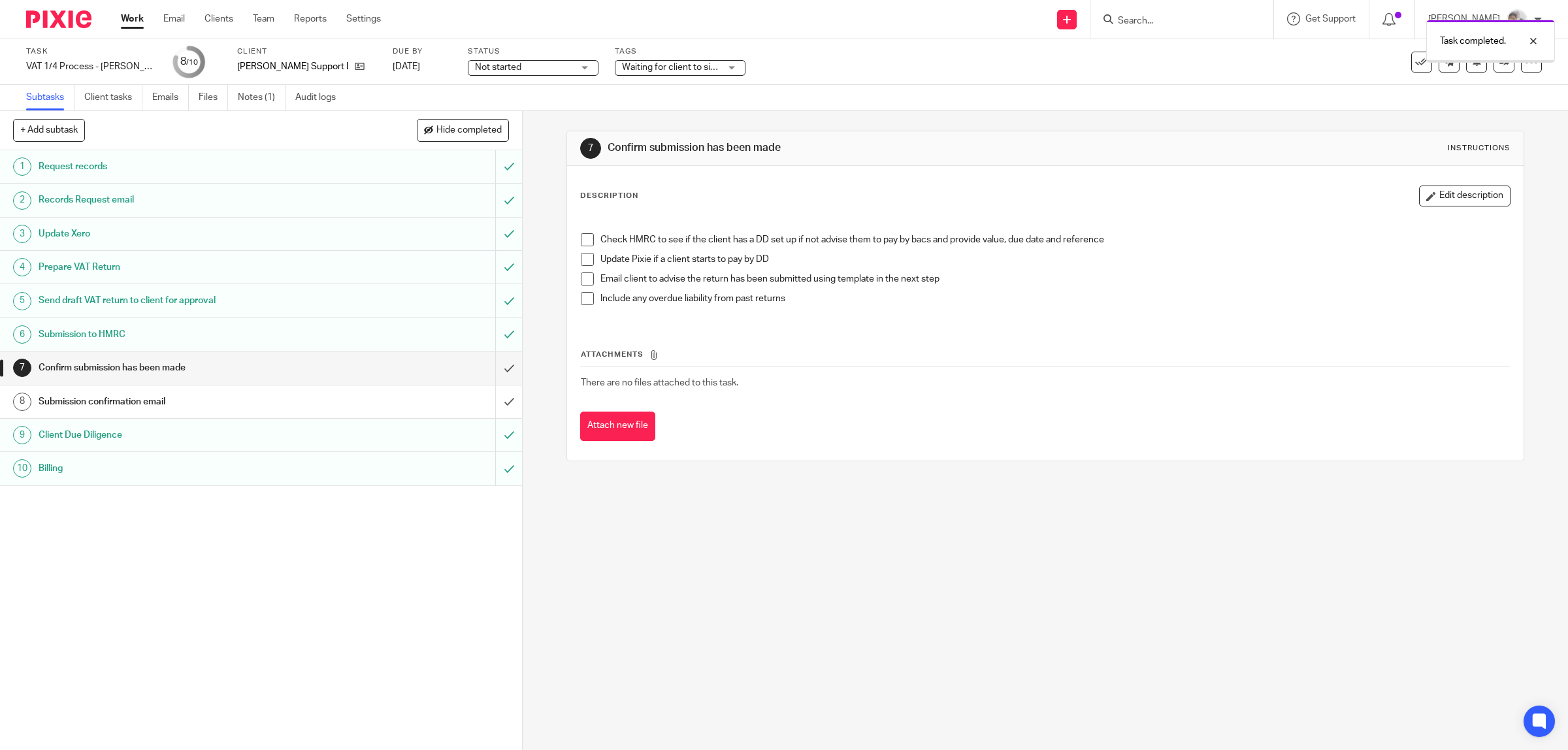
click at [129, 371] on h1 "Confirm submission has been made" at bounding box center [186, 368] width 296 height 20
click at [355, 67] on icon at bounding box center [359, 66] width 9 height 9
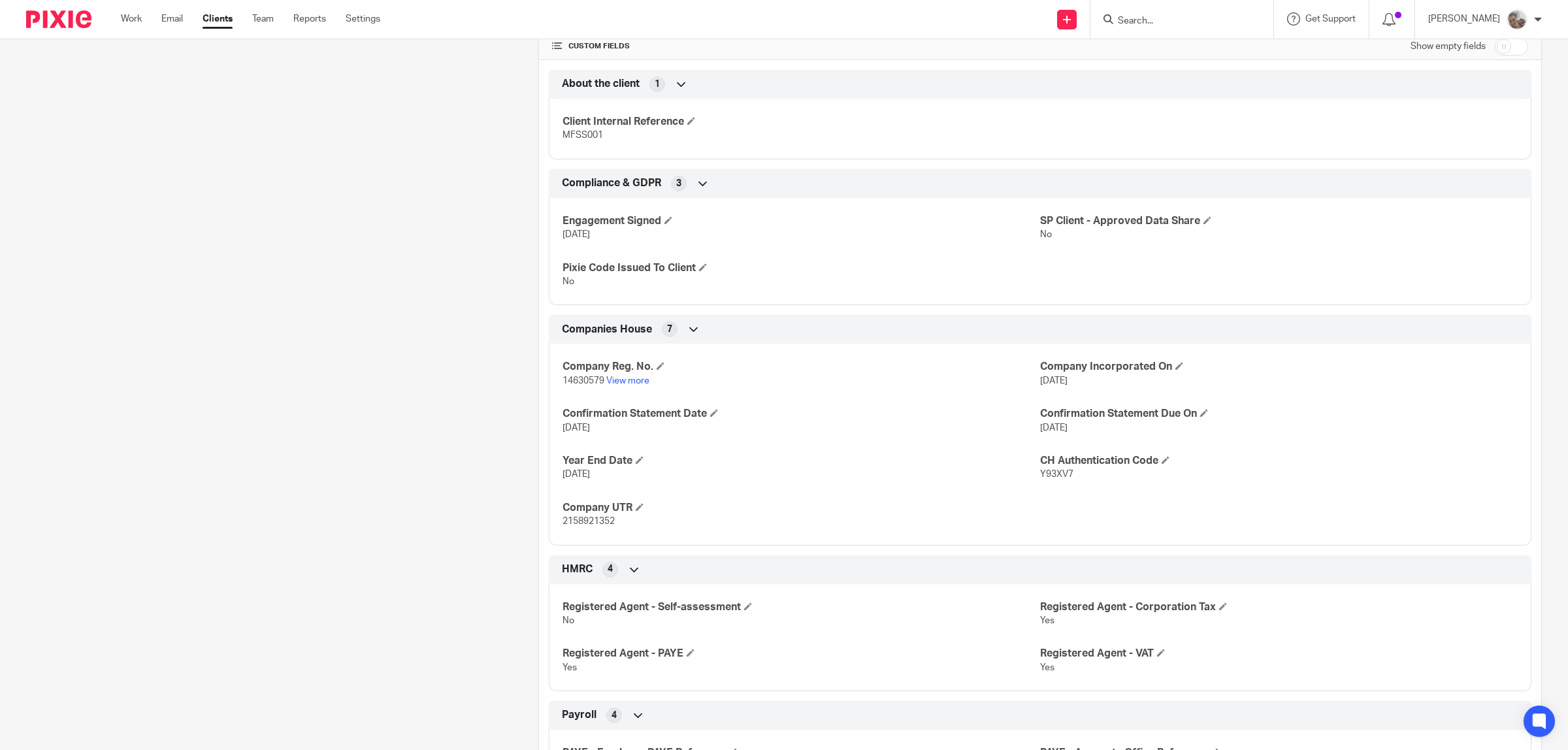
scroll to position [817, 0]
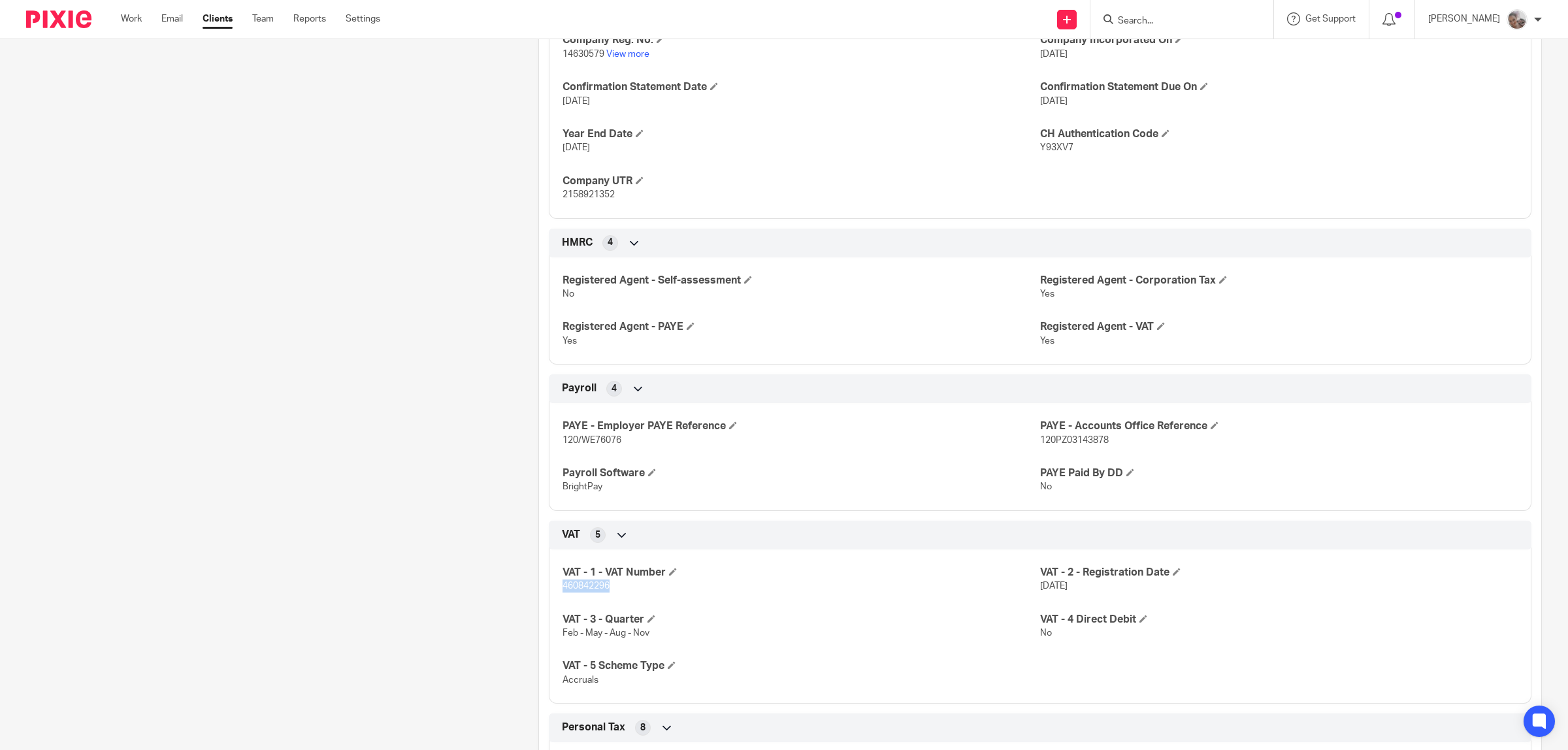
drag, startPoint x: 611, startPoint y: 595, endPoint x: 560, endPoint y: 587, distance: 51.6
click at [562, 587] on p "460842296" at bounding box center [801, 586] width 477 height 13
copy span "460842296"
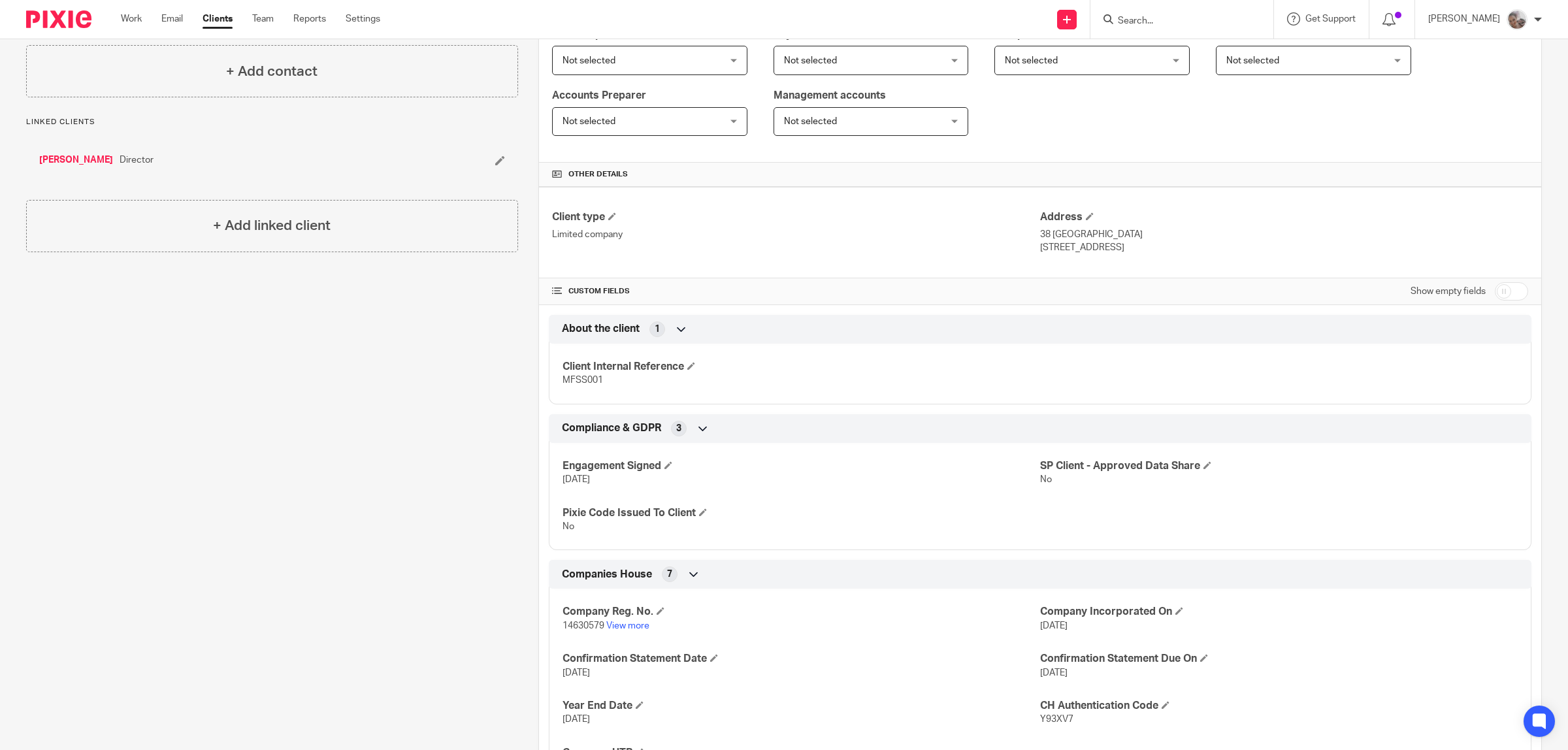
scroll to position [0, 0]
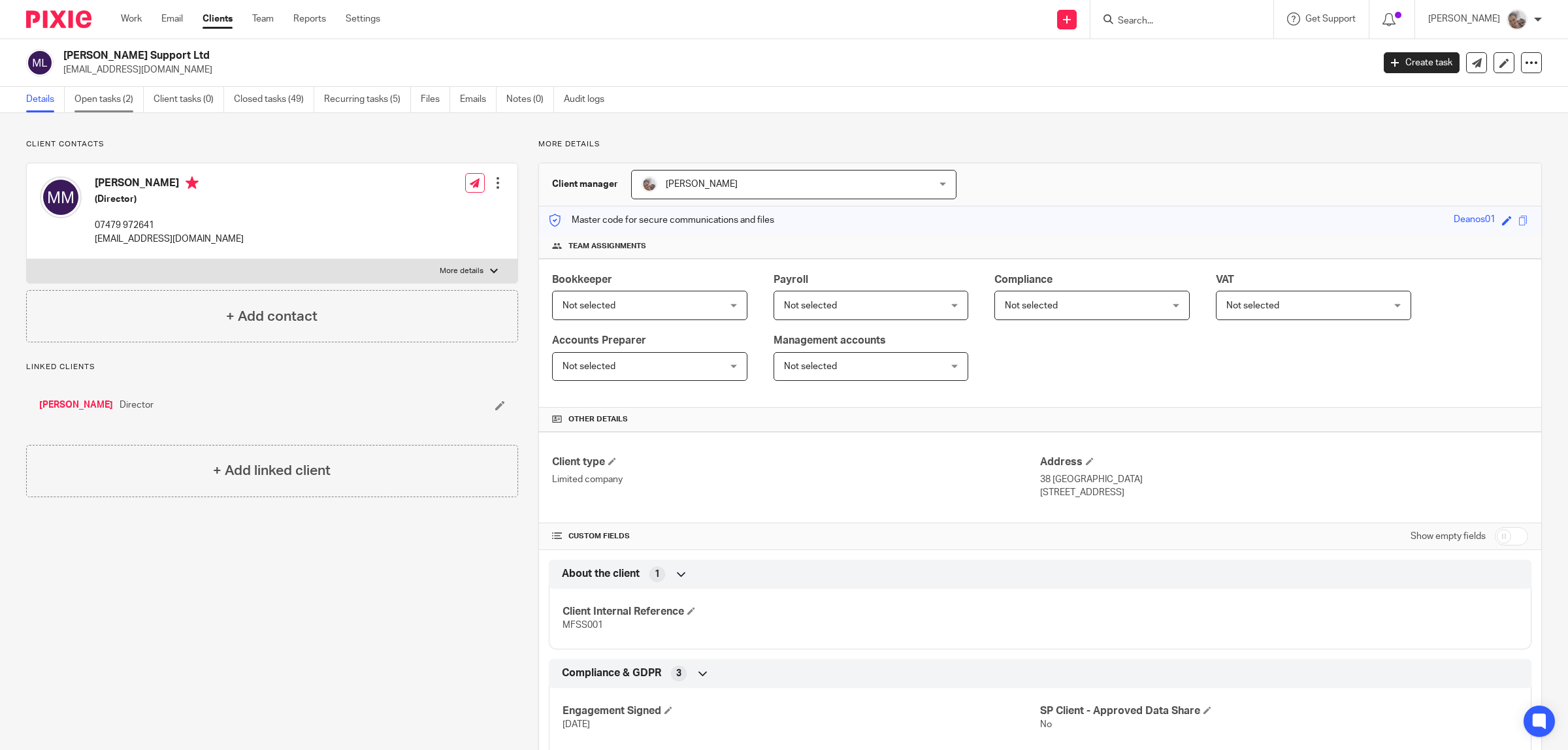
click at [86, 98] on link "Open tasks (2)" at bounding box center [109, 100] width 70 height 26
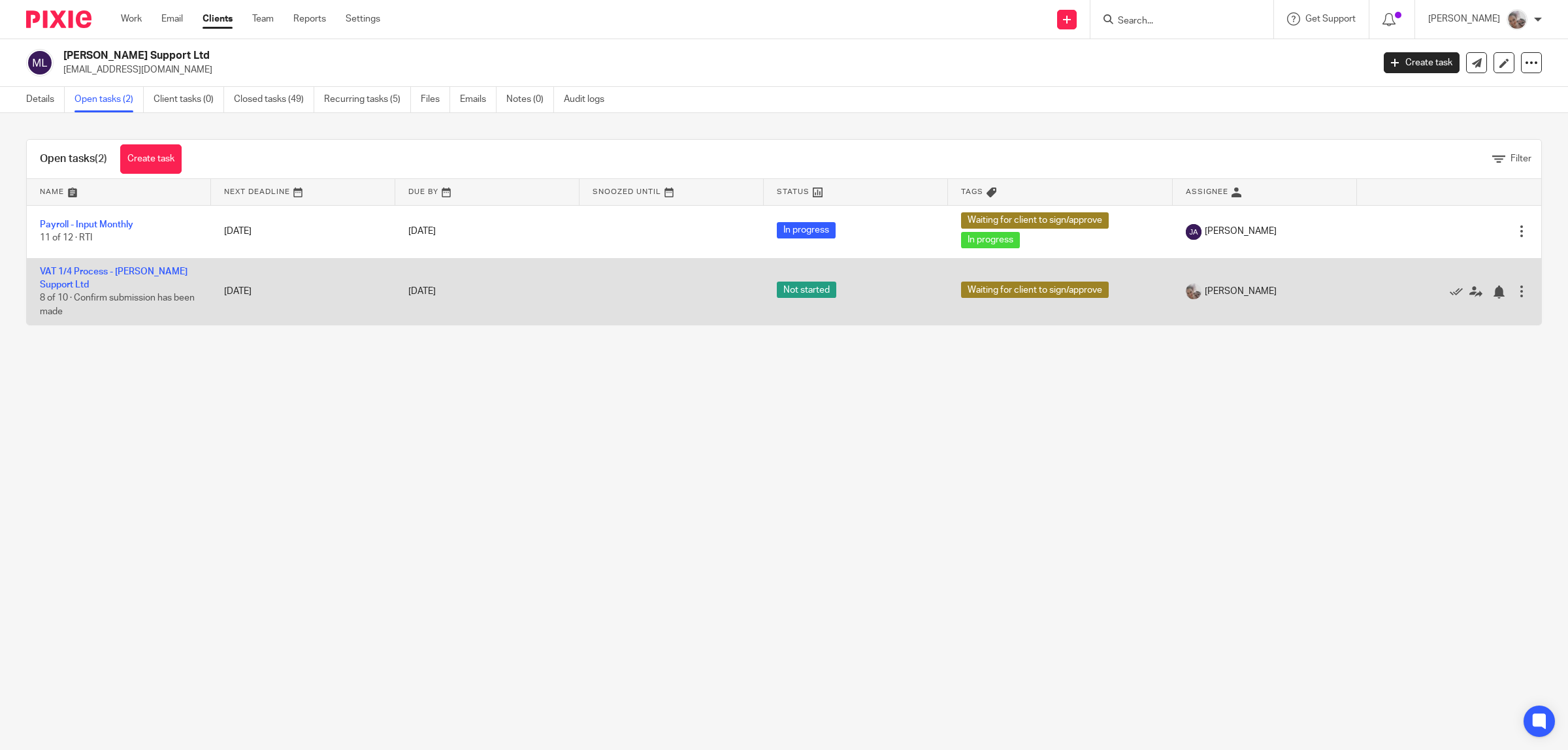
click at [115, 266] on td "VAT 1/4 Process - Moriarty FS Support Ltd 8 of 10 · Confirm submission has been…" at bounding box center [119, 291] width 185 height 67
click at [113, 267] on link "VAT 1/4 Process - [PERSON_NAME] Support Ltd" at bounding box center [113, 278] width 148 height 22
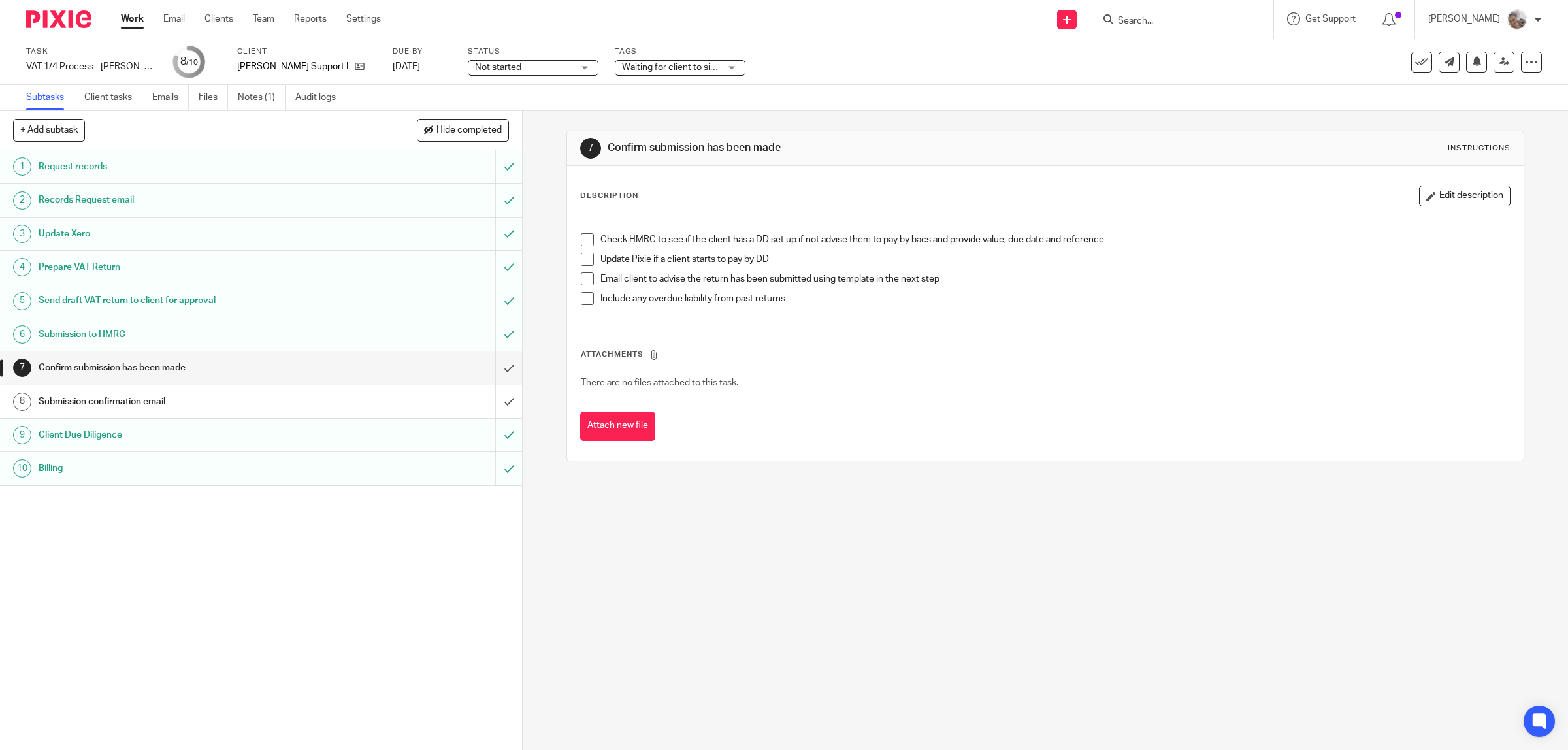
click at [585, 243] on span at bounding box center [586, 240] width 13 height 13
click at [586, 281] on span at bounding box center [586, 278] width 13 height 13
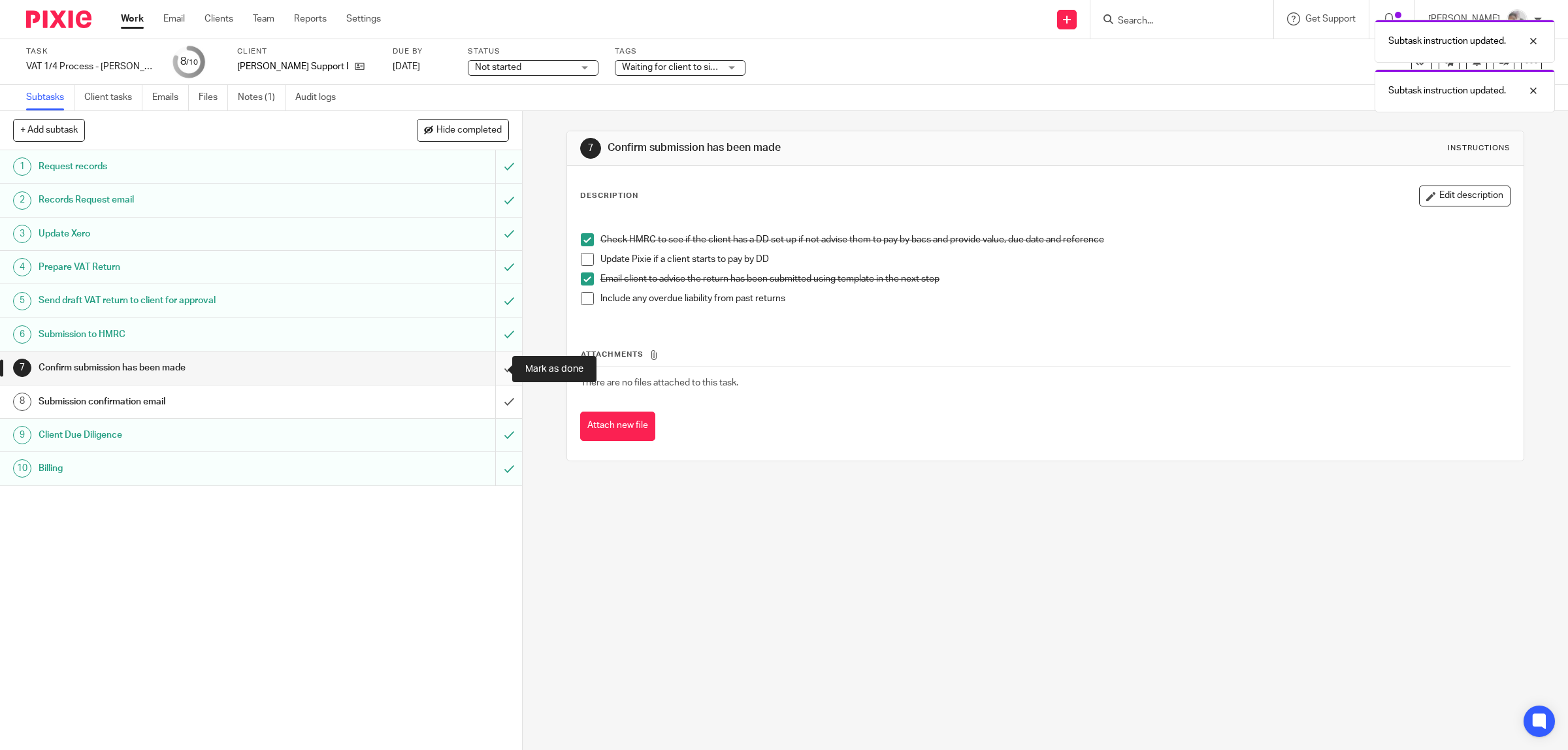
click at [496, 363] on input "submit" at bounding box center [261, 368] width 522 height 33
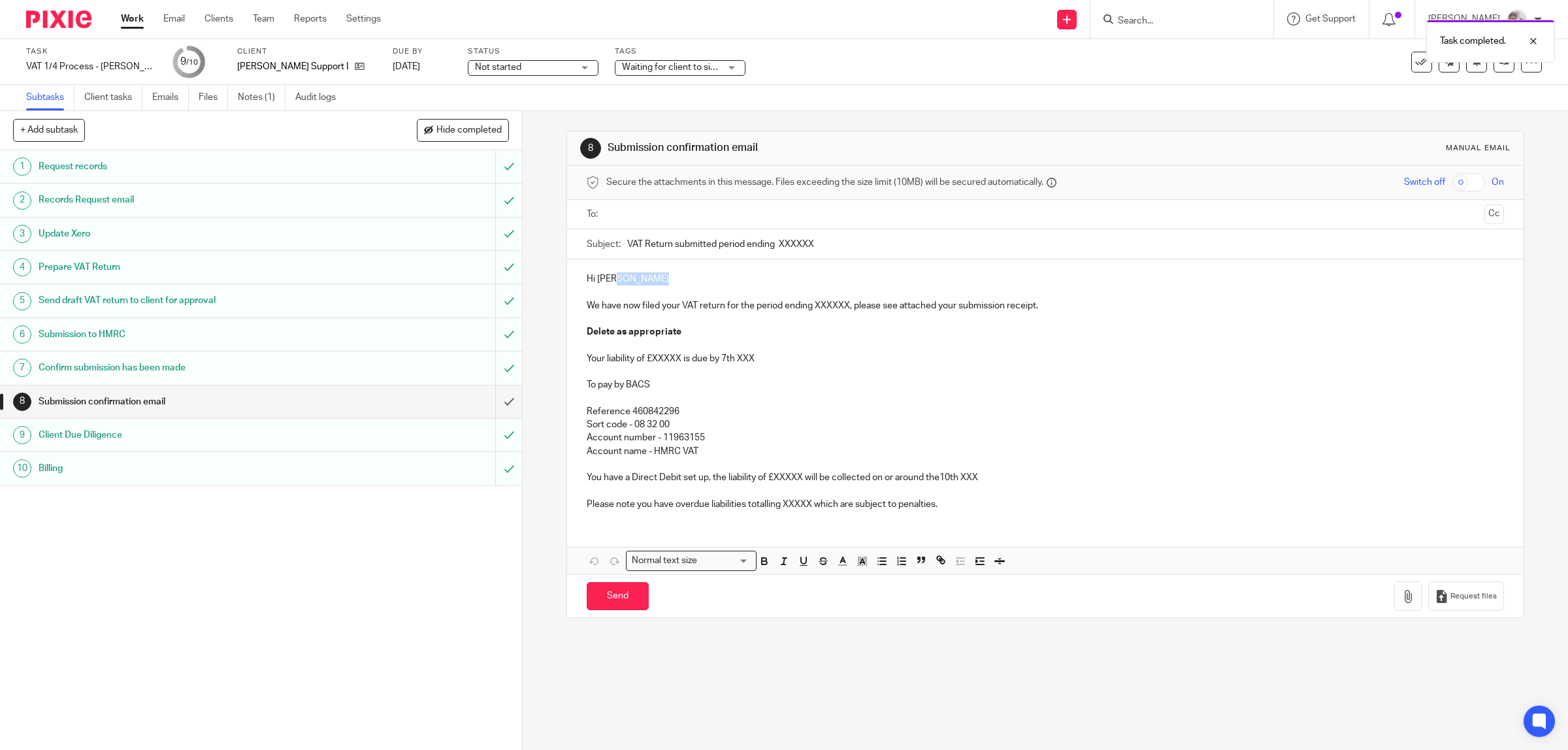
drag, startPoint x: 662, startPoint y: 284, endPoint x: 611, endPoint y: 283, distance: 51.0
click at [611, 283] on p "Hi [PERSON_NAME]" at bounding box center [1045, 278] width 918 height 13
drag, startPoint x: 847, startPoint y: 304, endPoint x: 811, endPoint y: 304, distance: 36.0
click at [811, 304] on p "We have now filed your VAT return for the period ending XXXXXX, please see atta…" at bounding box center [1045, 305] width 918 height 13
click at [678, 357] on p "Your liability of £XXXXX is due by 7th XXX" at bounding box center [1045, 358] width 918 height 13
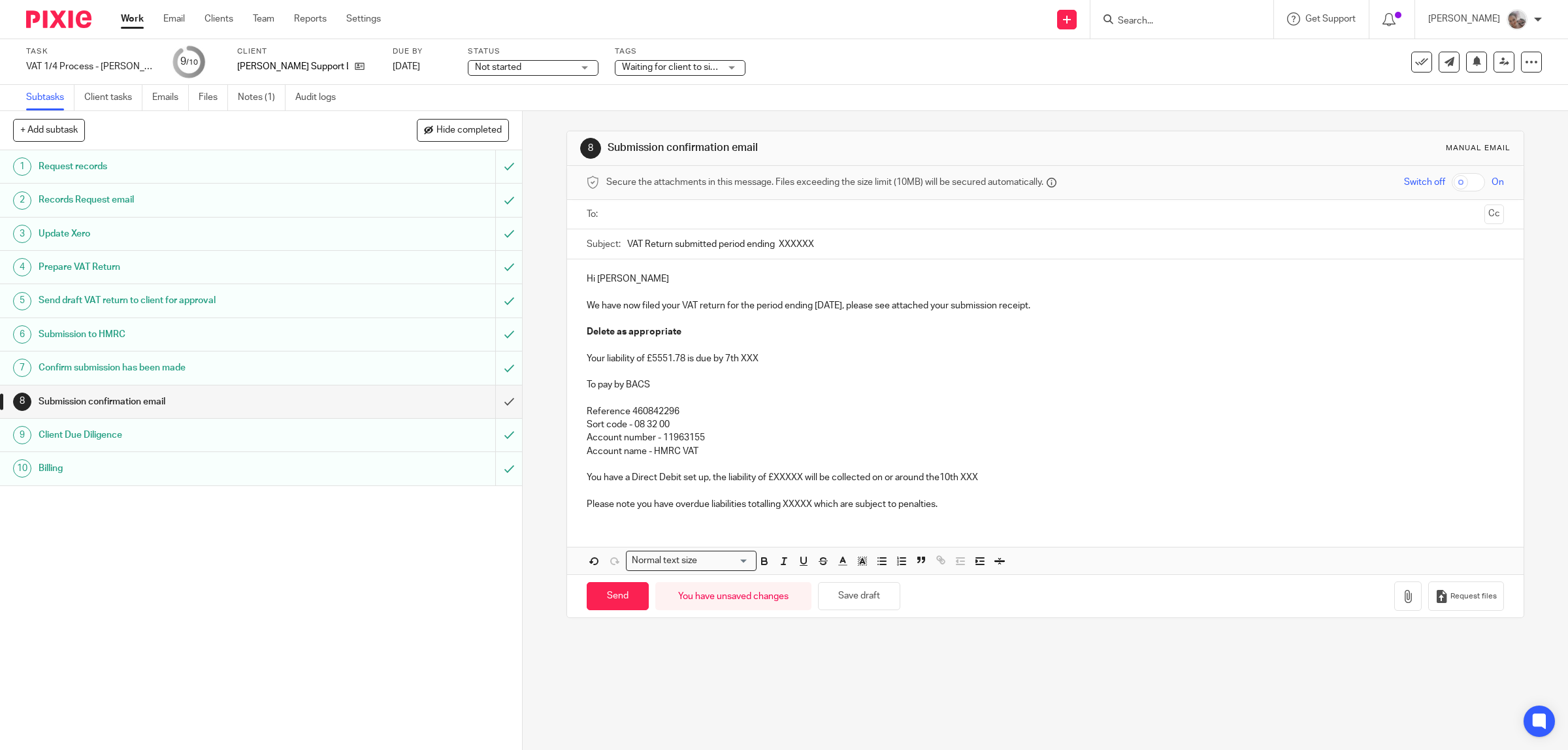
click at [766, 360] on p "Your liability of £5551.78 is due by 7th XXX" at bounding box center [1045, 358] width 918 height 13
drag, startPoint x: 988, startPoint y: 479, endPoint x: 586, endPoint y: 482, distance: 402.0
click at [586, 482] on p "You have a Direct Debit set up, the liability of £XXXXX will be collected on or…" at bounding box center [1045, 477] width 918 height 13
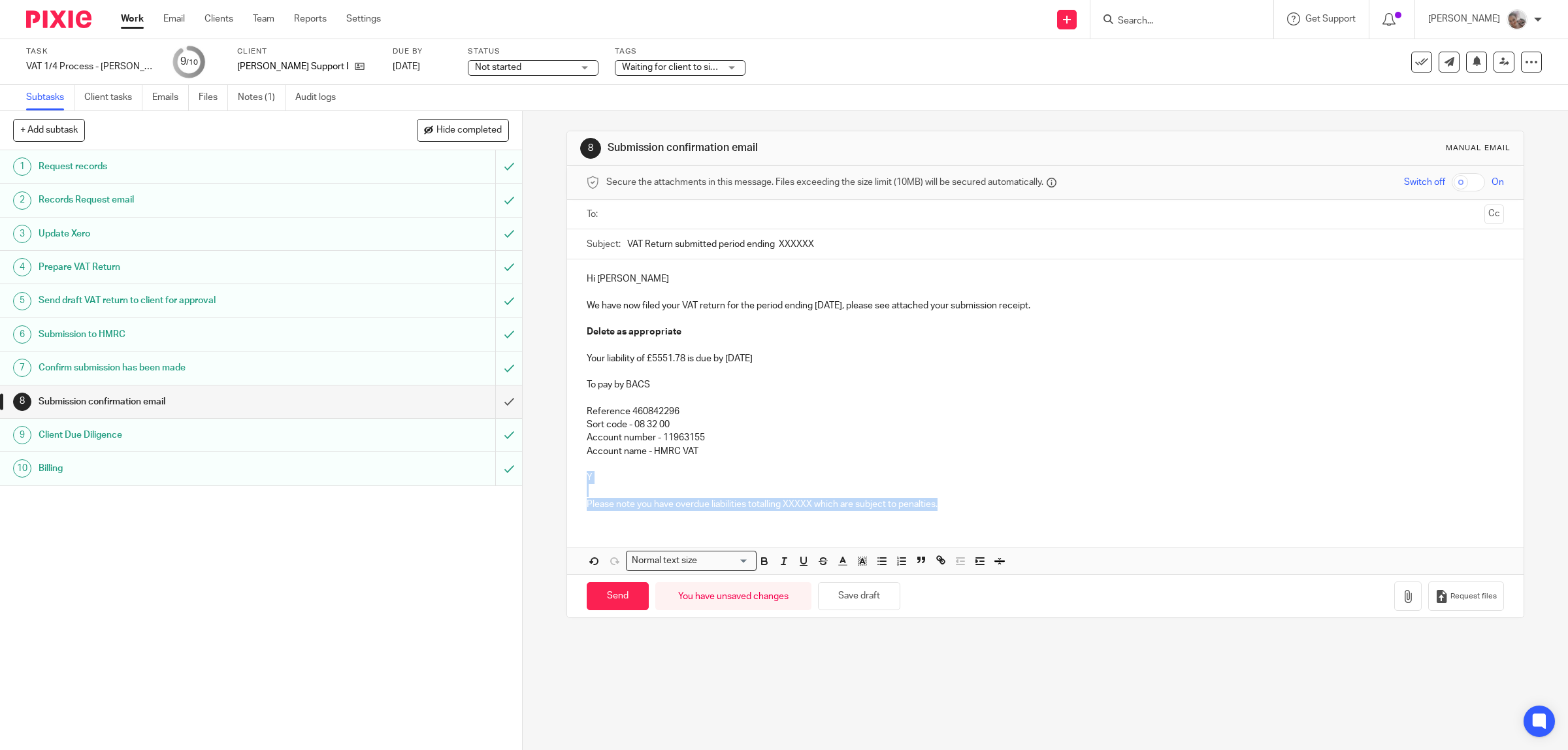
drag, startPoint x: 755, startPoint y: 507, endPoint x: 574, endPoint y: 479, distance: 183.2
click at [574, 479] on div "Hi Matt We have now filed your VAT return for the period ending 31.08.25, pleas…" at bounding box center [1045, 390] width 957 height 261
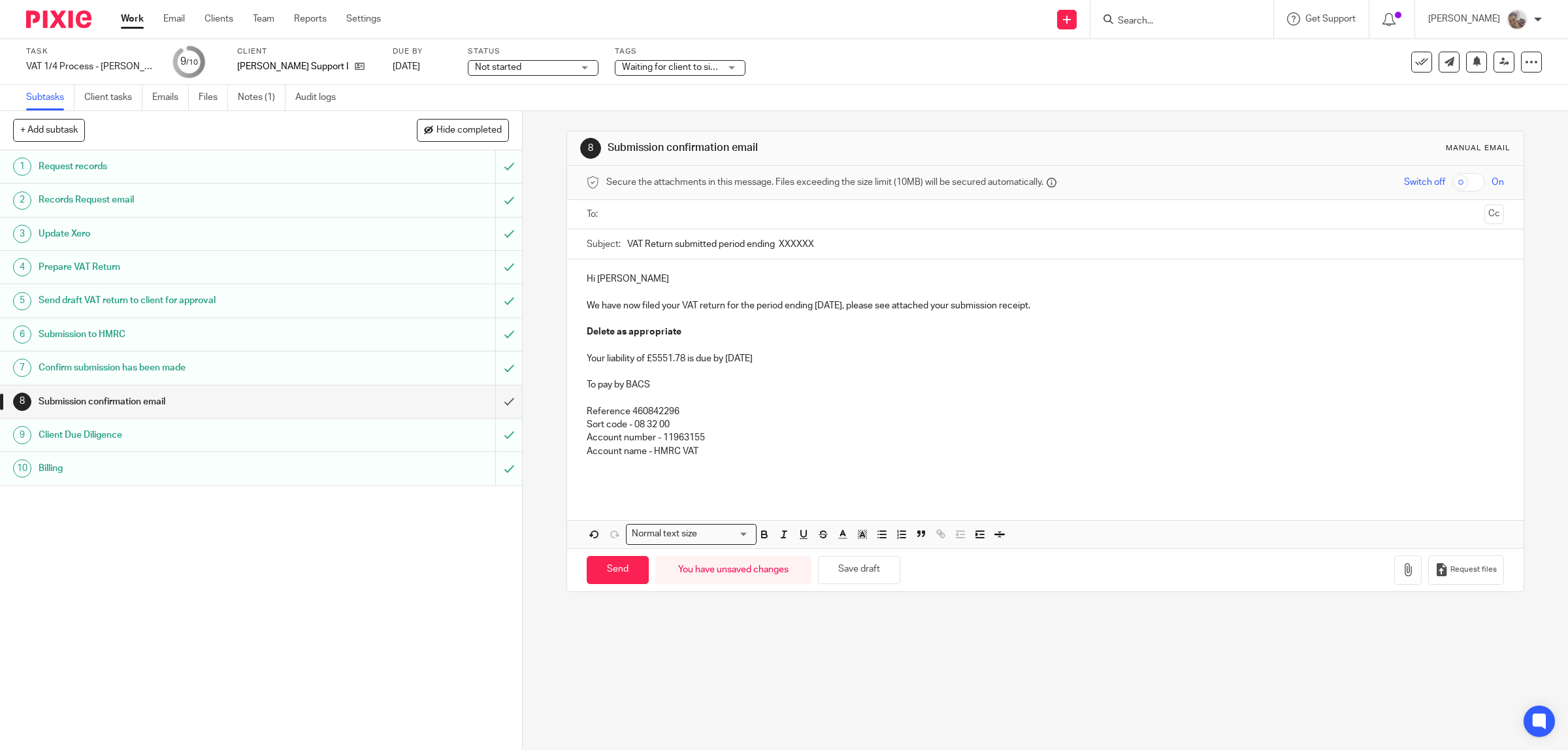
drag, startPoint x: 828, startPoint y: 250, endPoint x: 771, endPoint y: 248, distance: 57.0
click at [771, 248] on input "VAT Return submitted period ending XXXXXX" at bounding box center [1066, 244] width 878 height 29
type input "VAT Return submitted period ending 31.08.25"
click at [635, 217] on input "text" at bounding box center [1044, 214] width 868 height 15
click at [1401, 572] on icon "button" at bounding box center [1407, 572] width 13 height 13
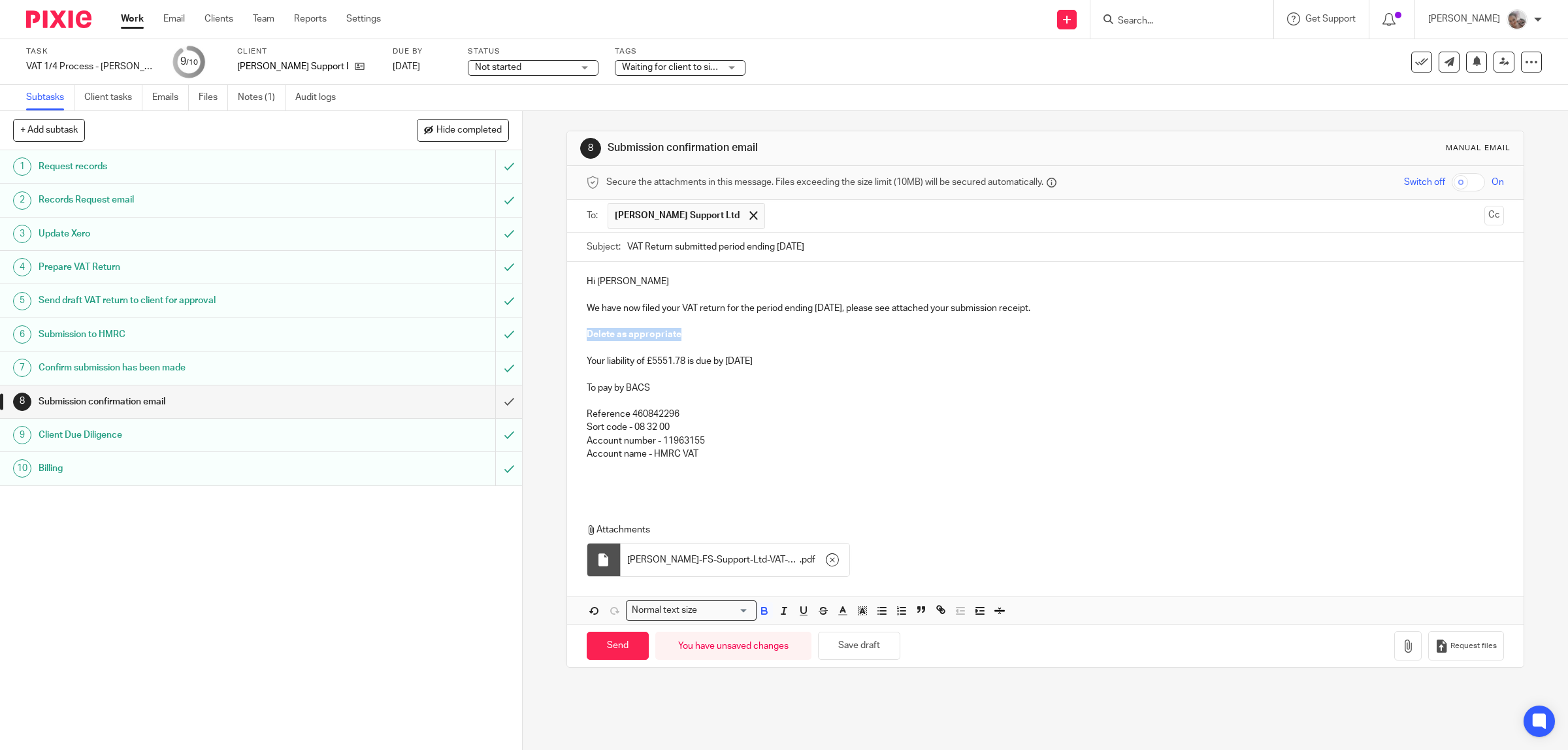
drag, startPoint x: 627, startPoint y: 334, endPoint x: 576, endPoint y: 335, distance: 51.0
click at [576, 335] on div "Hi Matt We have now filed your VAT return for the period ending 31.08.25, pleas…" at bounding box center [1045, 379] width 957 height 235
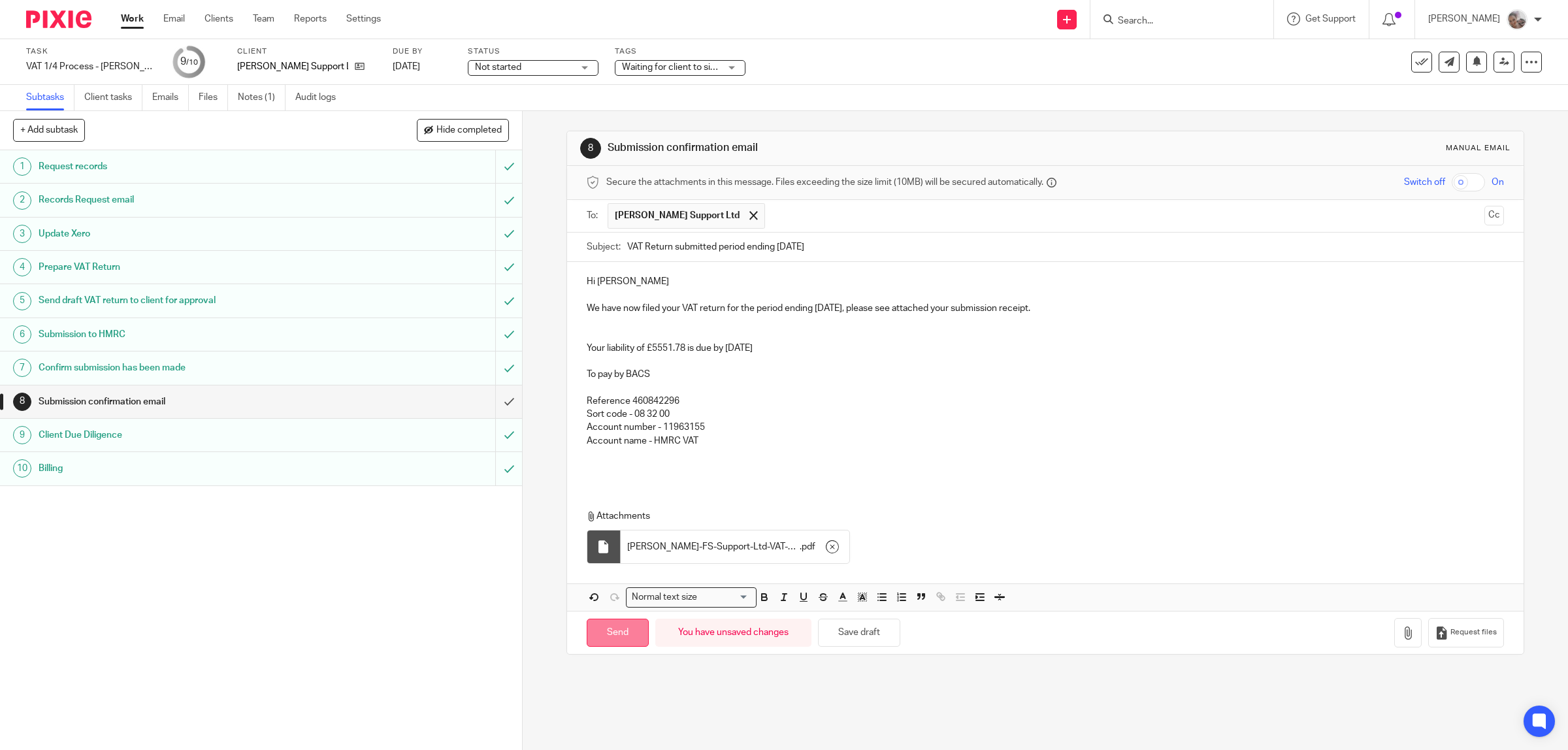
click at [634, 641] on input "Send" at bounding box center [617, 632] width 62 height 28
type input "Sent"
click at [131, 23] on link "Work" at bounding box center [132, 18] width 23 height 13
